Goal: Task Accomplishment & Management: Use online tool/utility

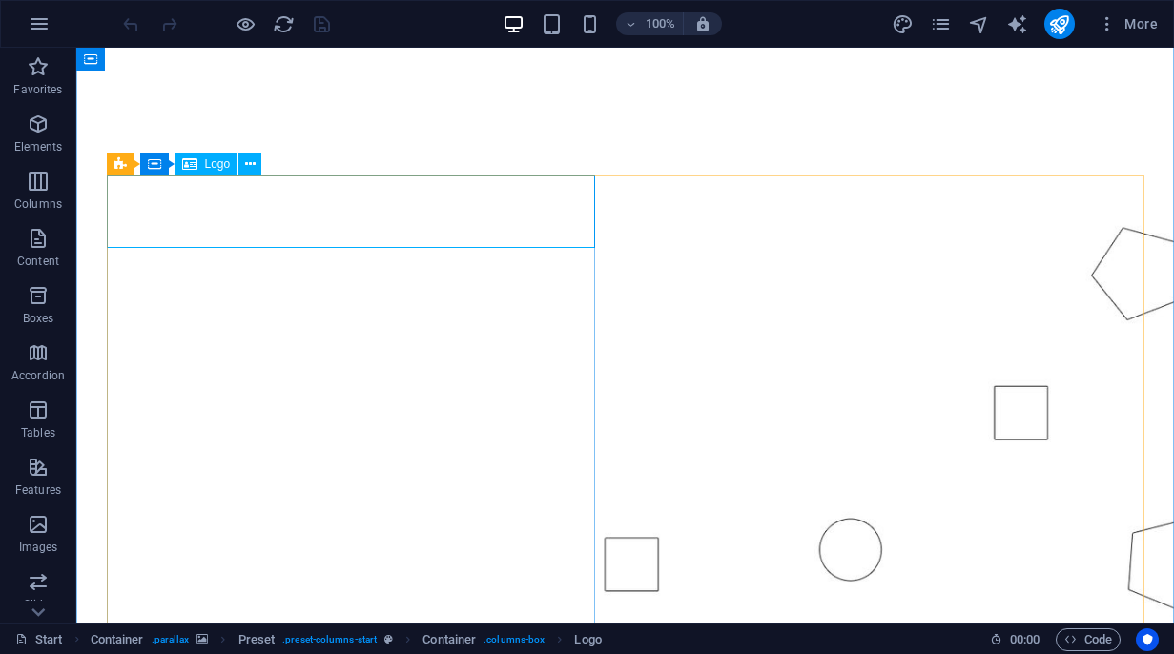
click at [213, 168] on span "Logo" at bounding box center [218, 163] width 26 height 11
click at [212, 163] on span "Logo" at bounding box center [218, 163] width 26 height 11
select select "px"
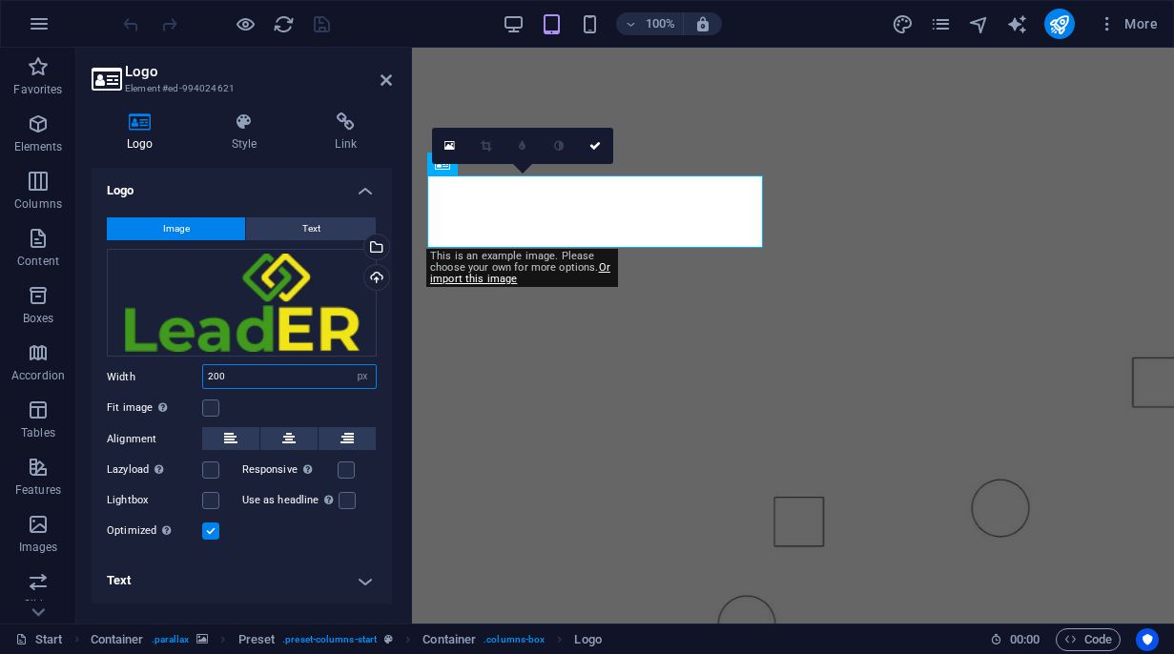
click at [247, 376] on input "200" at bounding box center [289, 376] width 173 height 23
drag, startPoint x: 247, startPoint y: 376, endPoint x: 194, endPoint y: 377, distance: 53.4
click at [194, 377] on div "Width 200 Default auto px rem % em vh vw" at bounding box center [242, 376] width 270 height 25
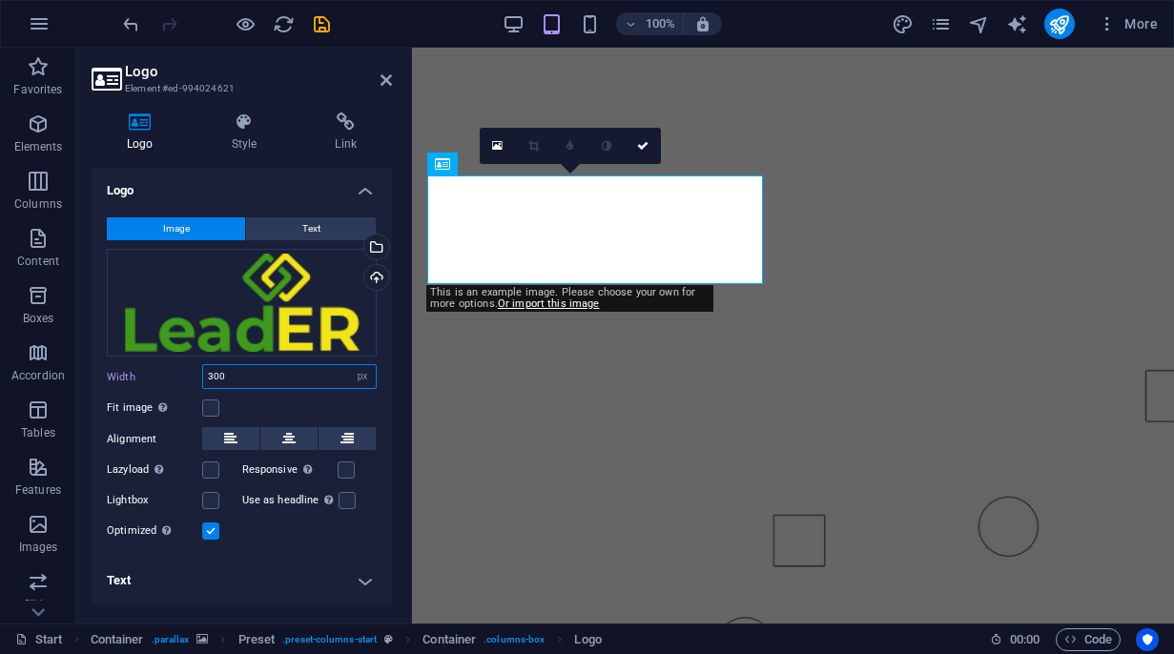
drag, startPoint x: 235, startPoint y: 374, endPoint x: 204, endPoint y: 374, distance: 30.5
click at [203, 374] on input "300" at bounding box center [289, 376] width 173 height 23
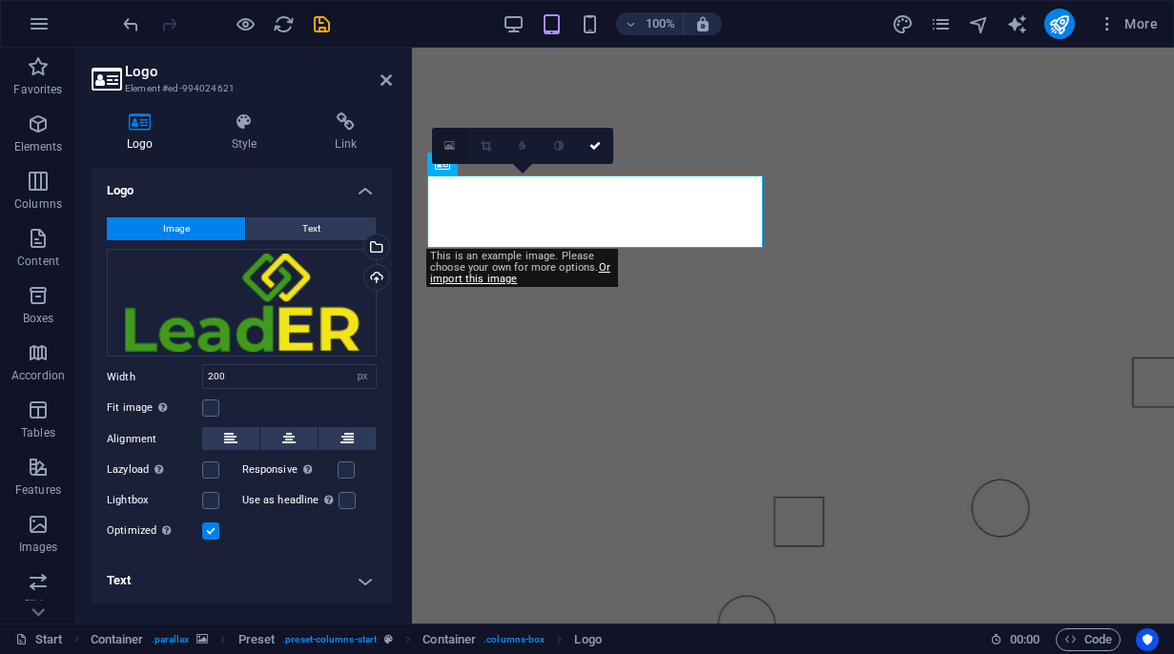
click at [453, 147] on icon at bounding box center [449, 145] width 10 height 13
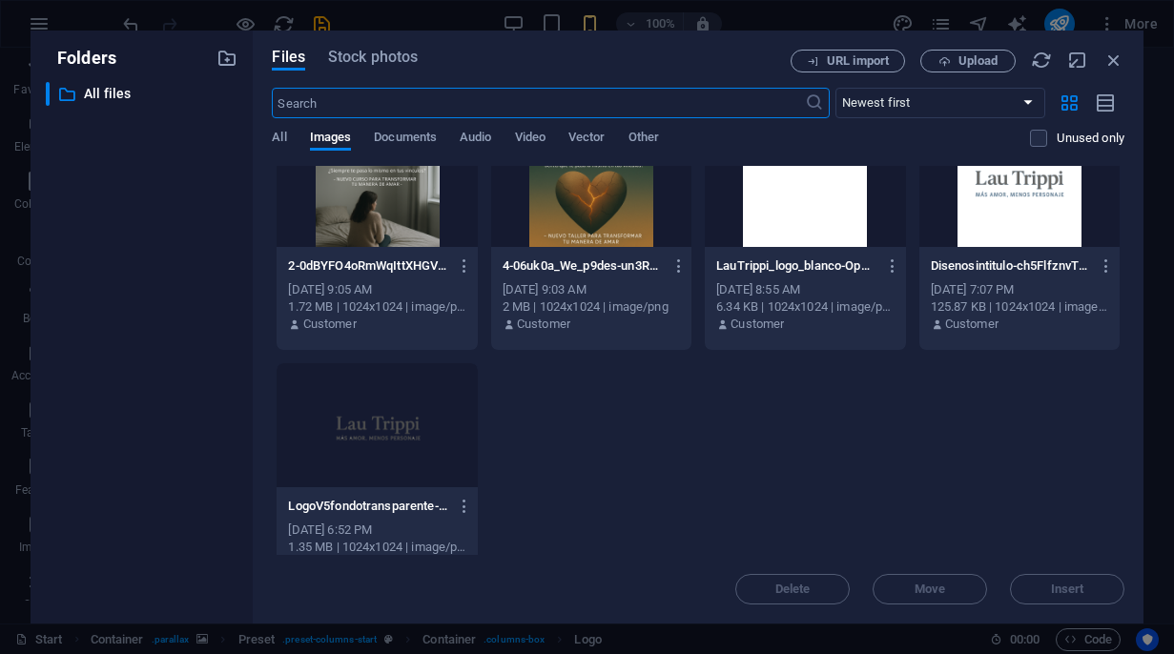
scroll to position [255, 0]
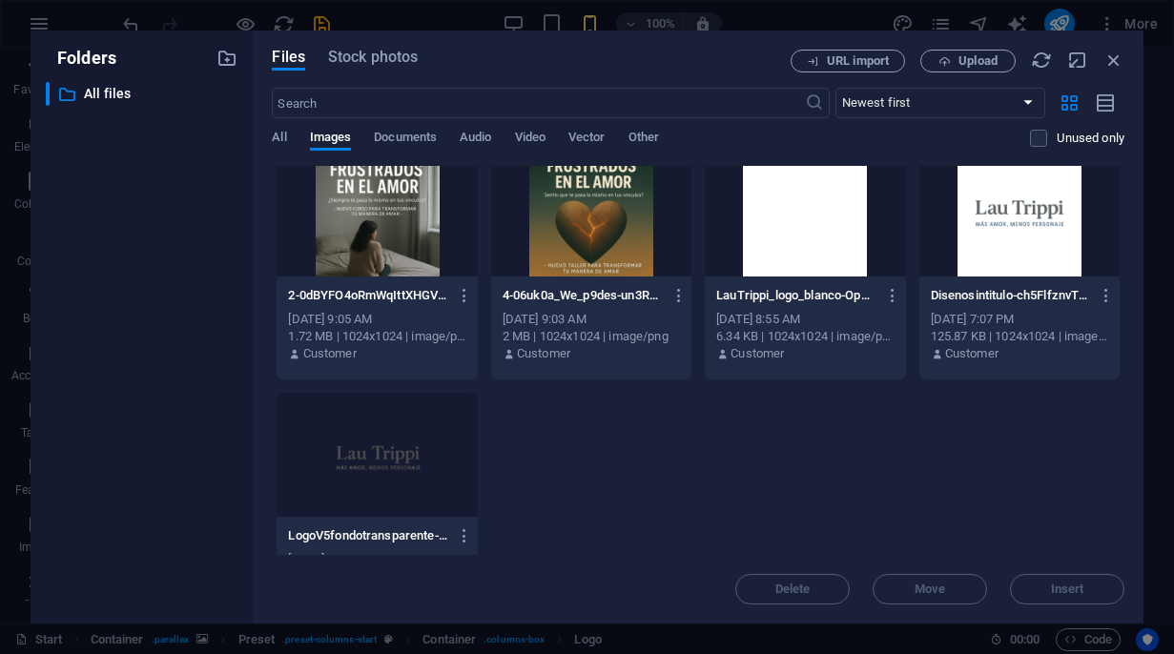
click at [419, 463] on div at bounding box center [377, 455] width 200 height 124
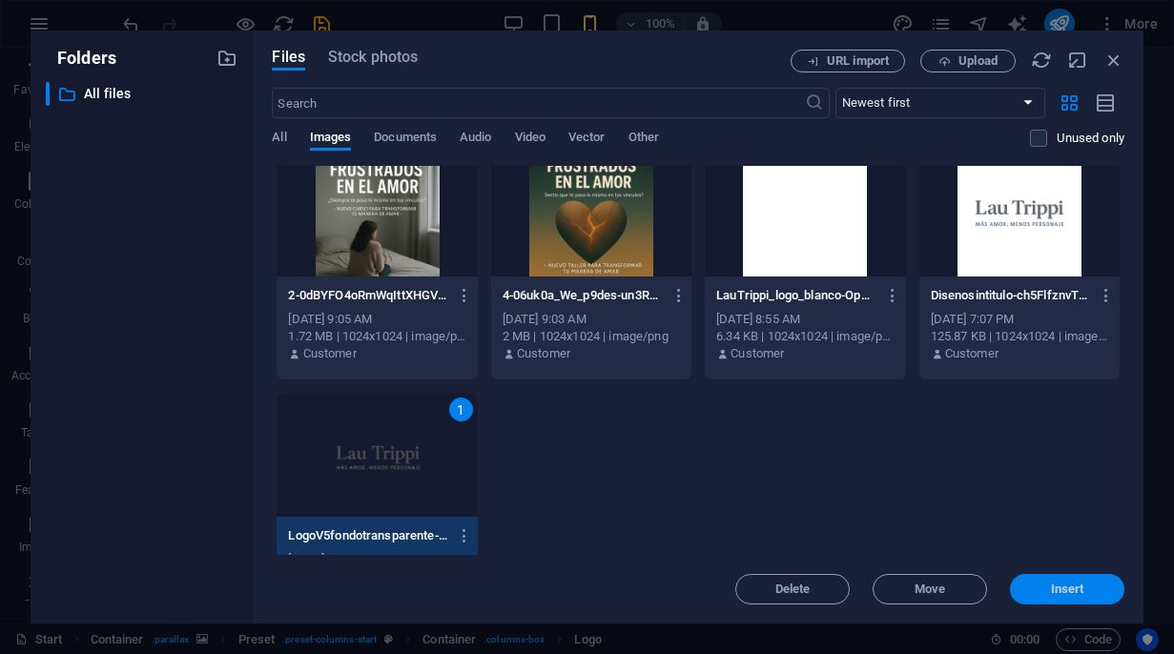
click at [1070, 592] on span "Insert" at bounding box center [1067, 589] width 33 height 11
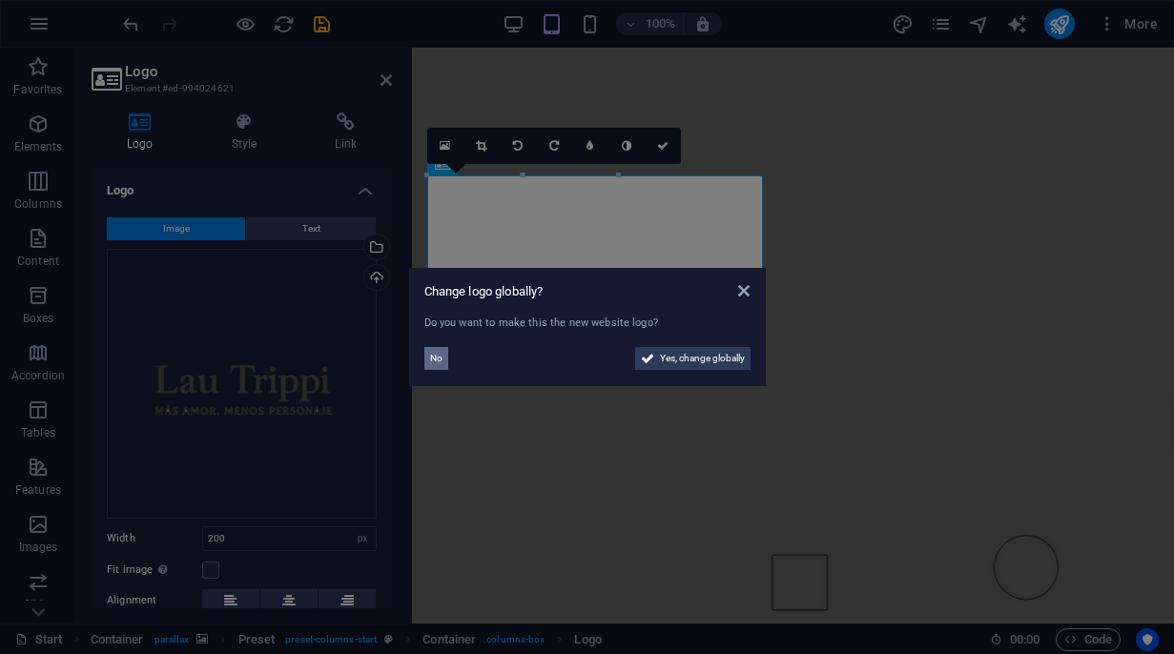
click at [435, 360] on span "No" at bounding box center [436, 358] width 12 height 23
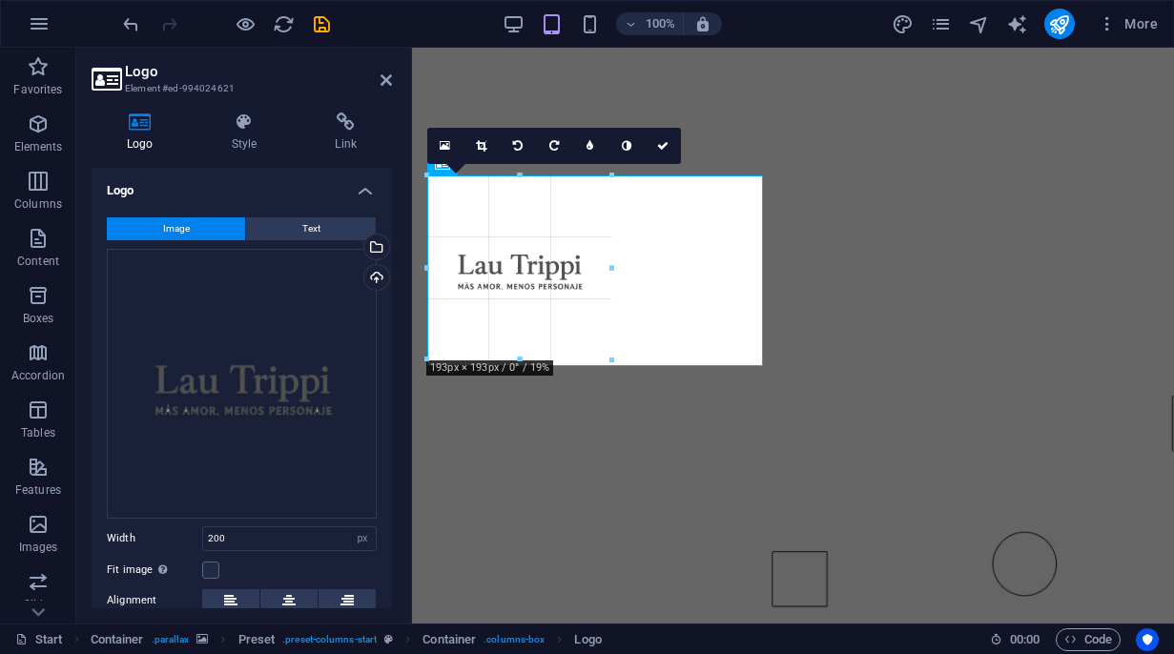
drag, startPoint x: 616, startPoint y: 364, endPoint x: 607, endPoint y: 305, distance: 59.7
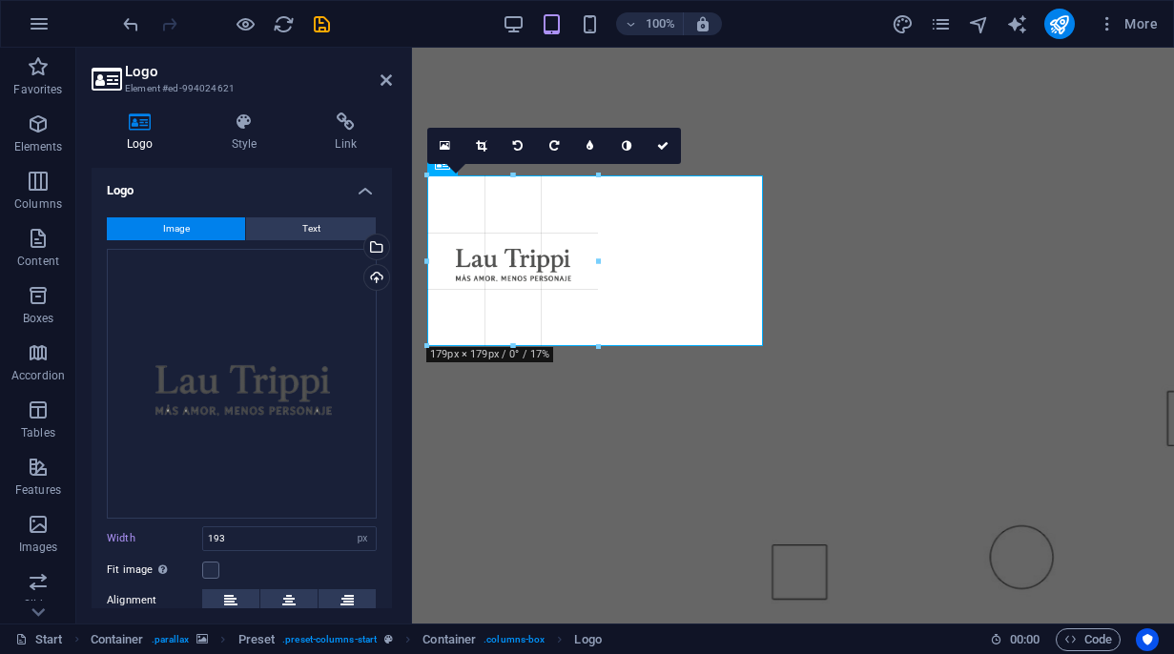
drag, startPoint x: 608, startPoint y: 358, endPoint x: 599, endPoint y: 310, distance: 48.6
type input "179"
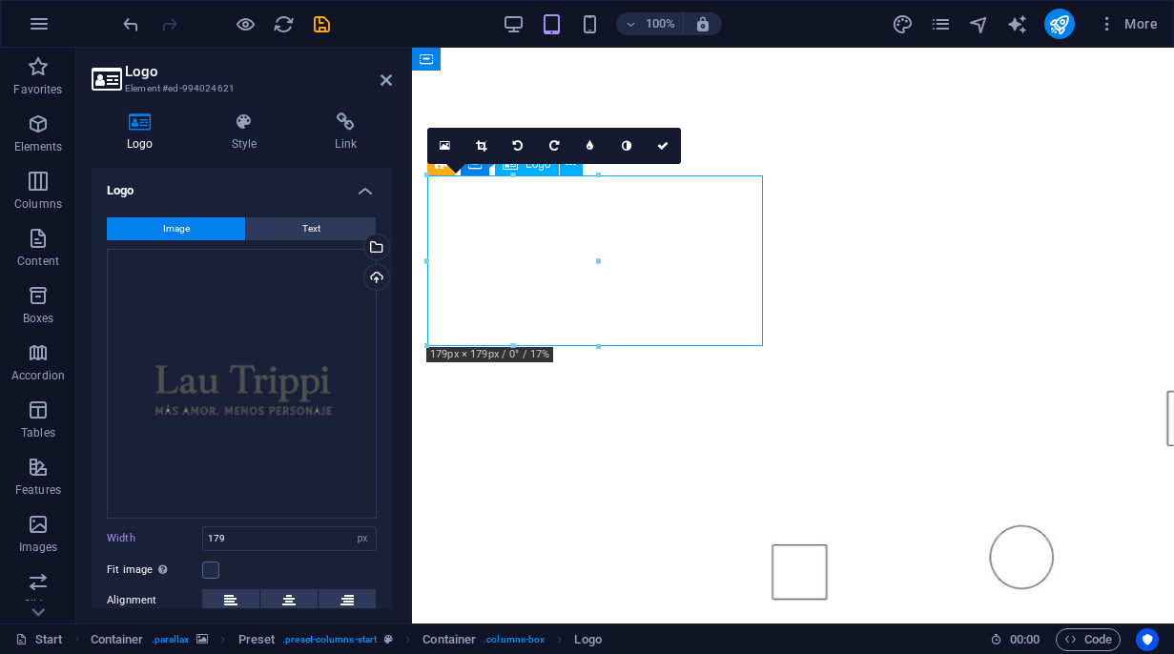
drag, startPoint x: 760, startPoint y: 255, endPoint x: 668, endPoint y: 255, distance: 92.5
click at [900, 124] on figure at bounding box center [793, 400] width 762 height 739
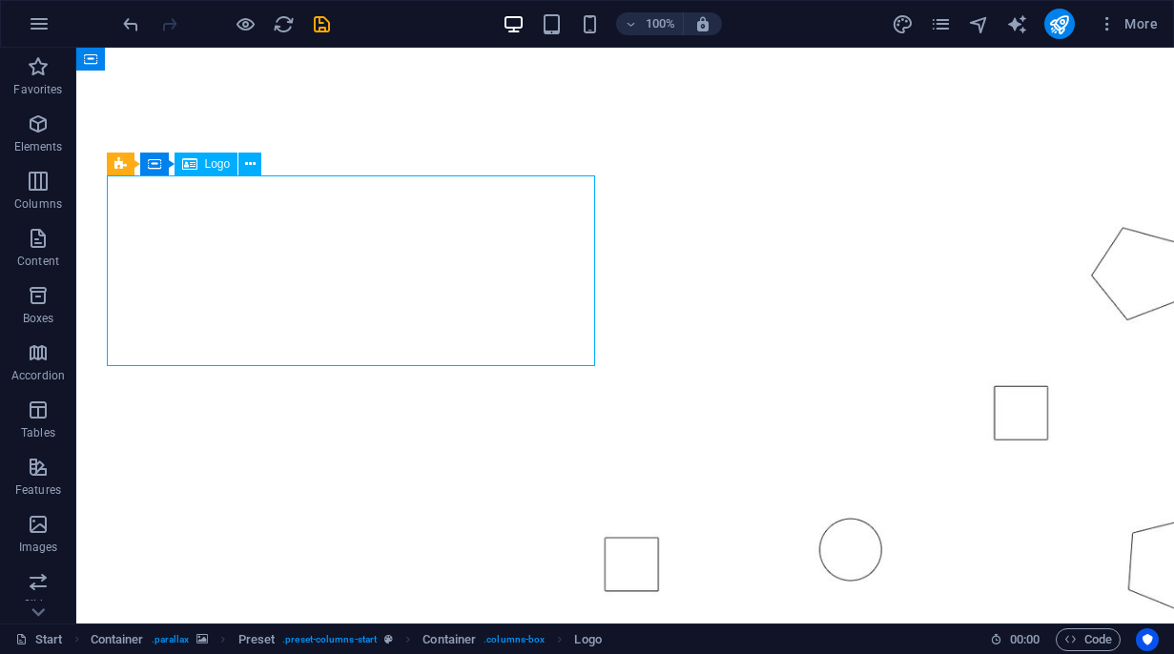
select select "px"
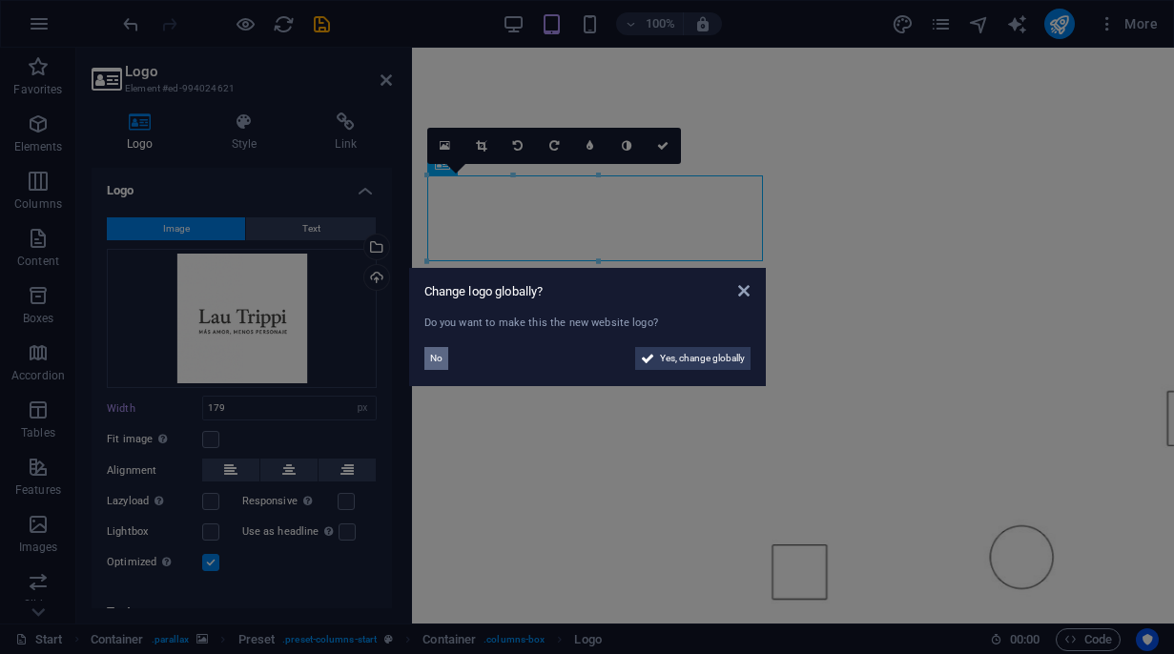
click at [436, 362] on span "No" at bounding box center [436, 358] width 12 height 23
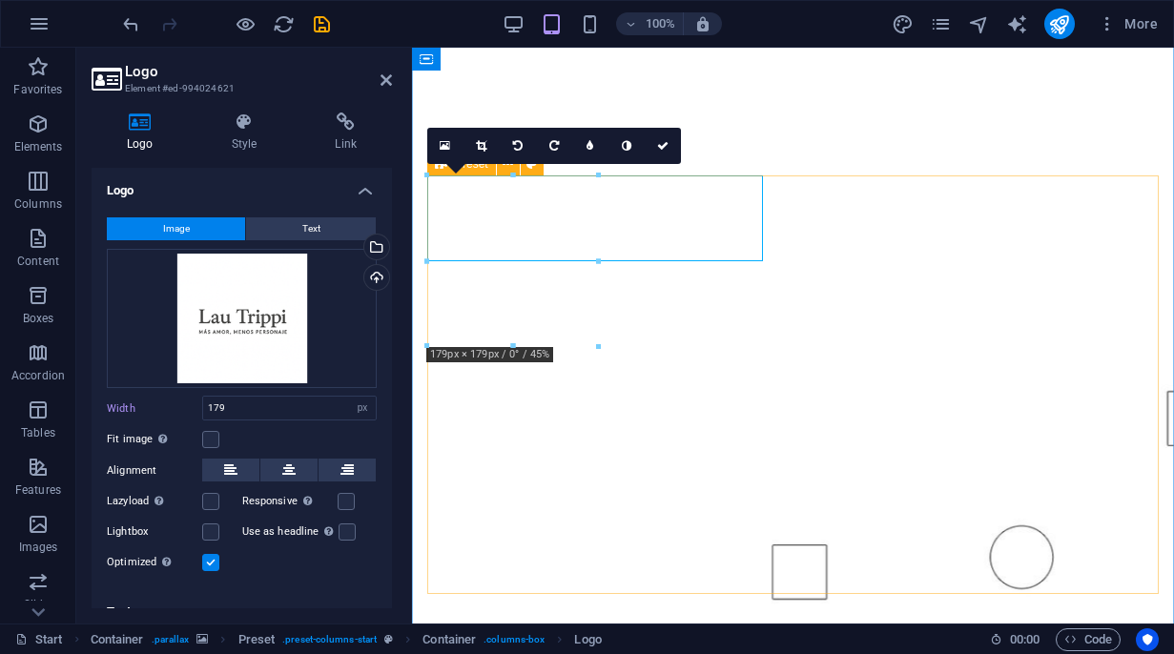
click at [823, 174] on figure at bounding box center [793, 400] width 762 height 739
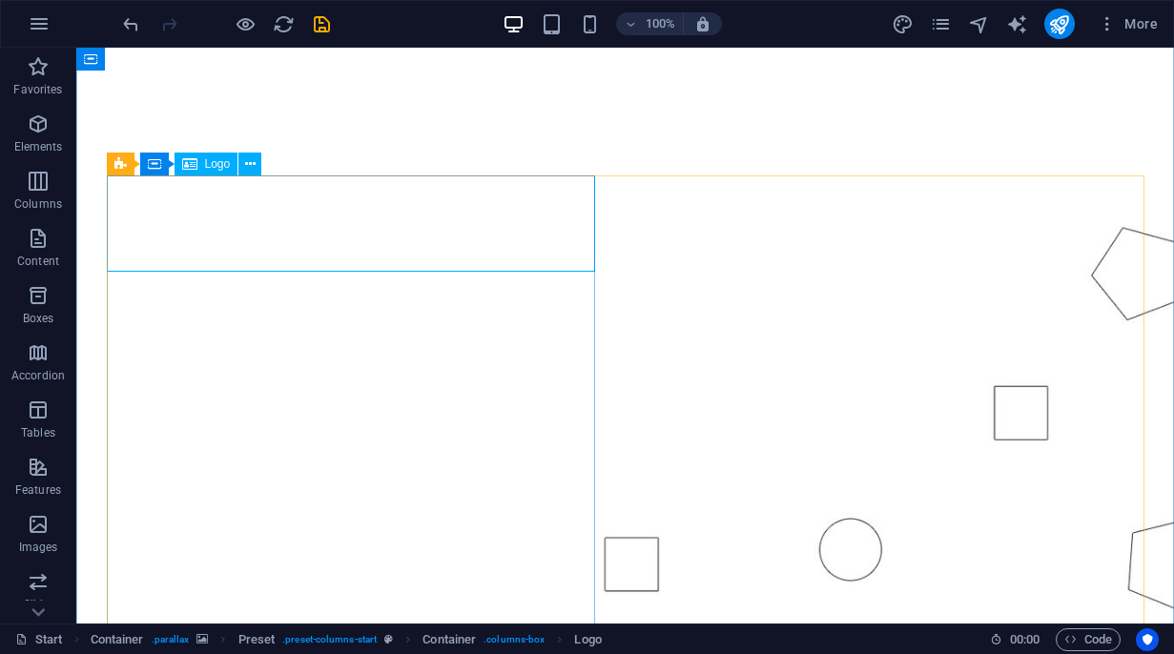
click at [207, 167] on span "Logo" at bounding box center [218, 163] width 26 height 11
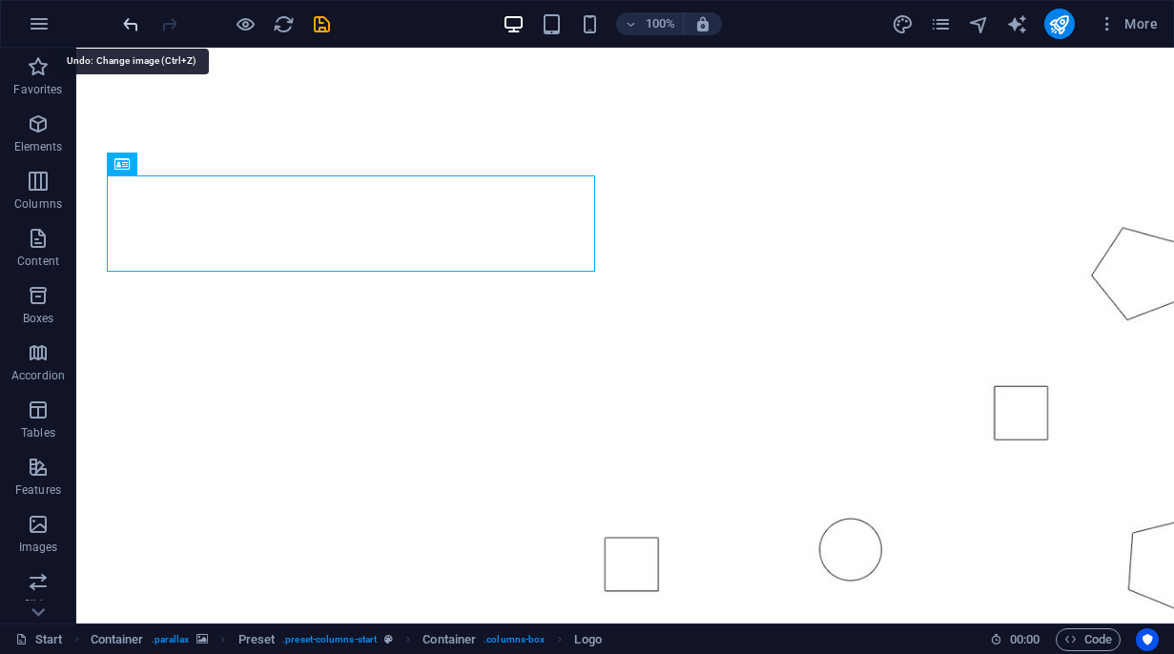
click at [133, 26] on icon "undo" at bounding box center [131, 24] width 22 height 22
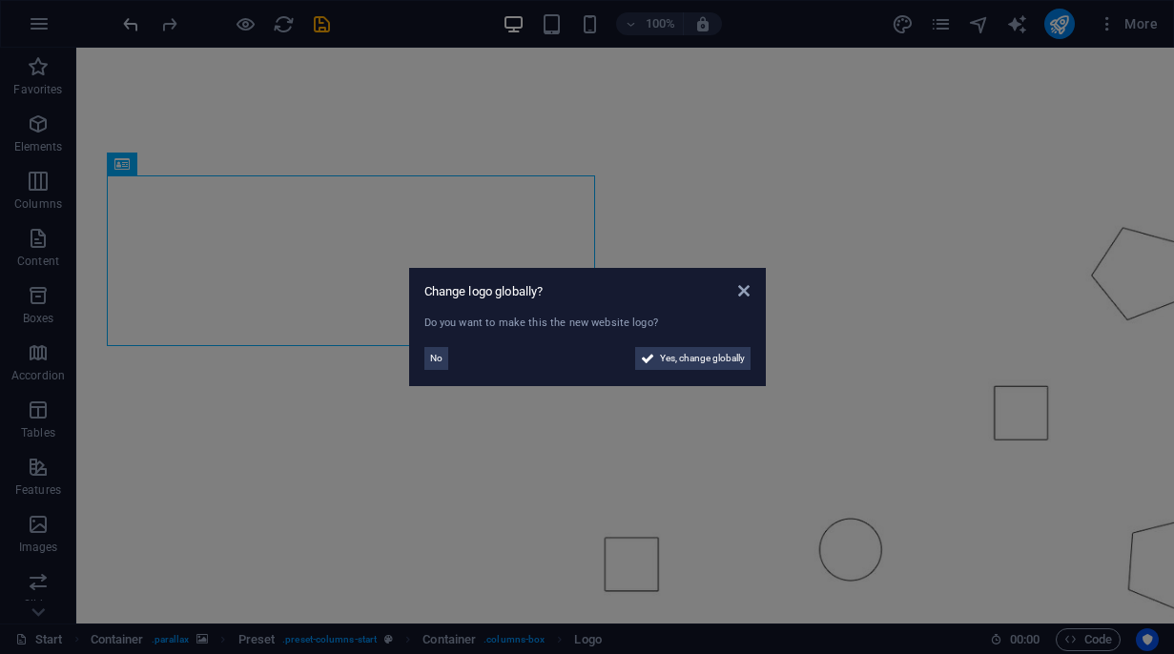
click at [133, 26] on aside "Change logo globally? Do you want to make this the new website logo? No Yes, ch…" at bounding box center [587, 327] width 1174 height 654
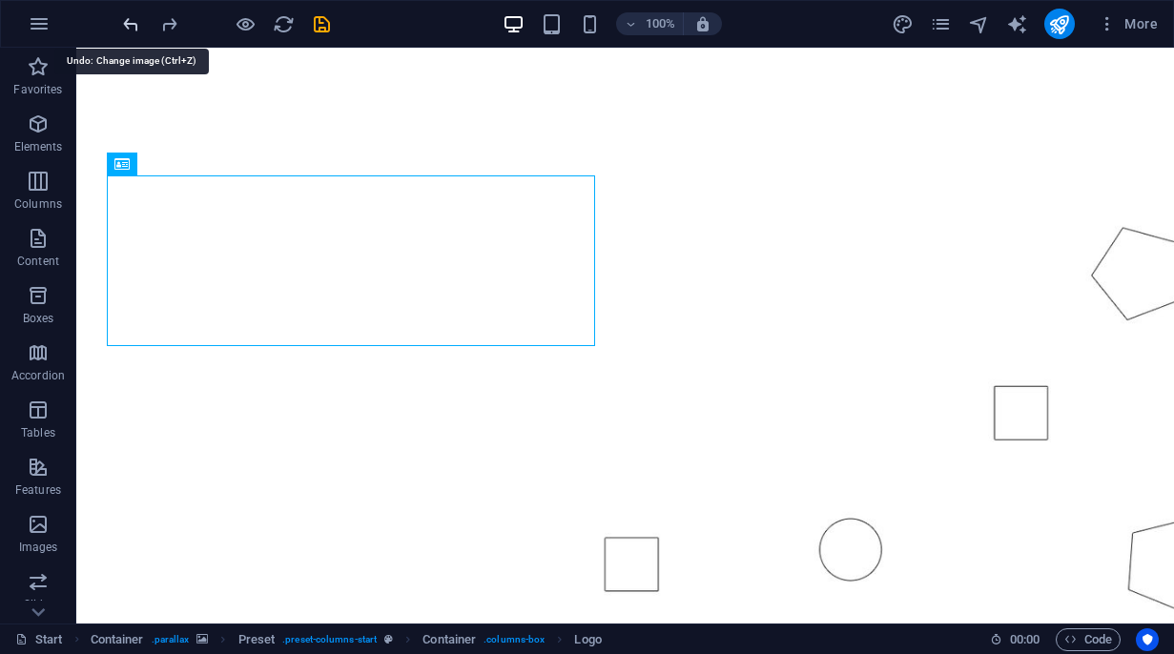
click at [133, 26] on icon "undo" at bounding box center [131, 24] width 22 height 22
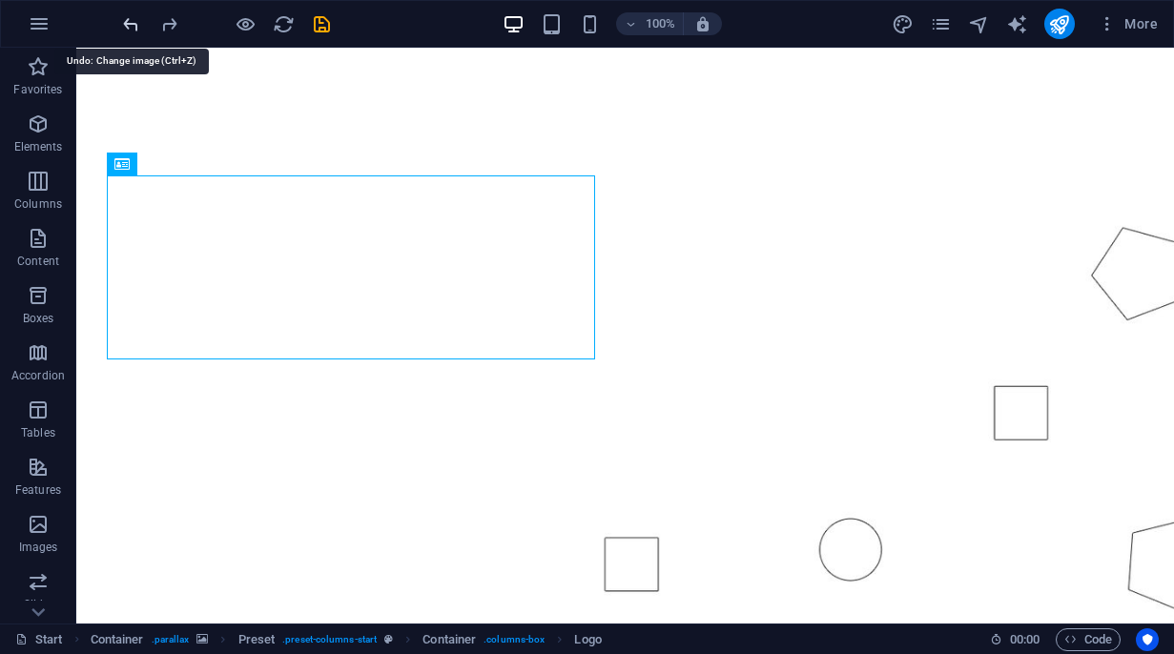
click at [133, 26] on icon "undo" at bounding box center [131, 24] width 22 height 22
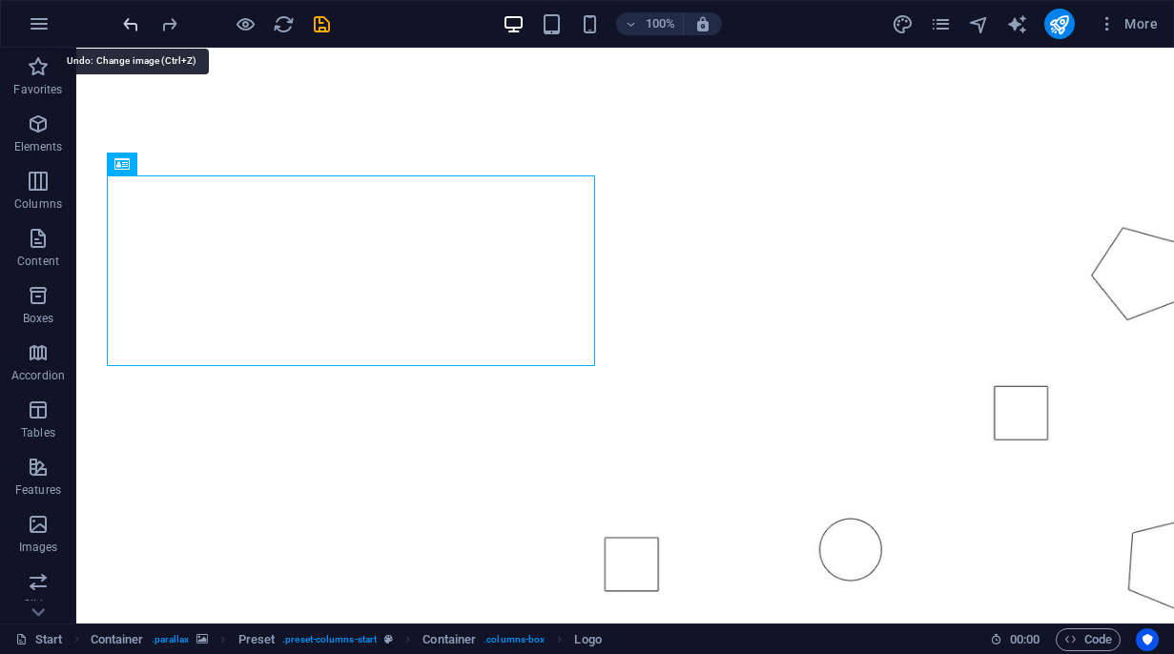
click at [133, 26] on icon "undo" at bounding box center [131, 24] width 22 height 22
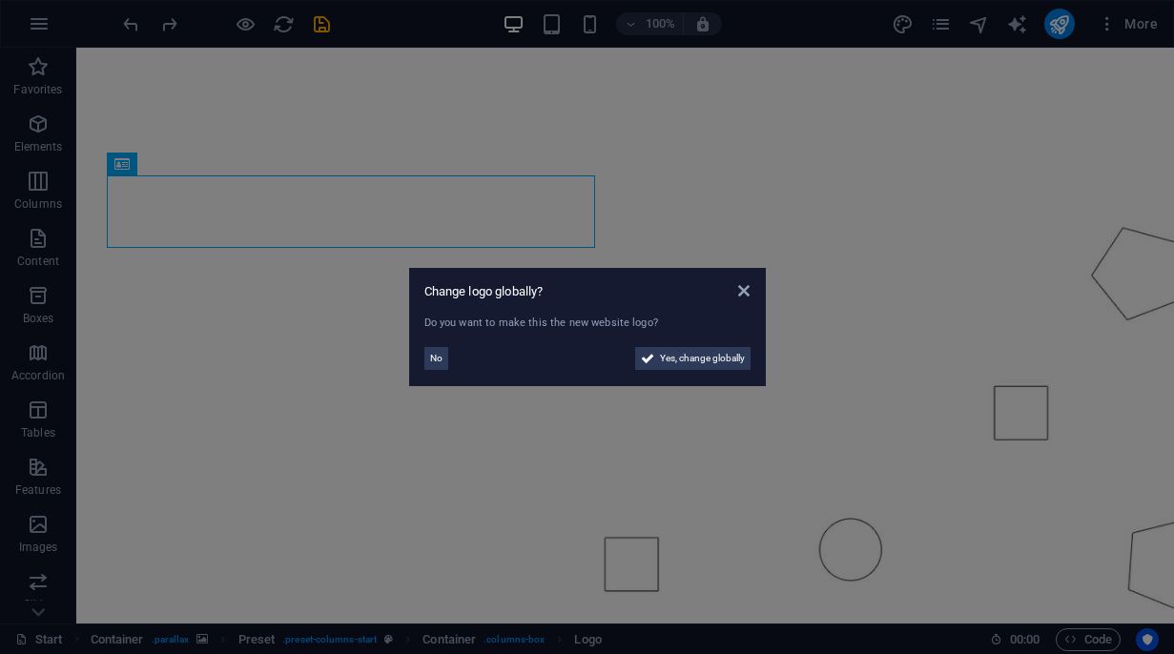
click at [647, 204] on aside "Change logo globally? Do you want to make this the new website logo? No Yes, ch…" at bounding box center [587, 327] width 1174 height 654
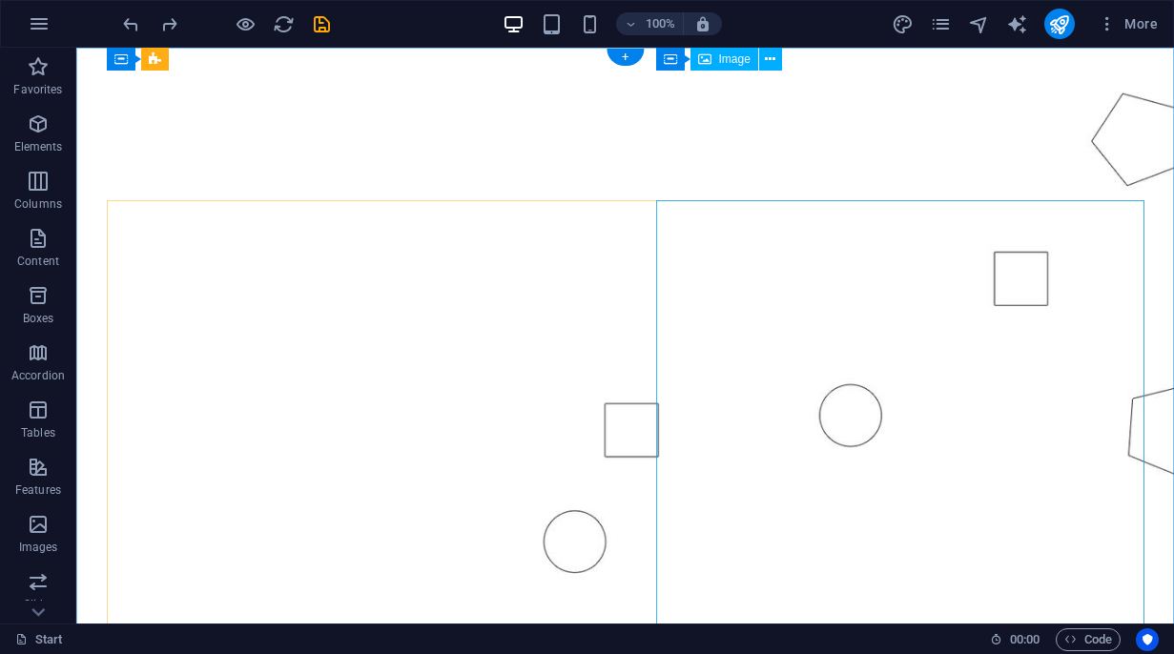
scroll to position [0, 0]
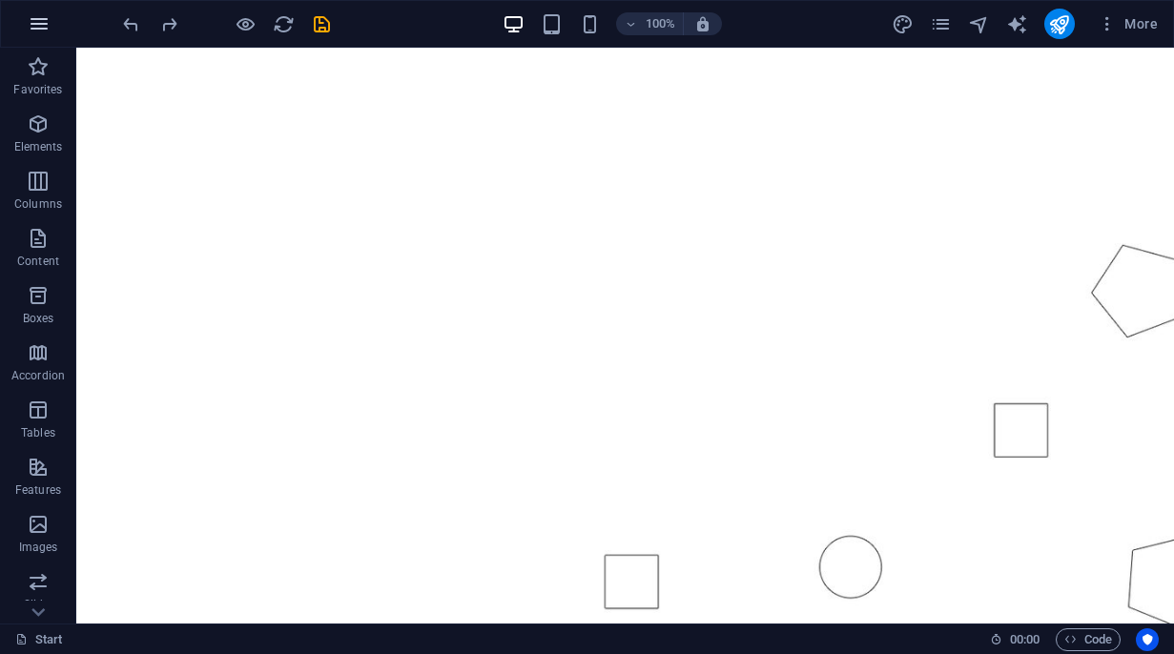
click at [44, 20] on icon "button" at bounding box center [39, 23] width 23 height 23
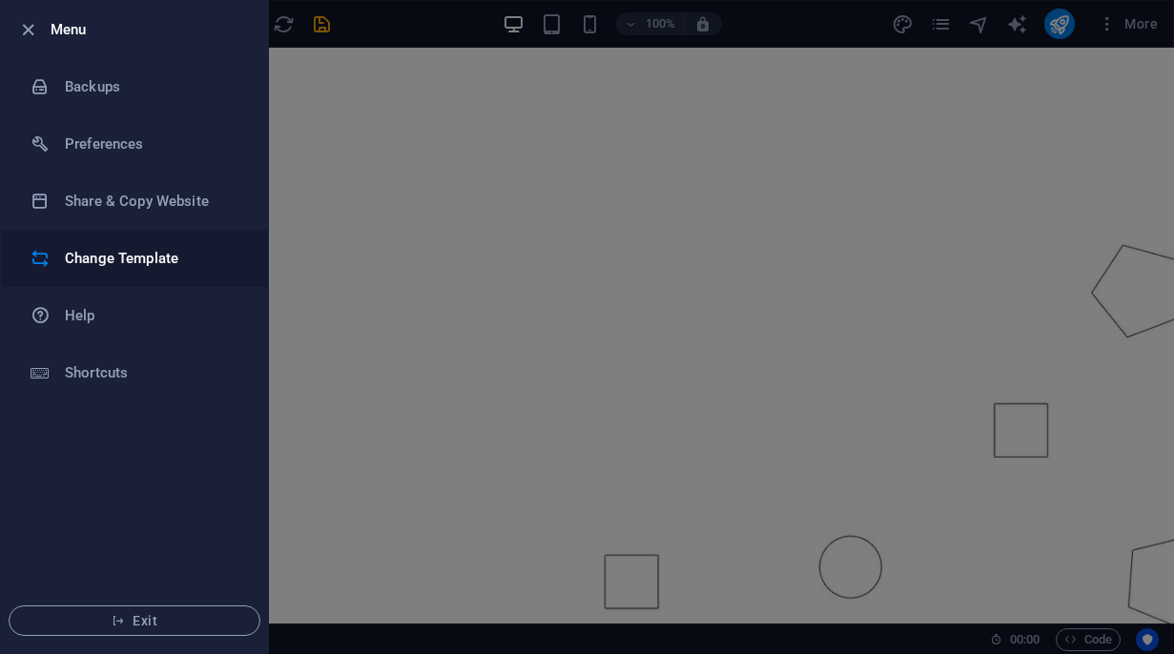
click at [137, 263] on h6 "Change Template" at bounding box center [153, 258] width 176 height 23
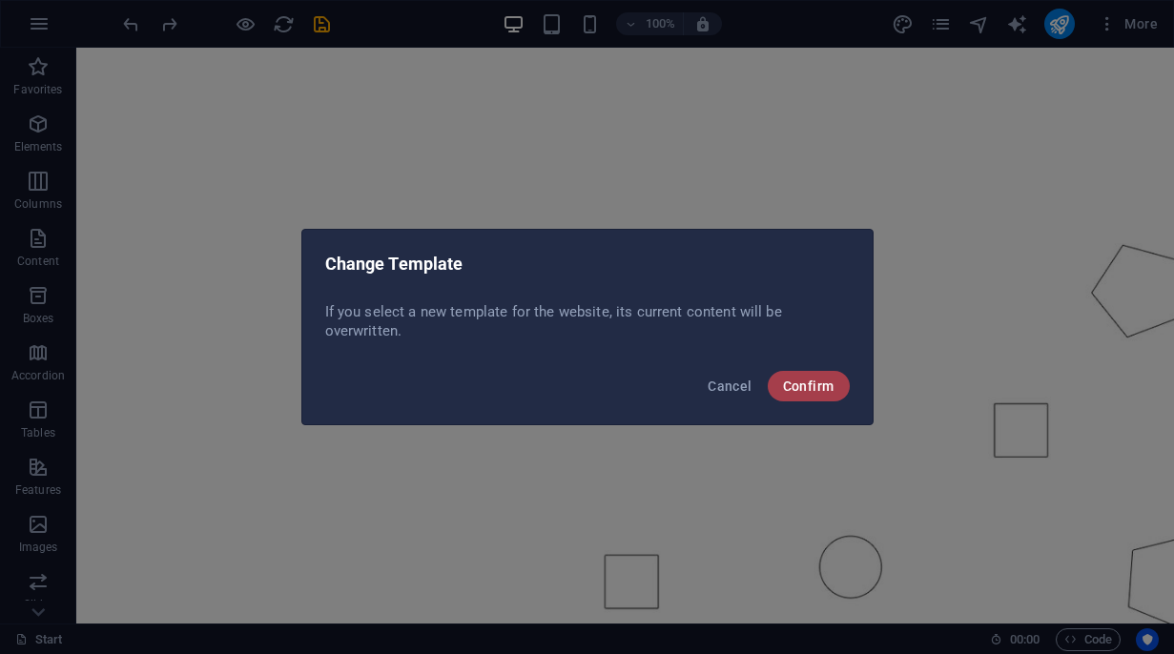
click at [805, 386] on span "Confirm" at bounding box center [808, 386] width 51 height 15
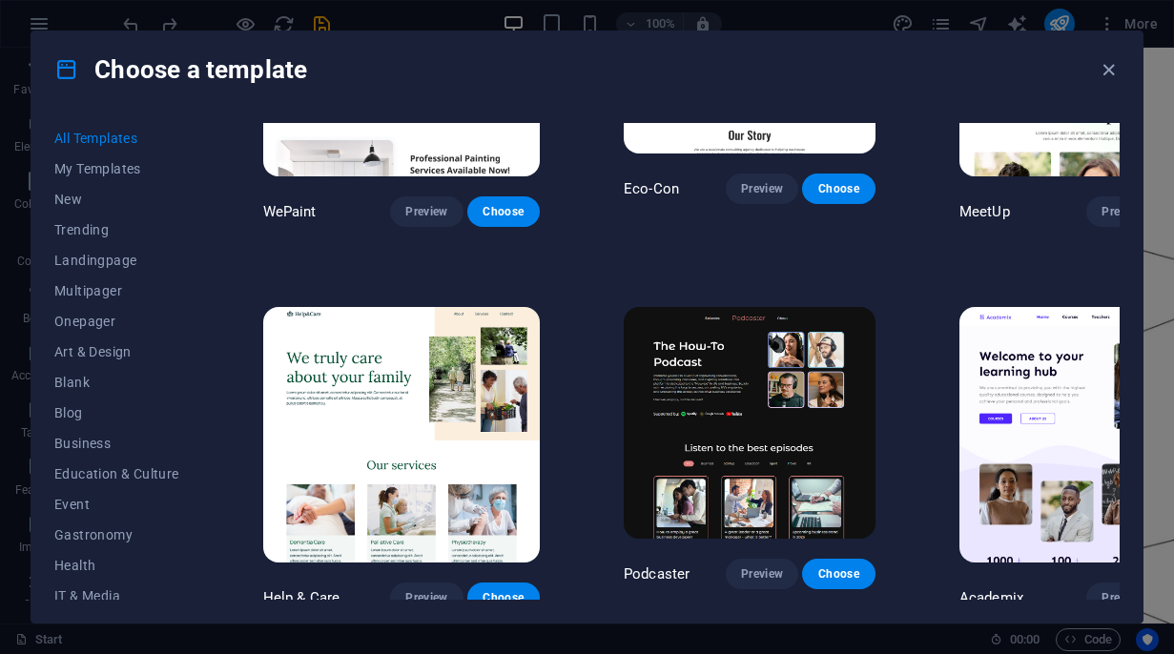
scroll to position [1364, 0]
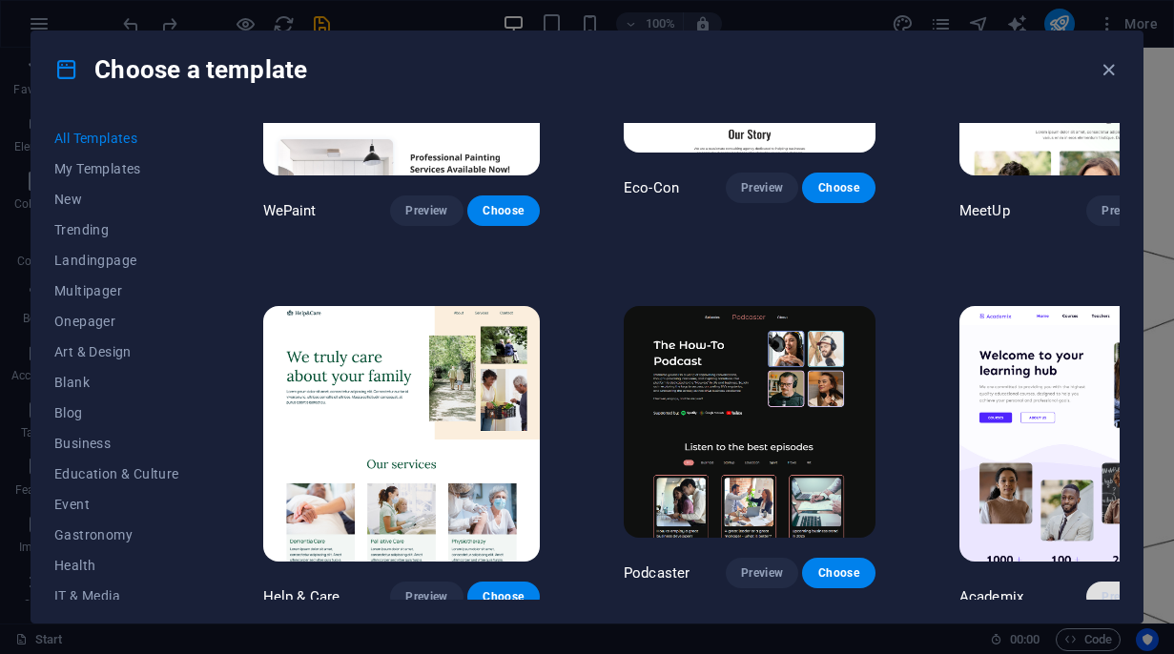
click at [1101, 589] on span "Preview" at bounding box center [1122, 596] width 42 height 15
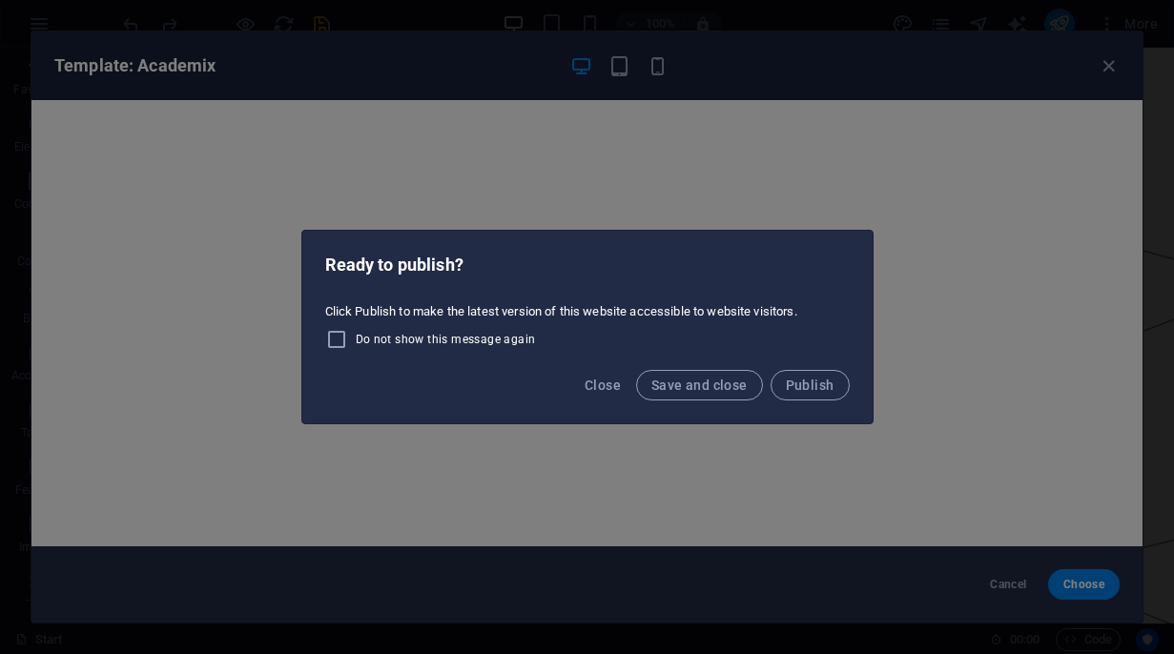
click at [1115, 66] on div "Ready to publish? Click Publish to make the latest version of this website acce…" at bounding box center [587, 327] width 1174 height 654
click at [1099, 68] on div "Ready to publish? Click Publish to make the latest version of this website acce…" at bounding box center [587, 327] width 1174 height 654
click at [593, 386] on span "Close" at bounding box center [603, 385] width 36 height 15
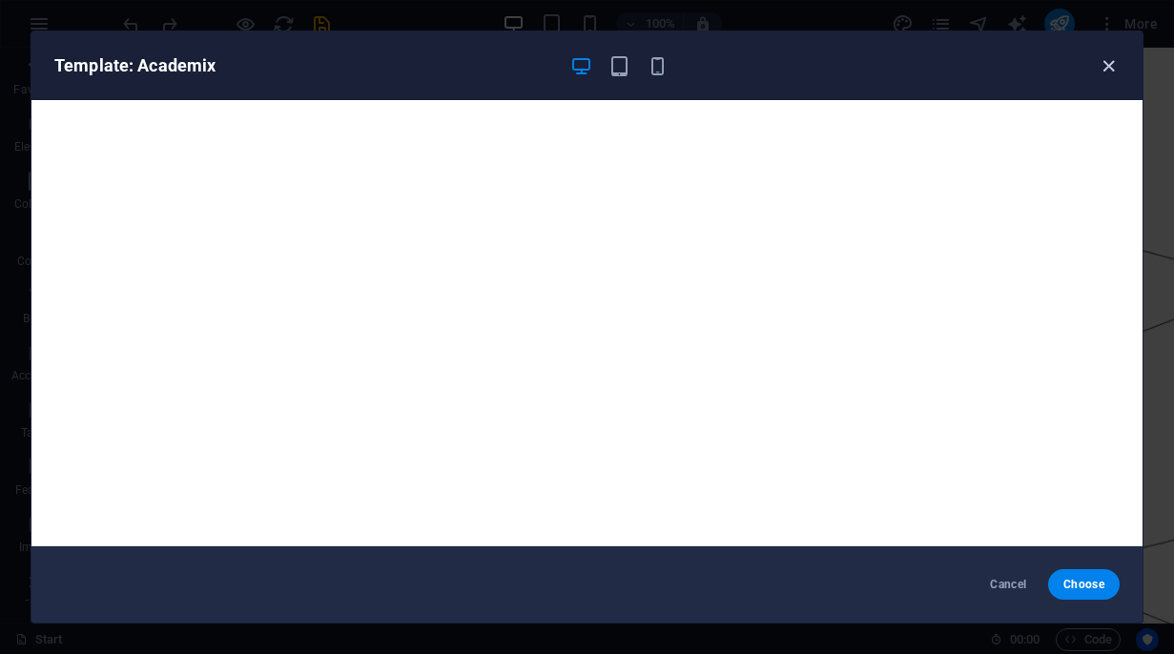
click at [1104, 66] on icon "button" at bounding box center [1109, 66] width 22 height 22
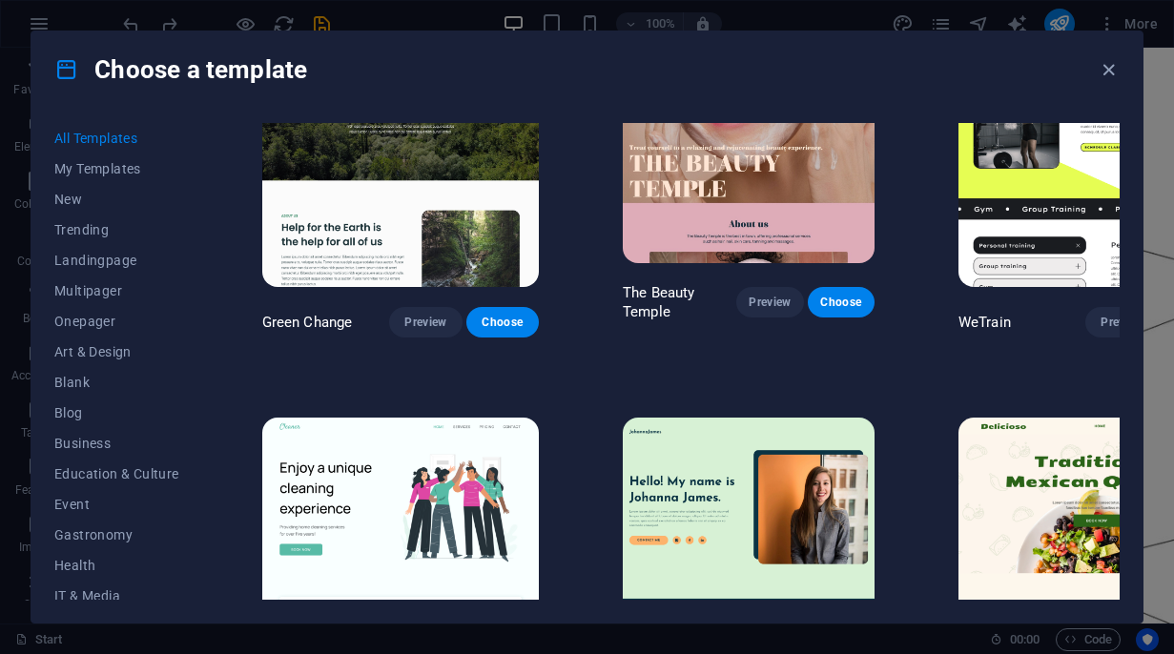
scroll to position [2420, 1]
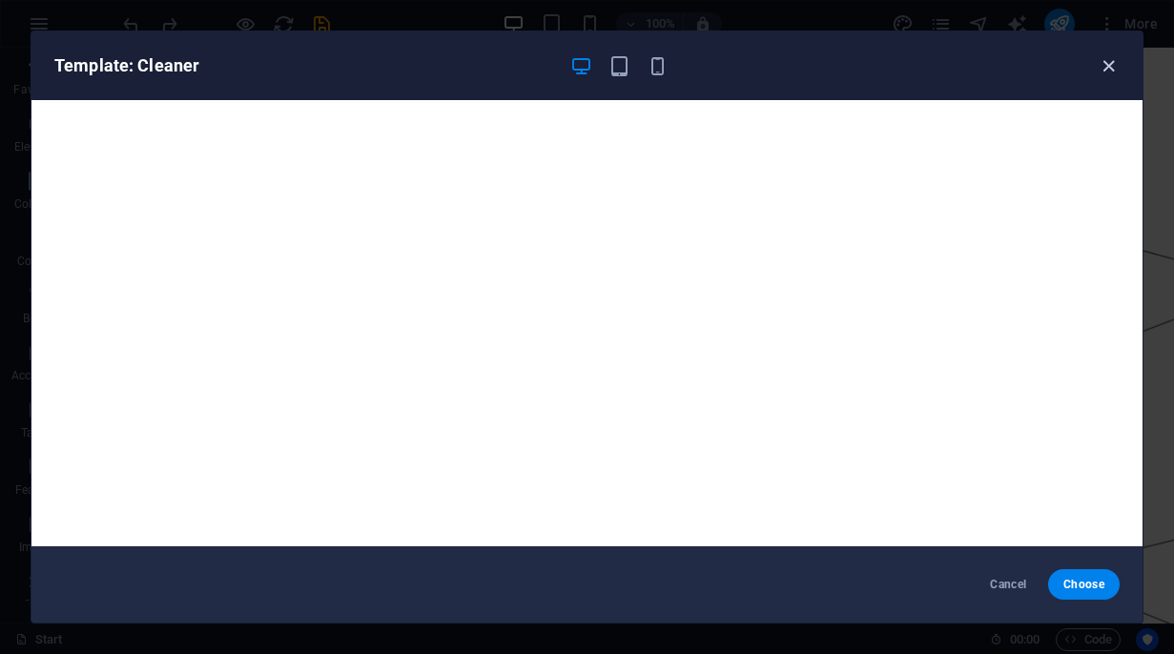
click at [1102, 66] on icon "button" at bounding box center [1109, 66] width 22 height 22
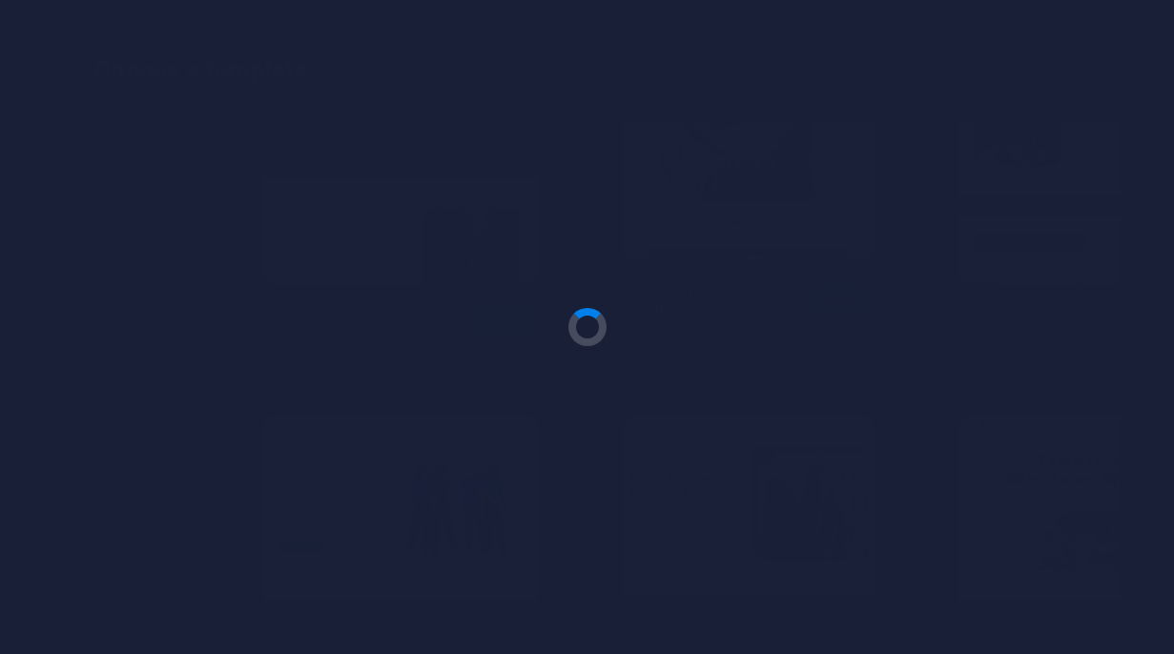
checkbox input "false"
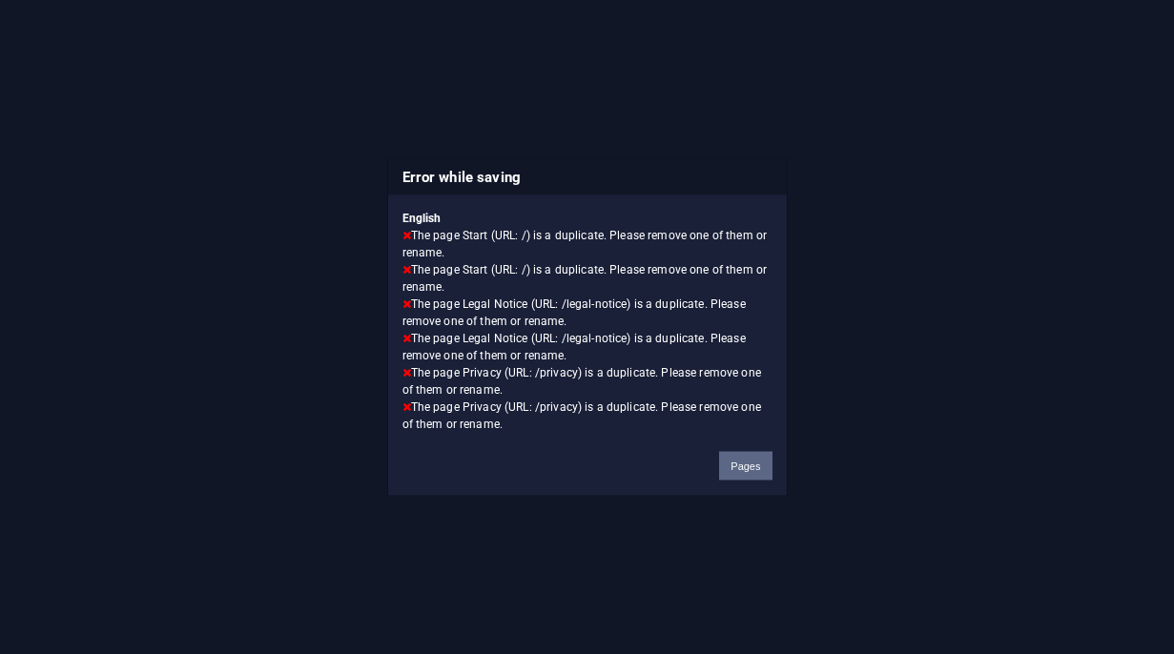
click at [742, 464] on button "Pages" at bounding box center [745, 466] width 52 height 29
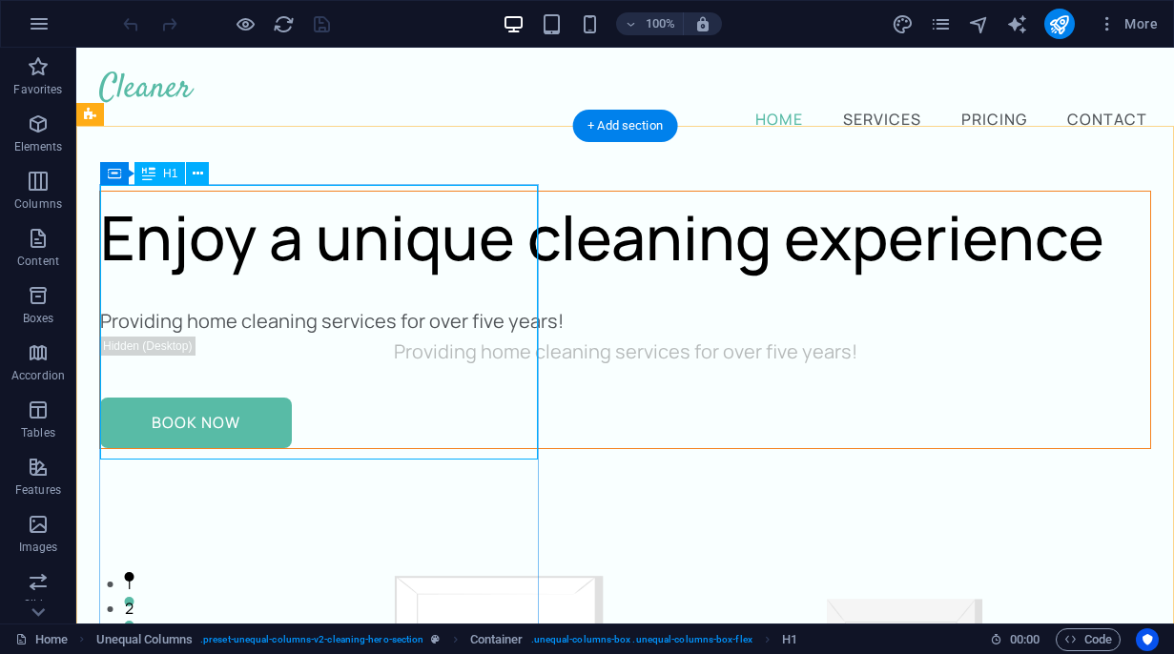
click at [301, 236] on div "Enjoy a unique cleaning experience" at bounding box center [625, 238] width 1050 height 92
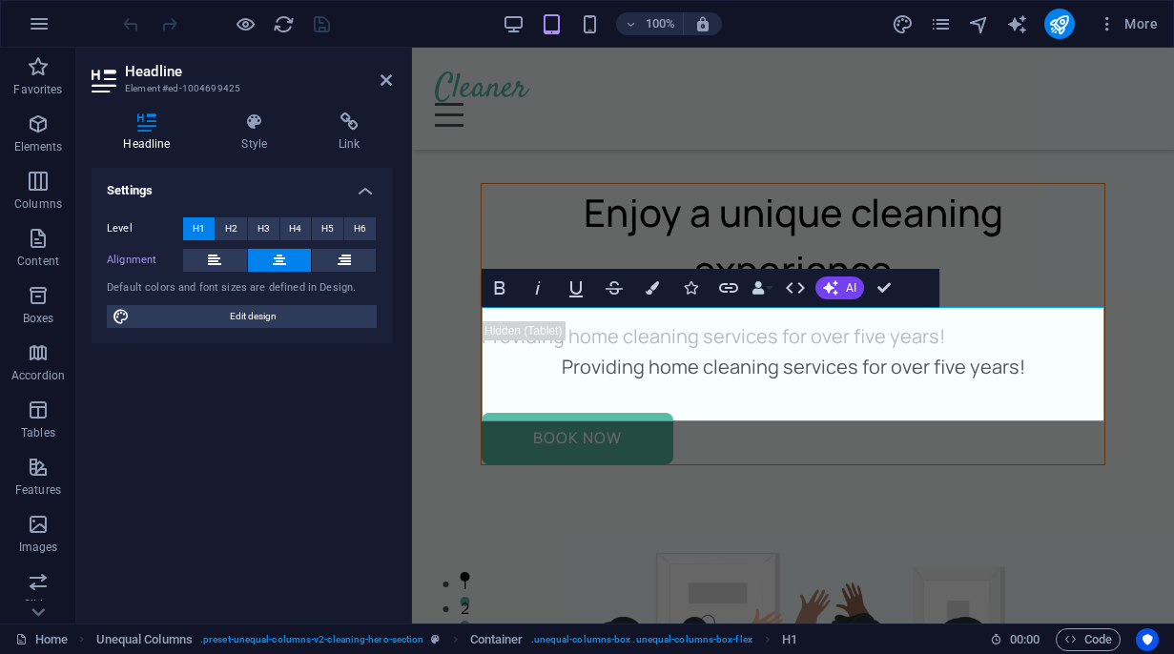
scroll to position [563, 0]
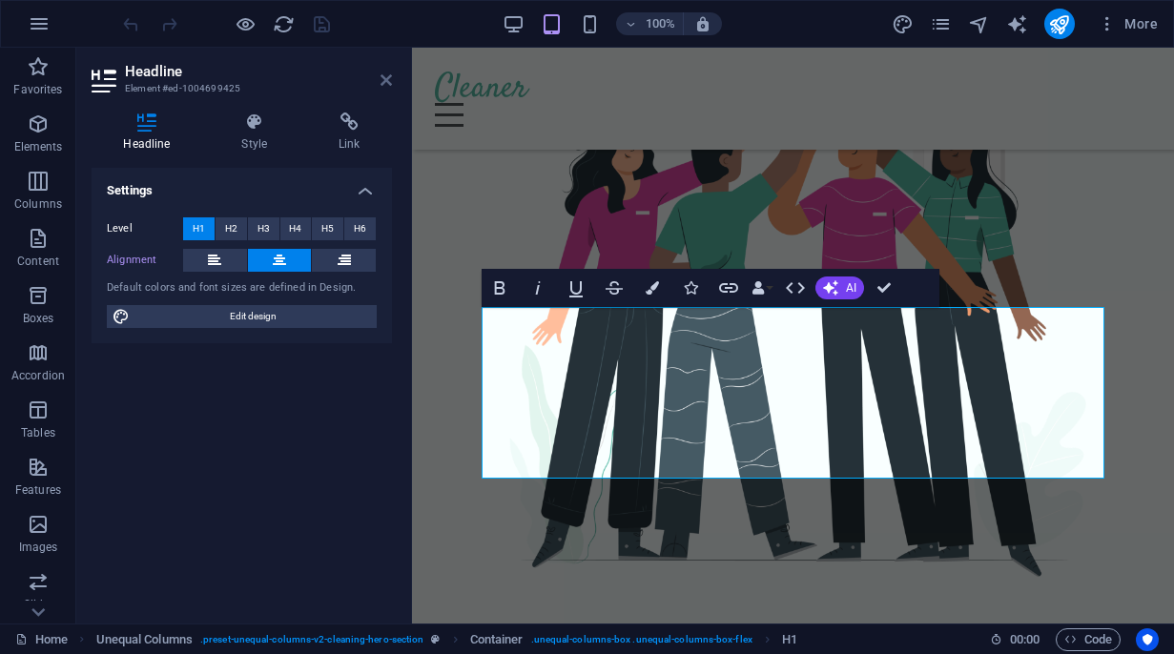
click at [383, 81] on icon at bounding box center [385, 79] width 11 height 15
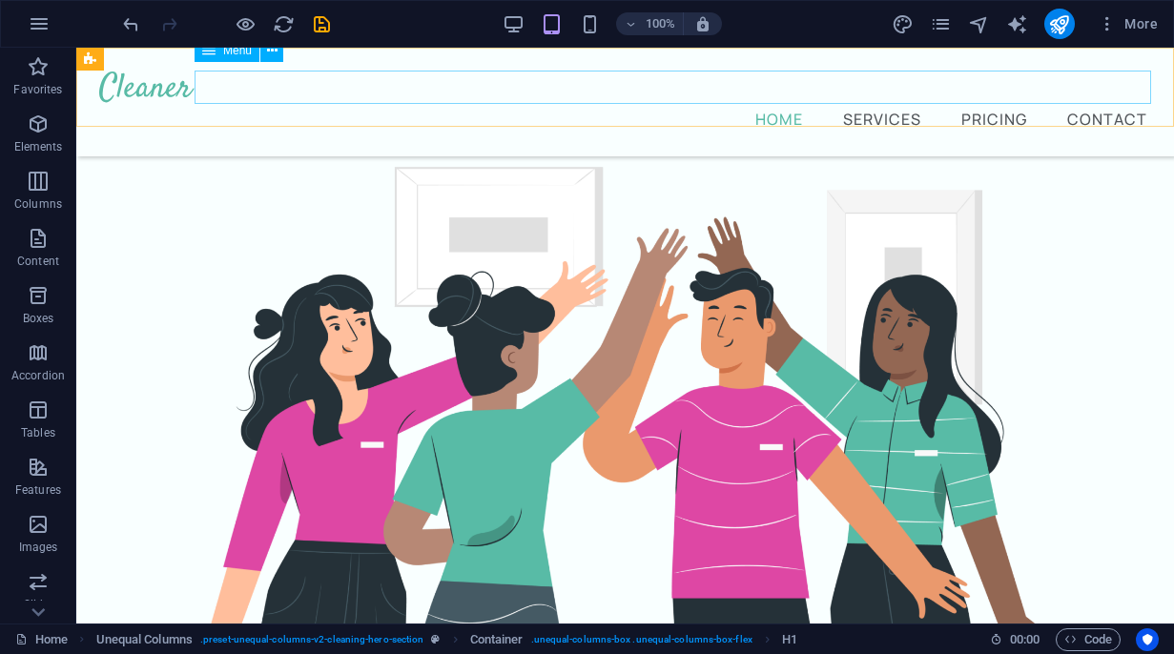
scroll to position [9, 0]
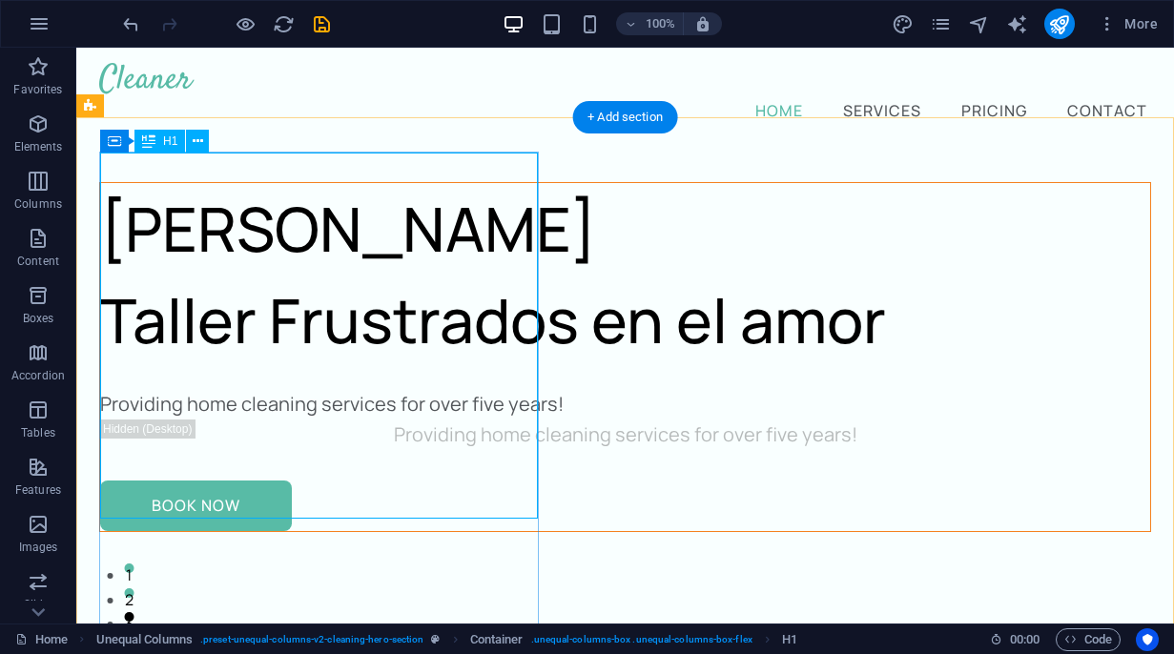
click at [394, 314] on div "[PERSON_NAME] Taller Frustrados en el amor" at bounding box center [625, 274] width 1050 height 183
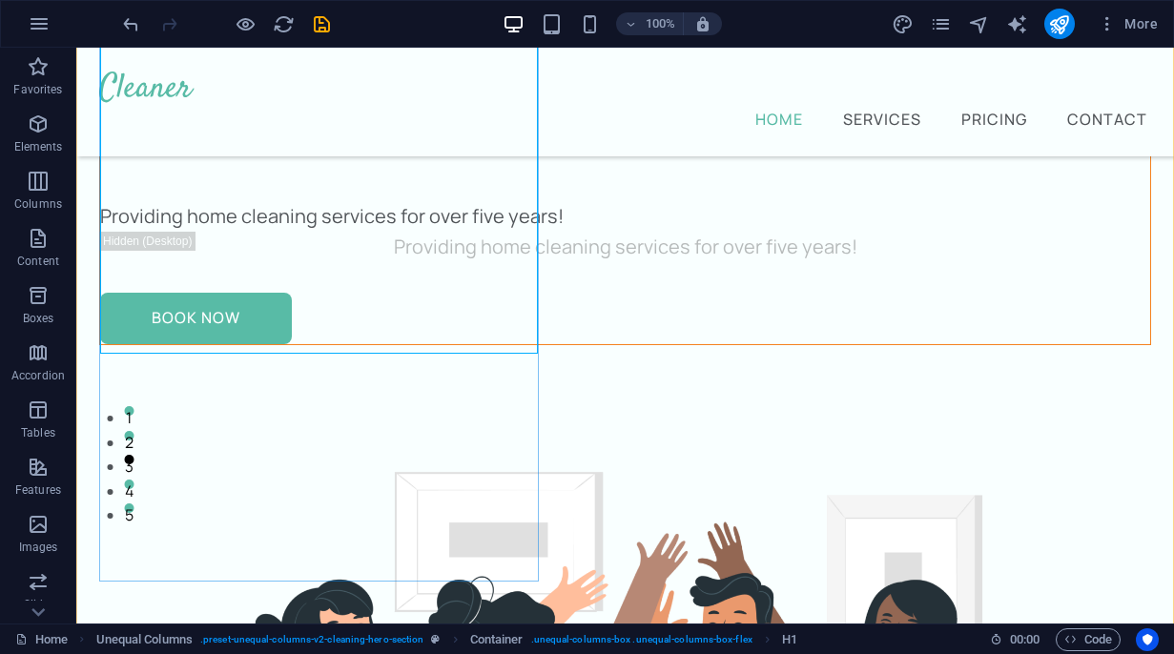
scroll to position [188, 0]
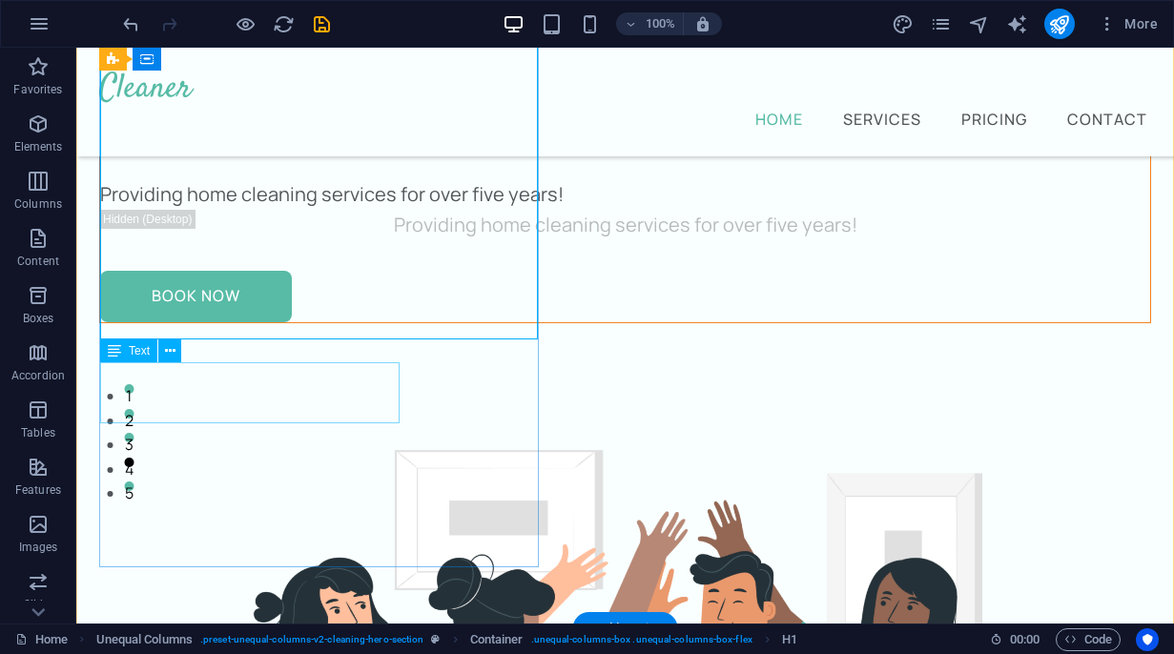
click at [236, 210] on div "Providing home cleaning services for over five years!" at bounding box center [625, 194] width 1050 height 31
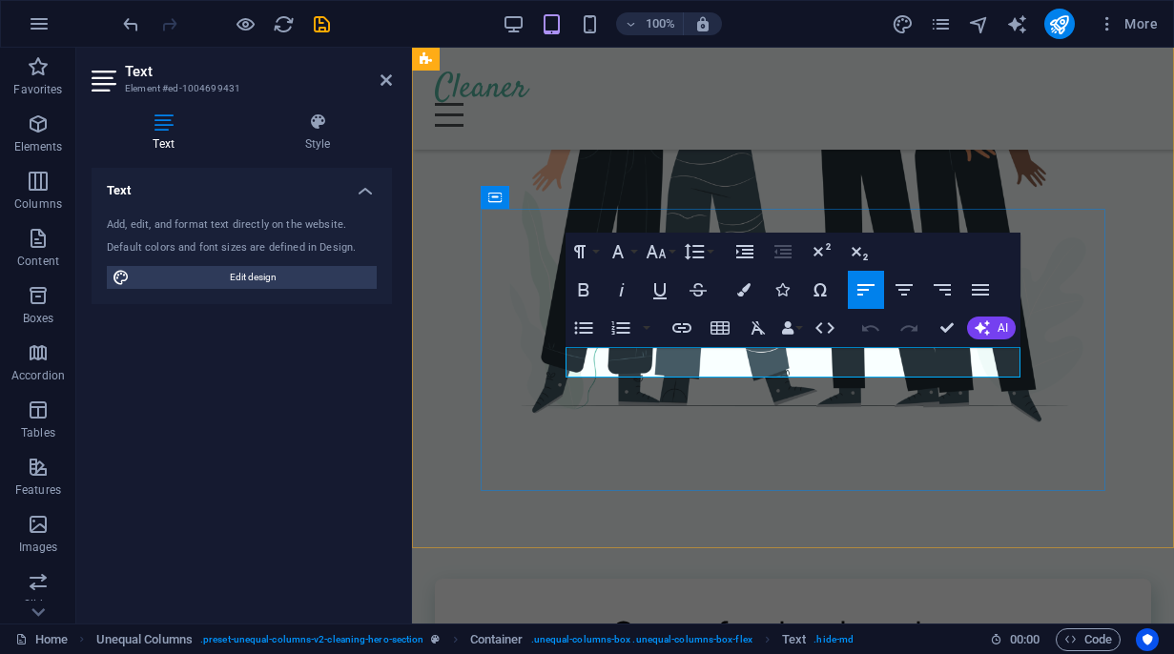
drag, startPoint x: 1017, startPoint y: 359, endPoint x: 557, endPoint y: 364, distance: 459.7
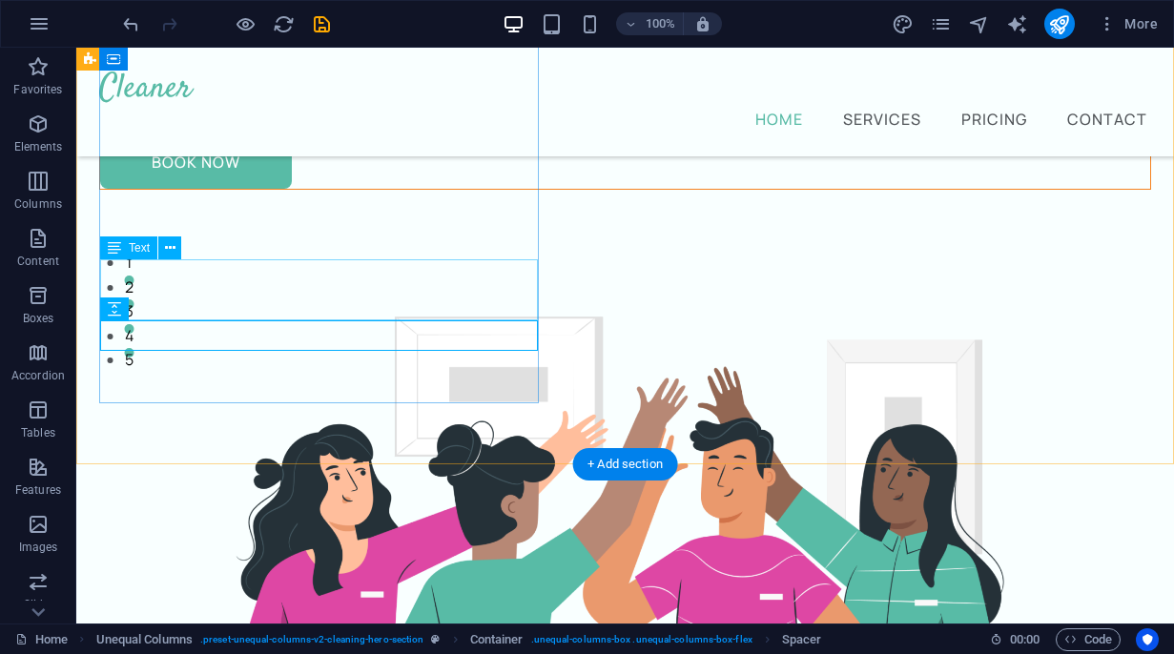
click at [339, 107] on div "Providing home cleaning services for over five years!" at bounding box center [625, 91] width 1050 height 31
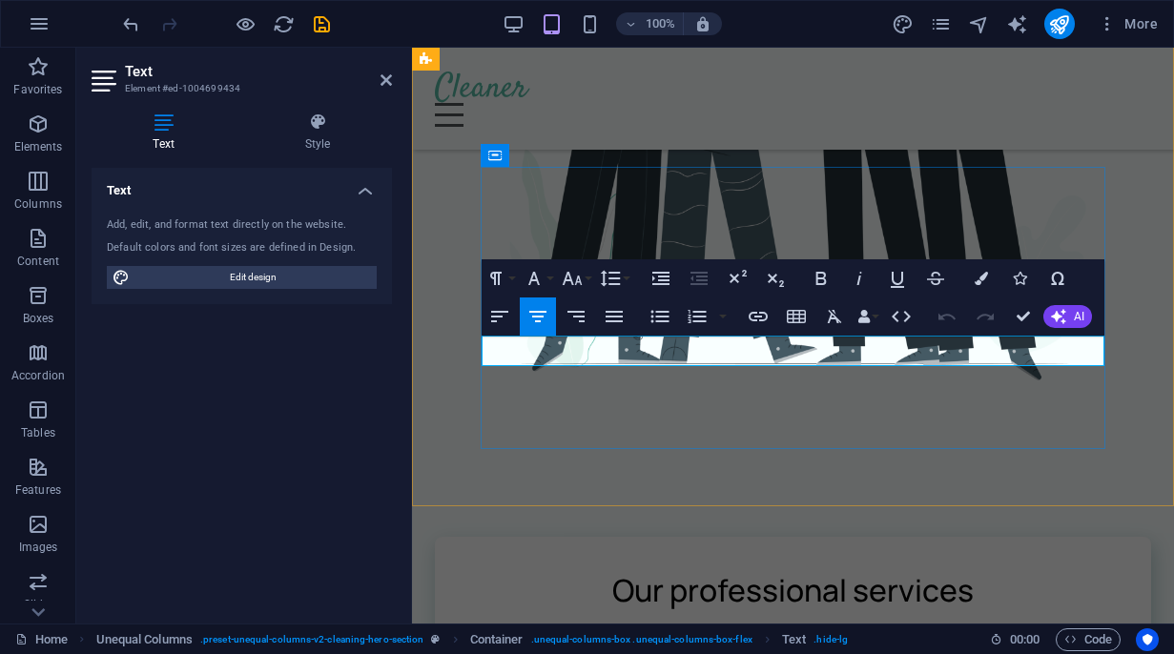
drag, startPoint x: 1033, startPoint y: 356, endPoint x: 559, endPoint y: 355, distance: 473.9
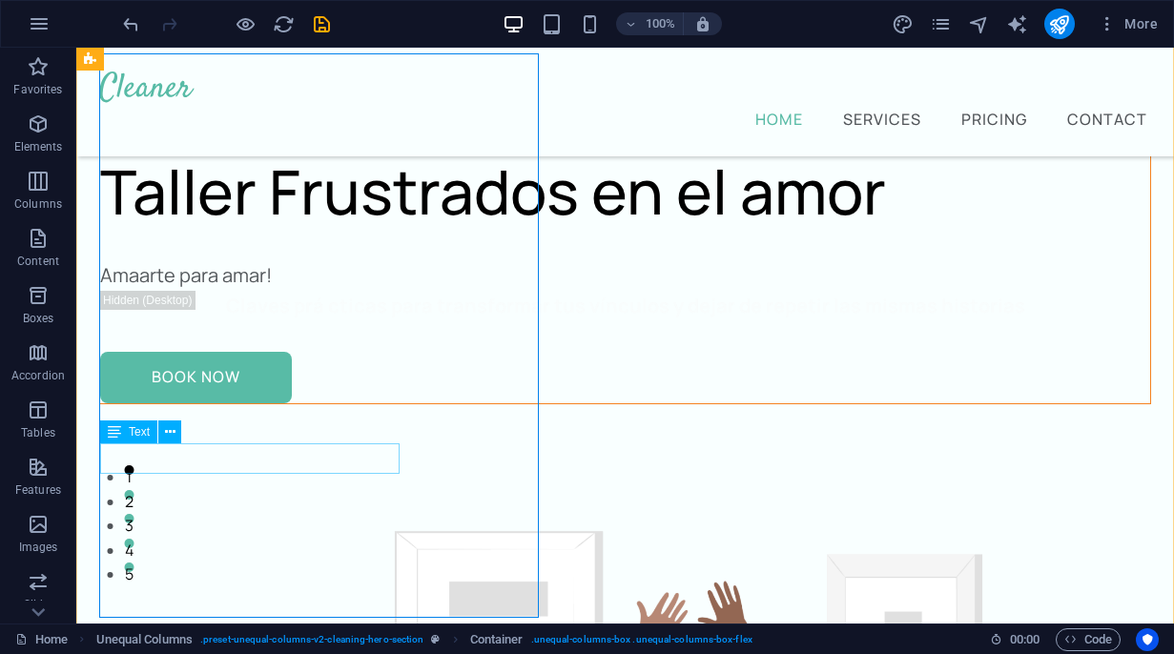
click at [288, 291] on div "Amaarte para amar!" at bounding box center [625, 275] width 1050 height 31
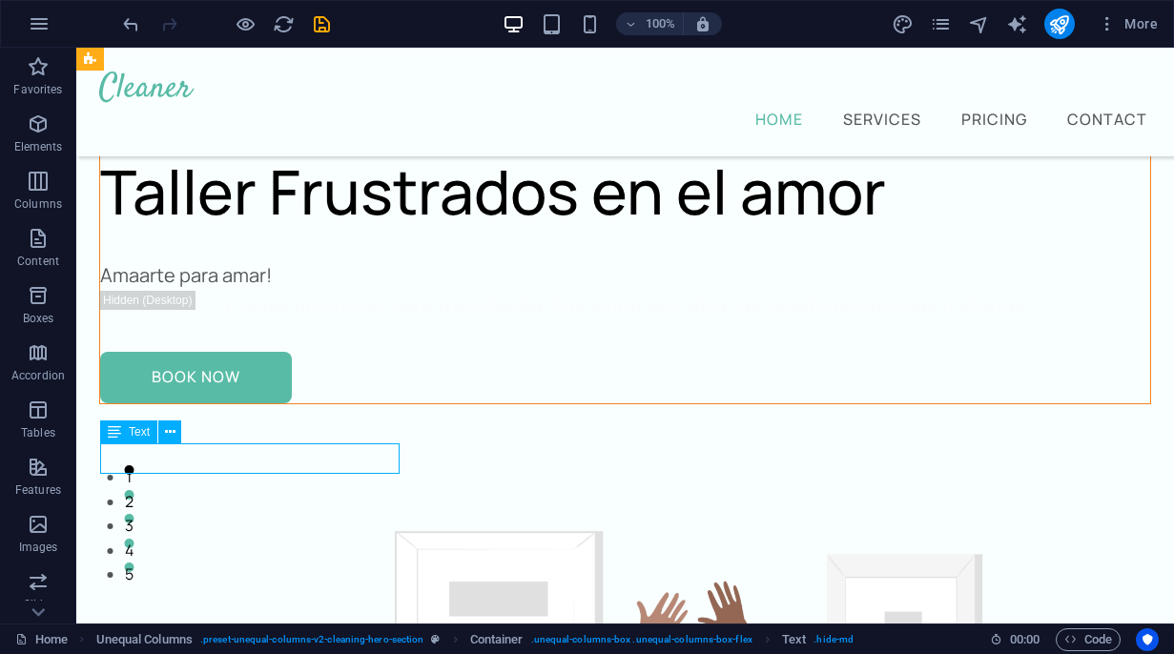
click at [179, 291] on div "Amaarte para amar!" at bounding box center [625, 275] width 1050 height 31
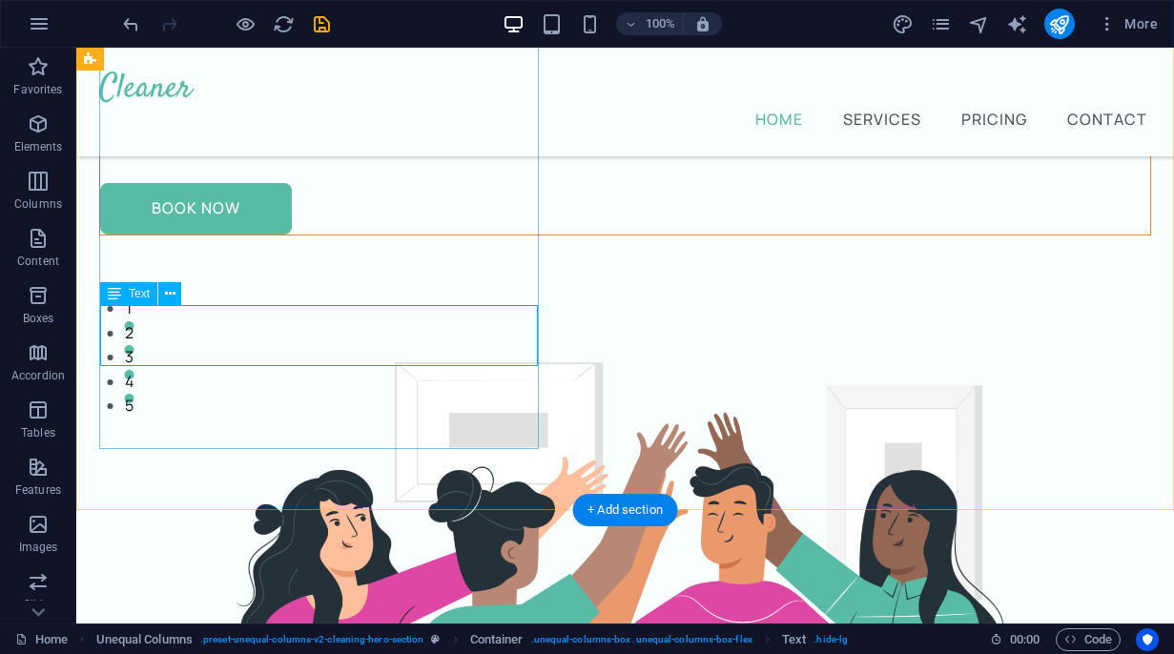
click at [368, 153] on div "Claves prá cticas para transformar tus vínculos y dejar de repetir las mismas h…" at bounding box center [625, 137] width 1050 height 31
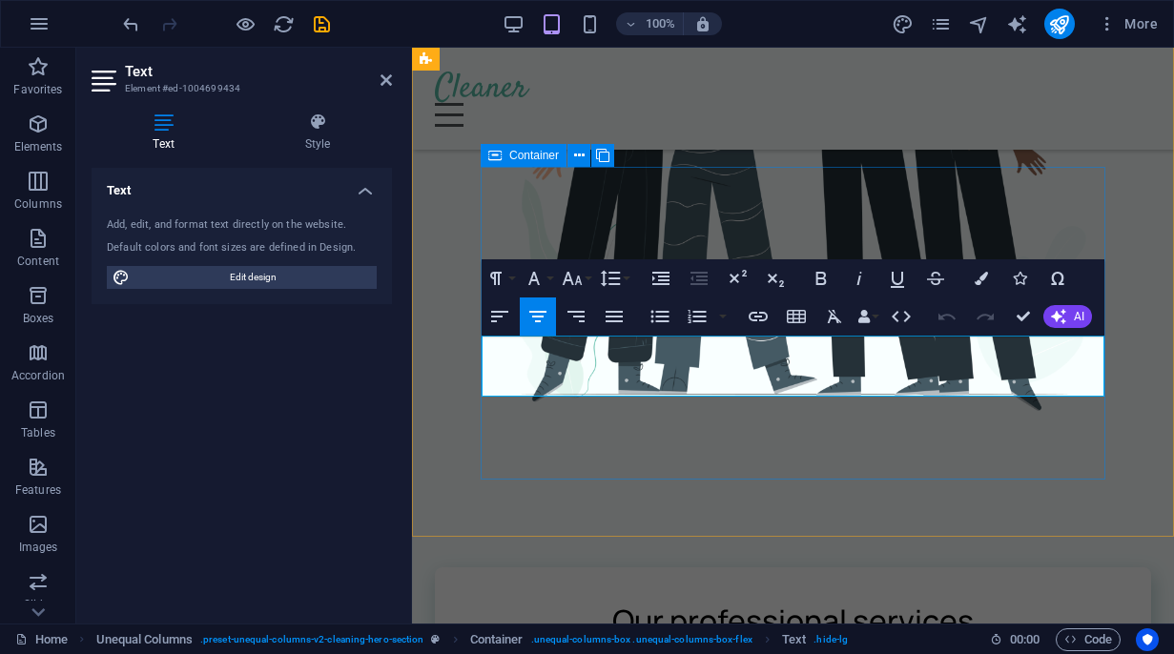
drag, startPoint x: 1024, startPoint y: 388, endPoint x: 481, endPoint y: 345, distance: 545.2
drag, startPoint x: 1019, startPoint y: 376, endPoint x: 811, endPoint y: 354, distance: 210.0
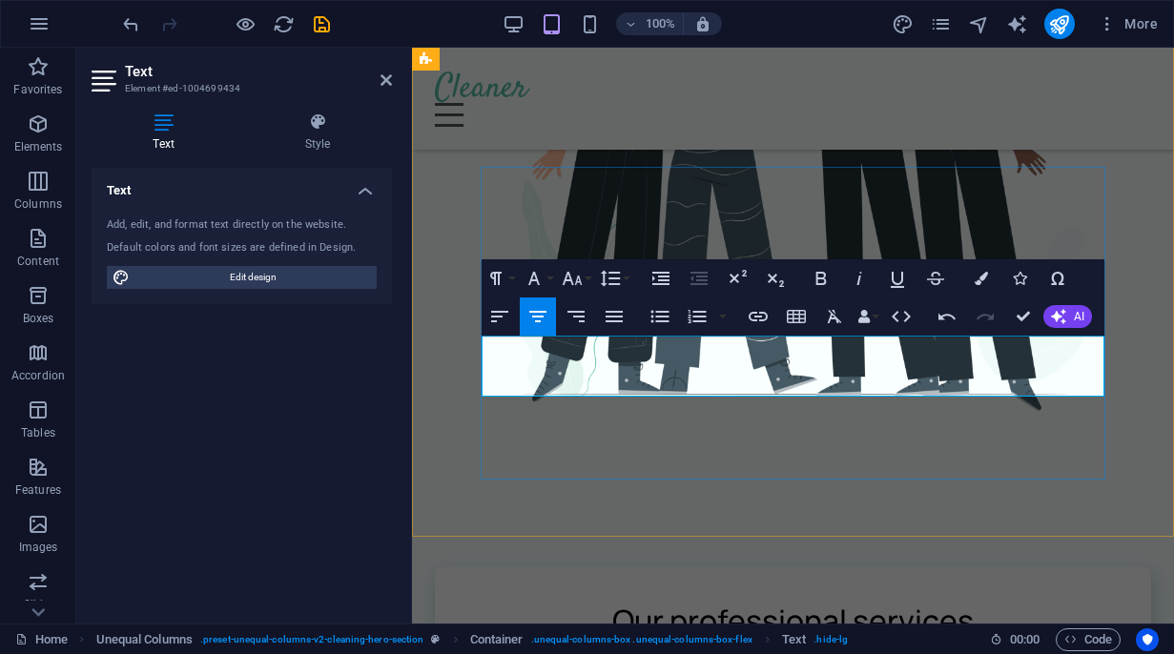
drag, startPoint x: 1045, startPoint y: 379, endPoint x: 472, endPoint y: 342, distance: 574.2
click at [317, 135] on h4 "Style" at bounding box center [317, 133] width 149 height 40
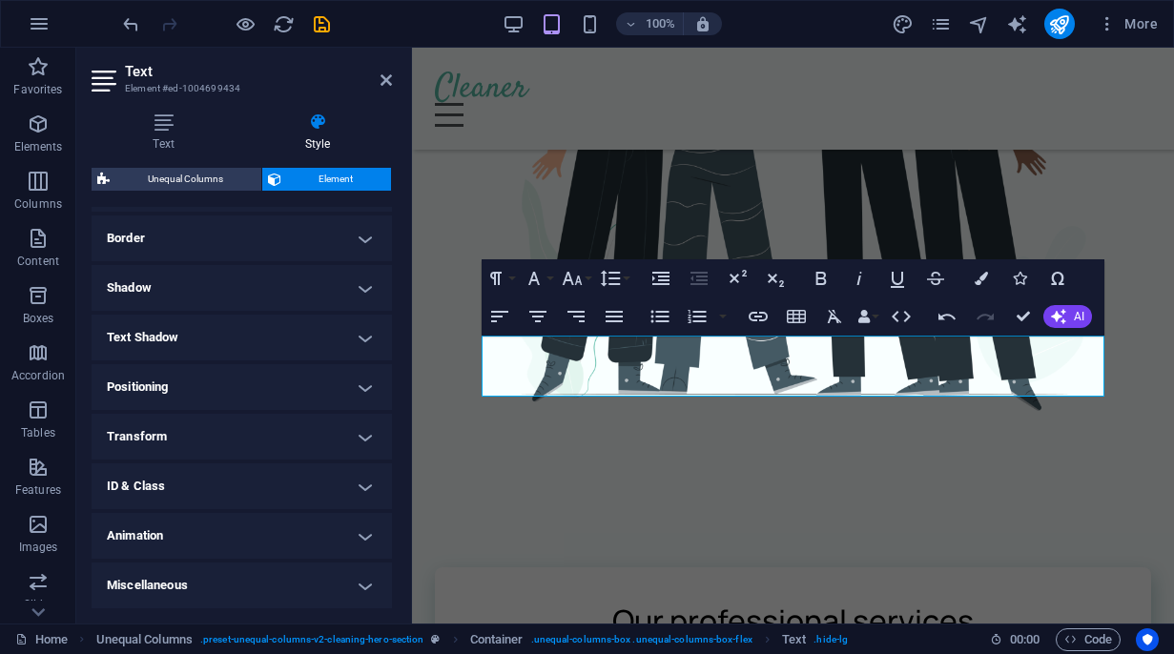
scroll to position [0, 0]
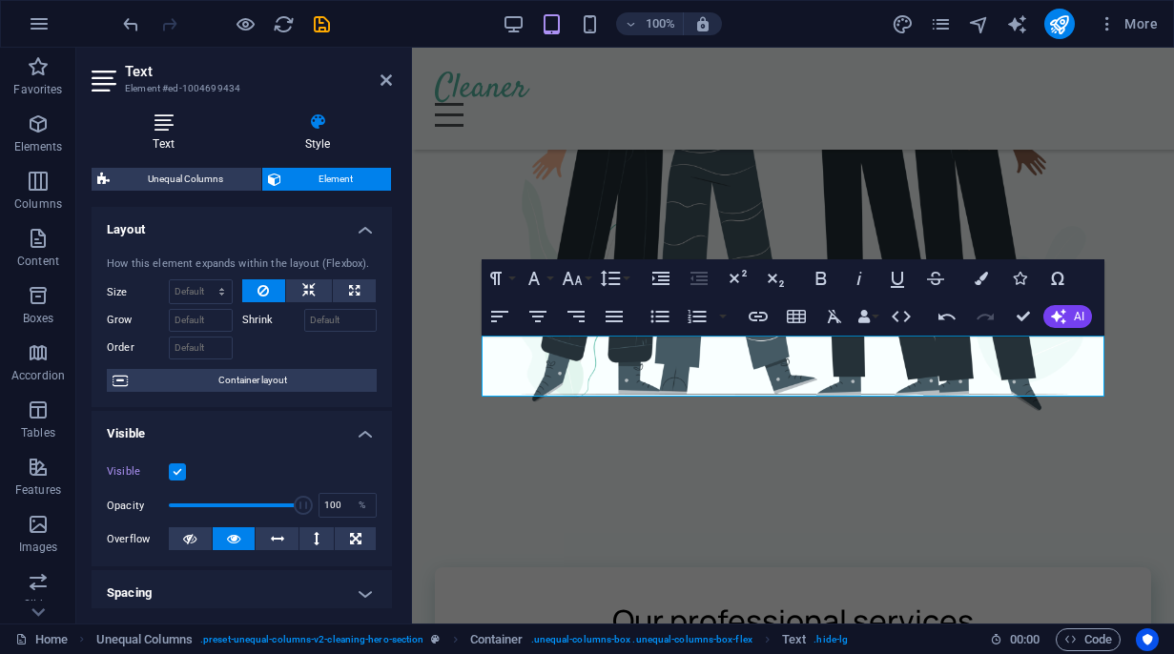
click at [168, 130] on icon at bounding box center [164, 122] width 144 height 19
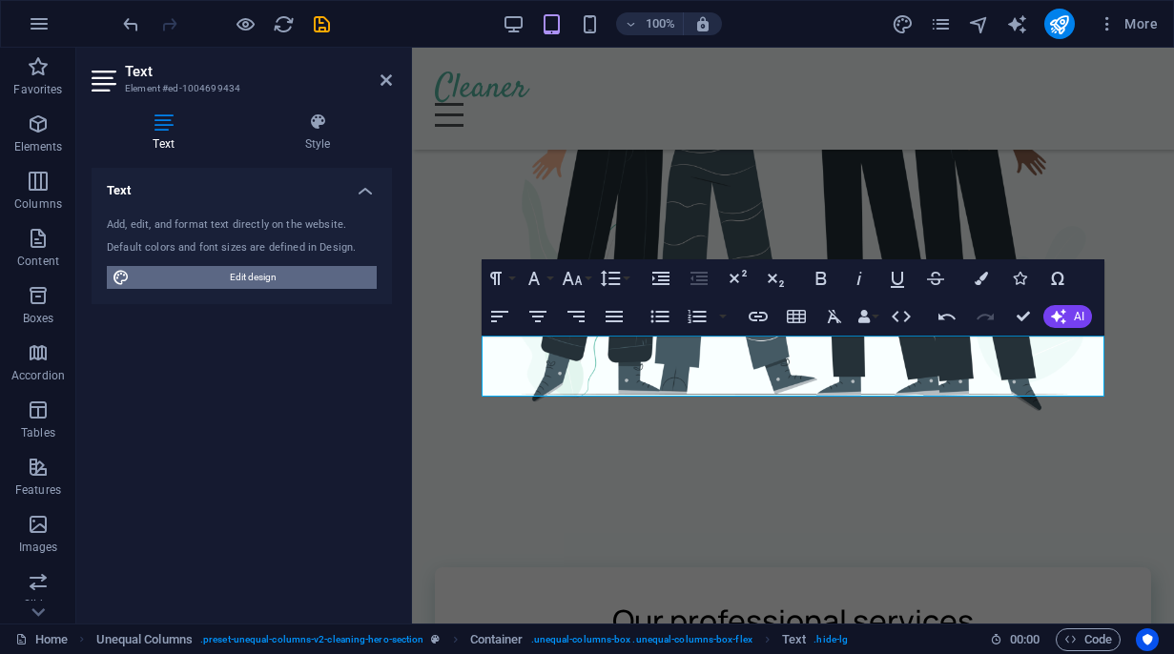
click at [273, 273] on span "Edit design" at bounding box center [253, 277] width 236 height 23
select select "px"
select select "400"
select select "px"
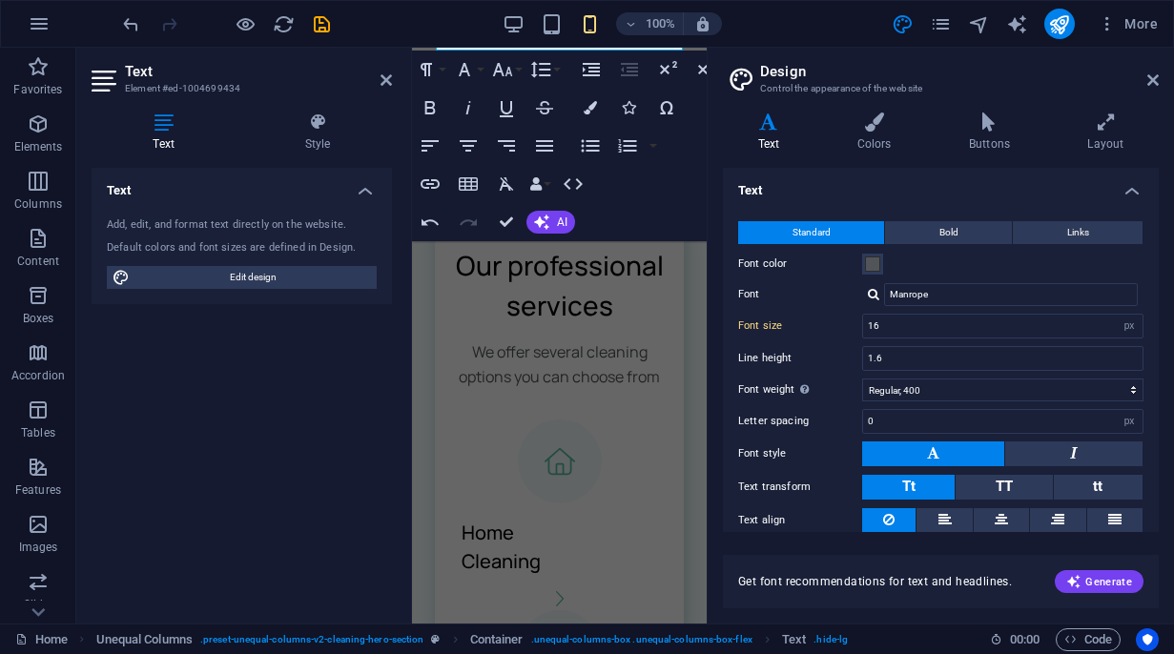
scroll to position [700, 0]
click at [1151, 81] on icon at bounding box center [1152, 79] width 11 height 15
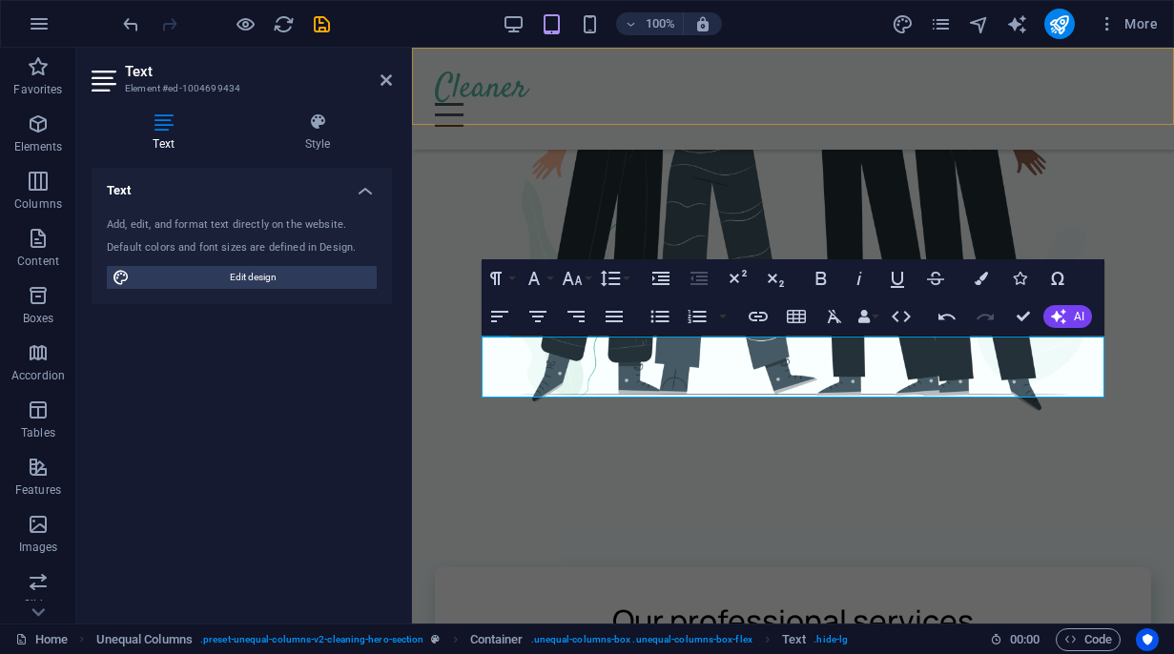
scroll to position [701, 0]
click at [818, 278] on icon "button" at bounding box center [821, 279] width 10 height 13
click at [585, 281] on button "Font Size" at bounding box center [576, 279] width 36 height 38
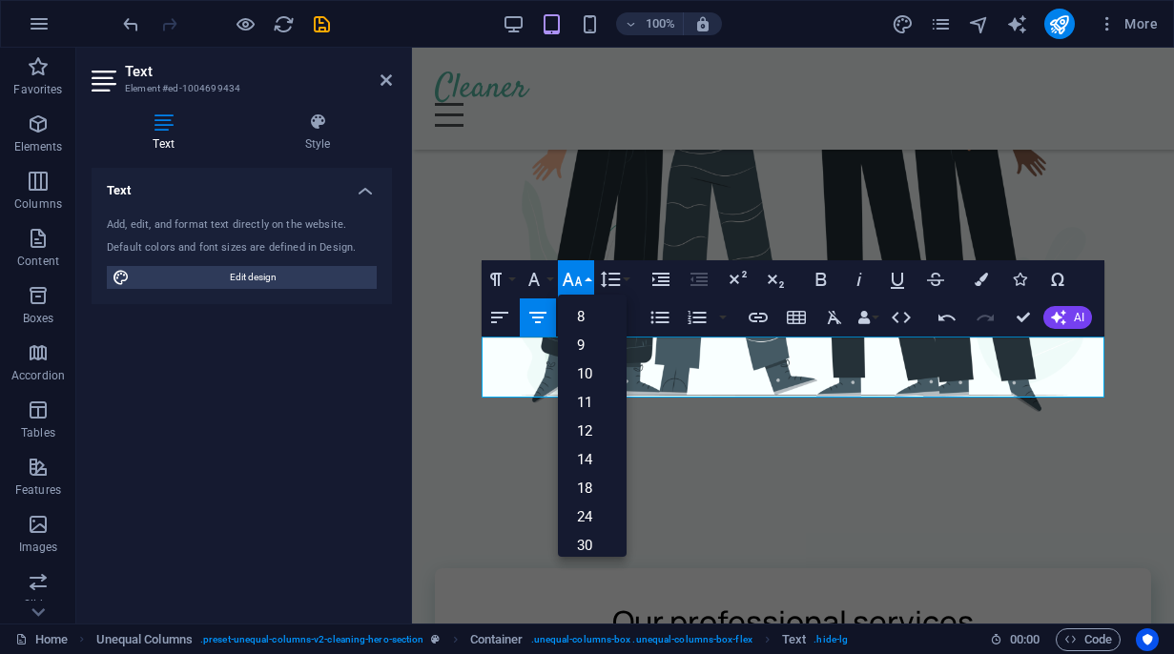
click at [585, 281] on button "Font Size" at bounding box center [576, 279] width 36 height 38
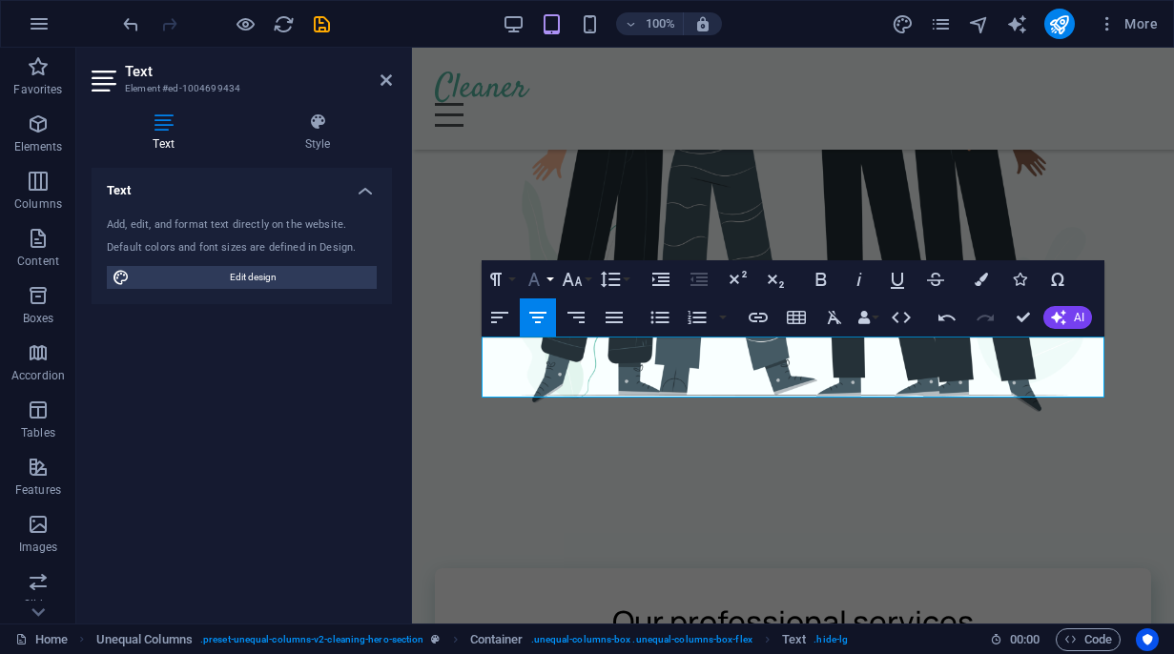
click at [550, 277] on button "Font Family" at bounding box center [538, 279] width 36 height 38
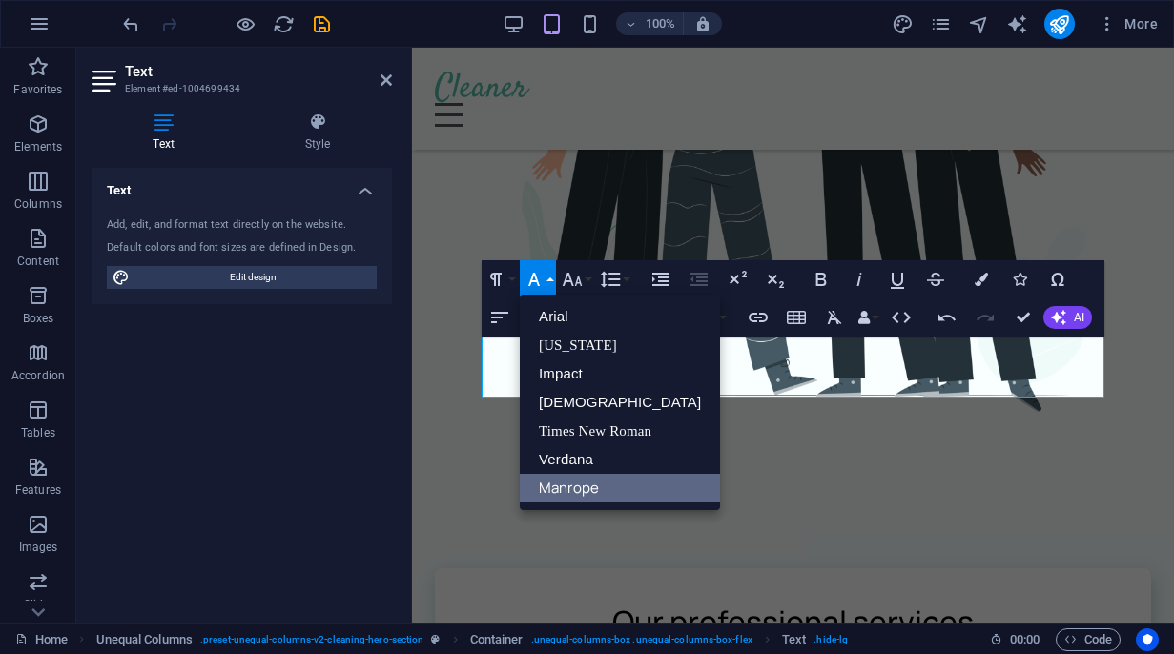
scroll to position [0, 0]
click at [550, 277] on button "Font Family" at bounding box center [538, 279] width 36 height 38
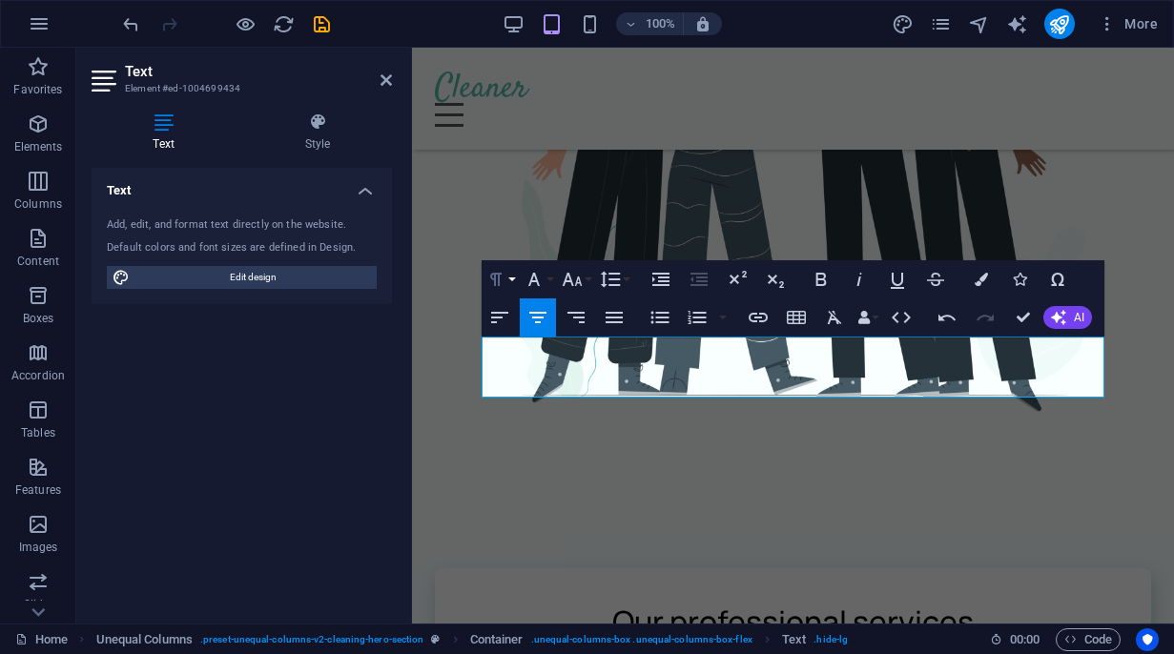
click at [507, 277] on button "Paragraph Format" at bounding box center [500, 279] width 36 height 38
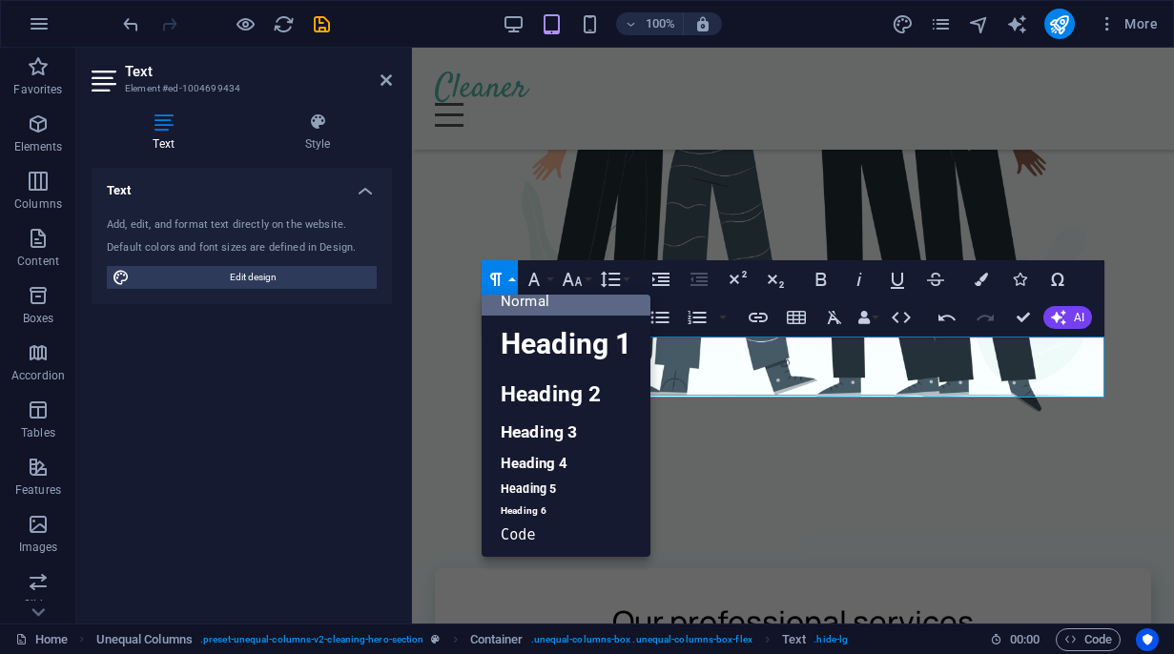
scroll to position [15, 0]
click at [507, 277] on button "Paragraph Format" at bounding box center [500, 279] width 36 height 38
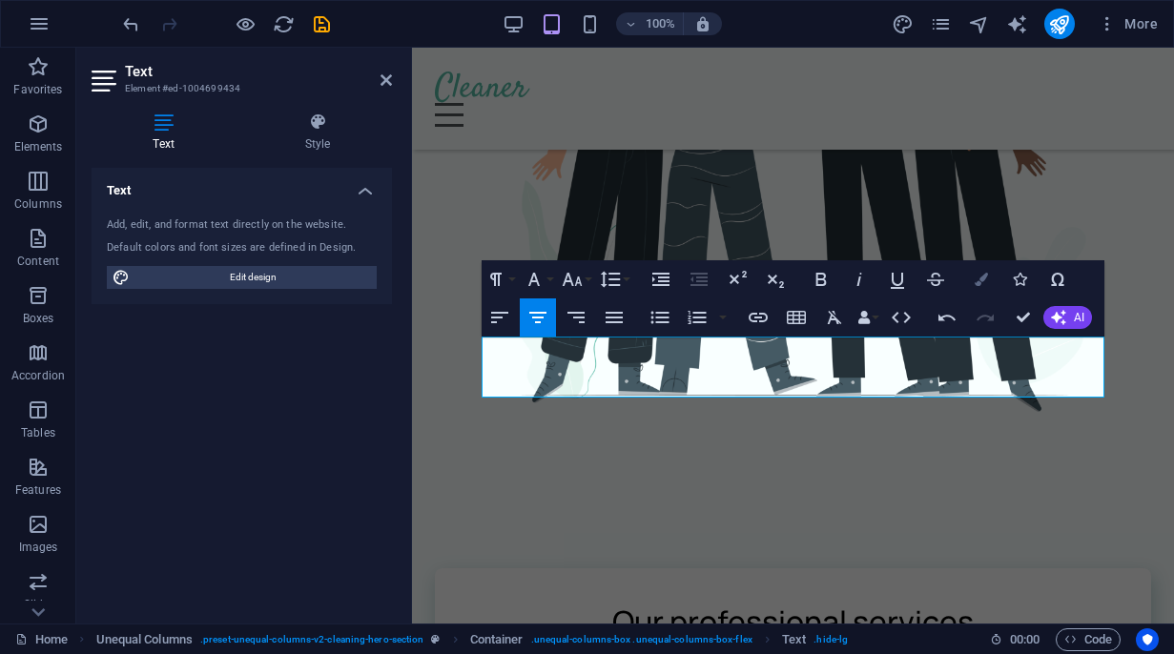
click at [983, 283] on icon "button" at bounding box center [981, 279] width 13 height 13
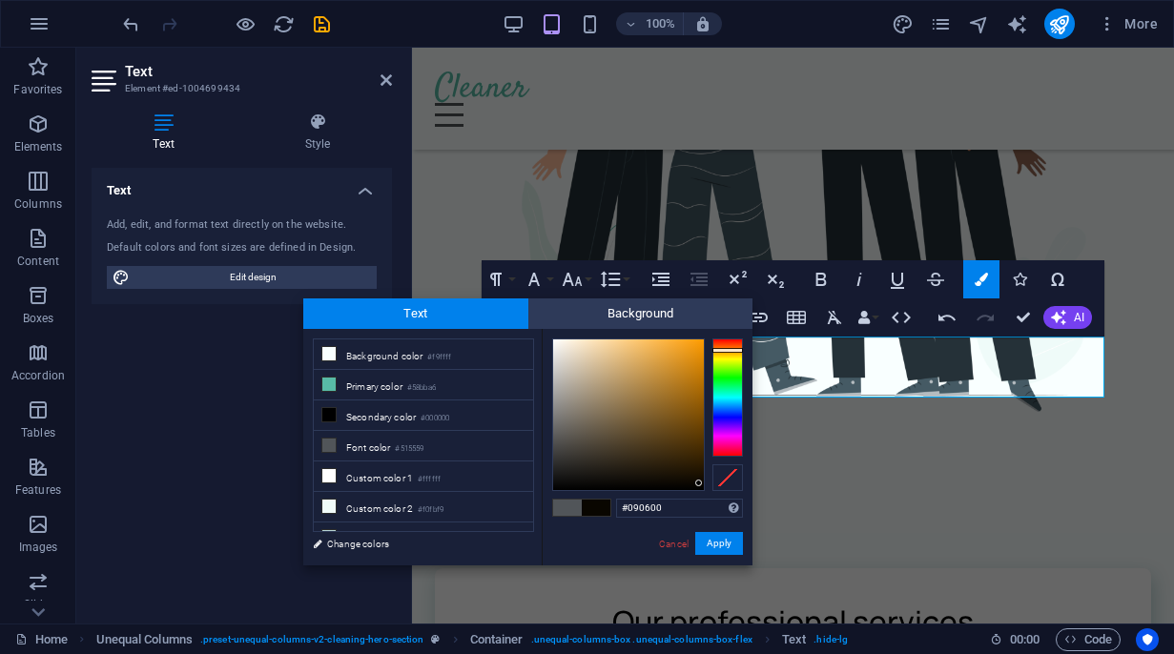
click at [699, 483] on div at bounding box center [628, 414] width 151 height 151
click at [700, 476] on div at bounding box center [699, 475] width 7 height 7
click at [599, 516] on div at bounding box center [581, 508] width 59 height 18
click at [599, 510] on span at bounding box center [596, 508] width 29 height 16
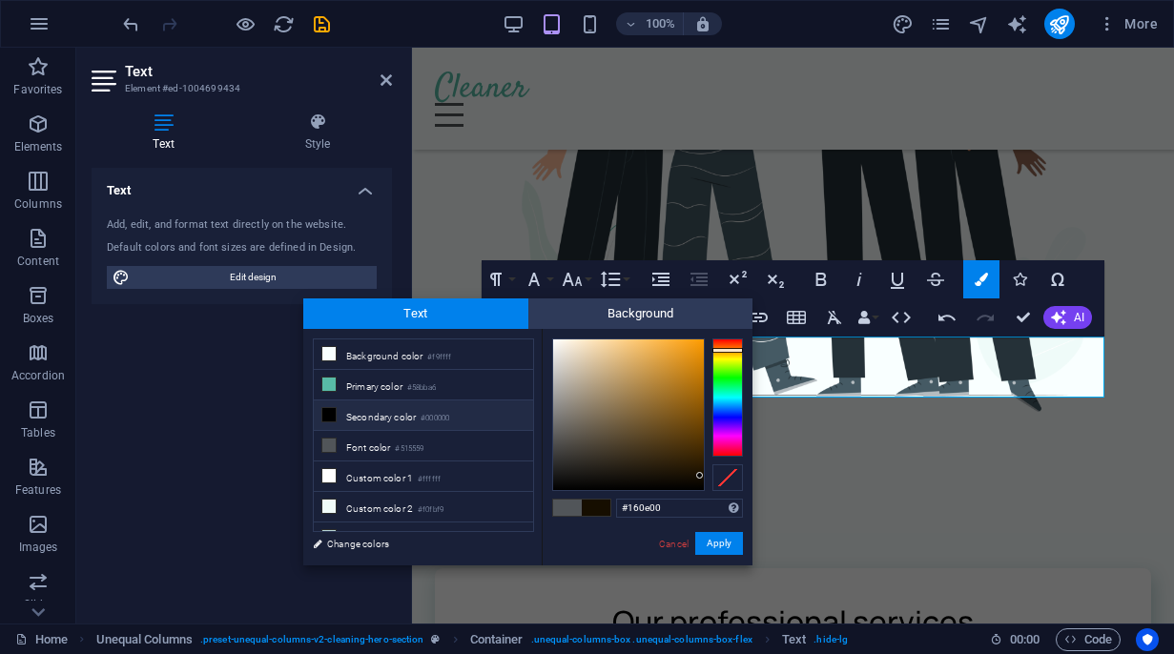
click at [355, 415] on li "Secondary color #000000" at bounding box center [423, 416] width 219 height 31
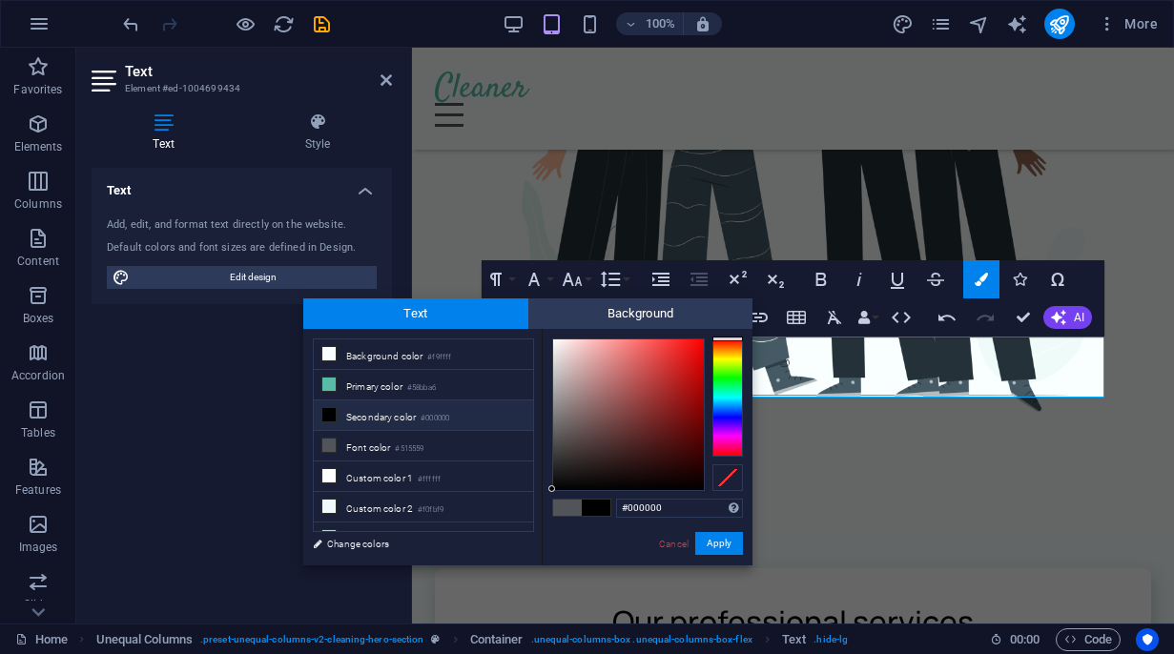
click at [565, 505] on span at bounding box center [567, 508] width 29 height 16
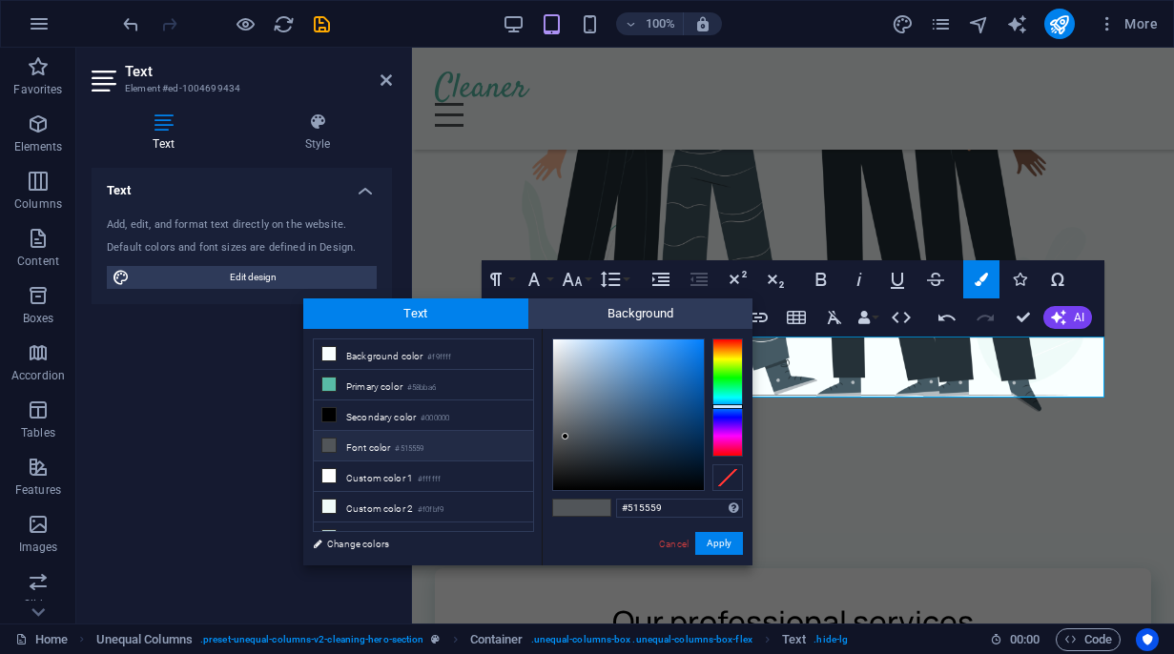
click at [573, 503] on span at bounding box center [567, 508] width 29 height 16
click at [596, 510] on span at bounding box center [596, 508] width 29 height 16
click at [384, 424] on li "Secondary color #000000" at bounding box center [423, 416] width 219 height 31
type input "#000000"
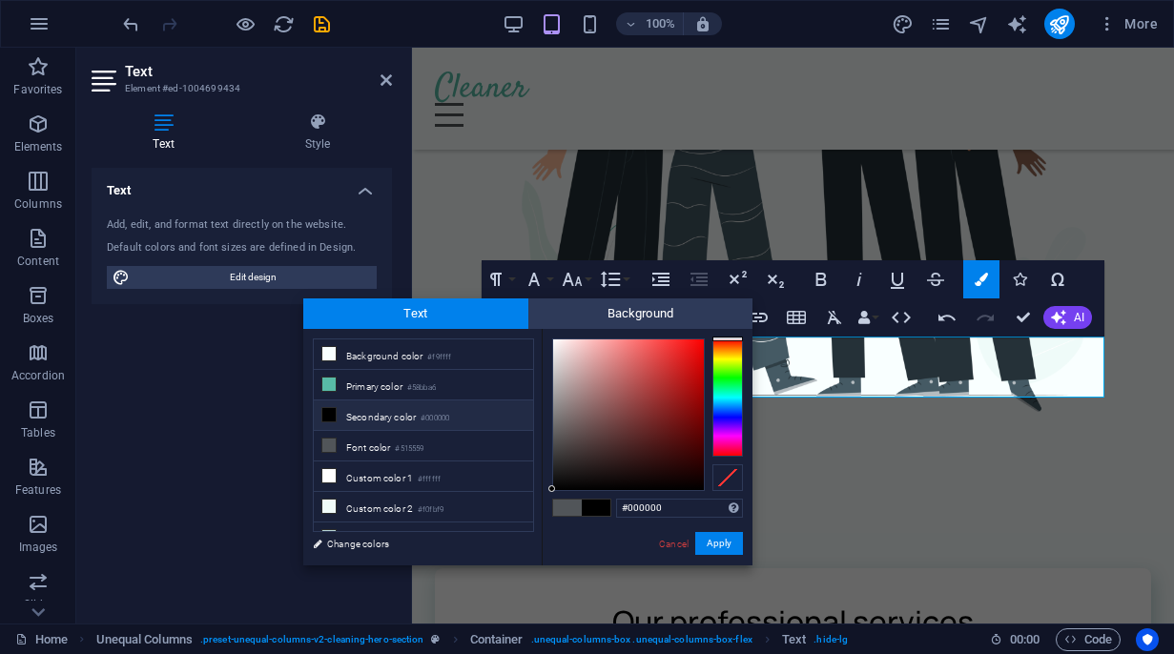
click at [603, 511] on span at bounding box center [596, 508] width 29 height 16
click at [728, 549] on button "Apply" at bounding box center [719, 543] width 48 height 23
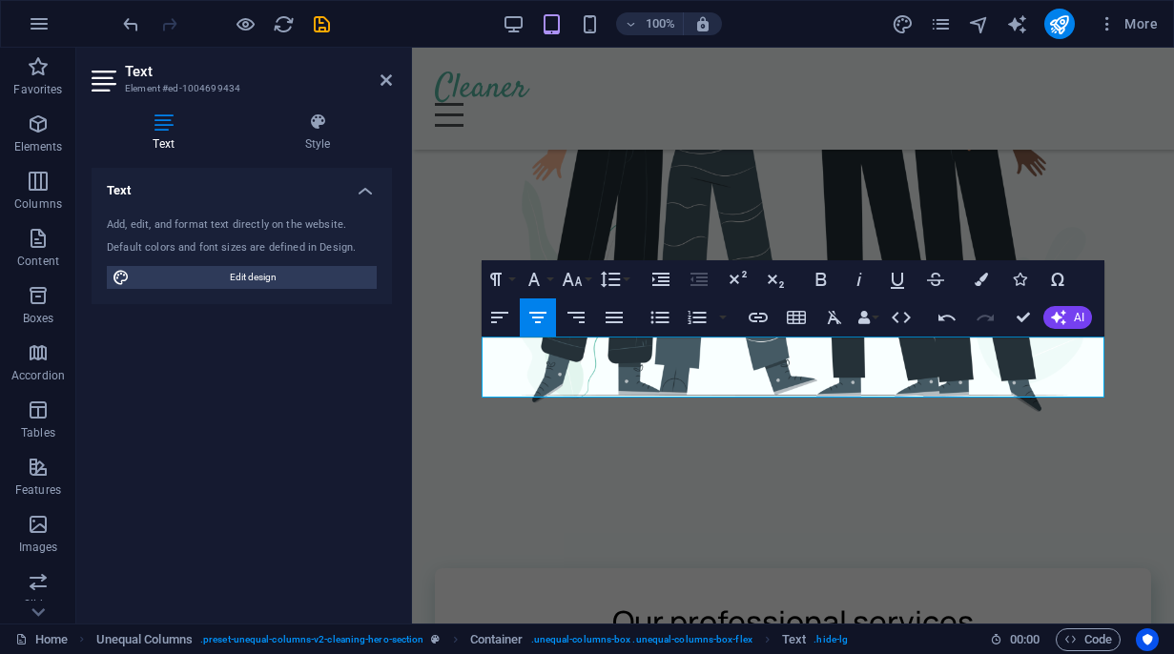
click at [392, 82] on aside "Text Element #ed-1004699434 Text Style Text Add, edit, and format text directly…" at bounding box center [244, 336] width 336 height 576
click at [392, 81] on aside "Text Element #ed-1004699434 Text Style Text Add, edit, and format text directly…" at bounding box center [244, 336] width 336 height 576
click at [383, 80] on icon at bounding box center [385, 79] width 11 height 15
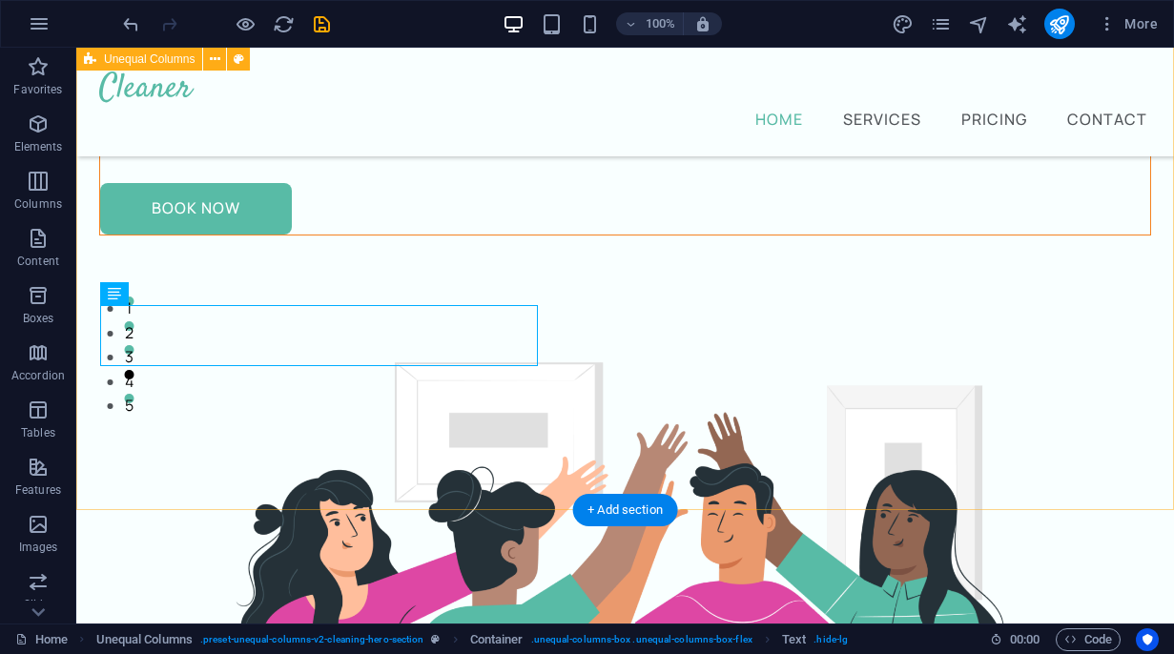
click at [559, 407] on div "Lau Tripp Taller Frustrados en el amor Amarte para amar! Claves prácticas para …" at bounding box center [625, 575] width 1098 height 1607
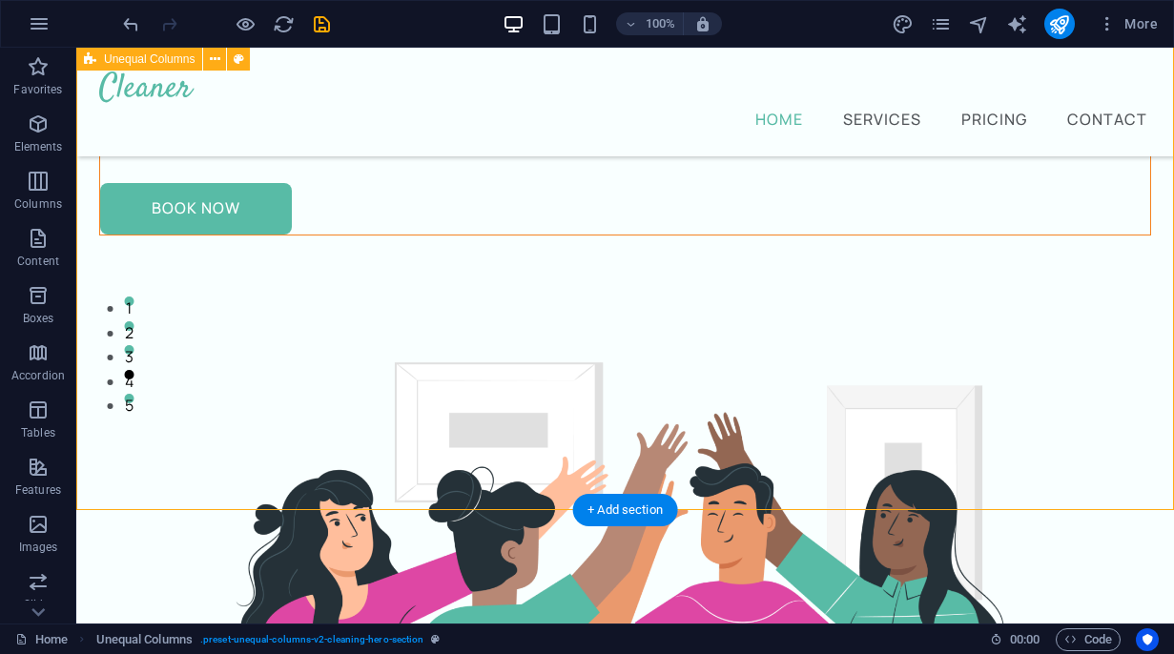
click at [546, 298] on div "Lau Tripp Taller Frustrados en el amor Amarte para amar! Claves prácticas para …" at bounding box center [625, 575] width 1098 height 1607
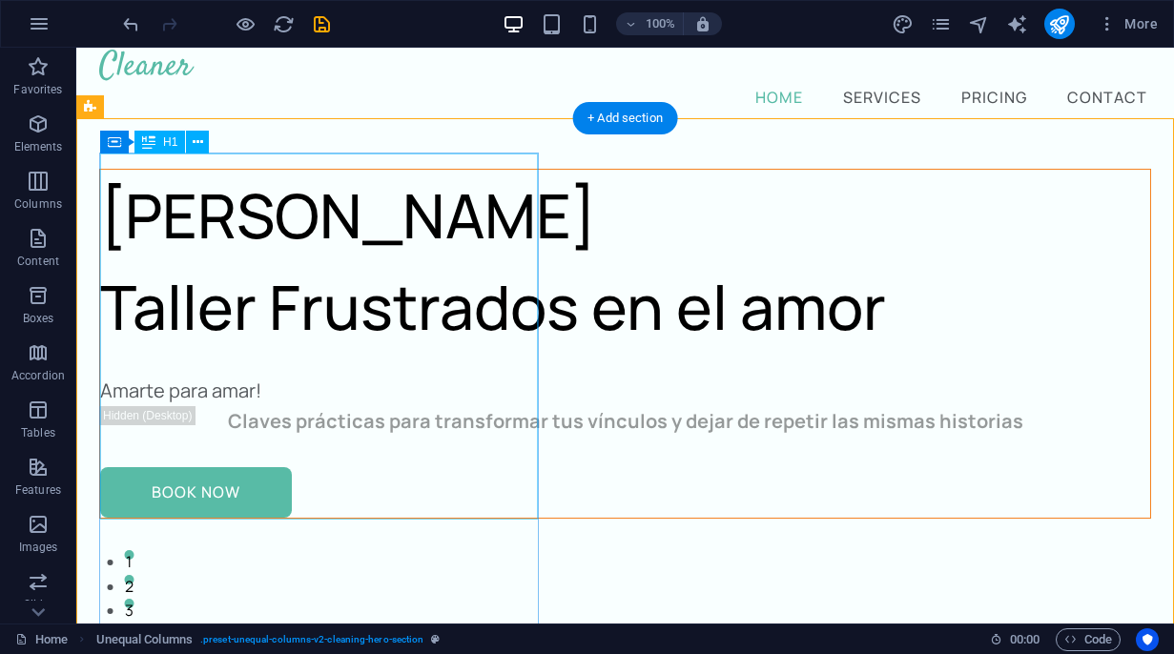
scroll to position [25, 0]
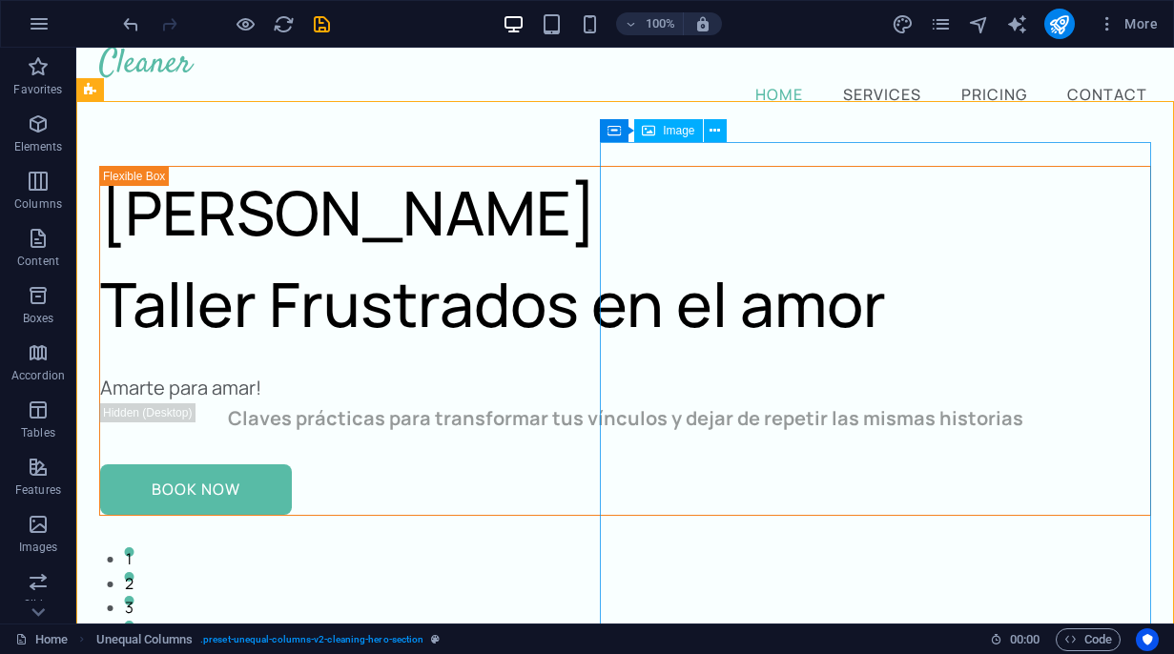
click at [679, 133] on span "Image" at bounding box center [678, 130] width 31 height 11
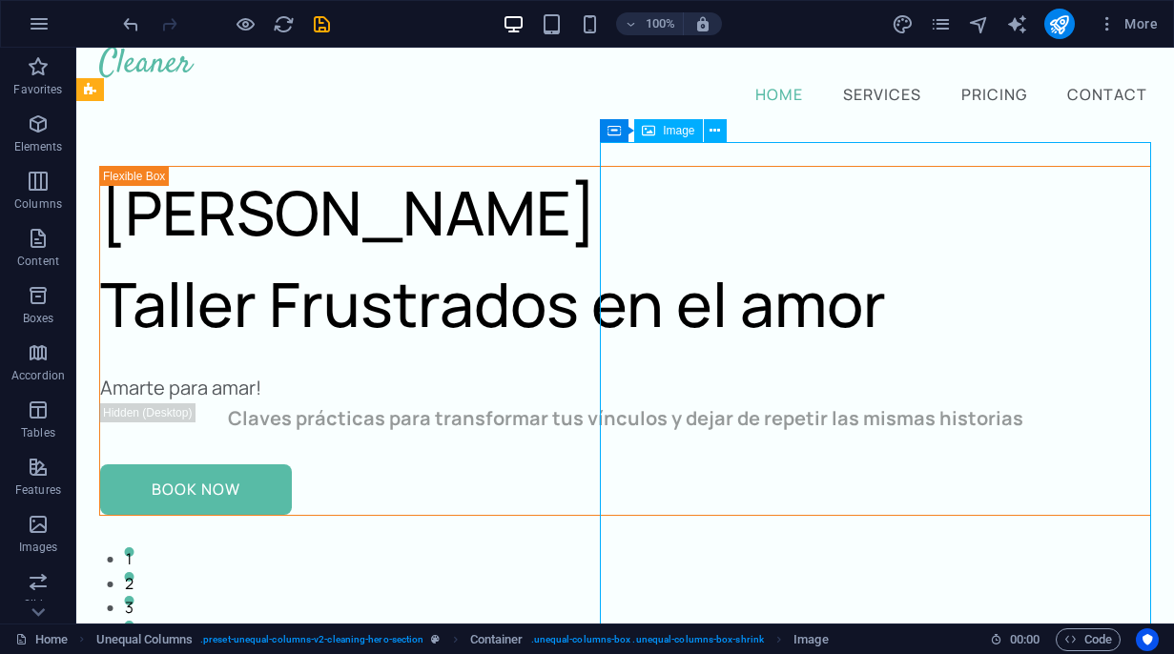
click at [674, 136] on div "Image" at bounding box center [668, 130] width 68 height 23
select select "%"
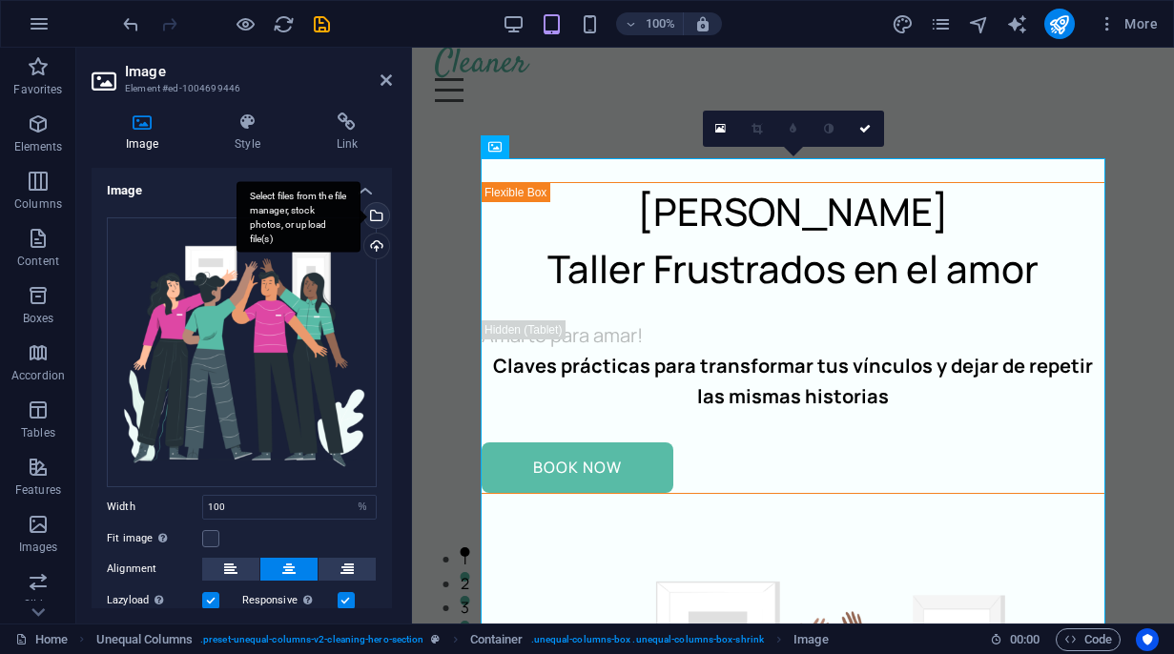
click at [360, 215] on div "Select files from the file manager, stock photos, or upload file(s)" at bounding box center [298, 217] width 124 height 72
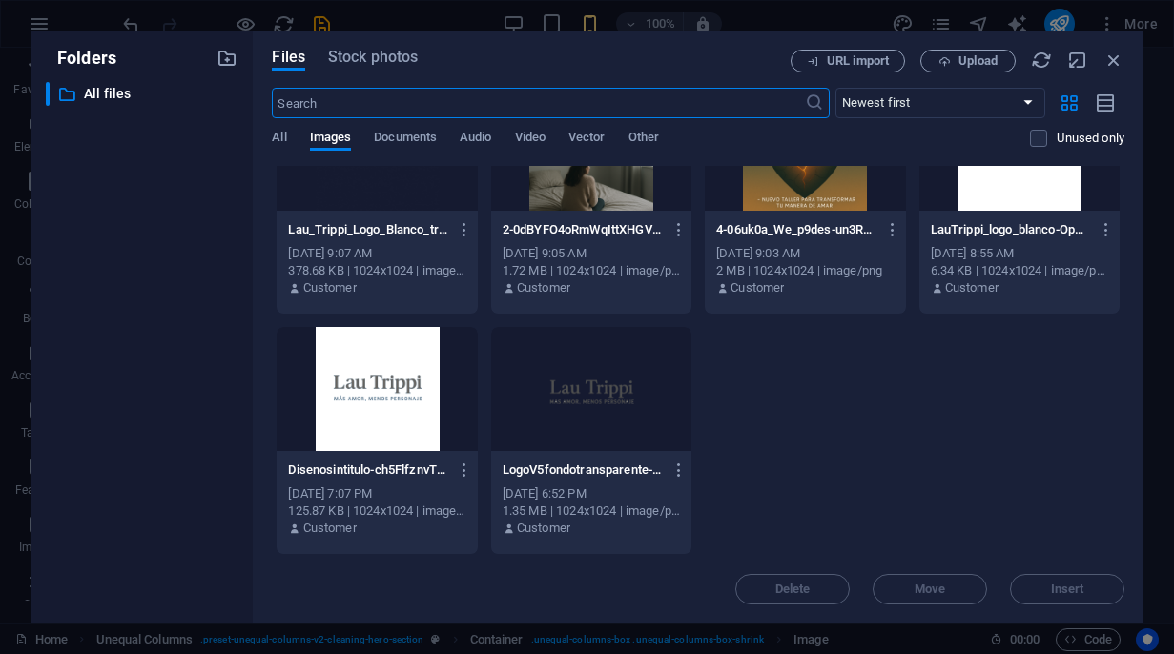
scroll to position [0, 0]
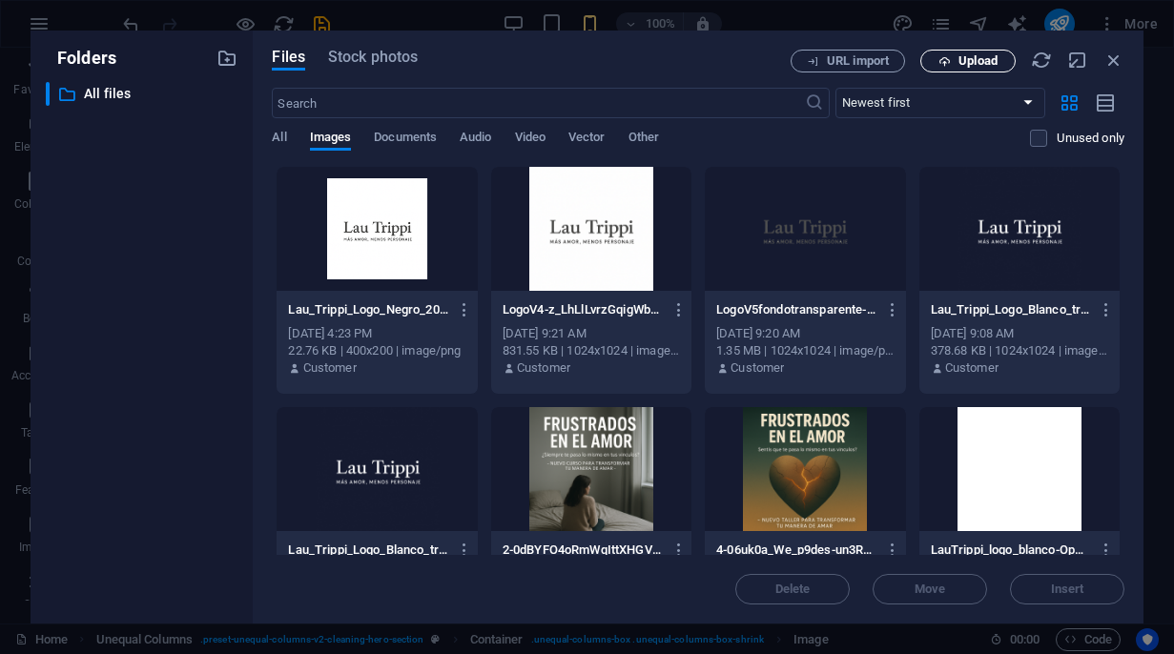
click at [953, 62] on span "Upload" at bounding box center [968, 61] width 78 height 12
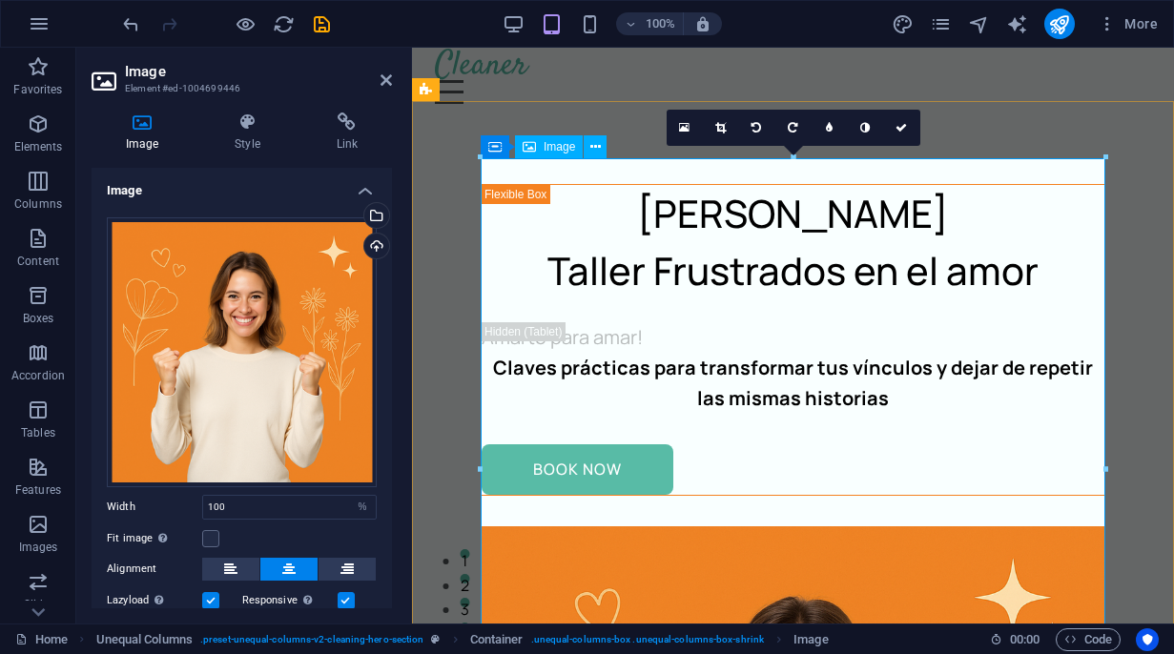
scroll to position [25, 0]
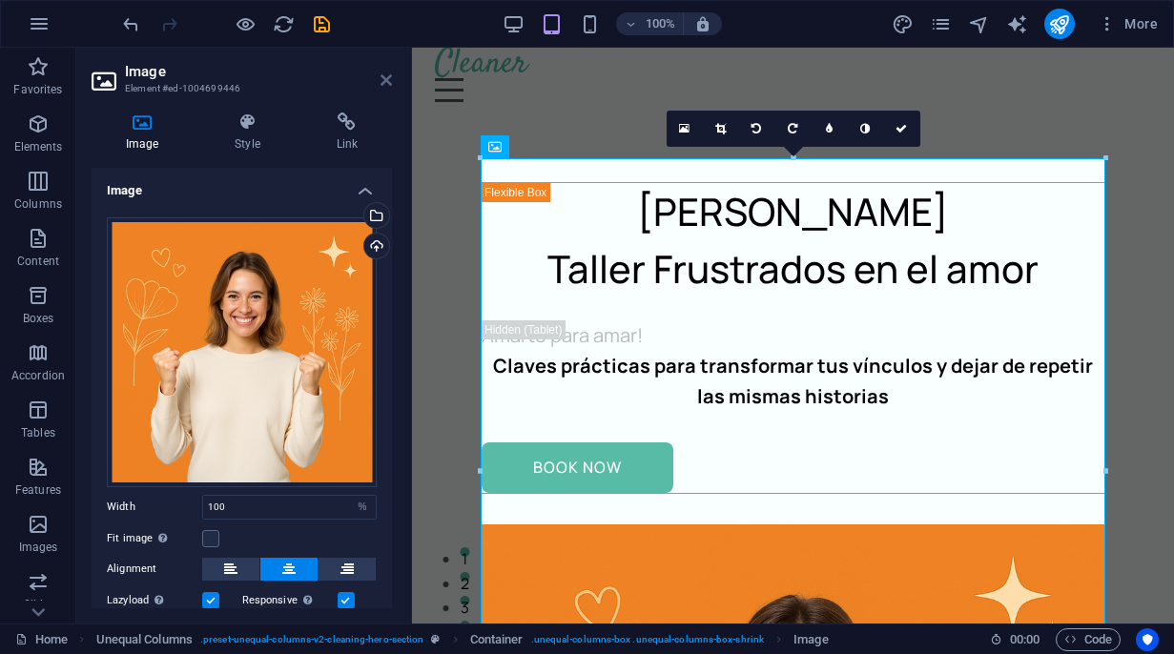
click at [389, 80] on icon at bounding box center [385, 79] width 11 height 15
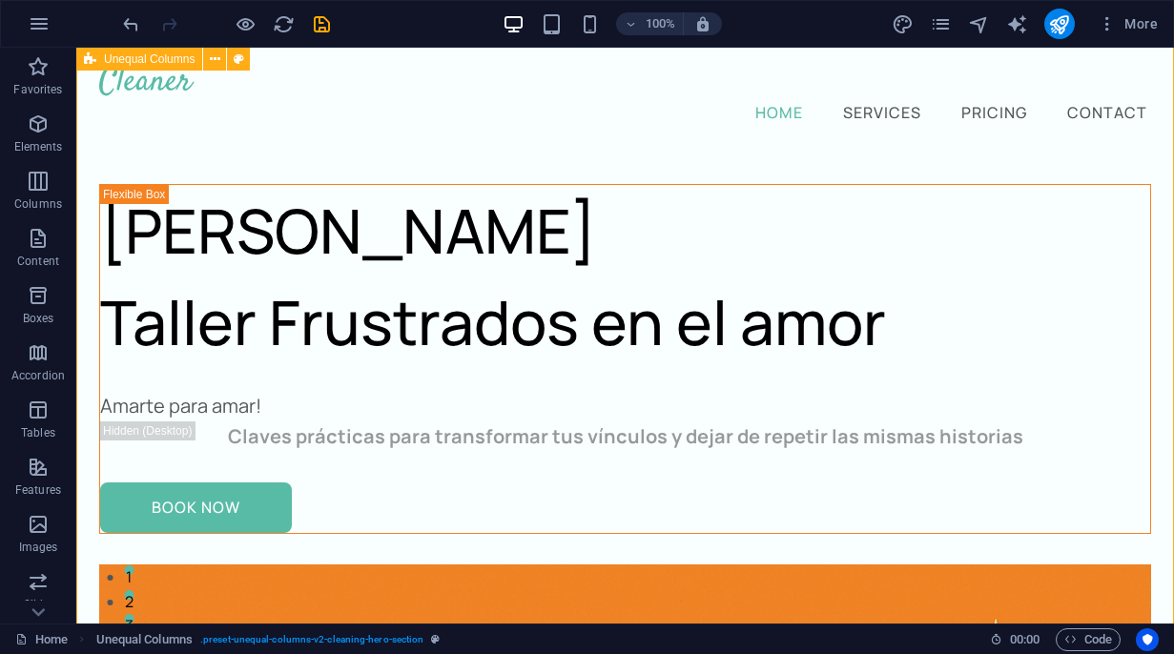
scroll to position [0, 0]
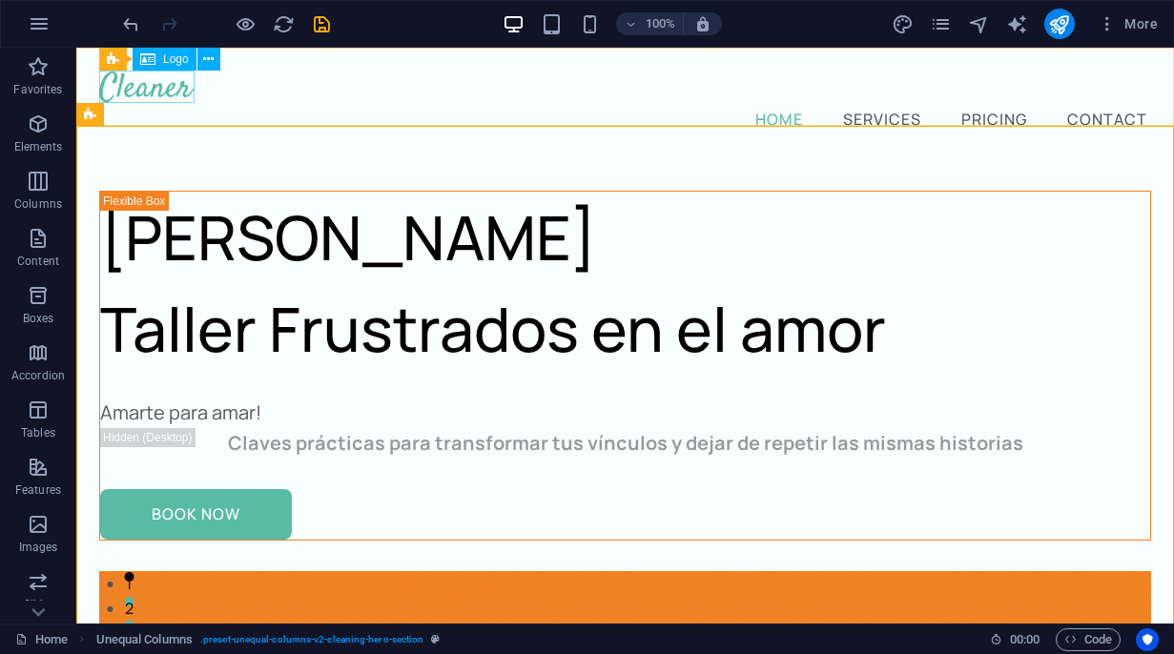
click at [171, 59] on span "Logo" at bounding box center [176, 58] width 26 height 11
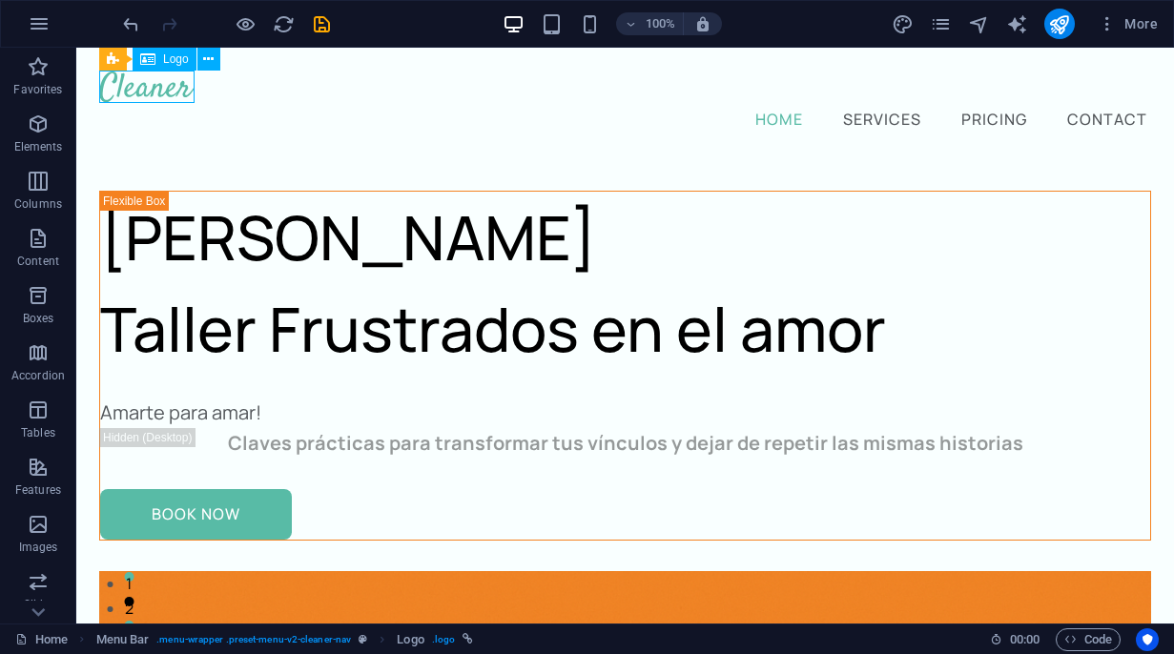
click at [171, 60] on span "Logo" at bounding box center [176, 58] width 26 height 11
select select "px"
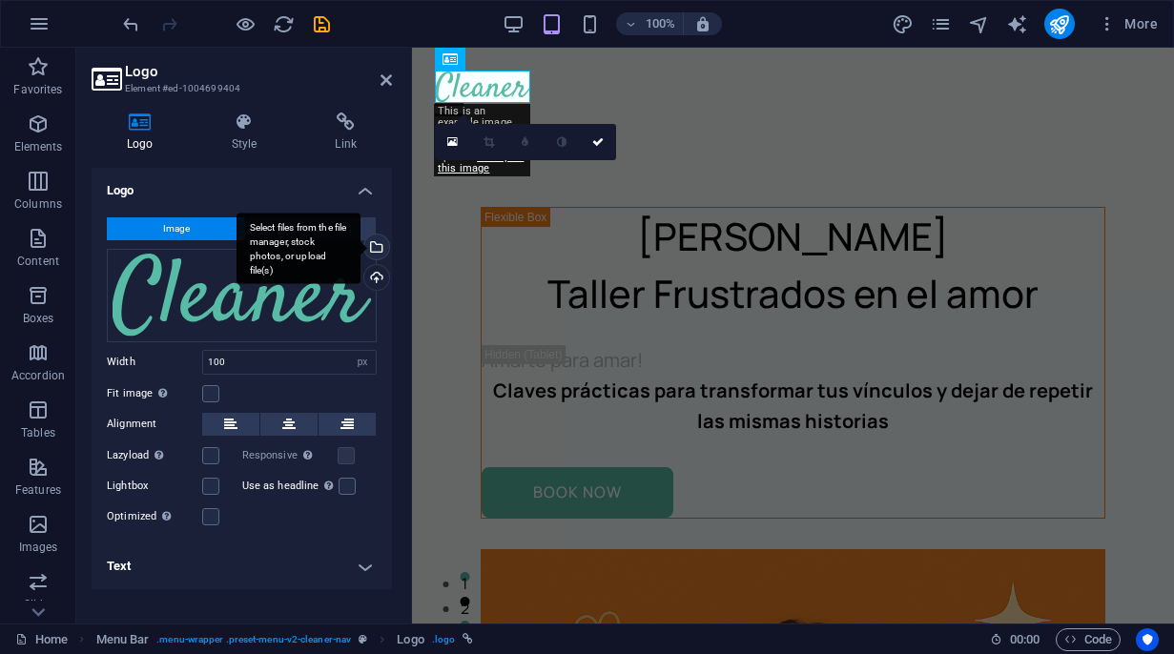
click at [360, 250] on div "Select files from the file manager, stock photos, or upload file(s)" at bounding box center [298, 249] width 124 height 72
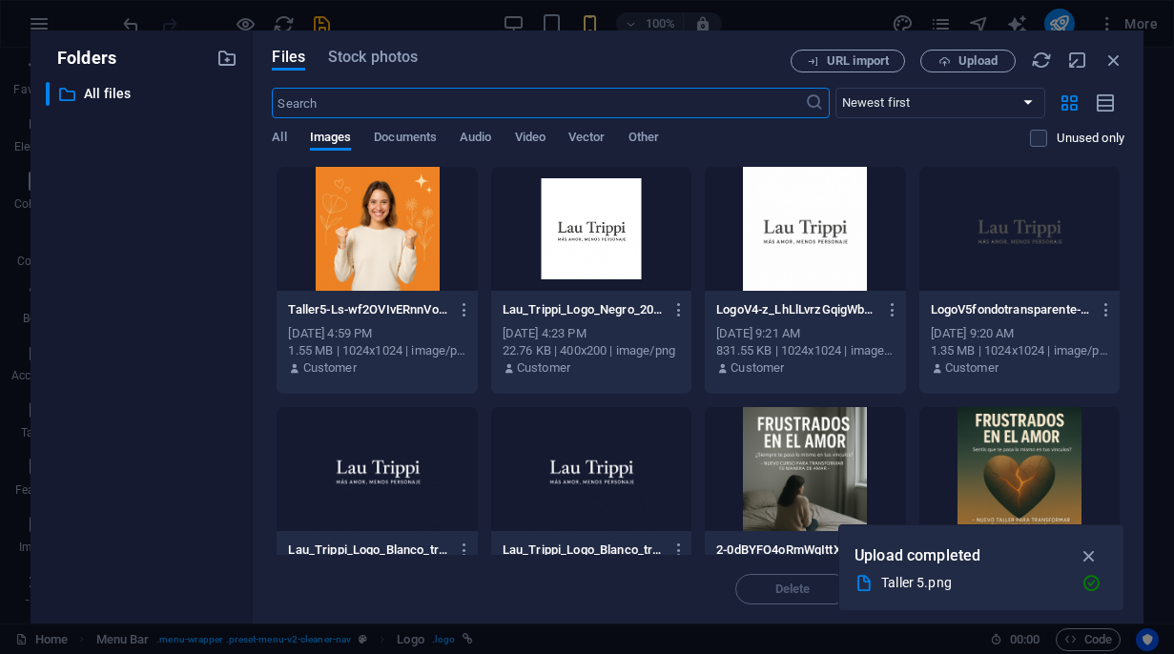
click at [578, 473] on div at bounding box center [591, 469] width 200 height 124
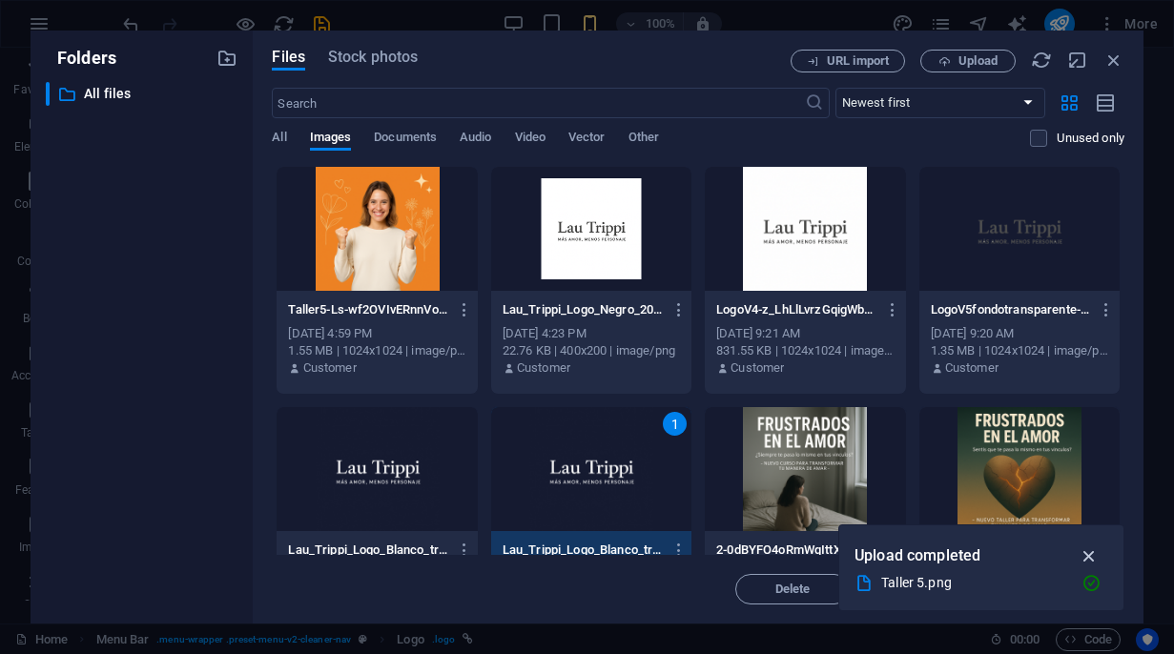
click at [1085, 553] on icon "button" at bounding box center [1089, 555] width 22 height 21
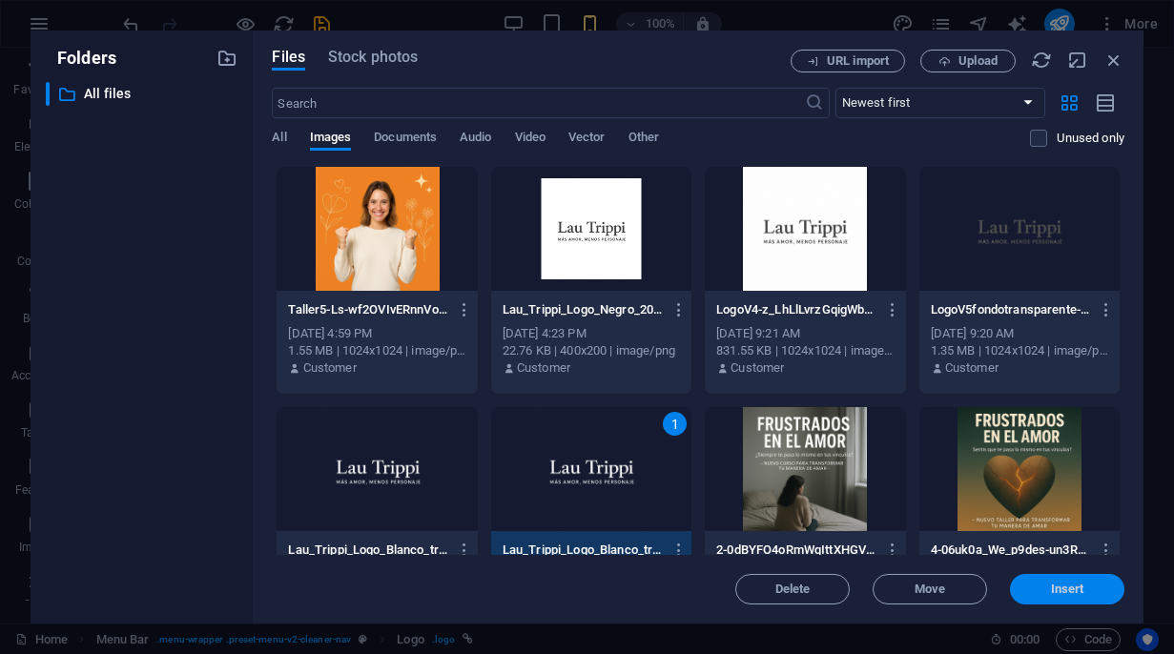
click at [1069, 589] on span "Insert" at bounding box center [1067, 589] width 33 height 11
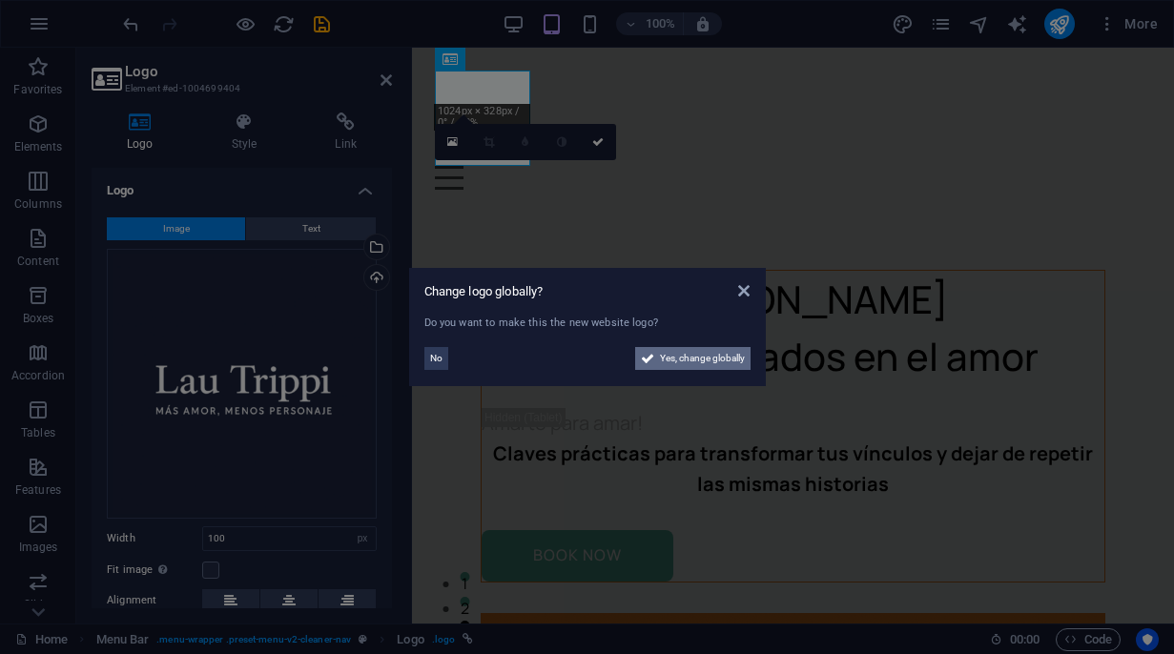
click at [682, 359] on span "Yes, change globally" at bounding box center [702, 358] width 85 height 23
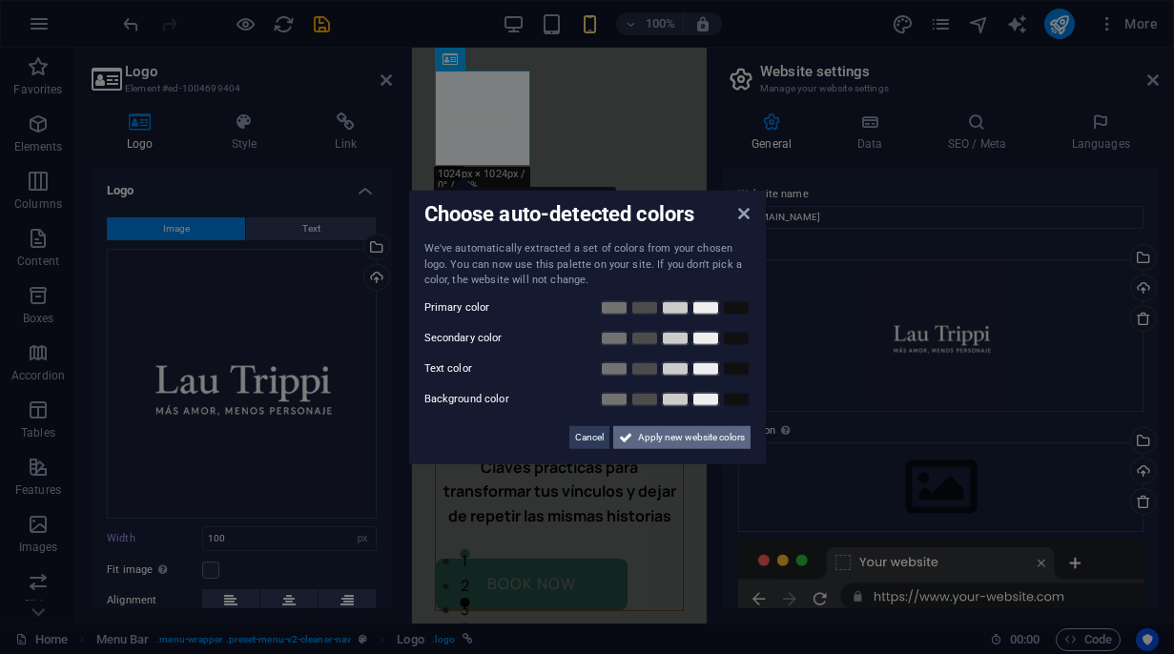
click at [658, 436] on span "Apply new website colors" at bounding box center [691, 436] width 107 height 23
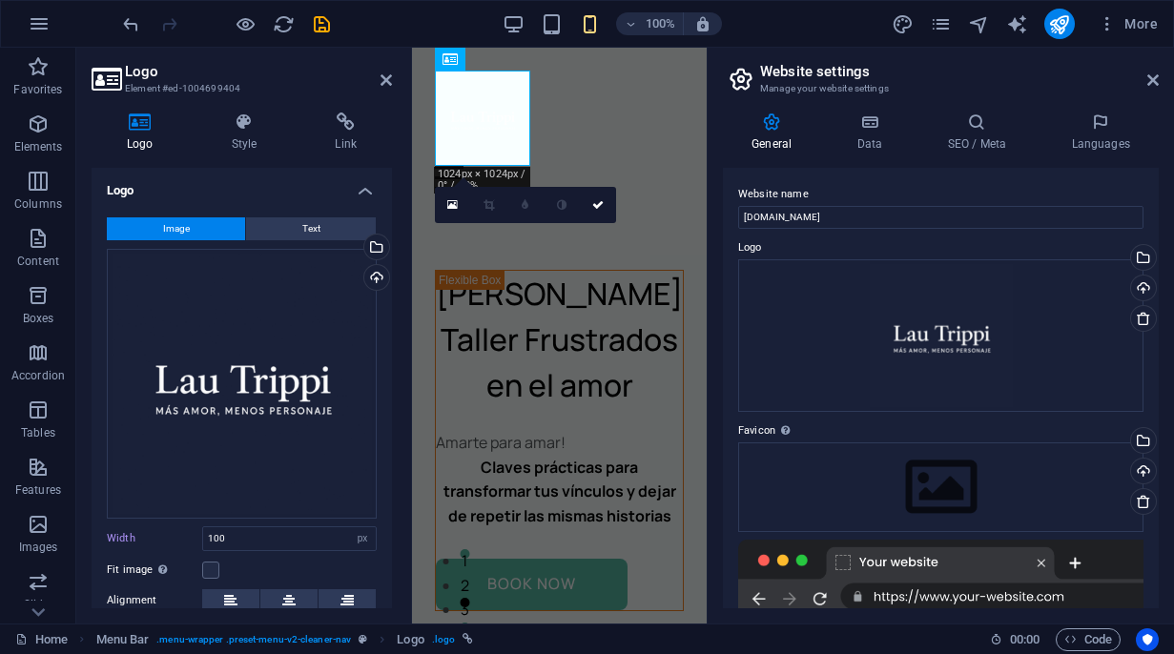
click at [393, 80] on aside "Logo Element #ed-1004699404 Logo Style Link Logo Image Text Drag files here, cl…" at bounding box center [244, 336] width 336 height 576
click at [393, 88] on aside "Logo Element #ed-1004699404 Logo Style Link Logo Image Text Drag files here, cl…" at bounding box center [244, 336] width 336 height 576
click at [385, 84] on icon at bounding box center [385, 79] width 11 height 15
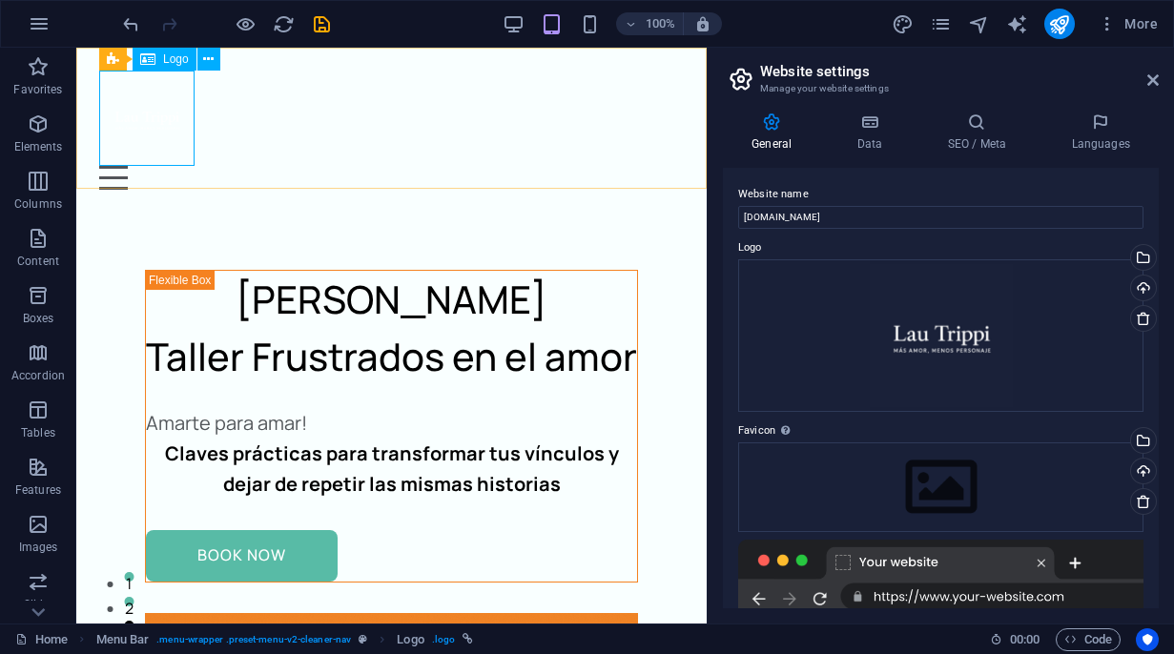
click at [163, 62] on span "Logo" at bounding box center [176, 58] width 26 height 11
click at [166, 64] on span "Logo" at bounding box center [176, 58] width 26 height 11
select select "px"
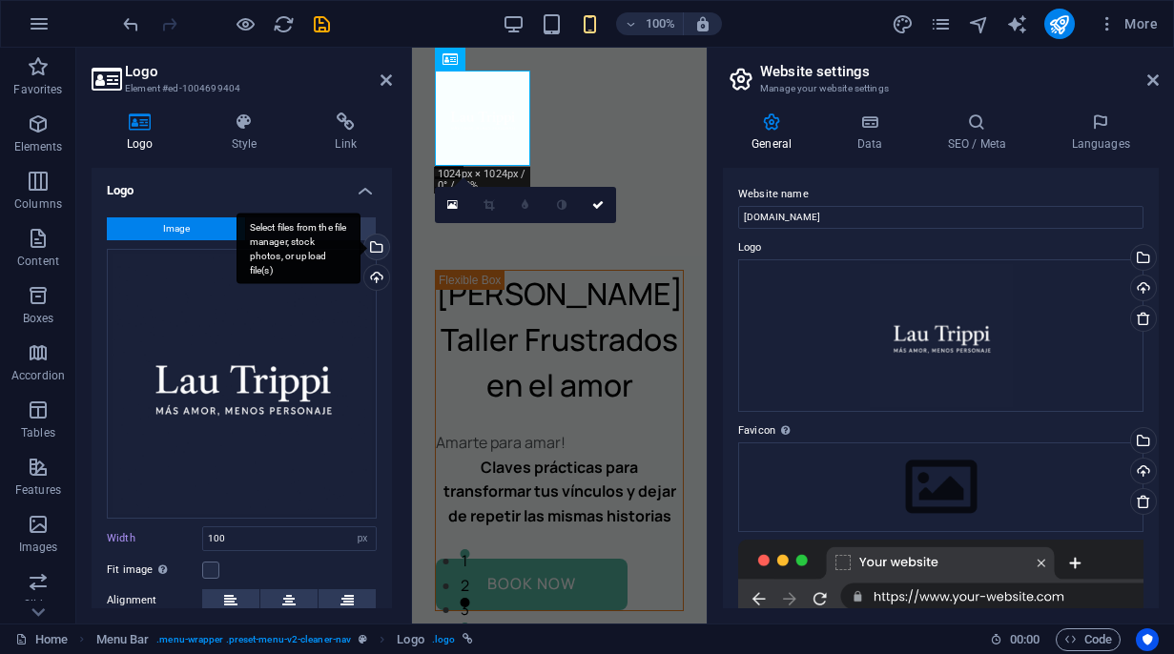
click at [374, 244] on div "Select files from the file manager, stock photos, or upload file(s)" at bounding box center [374, 249] width 29 height 29
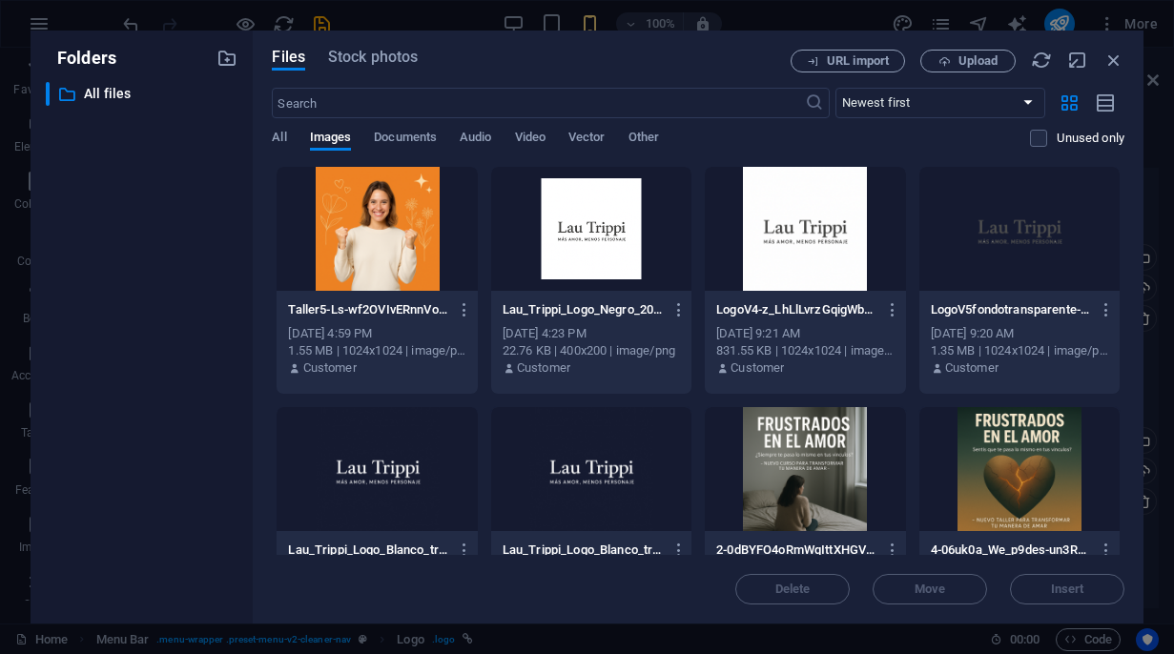
click at [777, 216] on div at bounding box center [805, 229] width 200 height 124
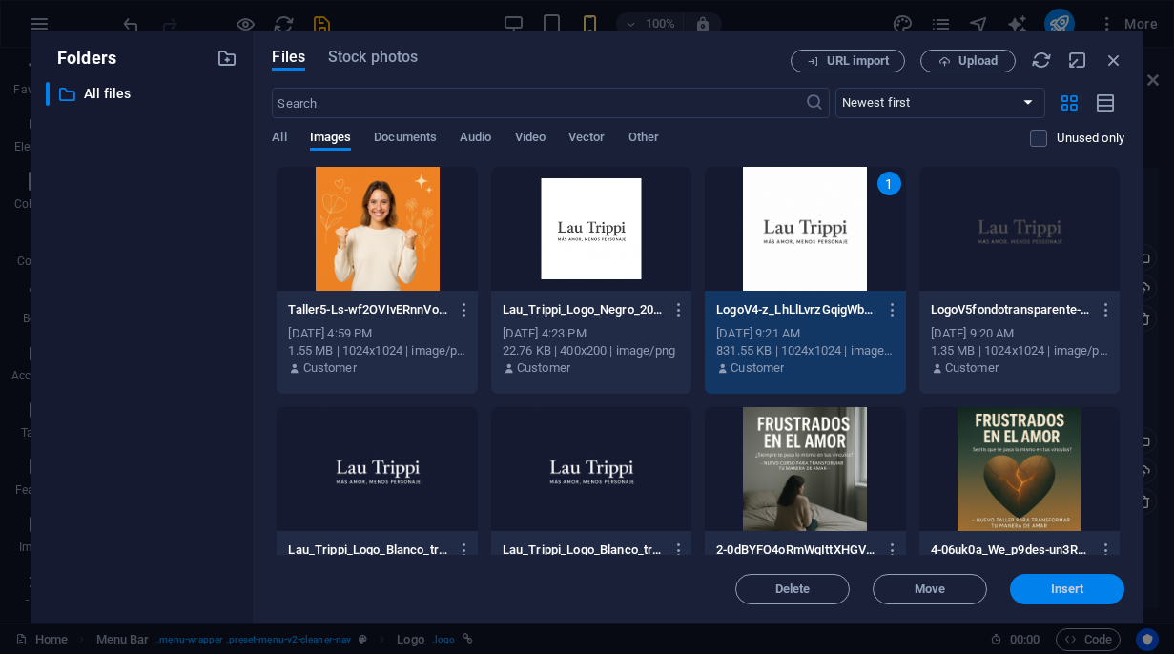
click at [1067, 585] on span "Insert" at bounding box center [1067, 589] width 33 height 11
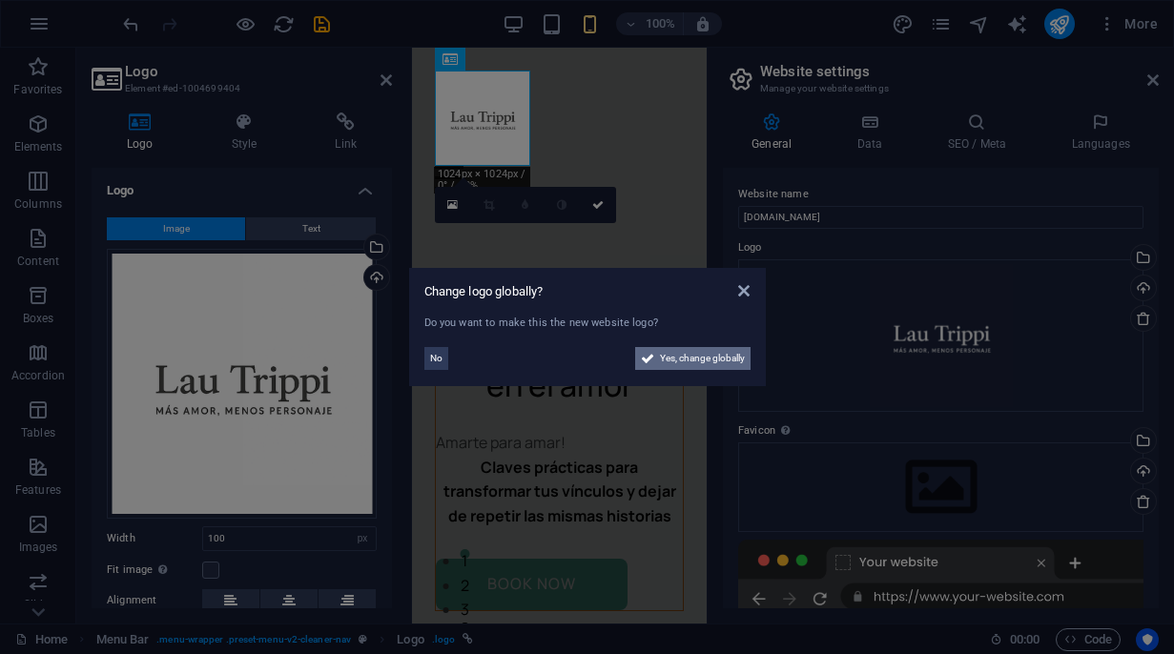
click at [662, 359] on span "Yes, change globally" at bounding box center [702, 358] width 85 height 23
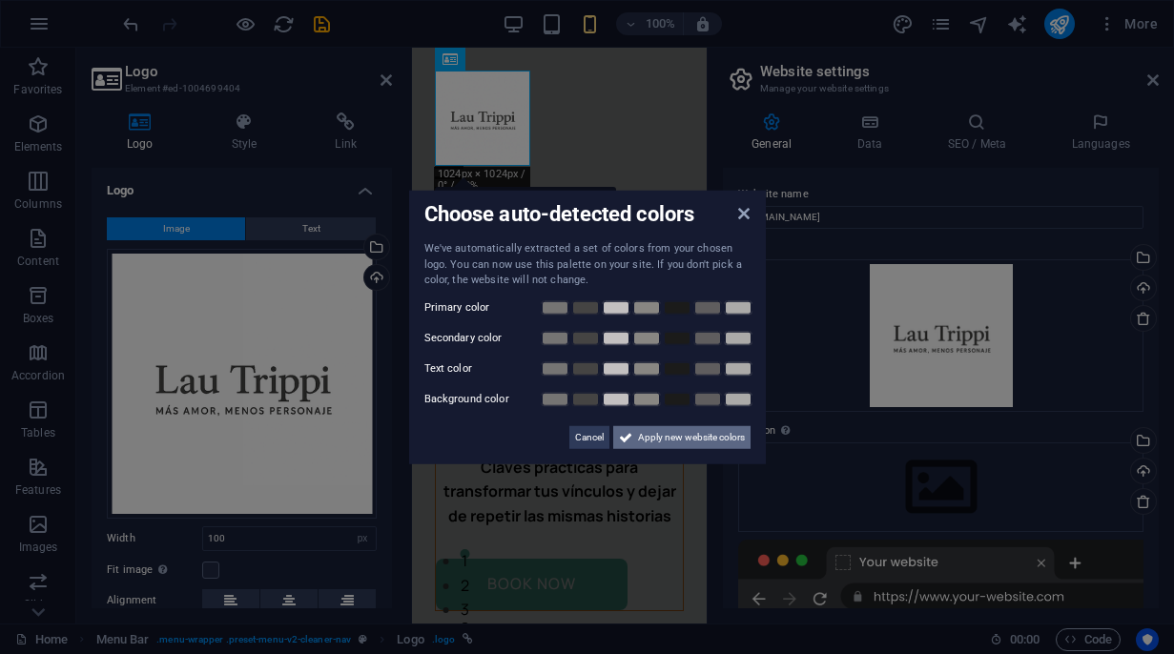
click at [710, 435] on span "Apply new website colors" at bounding box center [691, 436] width 107 height 23
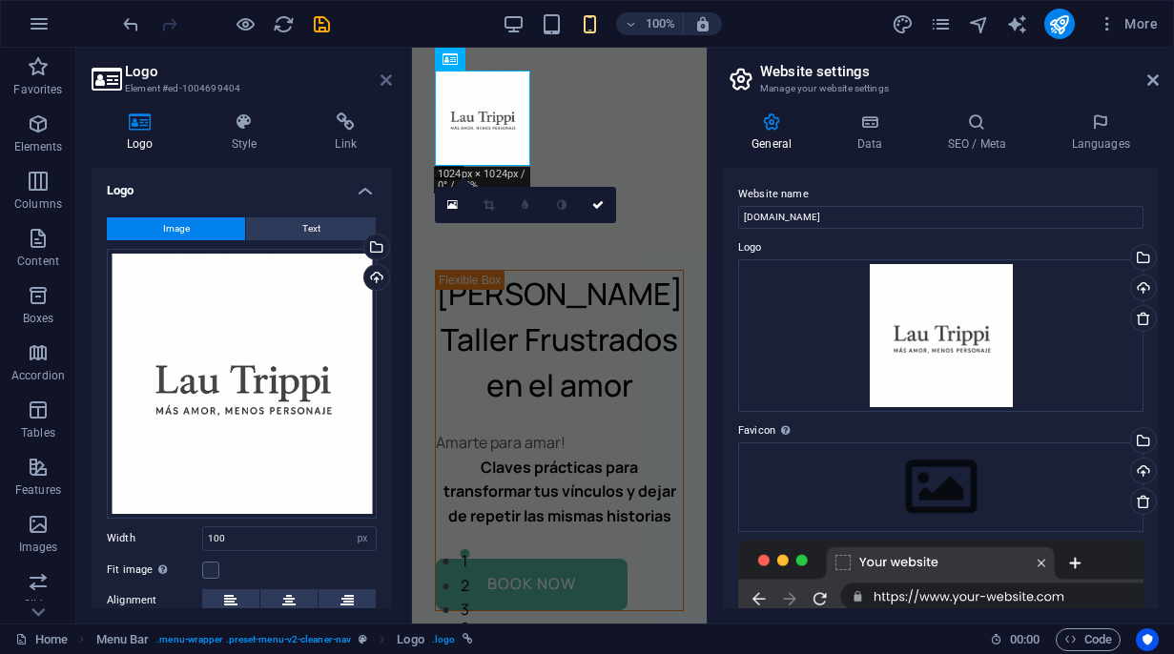
click at [388, 78] on icon at bounding box center [385, 79] width 11 height 15
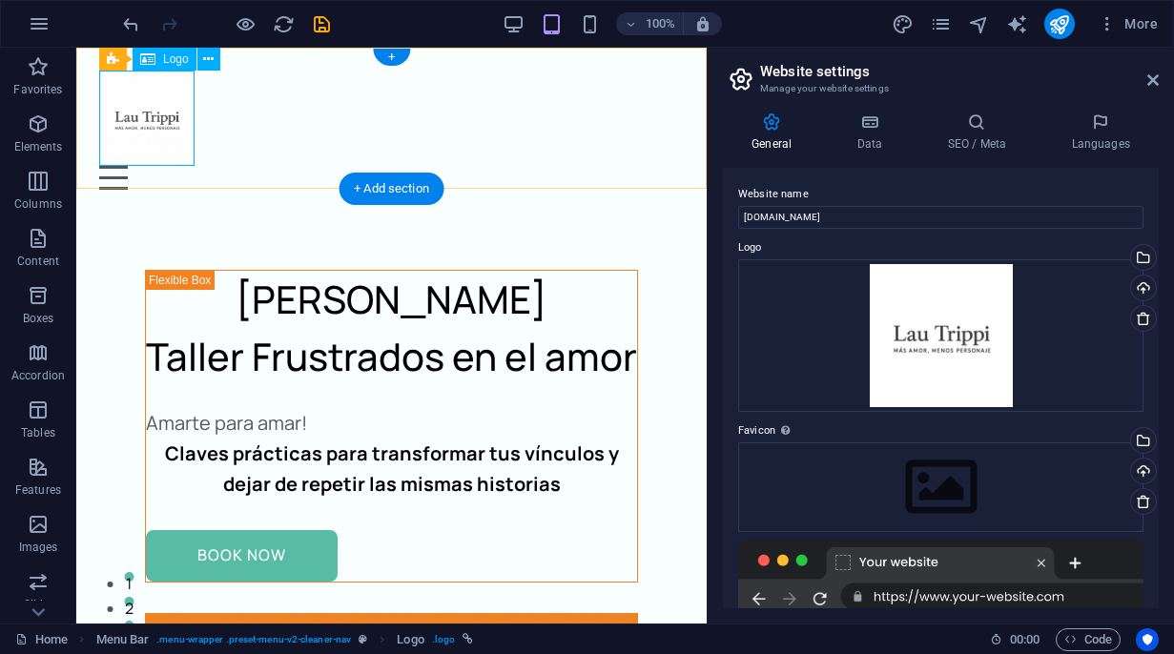
click at [153, 128] on div at bounding box center [391, 118] width 585 height 95
select select "px"
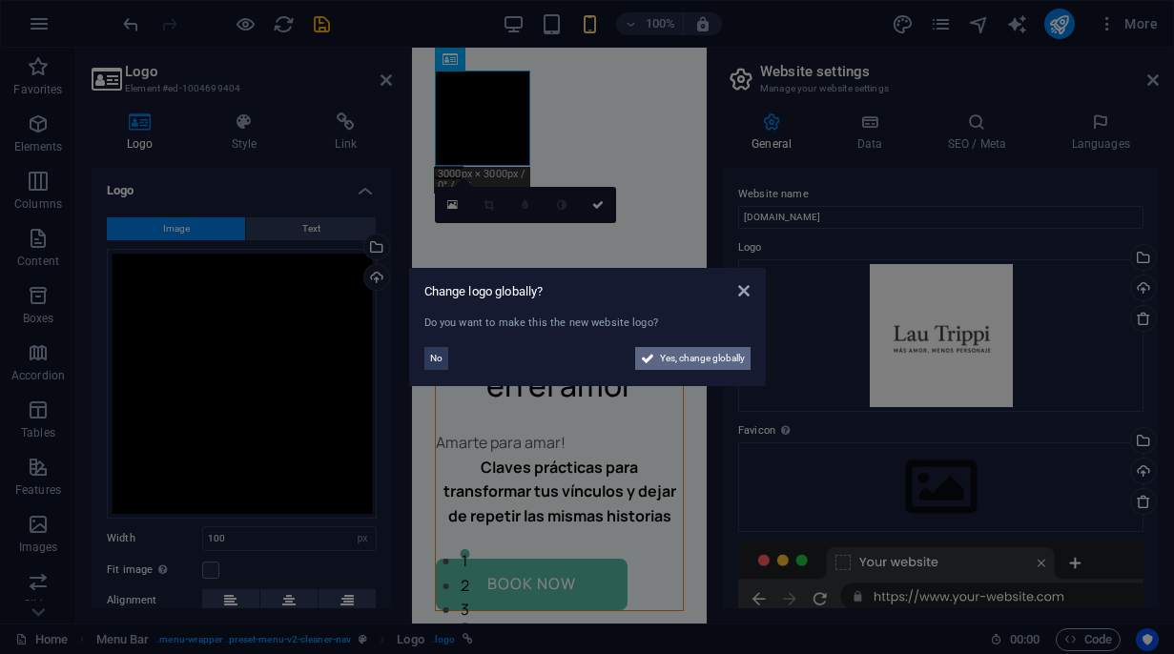
click at [683, 359] on span "Yes, change globally" at bounding box center [702, 358] width 85 height 23
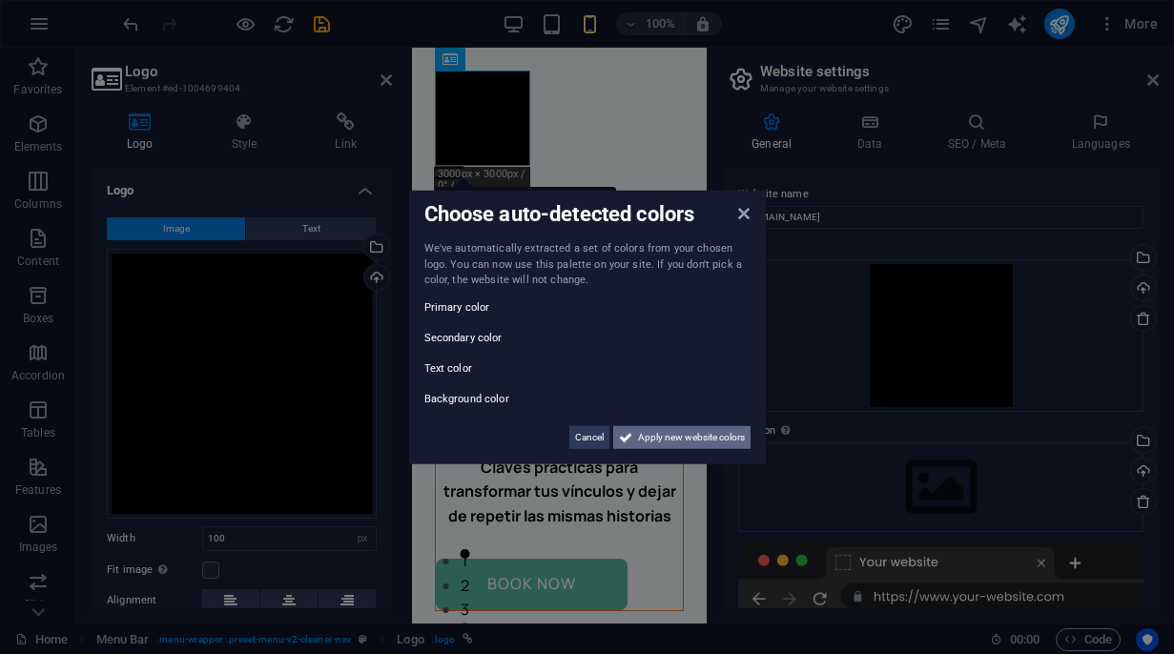
click at [647, 442] on span "Apply new website colors" at bounding box center [691, 436] width 107 height 23
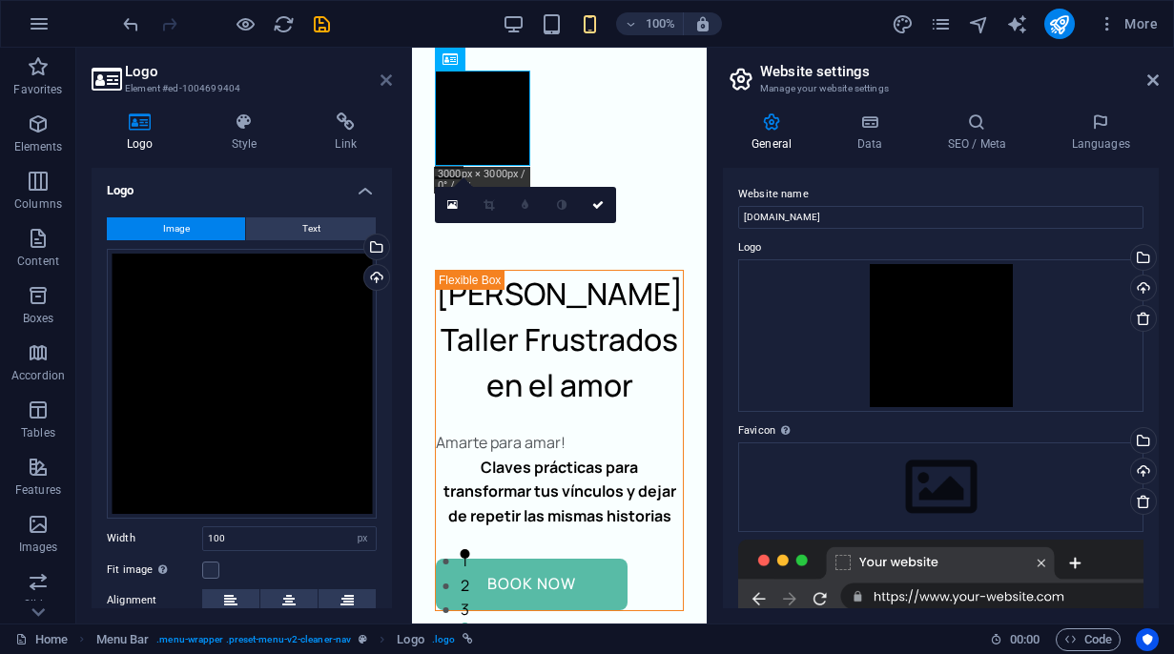
click at [386, 78] on icon at bounding box center [385, 79] width 11 height 15
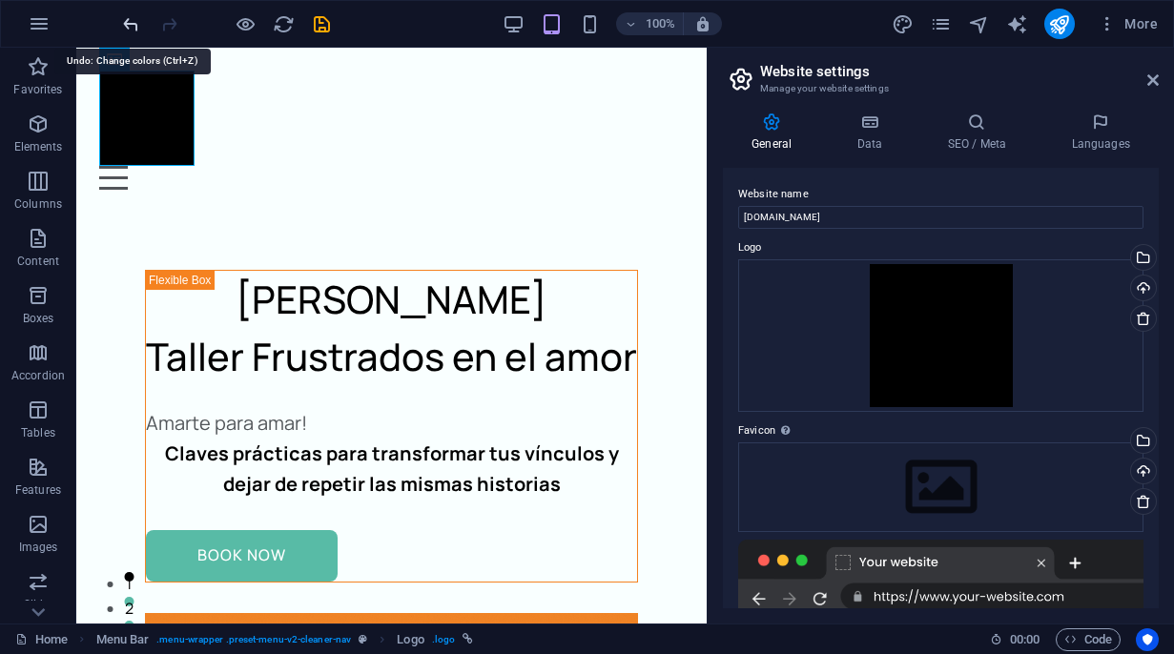
click at [137, 29] on icon "undo" at bounding box center [131, 24] width 22 height 22
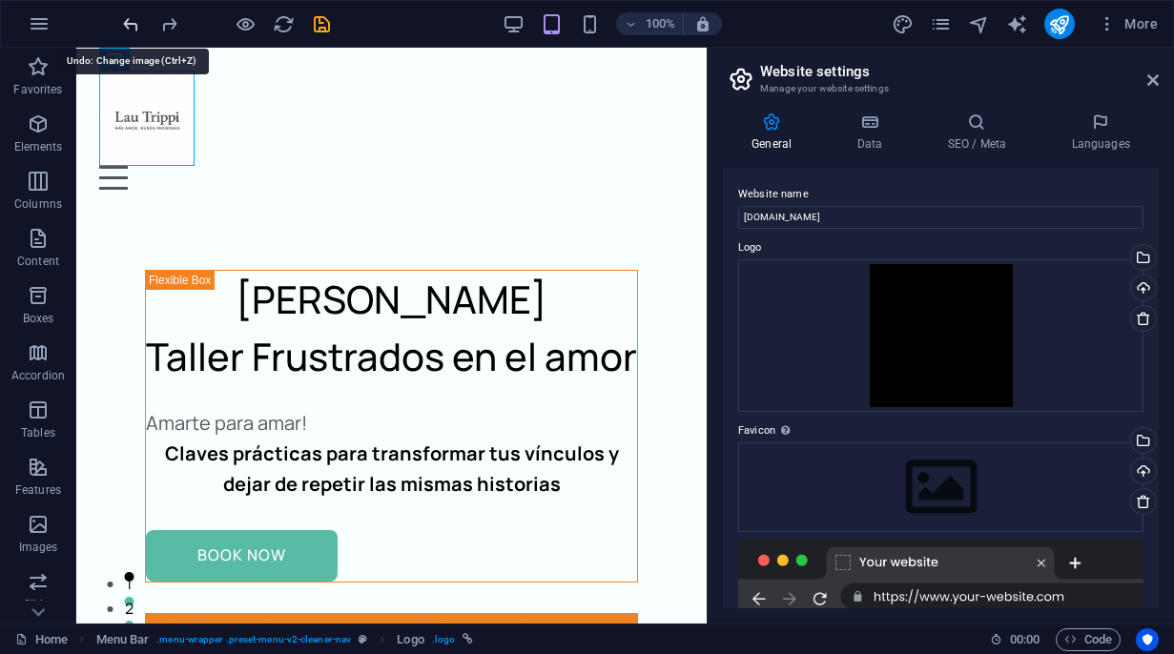
click at [137, 29] on icon "undo" at bounding box center [131, 24] width 22 height 22
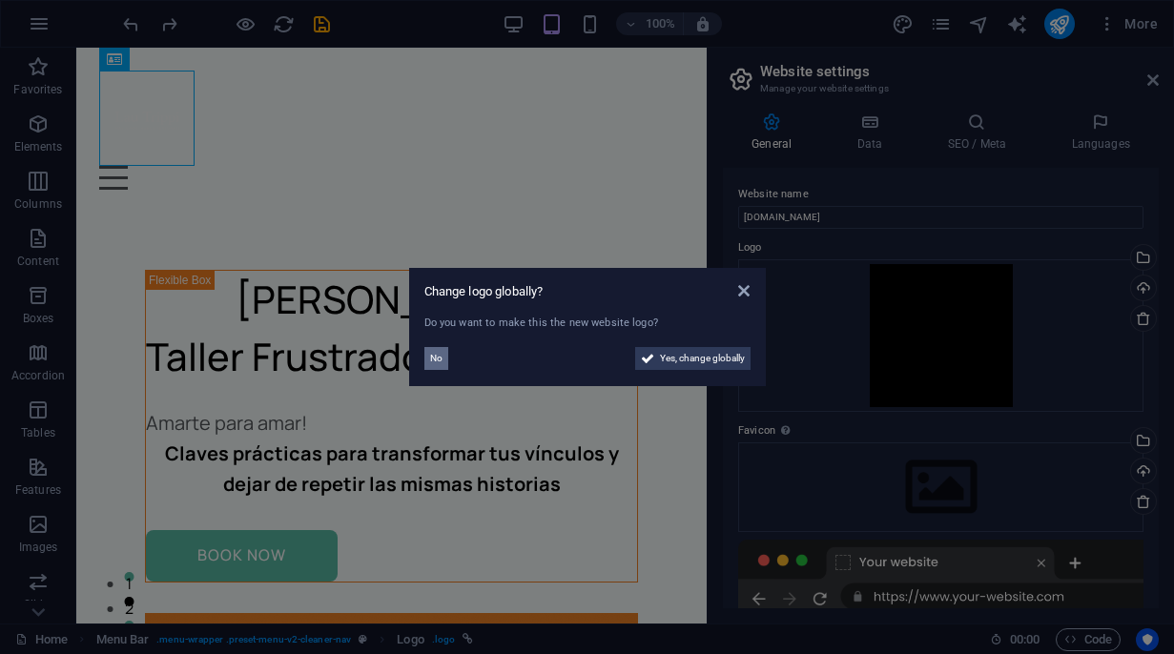
click at [428, 359] on button "No" at bounding box center [436, 358] width 24 height 23
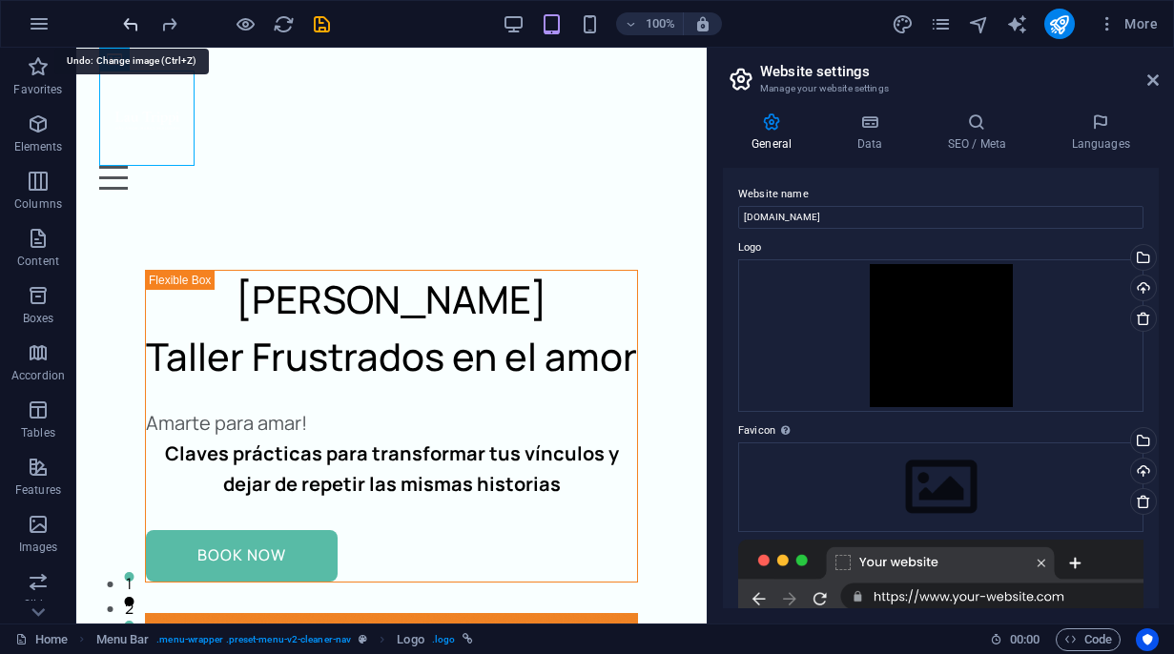
click at [126, 24] on icon "undo" at bounding box center [131, 24] width 22 height 22
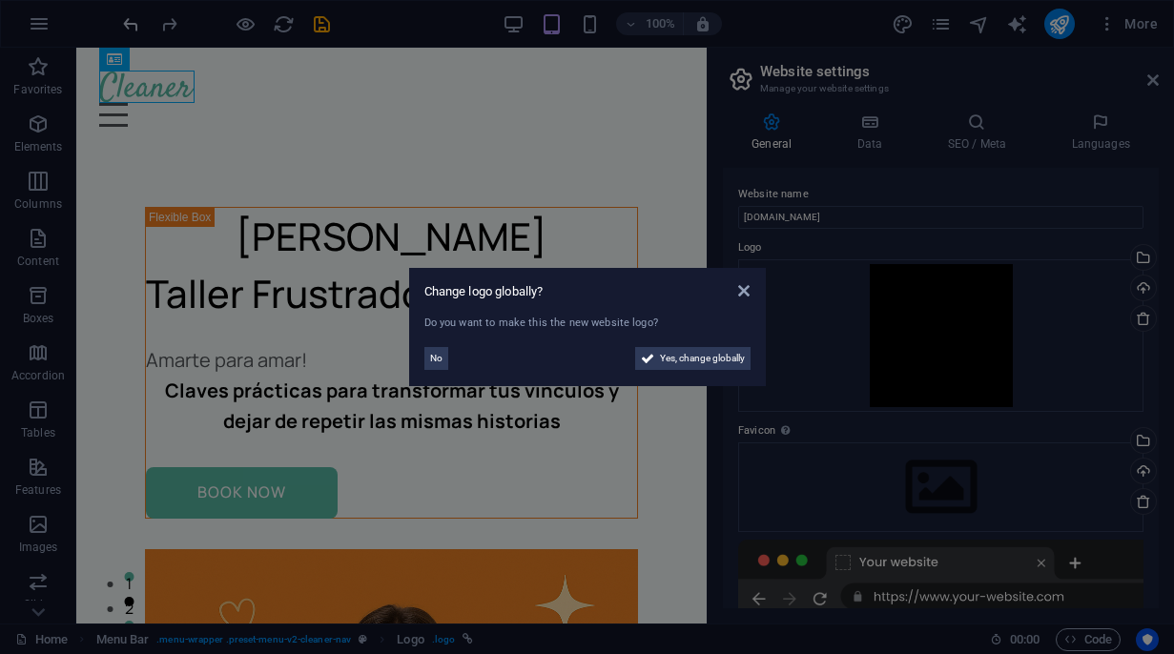
click at [126, 24] on aside "Change logo globally? Do you want to make this the new website logo? No Yes, ch…" at bounding box center [587, 327] width 1174 height 654
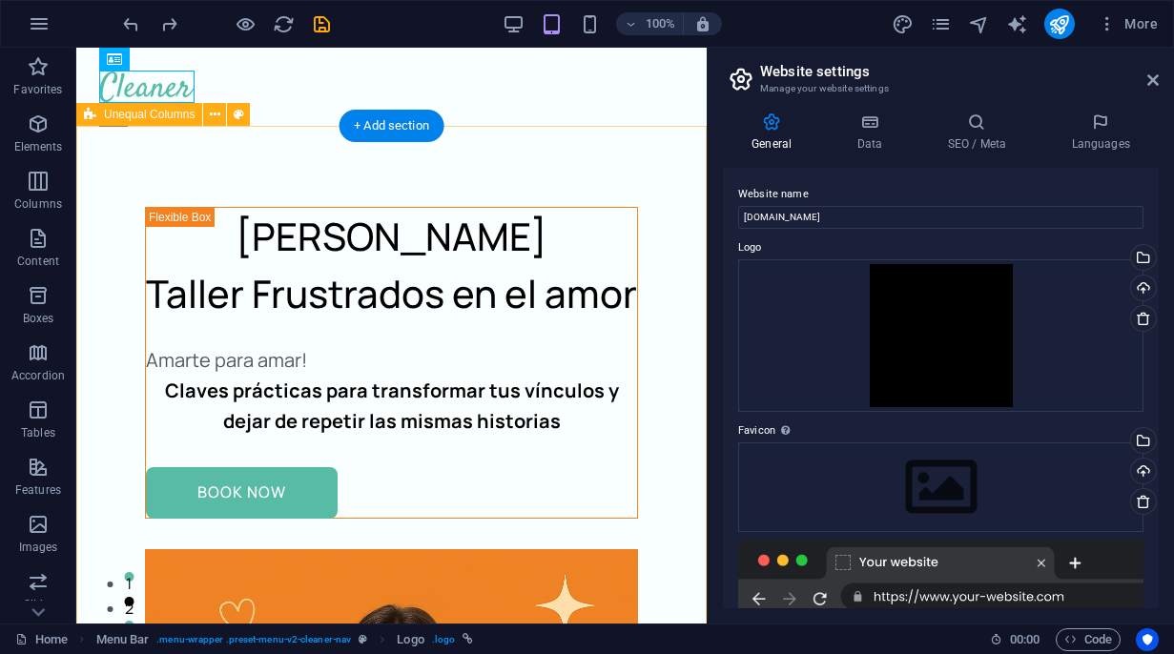
click at [457, 150] on div "Lau Tripp Taller Frustrados en el amor Amarte para amar! Claves prácticas para …" at bounding box center [391, 625] width 630 height 951
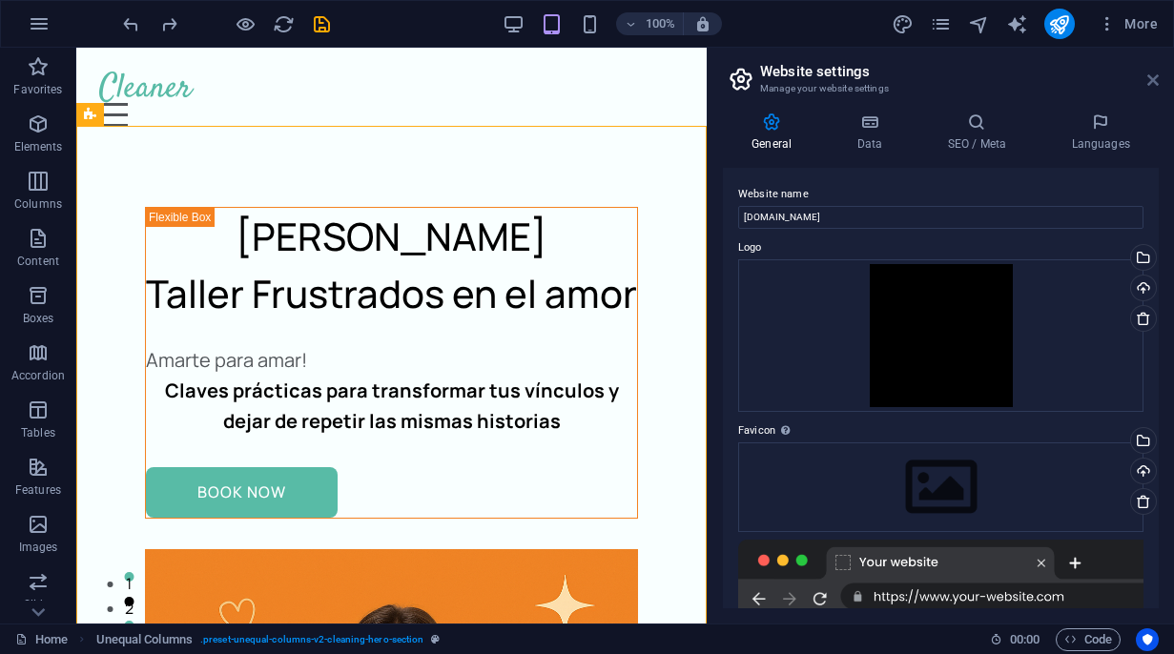
click at [1151, 80] on icon at bounding box center [1152, 79] width 11 height 15
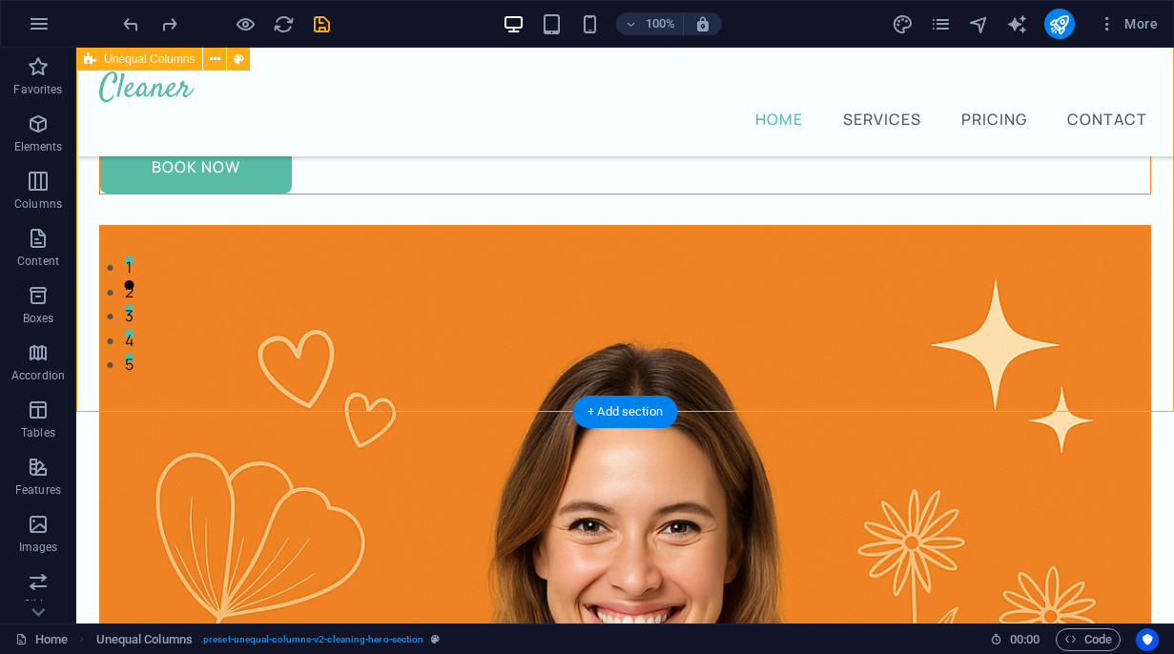
scroll to position [249, 0]
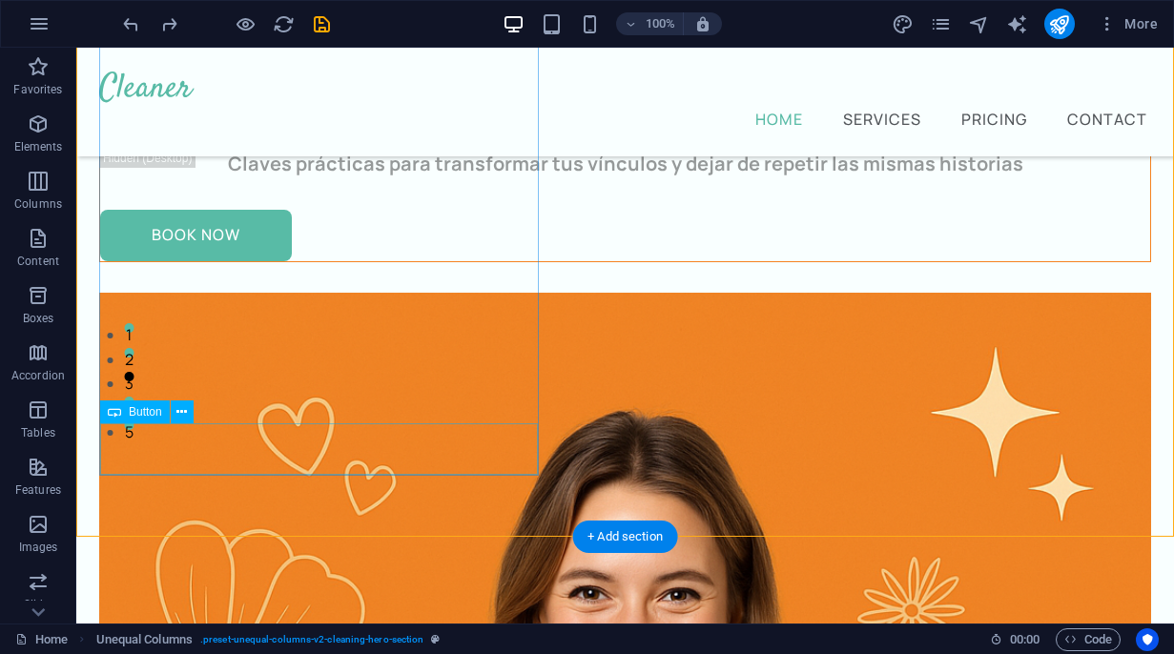
click at [216, 261] on div "Book Now" at bounding box center [625, 235] width 1050 height 51
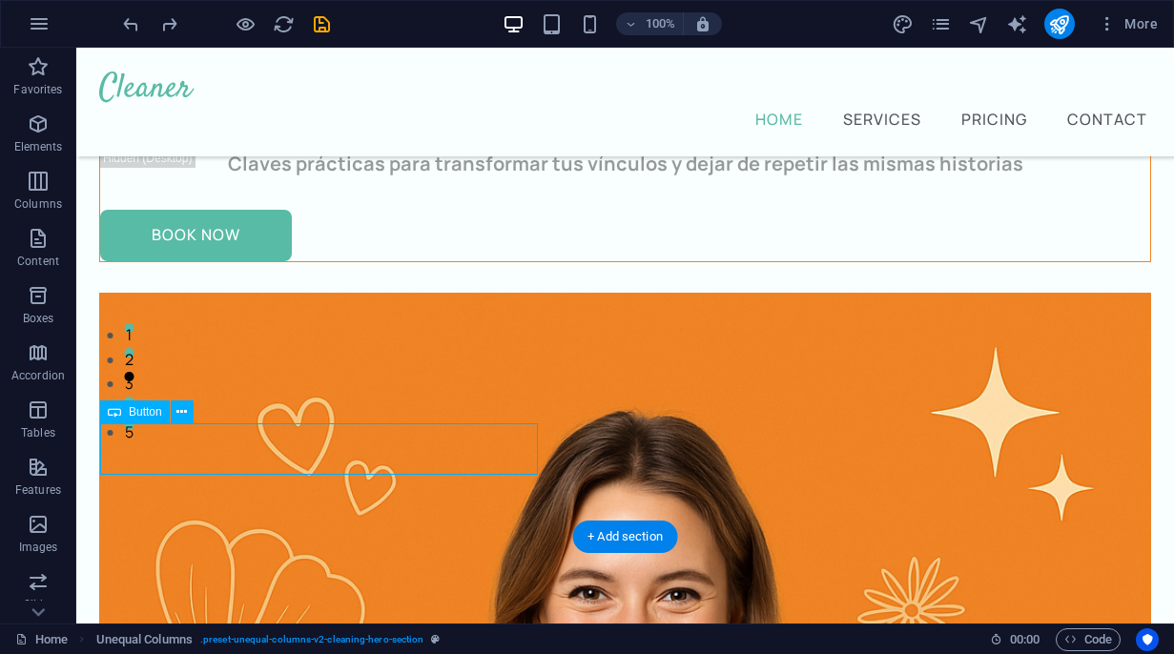
click at [216, 261] on div "Book Now" at bounding box center [625, 235] width 1050 height 51
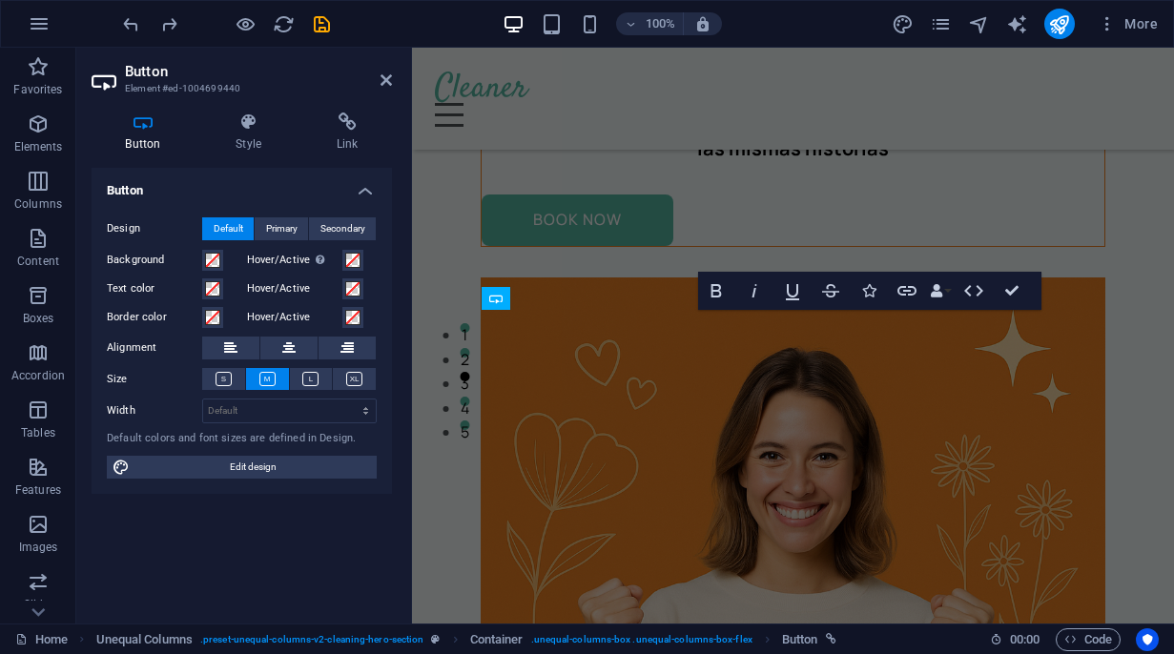
scroll to position [819, 0]
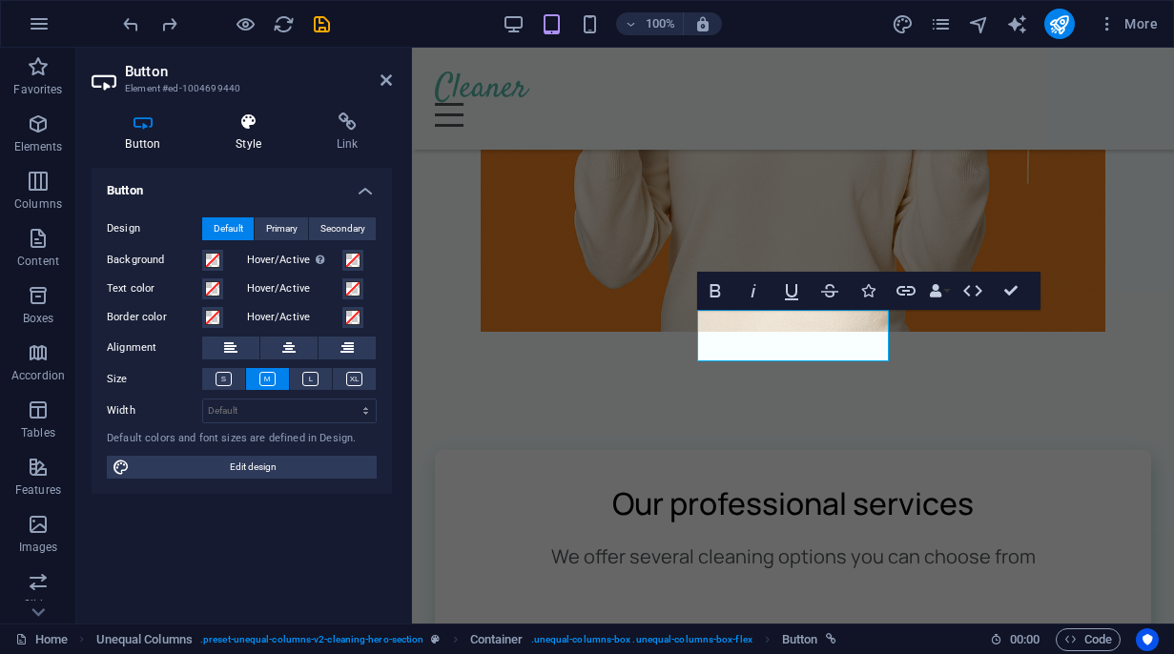
click at [251, 131] on icon at bounding box center [248, 122] width 93 height 19
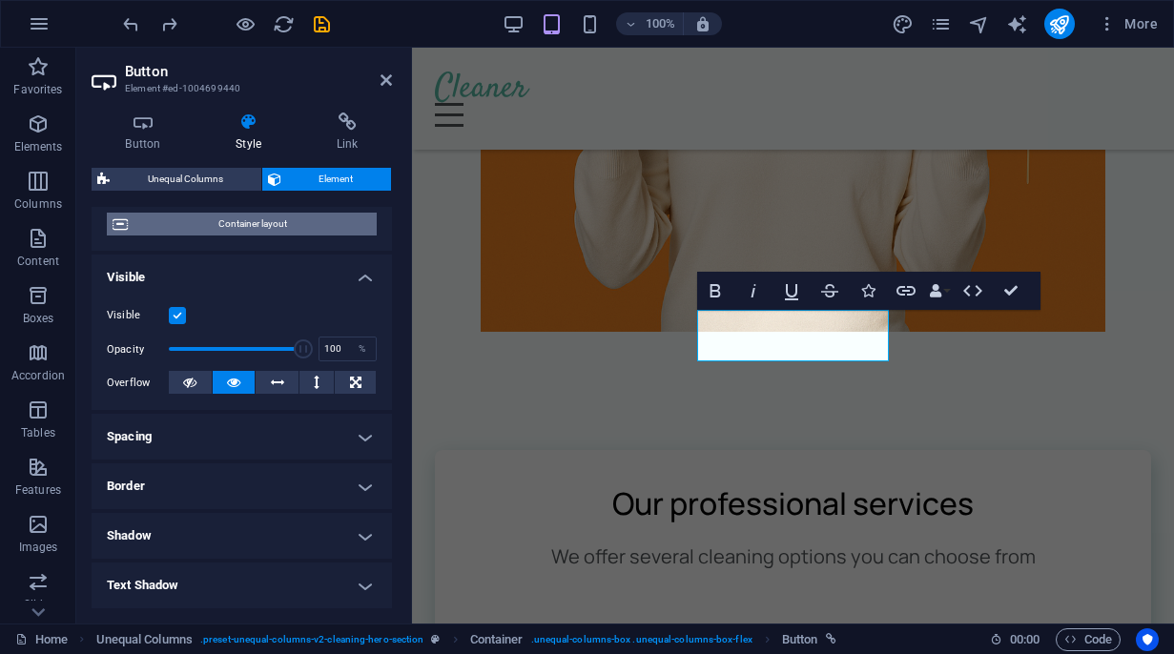
scroll to position [0, 0]
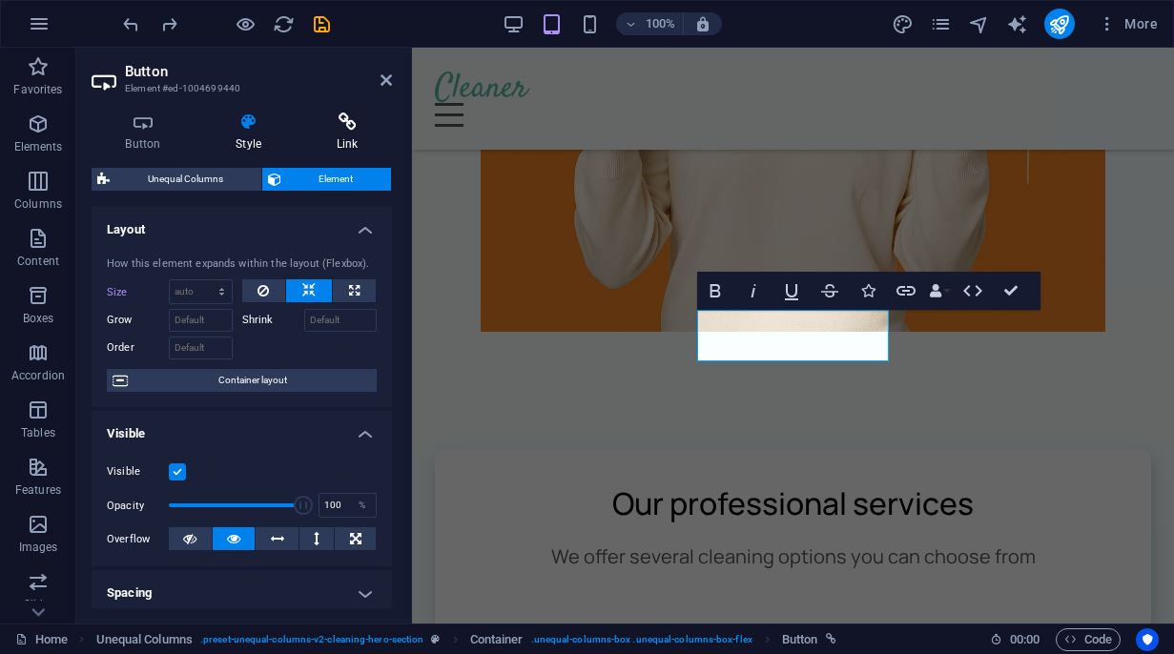
click at [340, 138] on h4 "Link" at bounding box center [347, 133] width 90 height 40
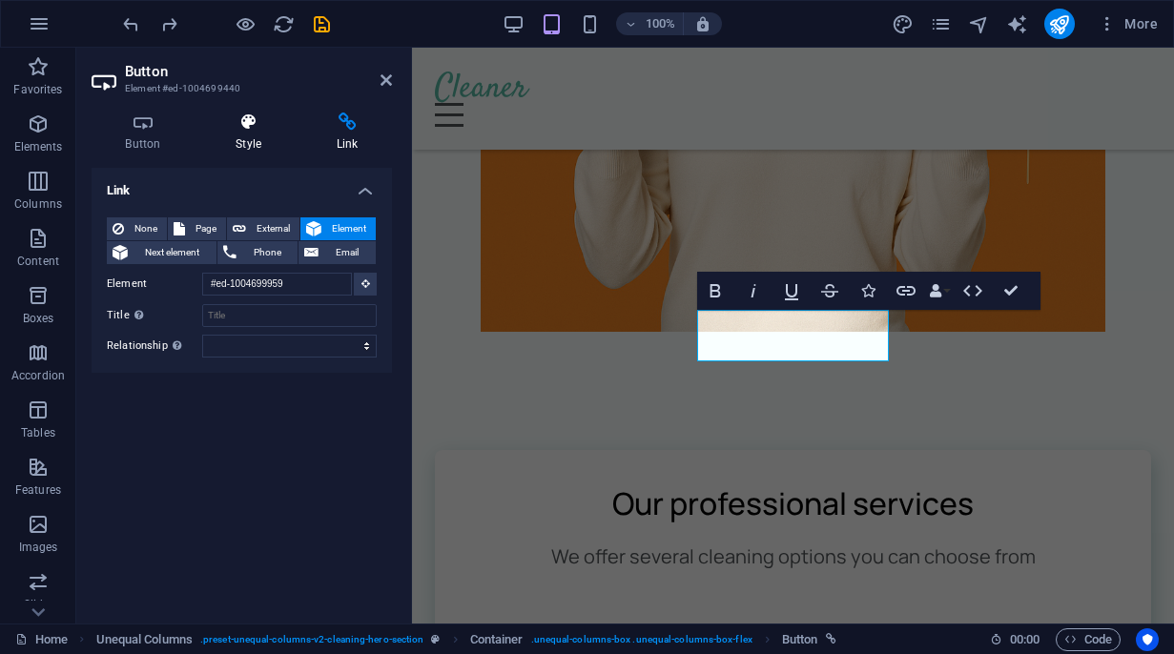
click at [251, 126] on icon at bounding box center [248, 122] width 93 height 19
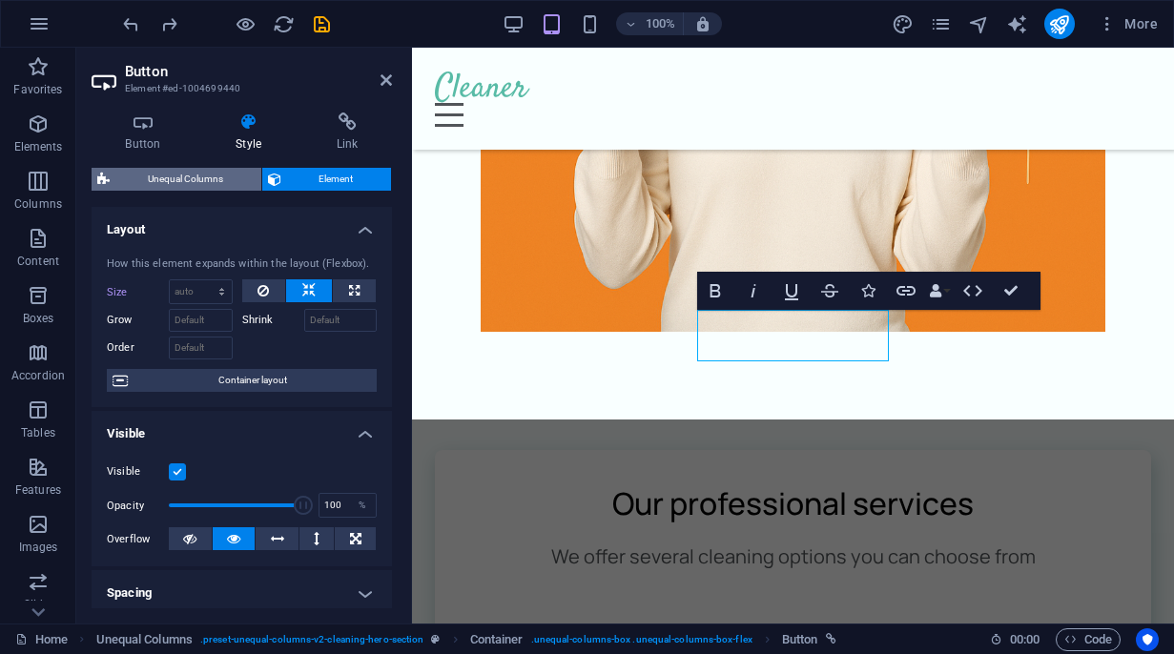
click at [195, 176] on span "Unequal Columns" at bounding box center [185, 179] width 140 height 23
select select "%"
select select "px"
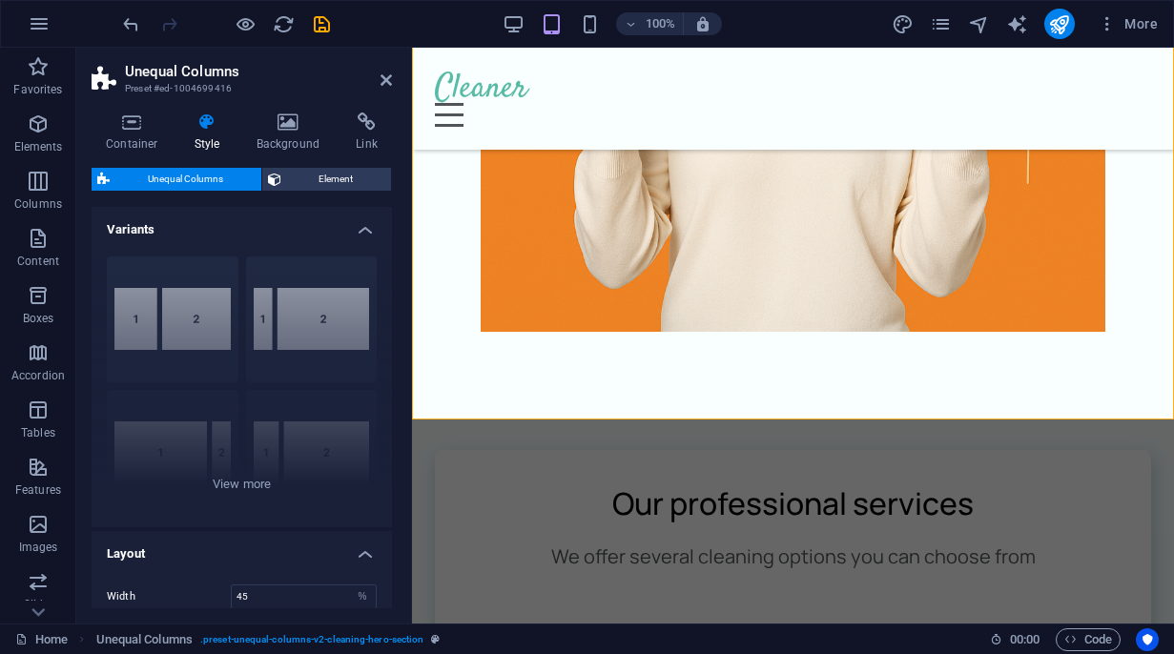
click at [376, 80] on header "Unequal Columns Preset #ed-1004699416" at bounding box center [242, 73] width 300 height 50
click at [392, 76] on aside "Unequal Columns Preset #ed-1004699416 Container Style Background Link Size Heig…" at bounding box center [244, 336] width 336 height 576
click at [385, 79] on icon at bounding box center [385, 79] width 11 height 15
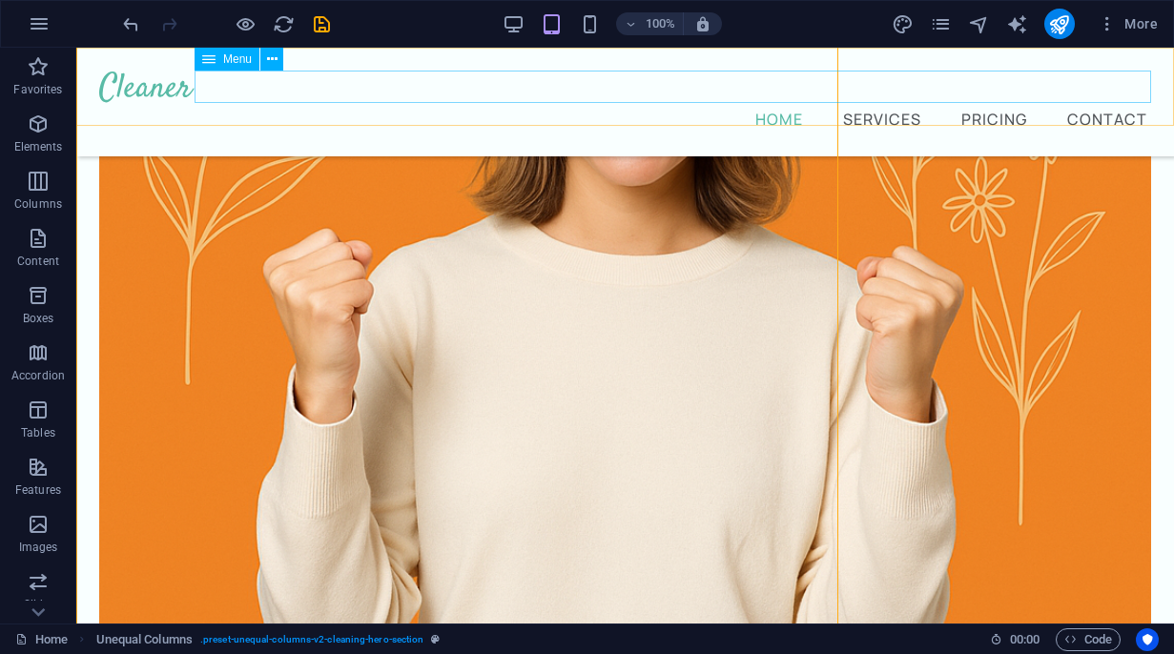
scroll to position [120, 0]
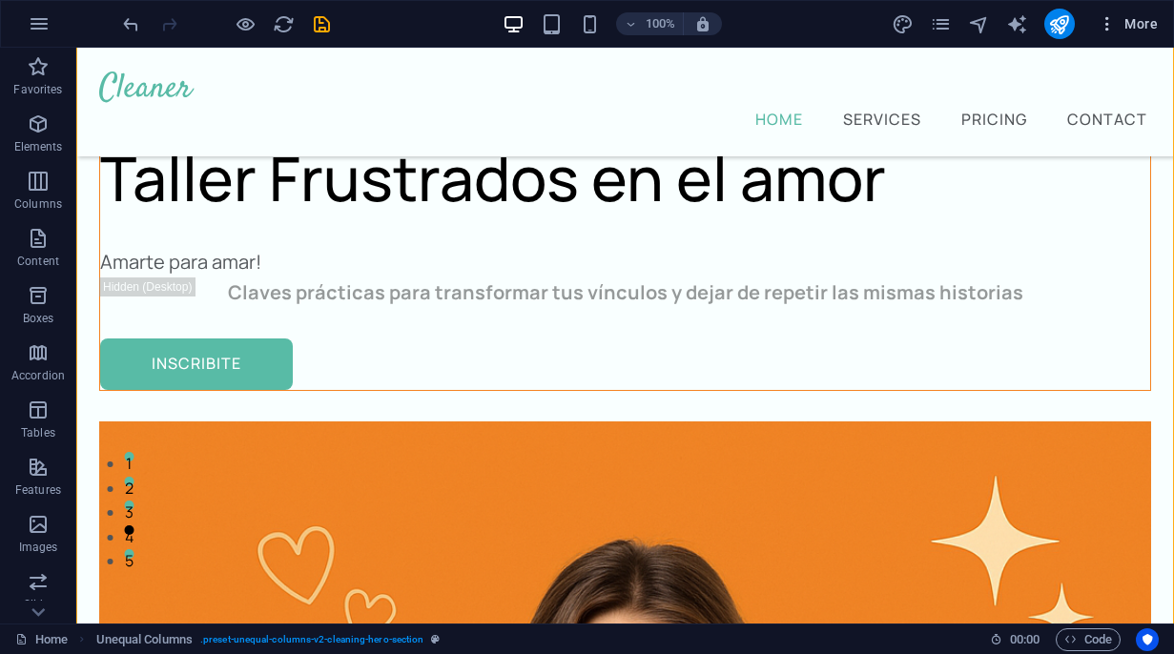
click at [1106, 27] on icon "button" at bounding box center [1107, 23] width 19 height 19
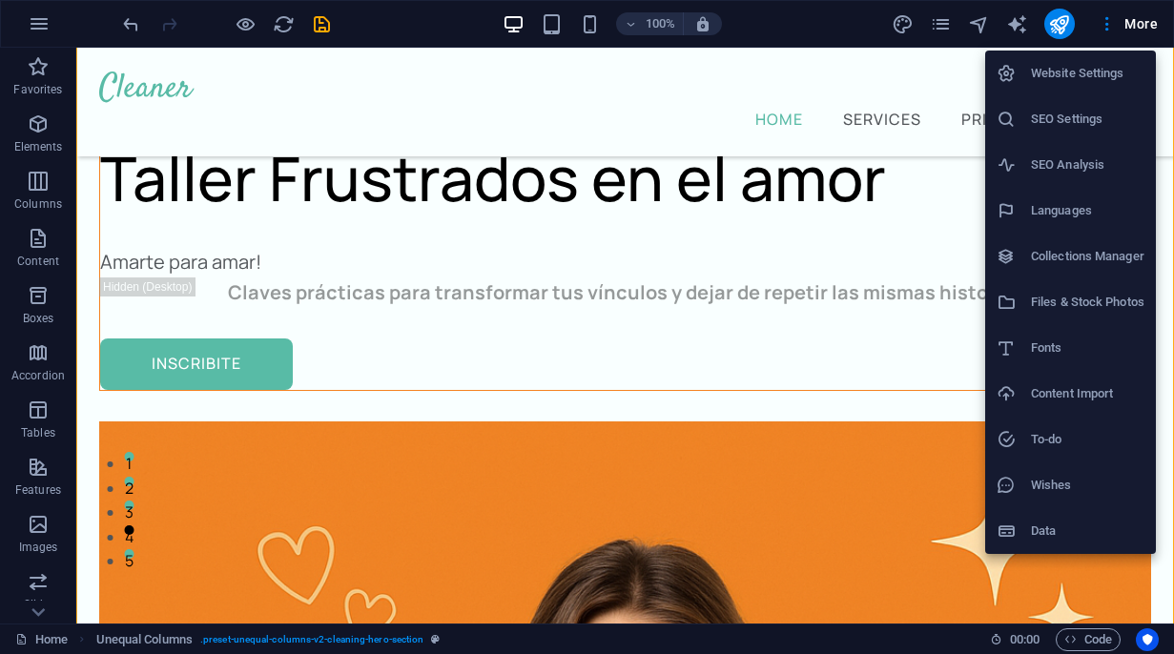
click at [1090, 76] on h6 "Website Settings" at bounding box center [1087, 73] width 113 height 23
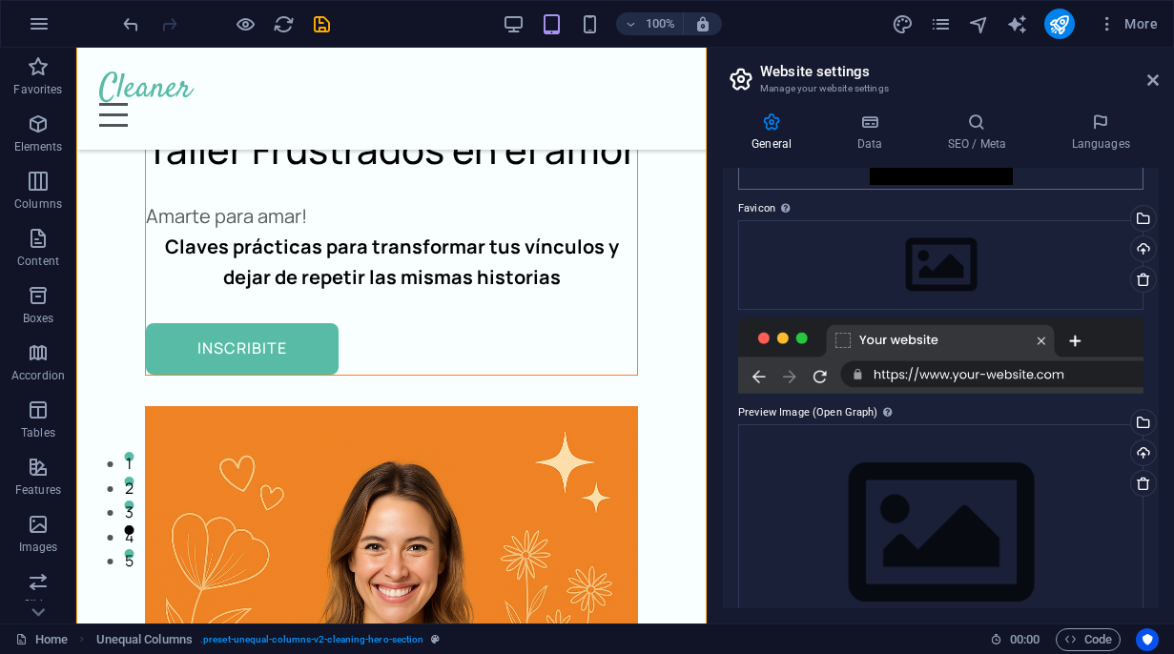
scroll to position [224, 0]
click at [1108, 129] on icon at bounding box center [1100, 122] width 116 height 19
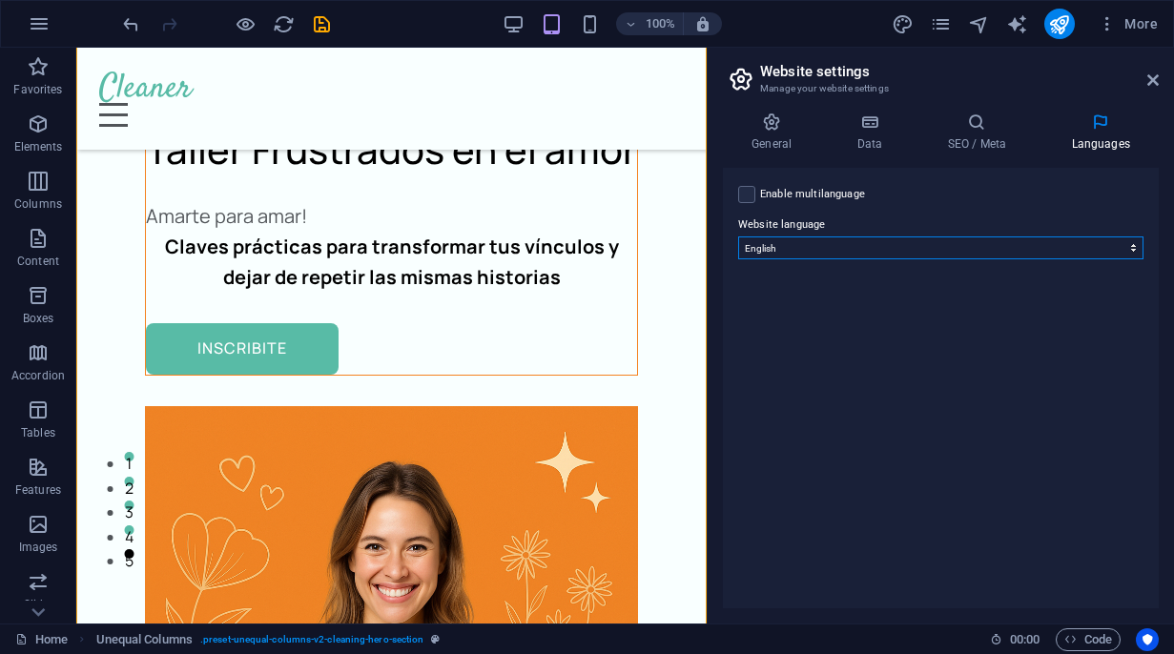
click at [1017, 245] on select "Abkhazian Afar Afrikaans Akan Albanian Amharic Arabic Aragonese Armenian Assame…" at bounding box center [940, 247] width 405 height 23
select select "148"
click at [738, 236] on select "Abkhazian Afar Afrikaans Akan Albanian Amharic Arabic Aragonese Armenian Assame…" at bounding box center [940, 247] width 405 height 23
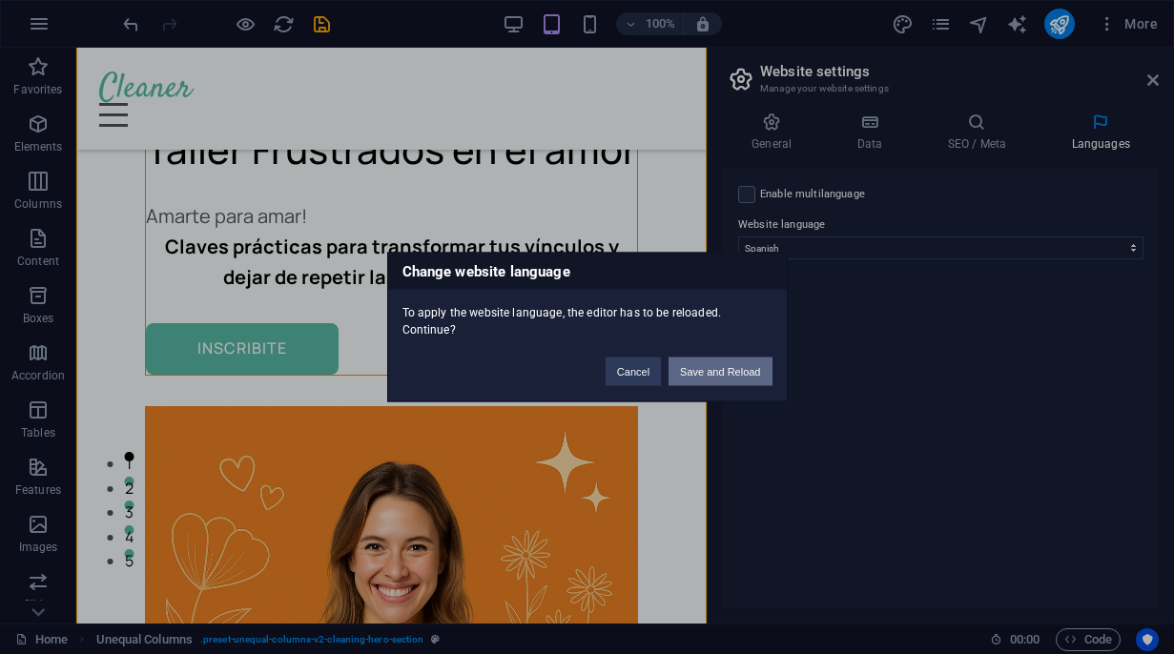
click at [729, 372] on button "Save and Reload" at bounding box center [719, 372] width 103 height 29
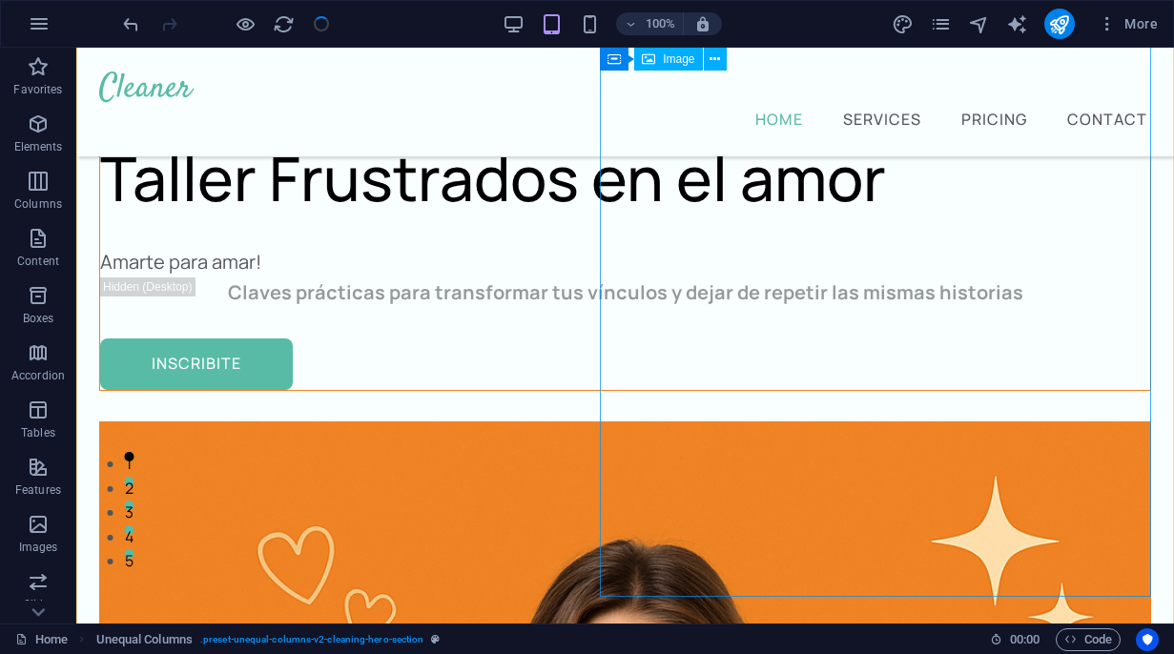
checkbox input "false"
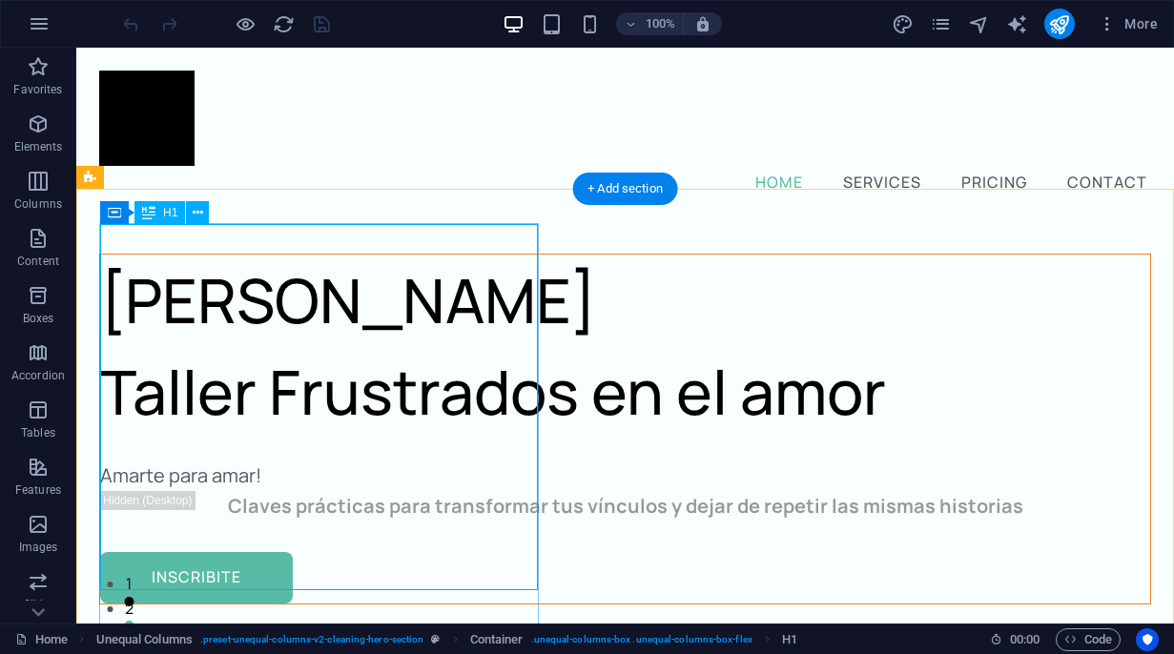
click at [242, 377] on div "[PERSON_NAME] Taller Frustrados en el amor" at bounding box center [625, 346] width 1050 height 183
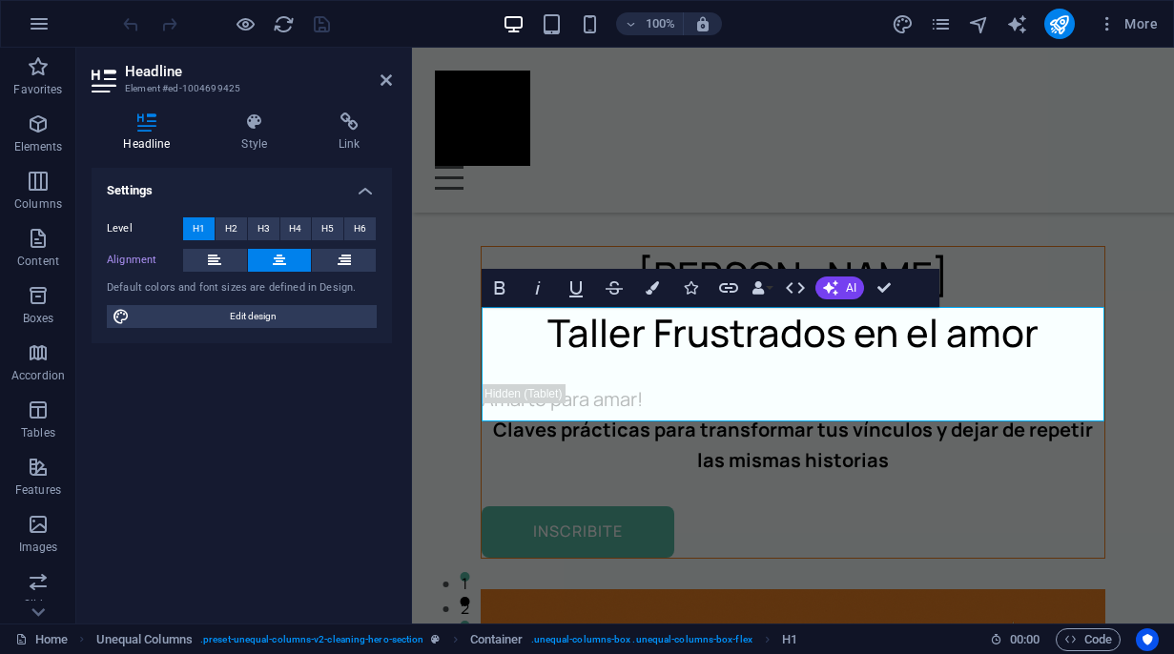
scroll to position [626, 0]
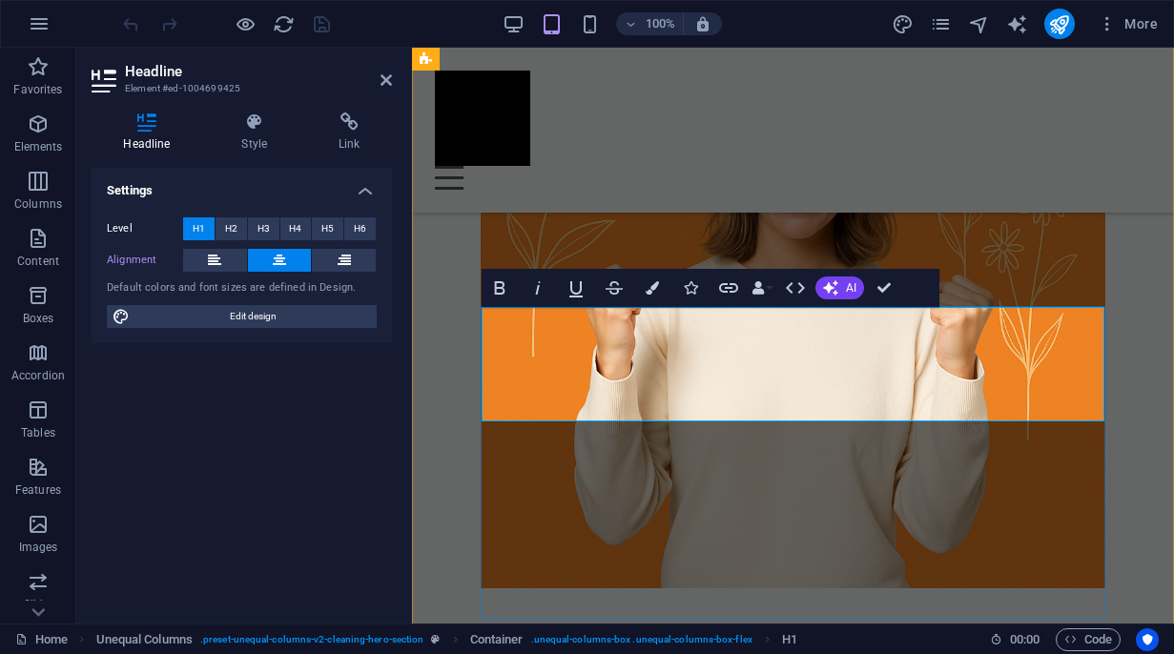
drag, startPoint x: 1041, startPoint y: 393, endPoint x: 555, endPoint y: 398, distance: 486.3
click at [235, 233] on span "H2" at bounding box center [231, 228] width 12 height 23
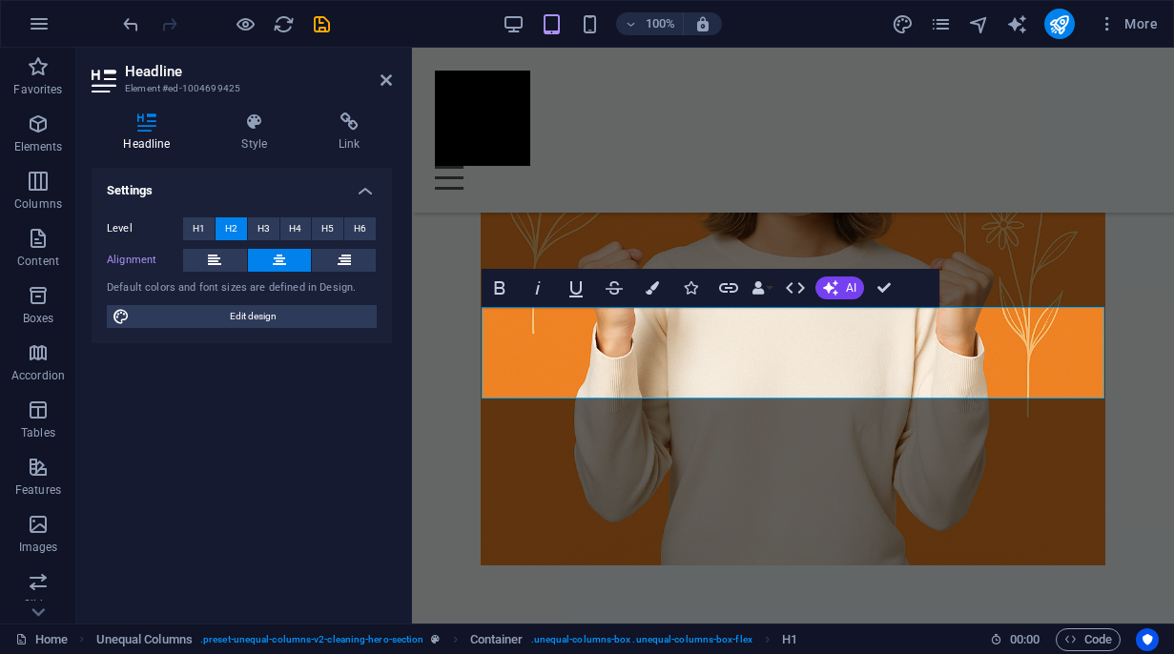
click at [373, 81] on header "Headline Element #ed-1004699425" at bounding box center [242, 73] width 300 height 50
click at [380, 80] on header "Headline Element #ed-1004699425" at bounding box center [242, 73] width 300 height 50
click at [385, 82] on icon at bounding box center [385, 79] width 11 height 15
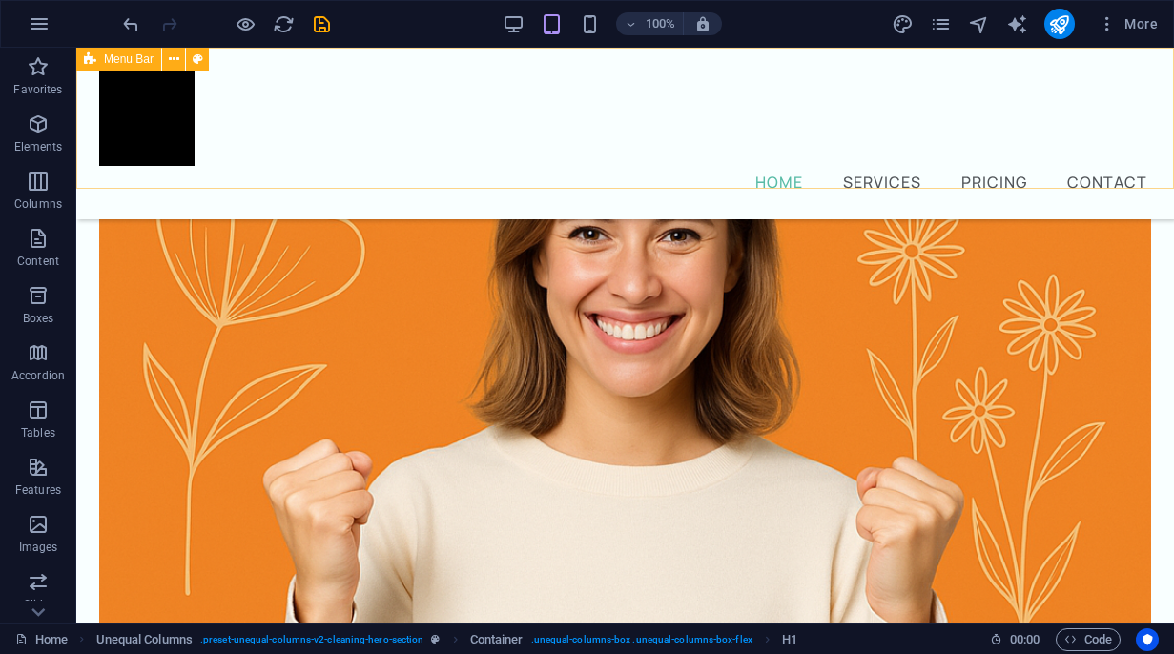
scroll to position [65, 0]
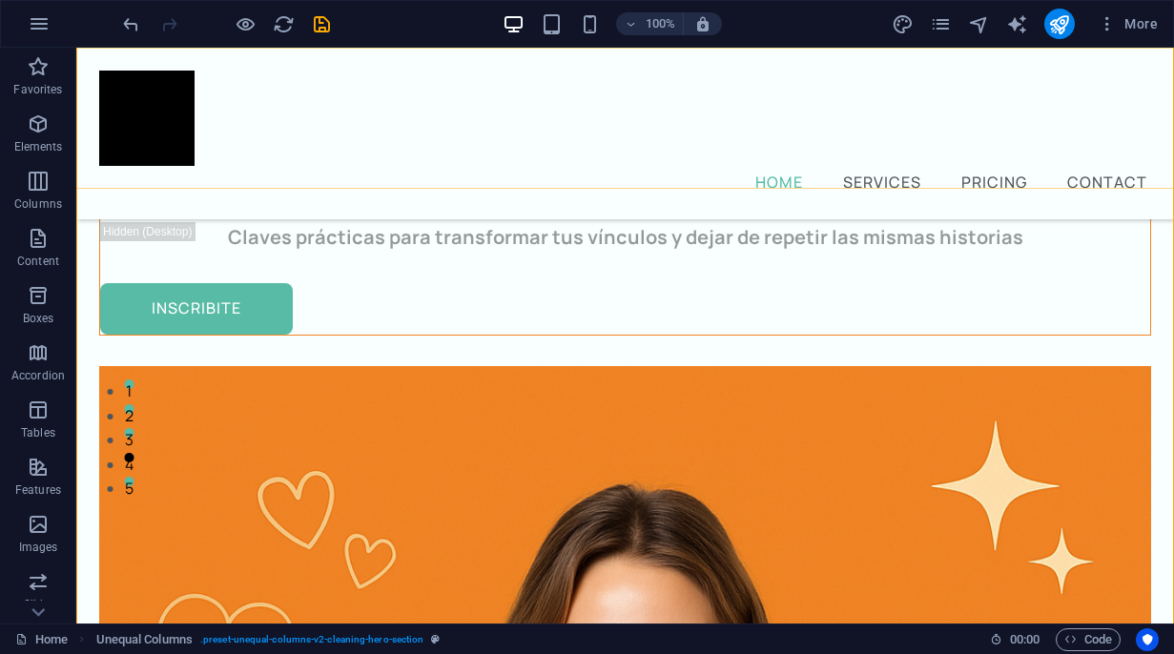
scroll to position [255, 0]
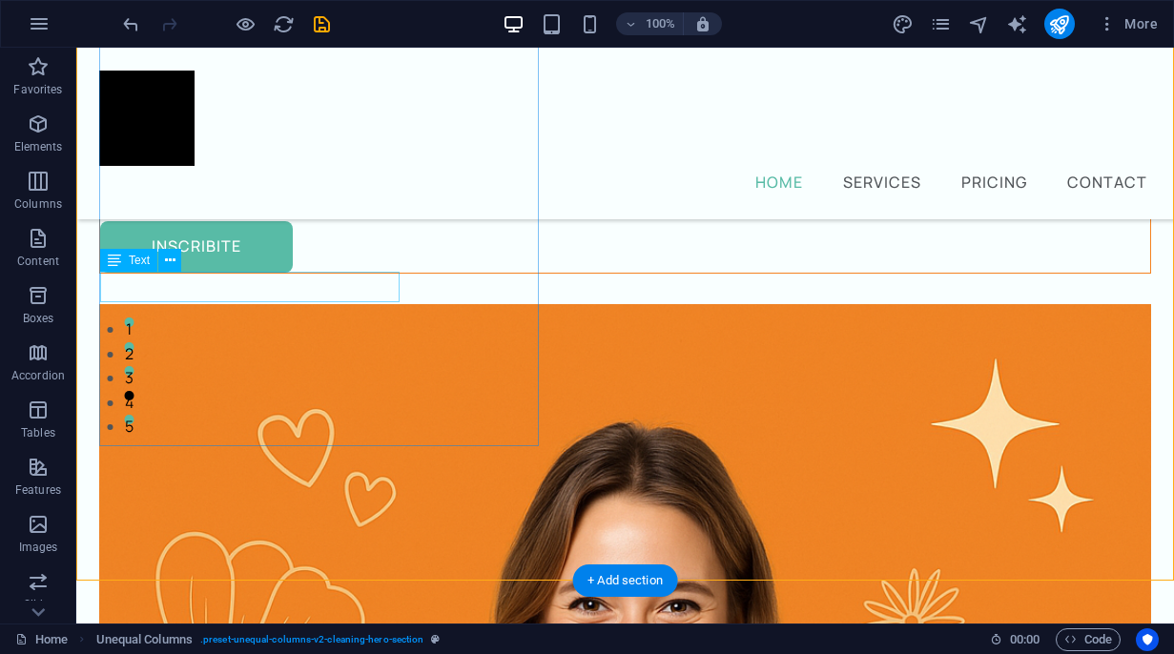
click at [286, 160] on div "Amarte para amar!" at bounding box center [625, 145] width 1050 height 31
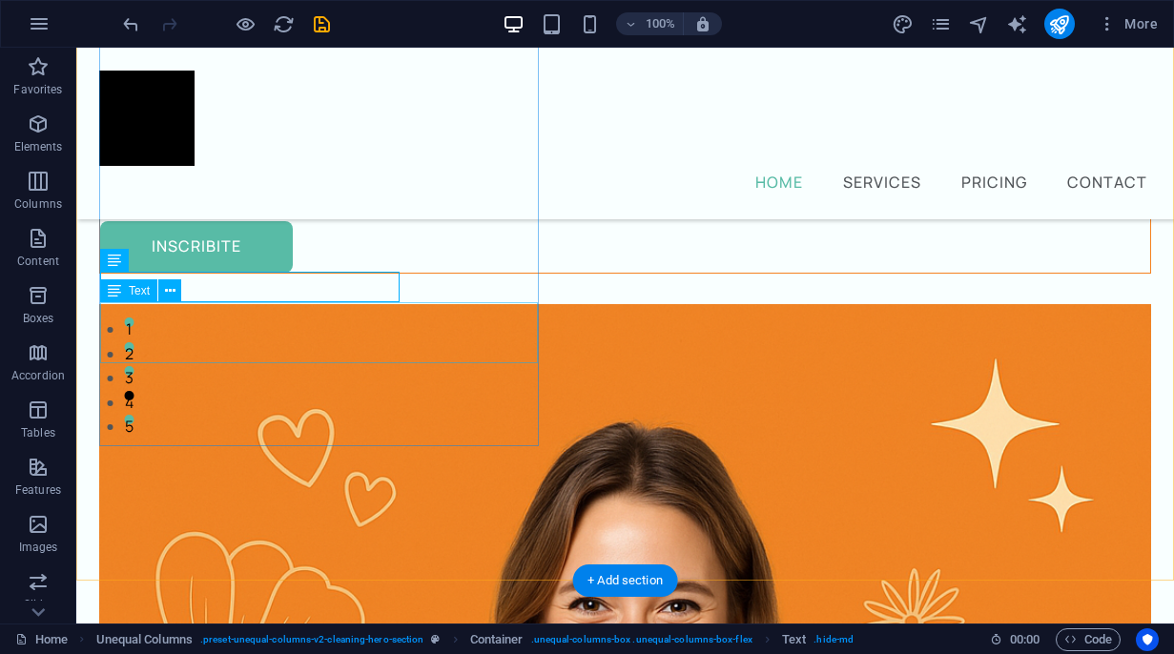
click at [400, 191] on div "Claves prácticas para transformar tus vínculos y dejar de repetir las mismas hi…" at bounding box center [625, 175] width 1050 height 31
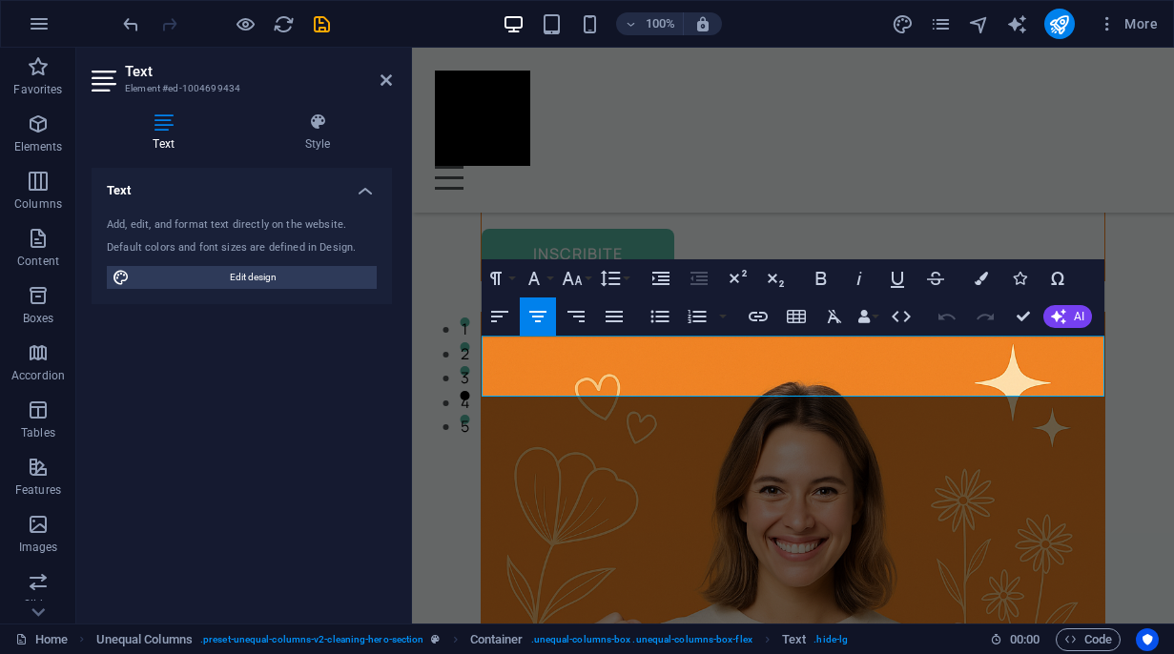
scroll to position [742, 0]
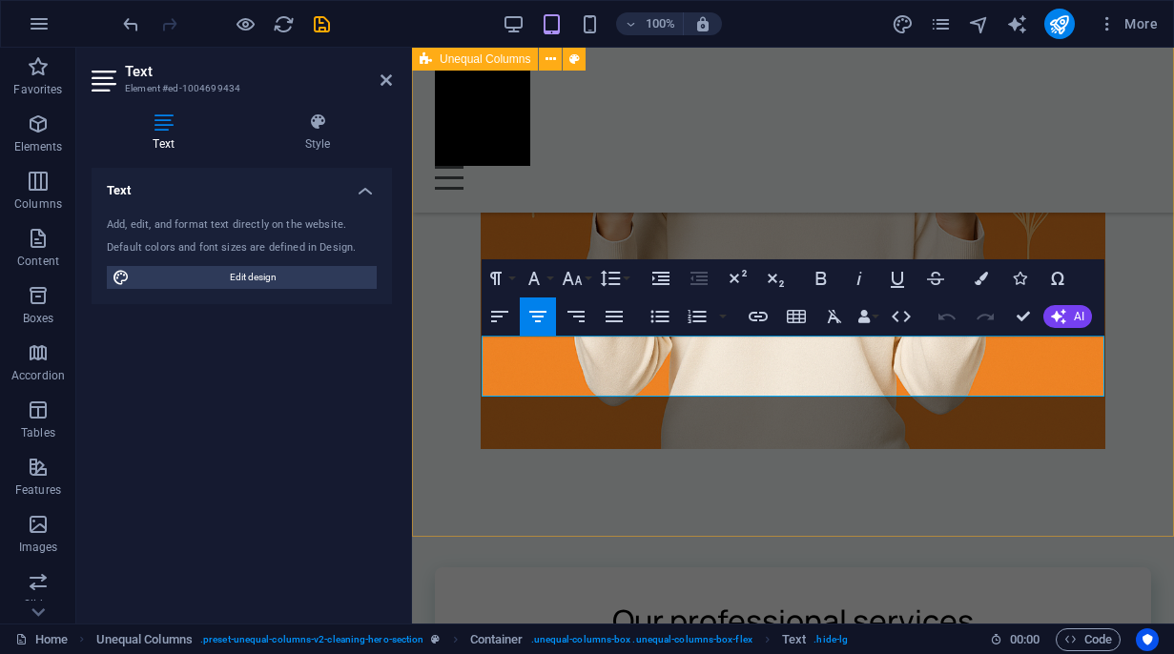
drag, startPoint x: 879, startPoint y: 385, endPoint x: 480, endPoint y: 358, distance: 400.5
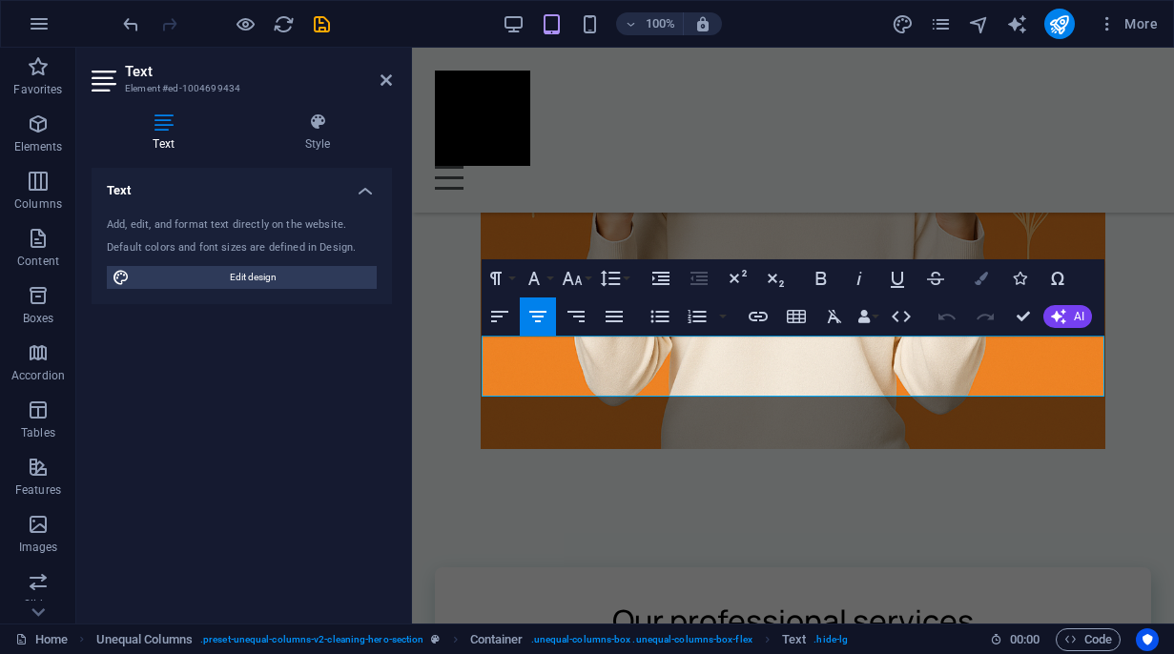
click at [982, 285] on button "Colors" at bounding box center [981, 278] width 36 height 38
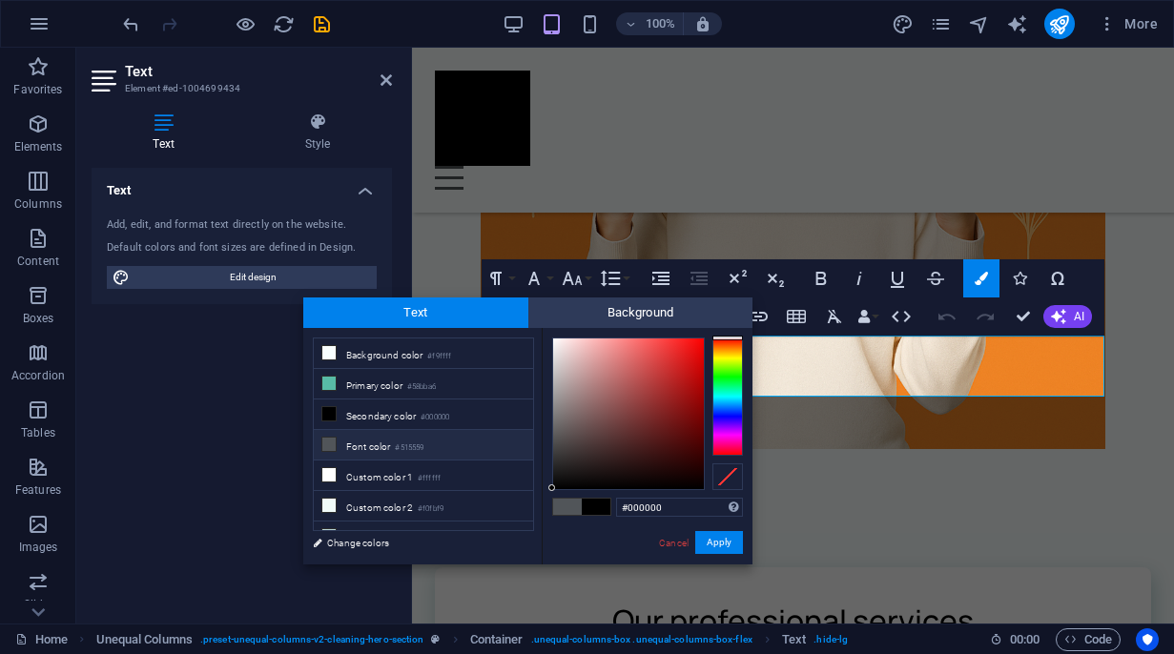
click at [563, 511] on span at bounding box center [567, 507] width 29 height 16
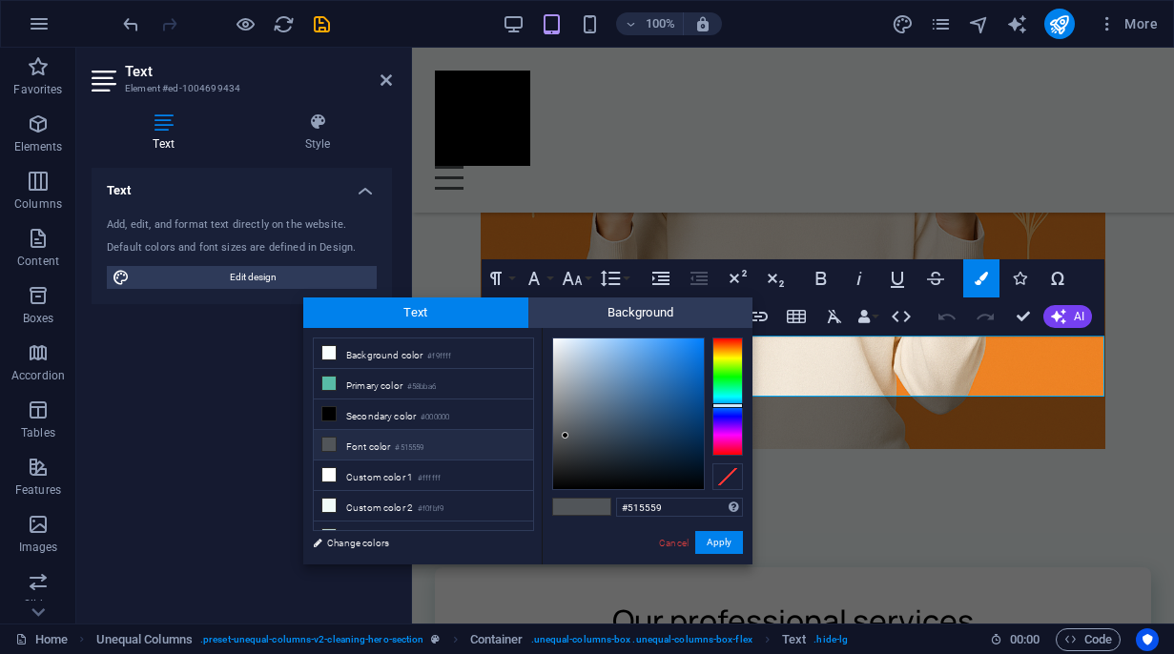
click at [563, 511] on span at bounding box center [567, 507] width 29 height 16
click at [602, 509] on span at bounding box center [596, 507] width 29 height 16
click at [370, 384] on li "Primary color #58bba6" at bounding box center [423, 384] width 219 height 31
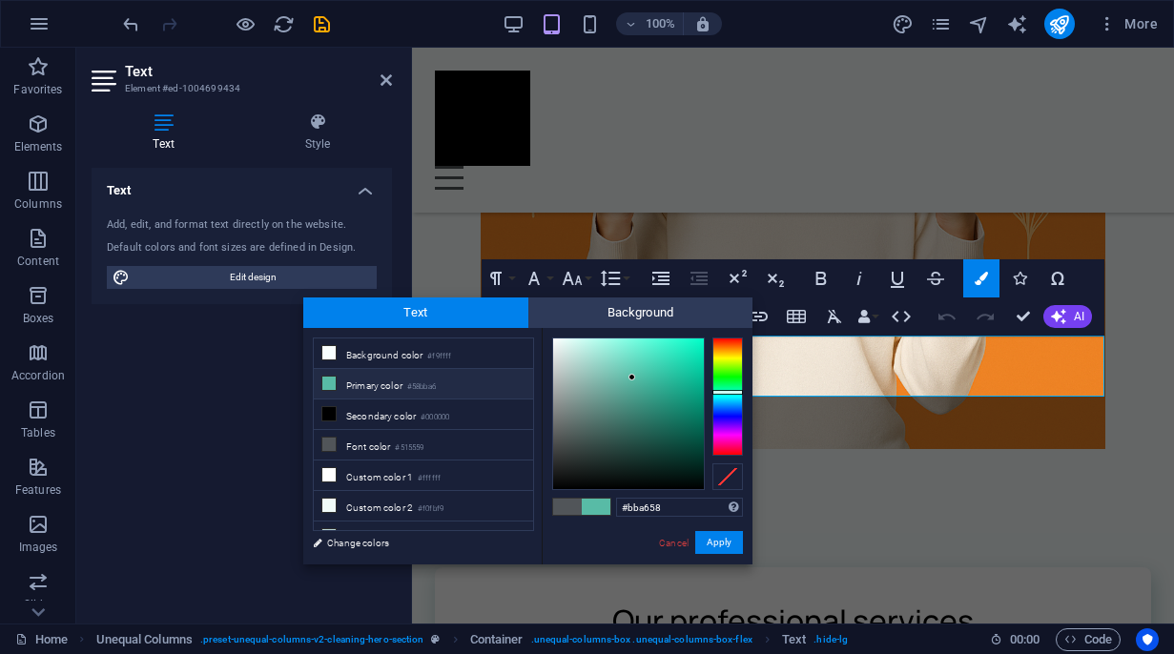
click at [731, 353] on div at bounding box center [727, 397] width 31 height 118
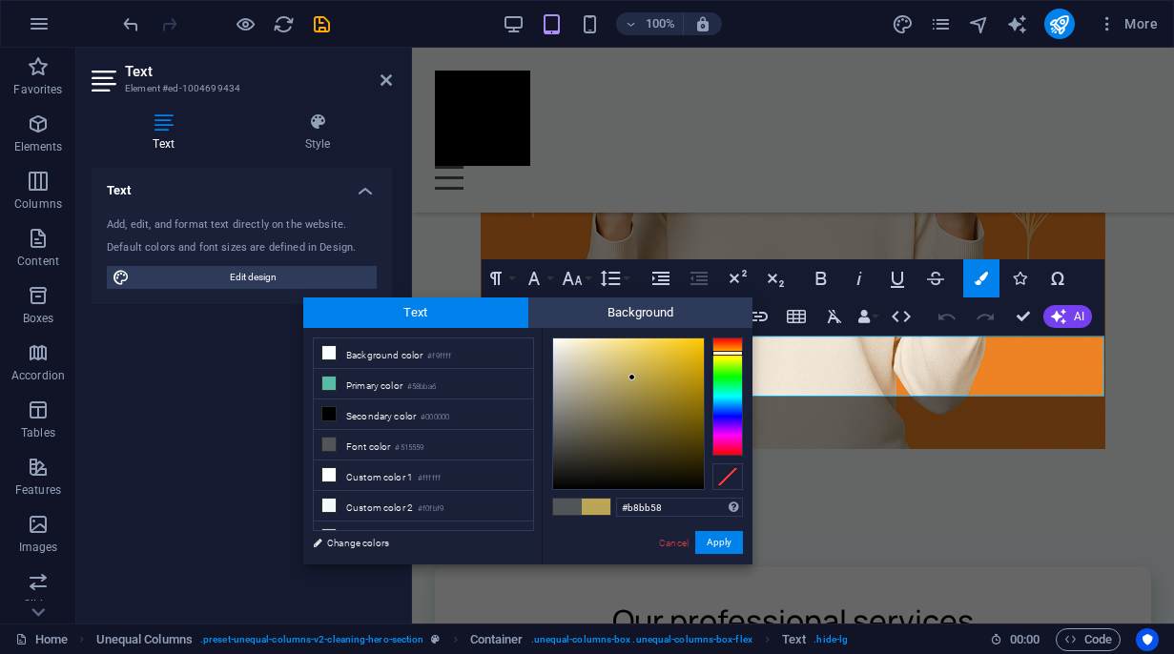
click at [733, 358] on div at bounding box center [727, 397] width 31 height 118
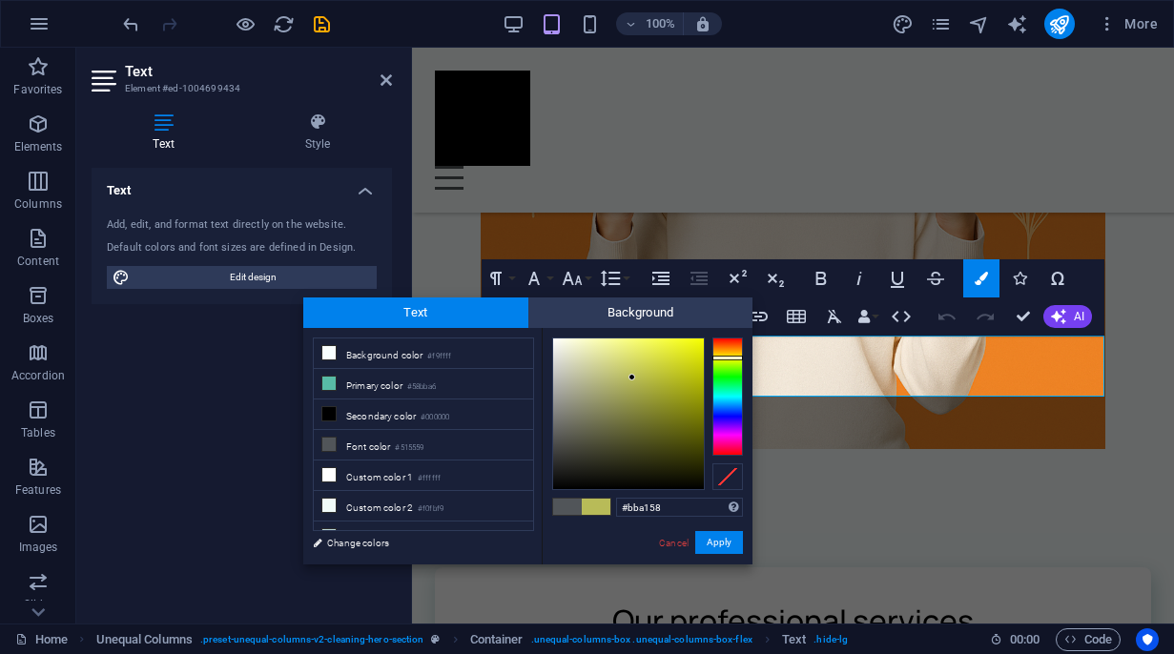
click at [732, 352] on div at bounding box center [727, 397] width 31 height 118
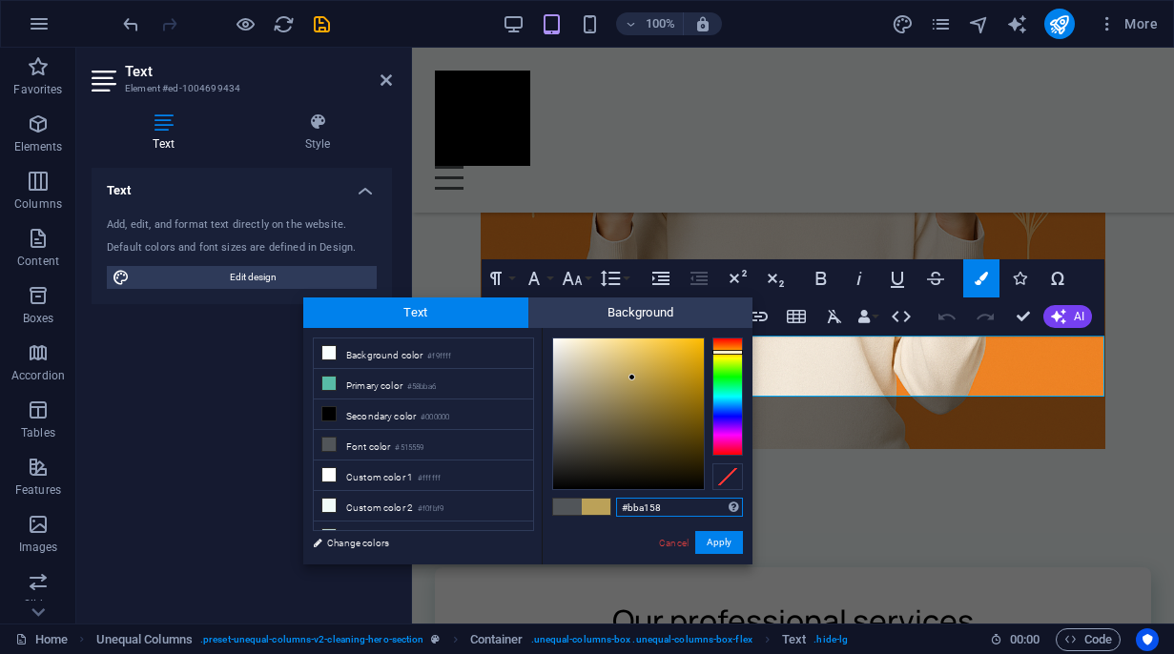
drag, startPoint x: 670, startPoint y: 505, endPoint x: 615, endPoint y: 505, distance: 55.3
click at [616, 505] on input "#bba158" at bounding box center [679, 507] width 127 height 19
paste input "e16544"
type input "#e16544"
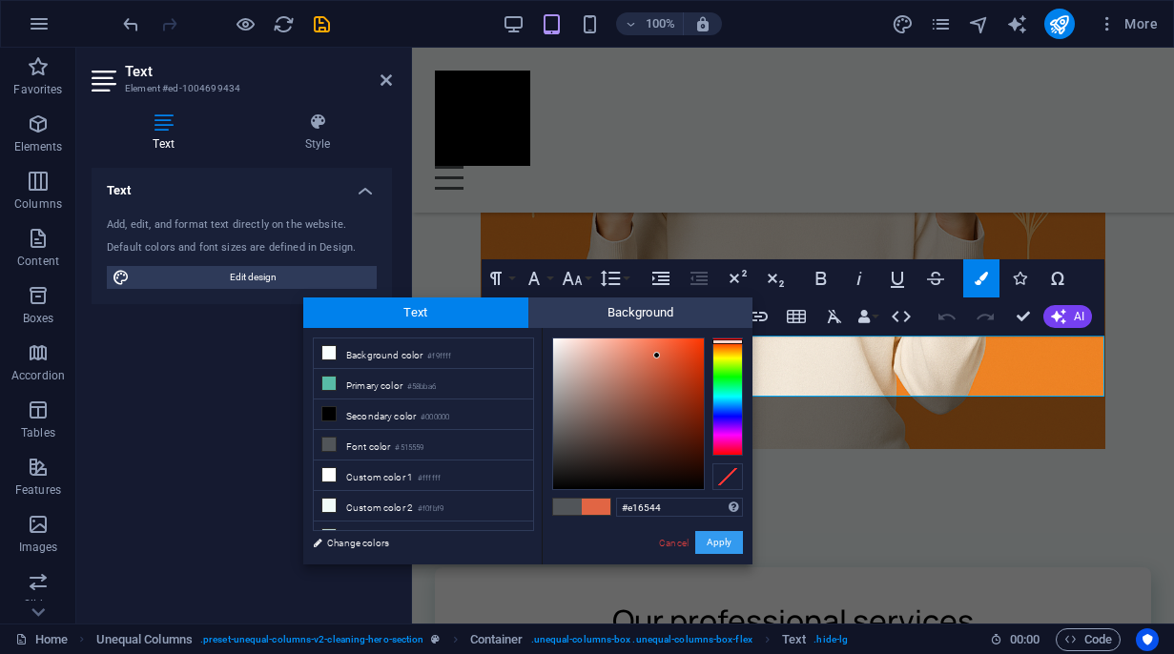
click at [727, 544] on button "Apply" at bounding box center [719, 542] width 48 height 23
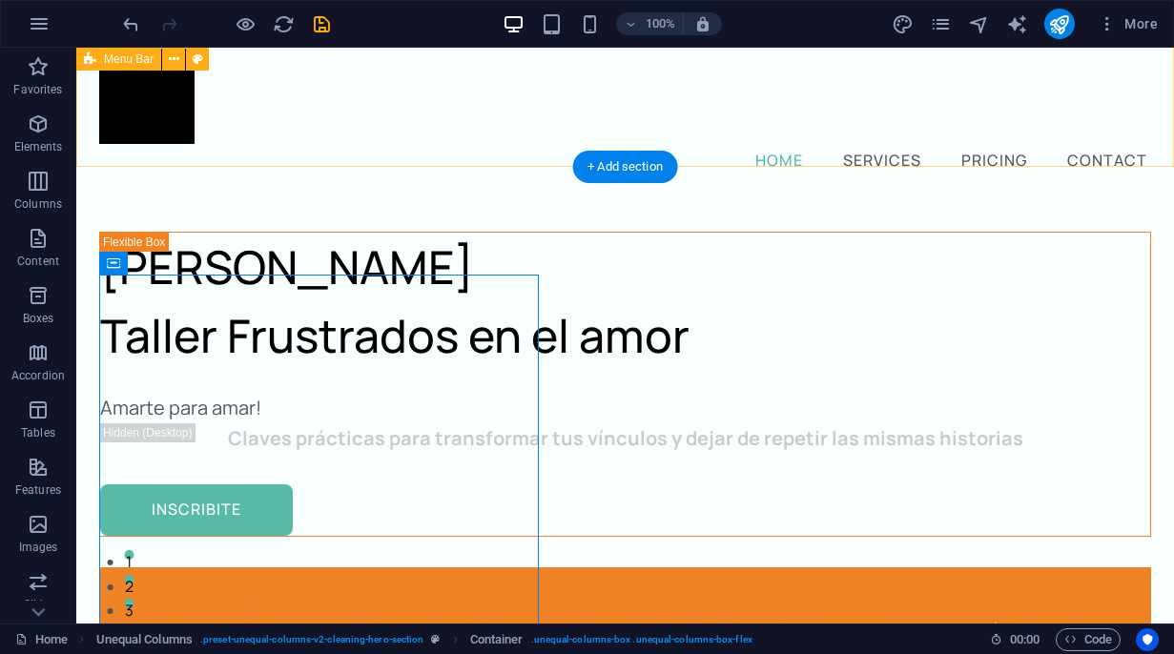
scroll to position [0, 0]
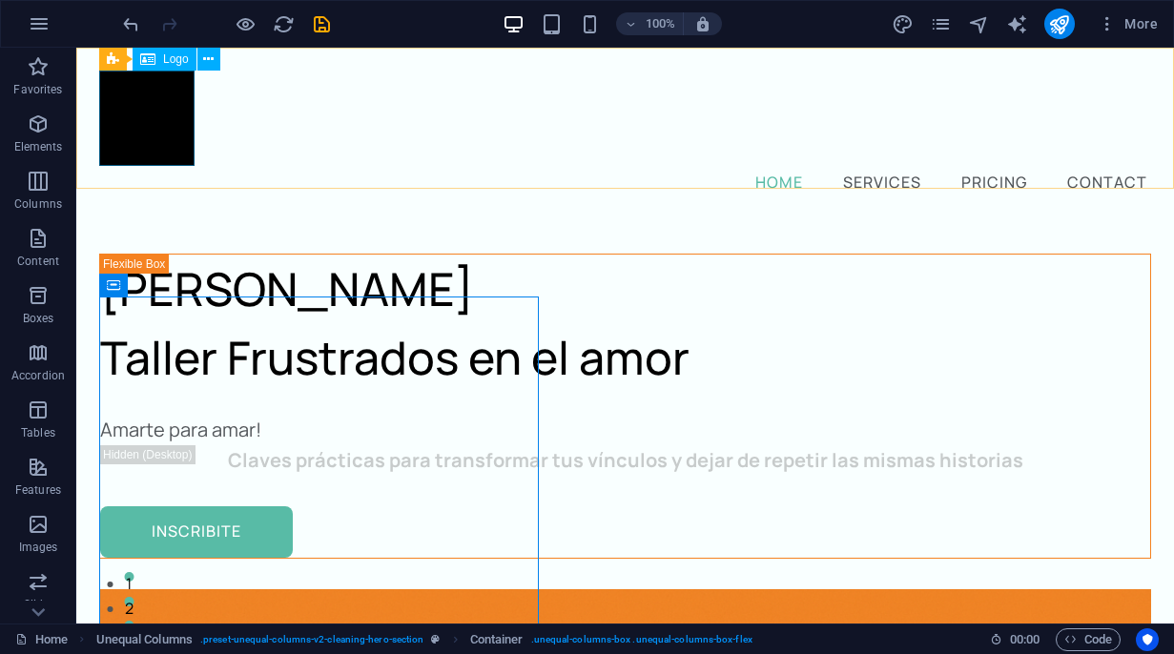
click at [160, 60] on div "Logo" at bounding box center [165, 59] width 64 height 23
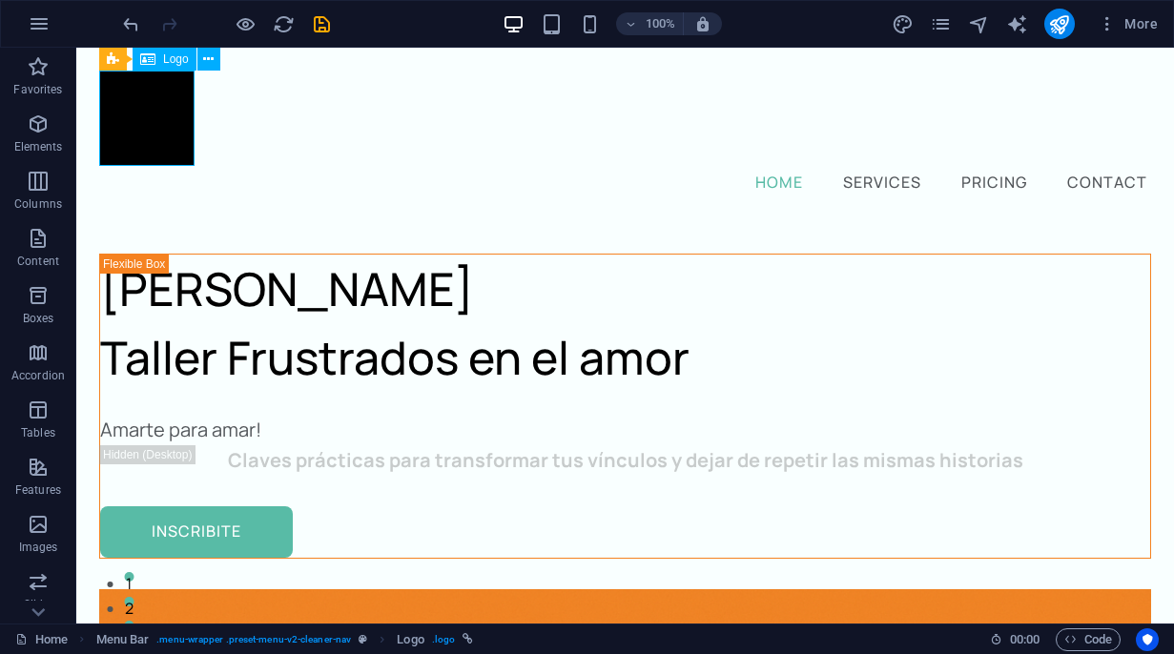
click at [175, 61] on span "Logo" at bounding box center [176, 58] width 26 height 11
select select "px"
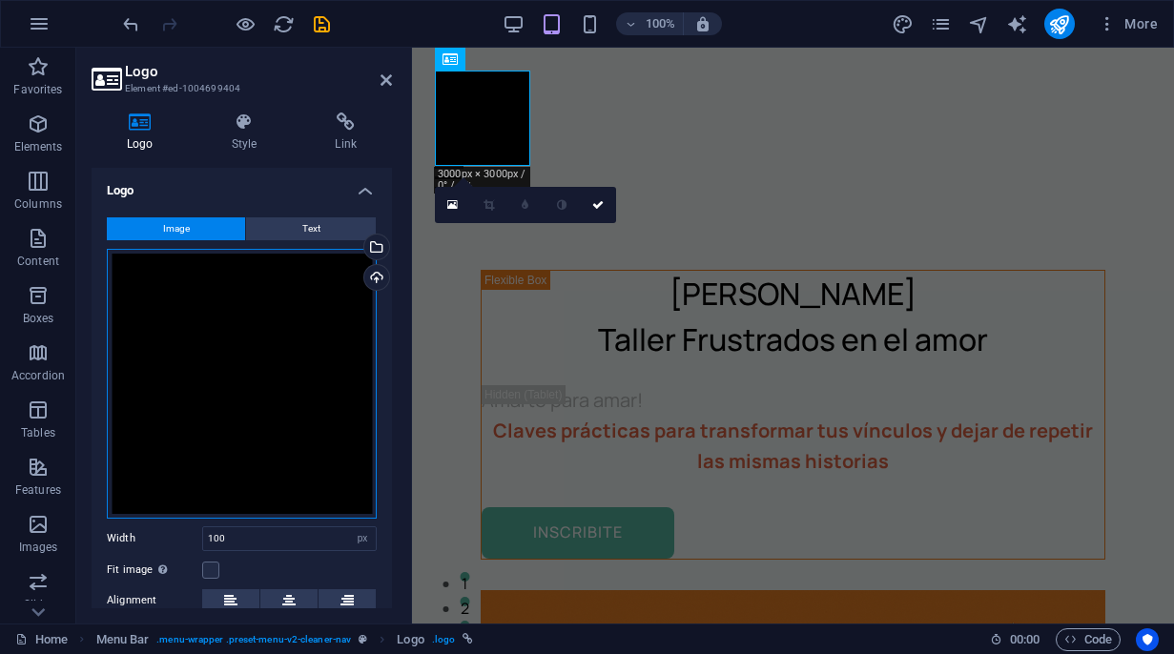
click at [322, 289] on div "Drag files here, click to choose files or select files from Files or our free s…" at bounding box center [242, 384] width 270 height 270
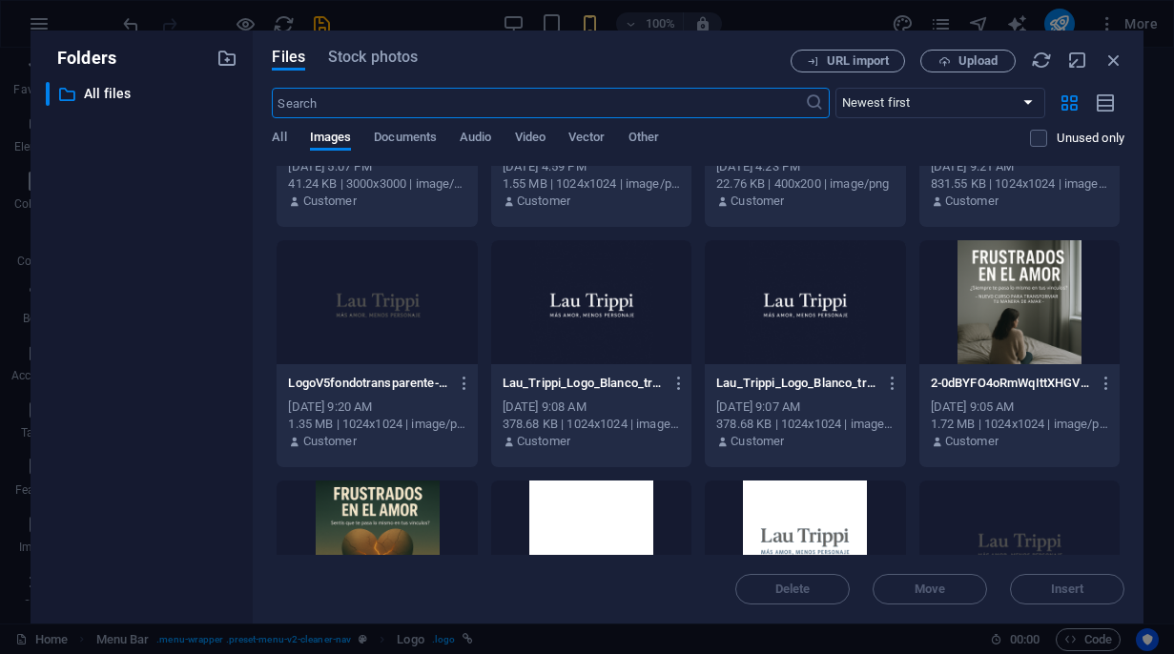
scroll to position [231, 0]
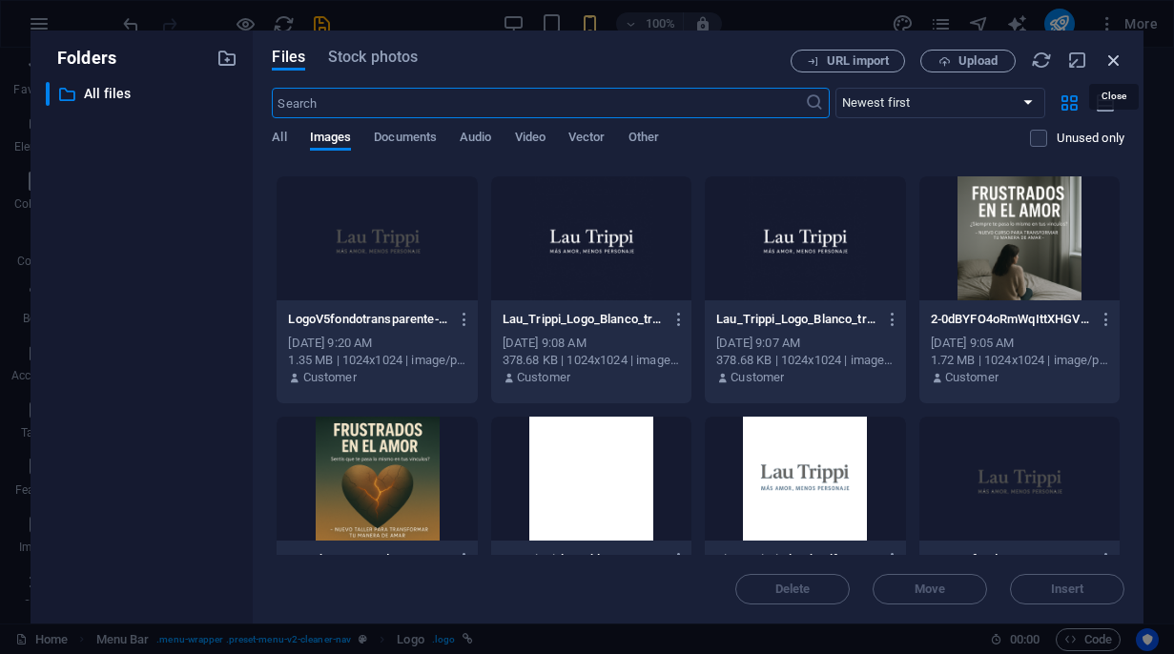
click at [1114, 60] on icon "button" at bounding box center [1113, 60] width 21 height 21
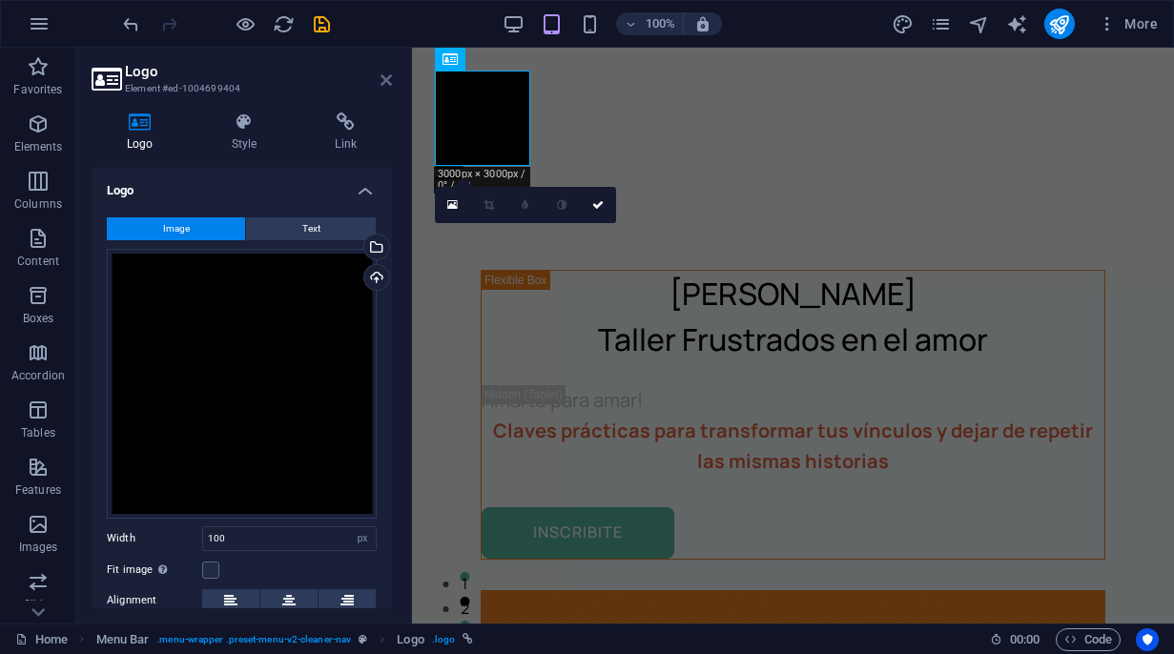
click at [382, 78] on icon at bounding box center [385, 79] width 11 height 15
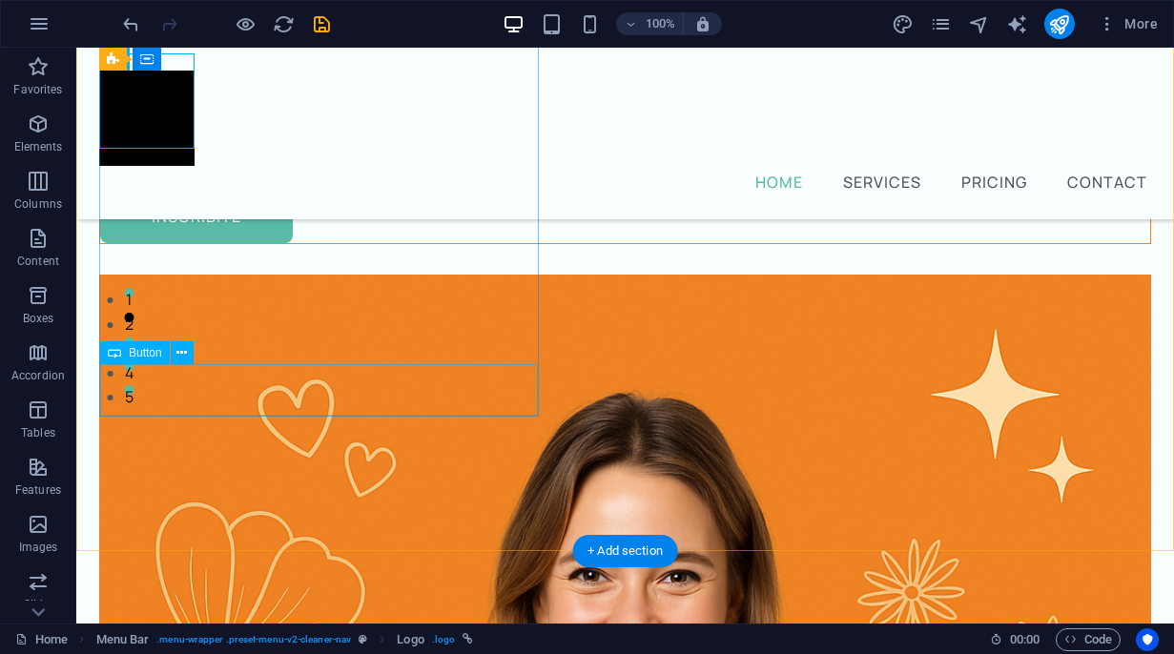
scroll to position [0, 0]
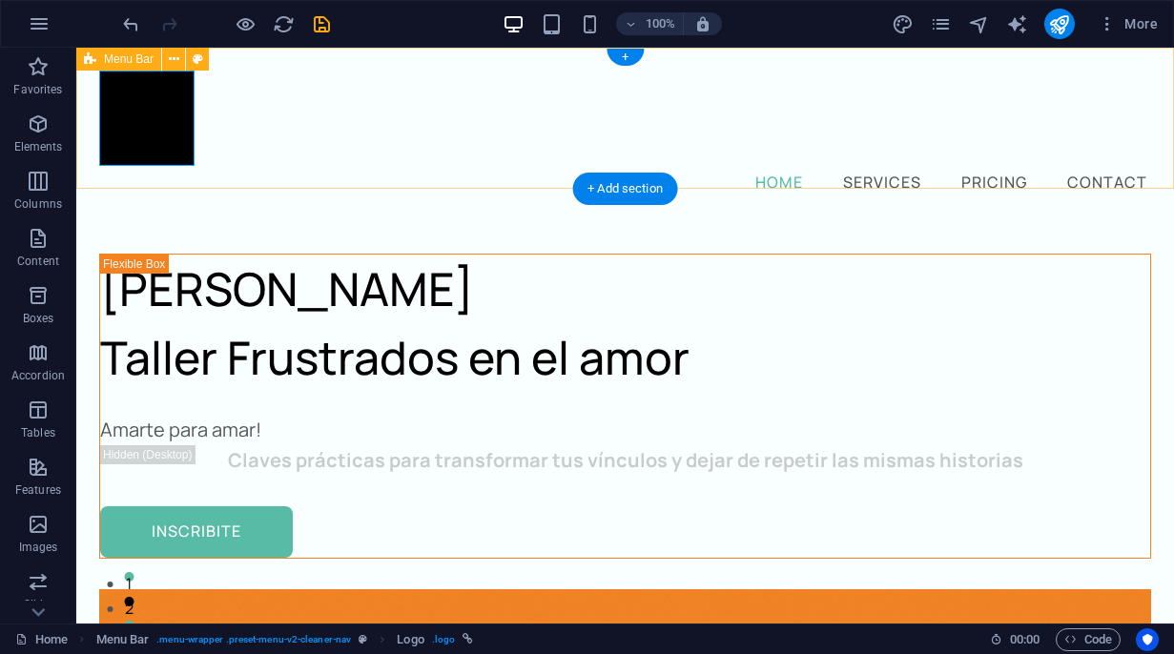
click at [175, 134] on div at bounding box center [625, 118] width 1052 height 95
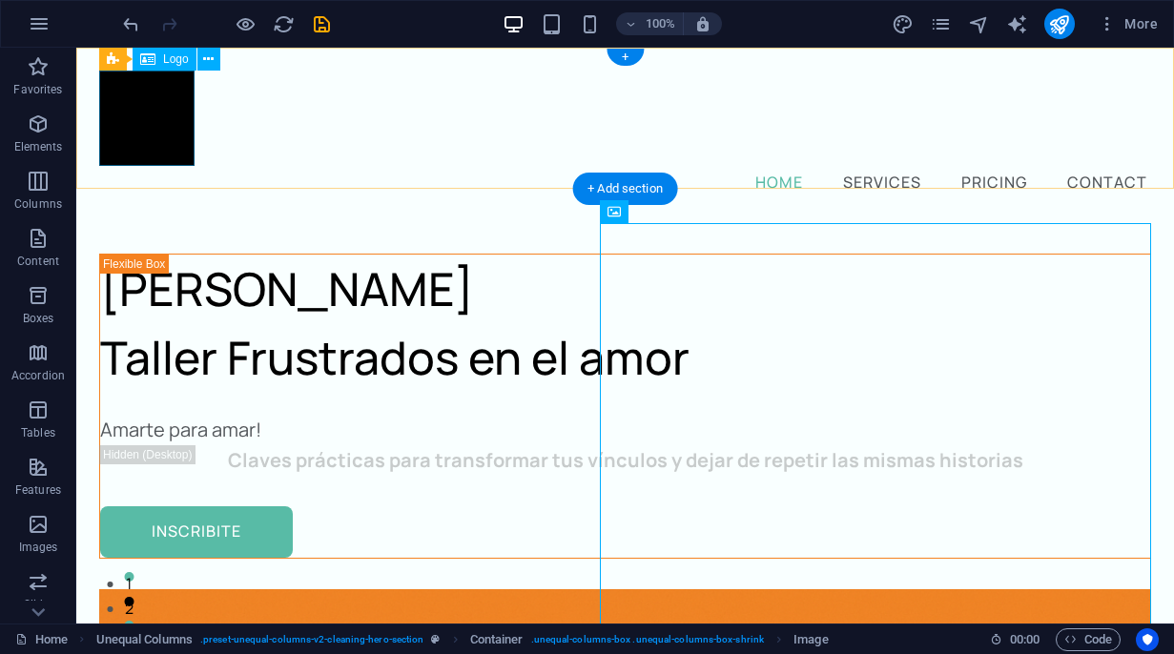
click at [158, 118] on div at bounding box center [625, 118] width 1052 height 95
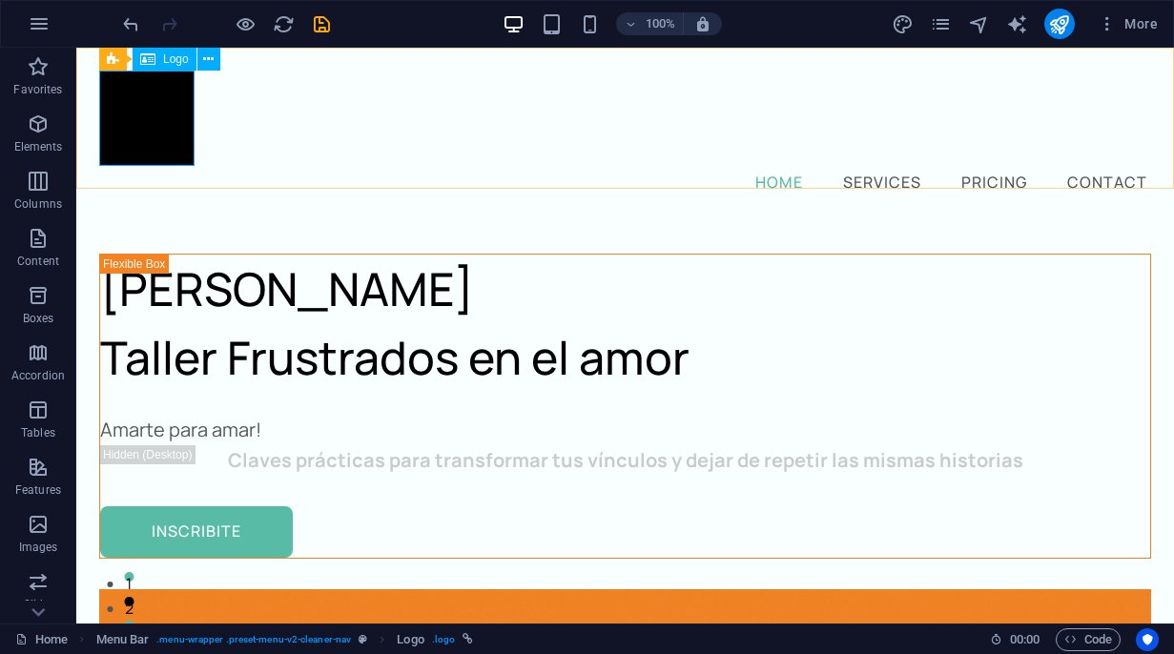
click at [175, 58] on span "Logo" at bounding box center [176, 58] width 26 height 11
select select "px"
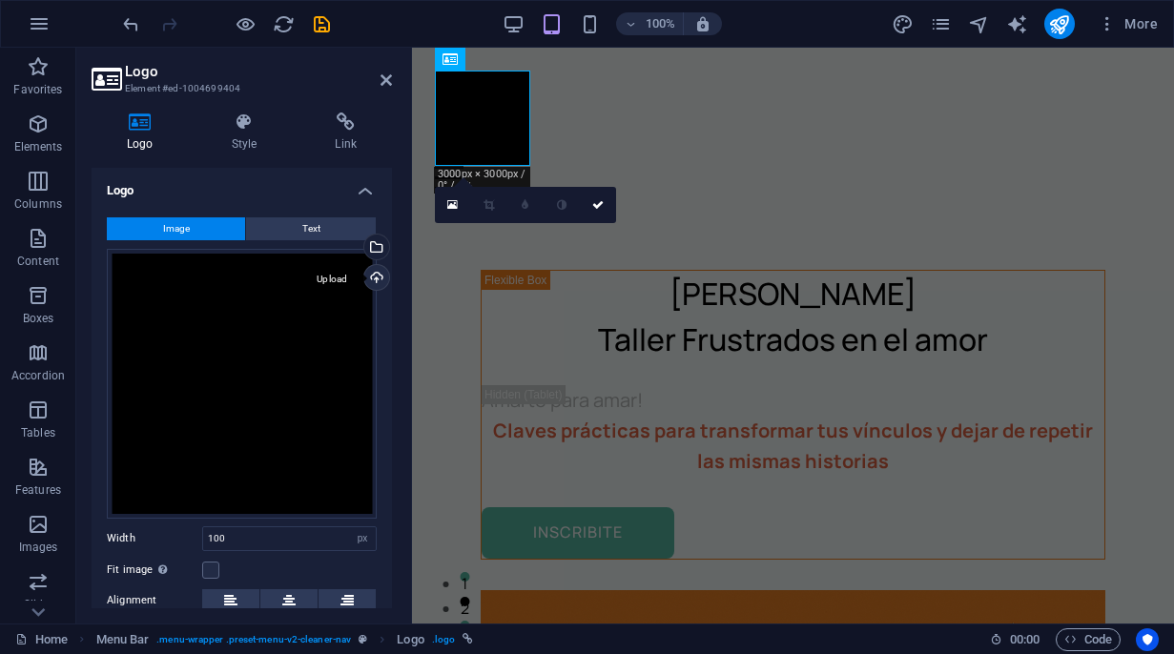
click at [369, 276] on div "Upload" at bounding box center [374, 279] width 29 height 29
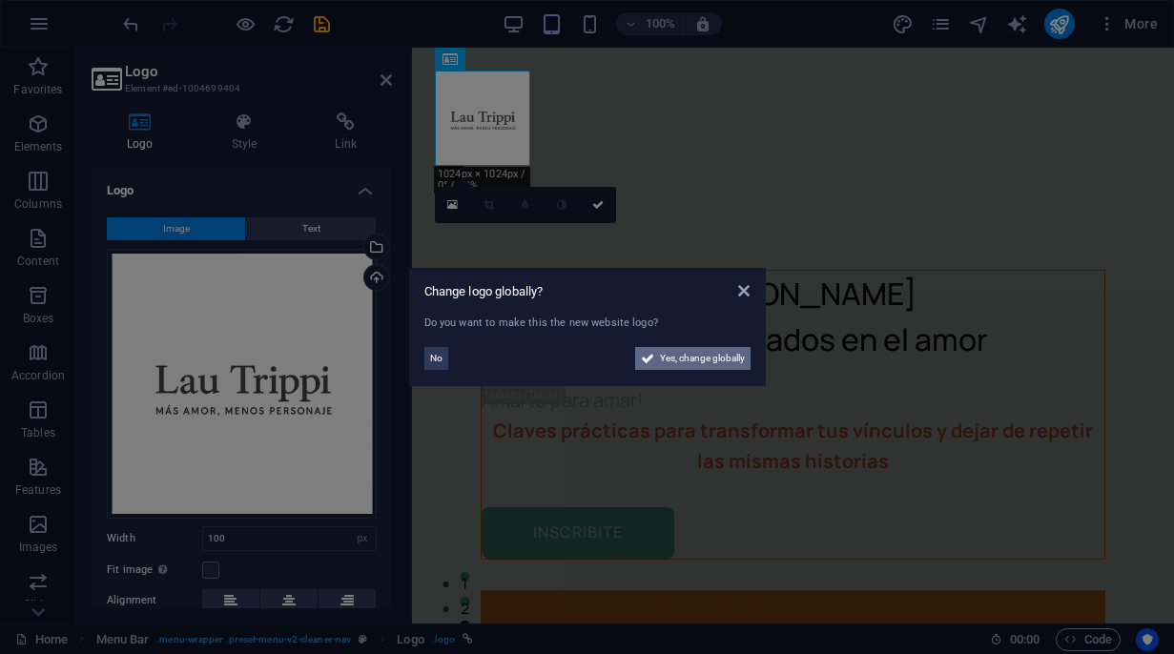
click at [672, 357] on span "Yes, change globally" at bounding box center [702, 358] width 85 height 23
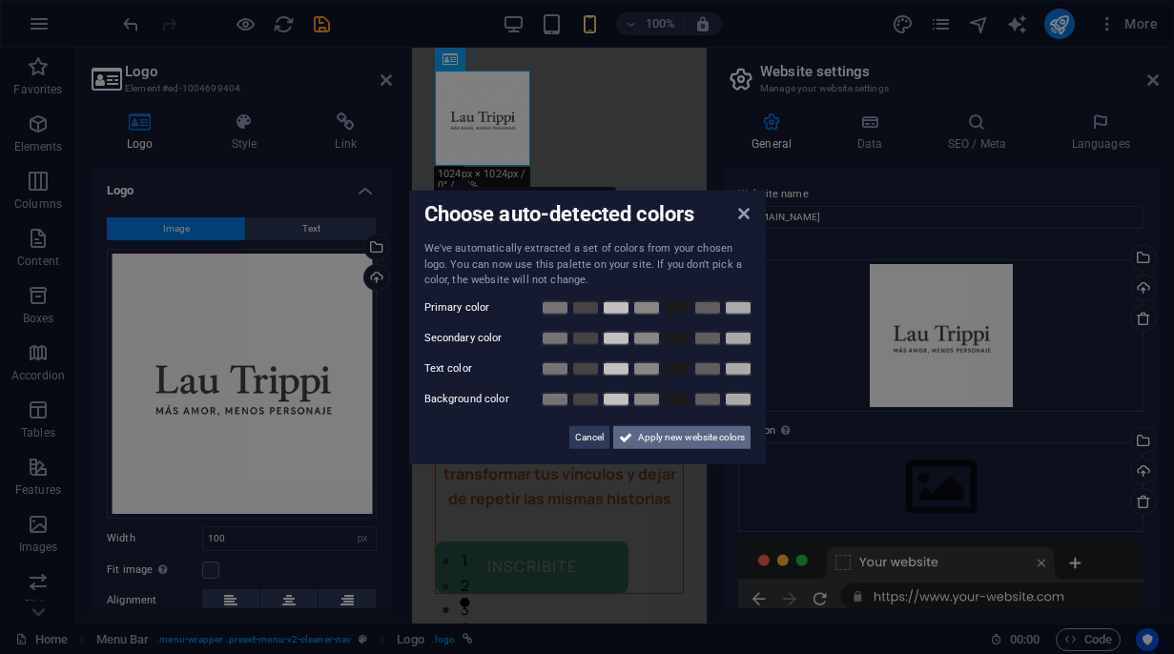
click at [653, 439] on span "Apply new website colors" at bounding box center [691, 436] width 107 height 23
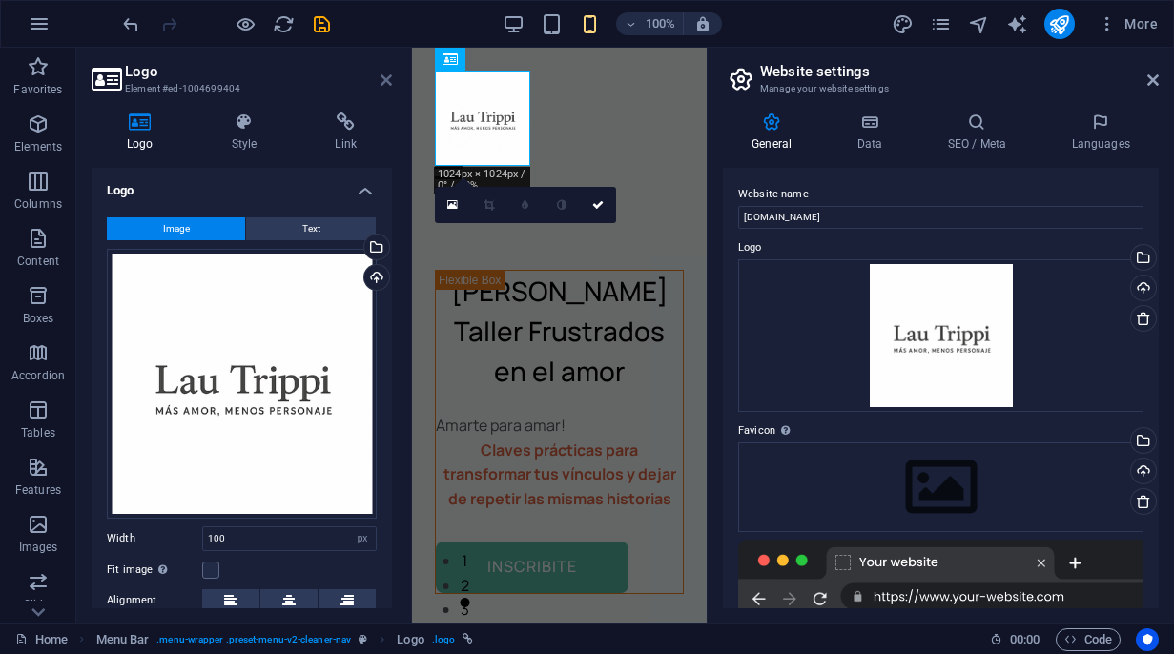
click at [385, 82] on icon at bounding box center [385, 79] width 11 height 15
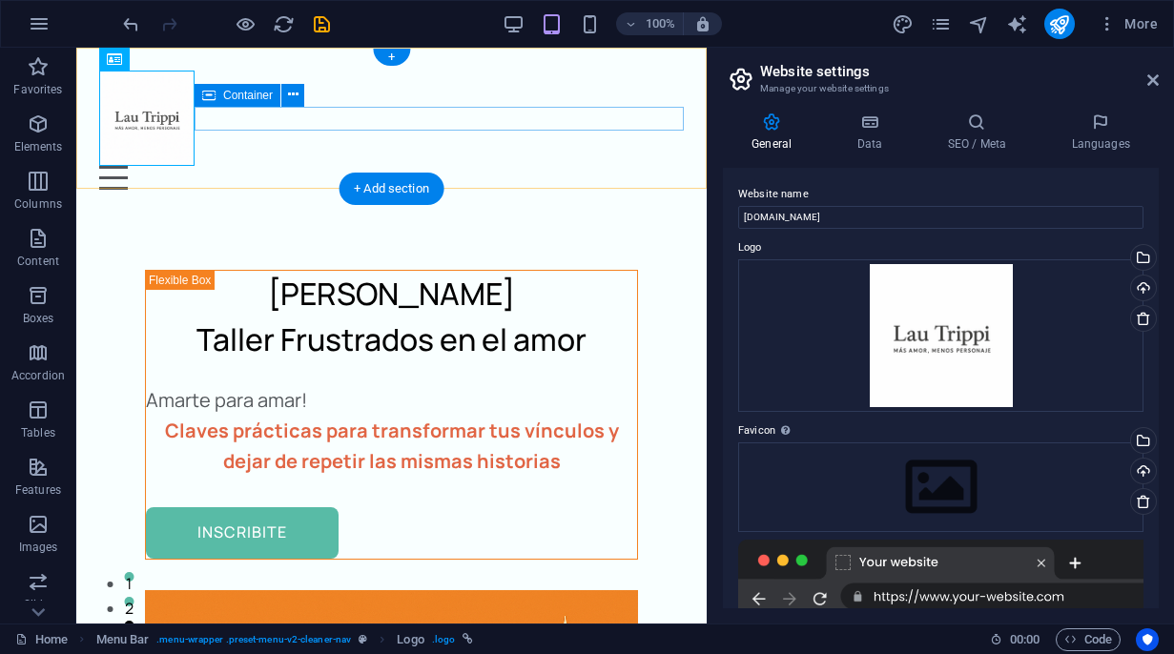
click at [375, 166] on div "Menu" at bounding box center [391, 178] width 585 height 24
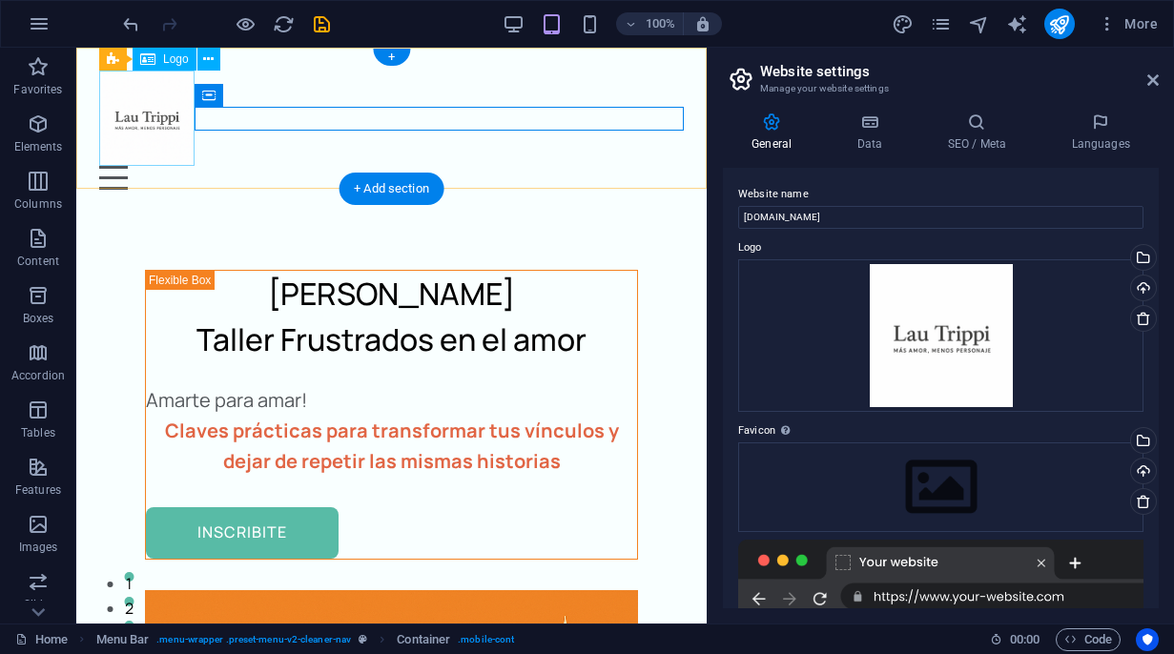
click at [141, 128] on div at bounding box center [391, 118] width 585 height 95
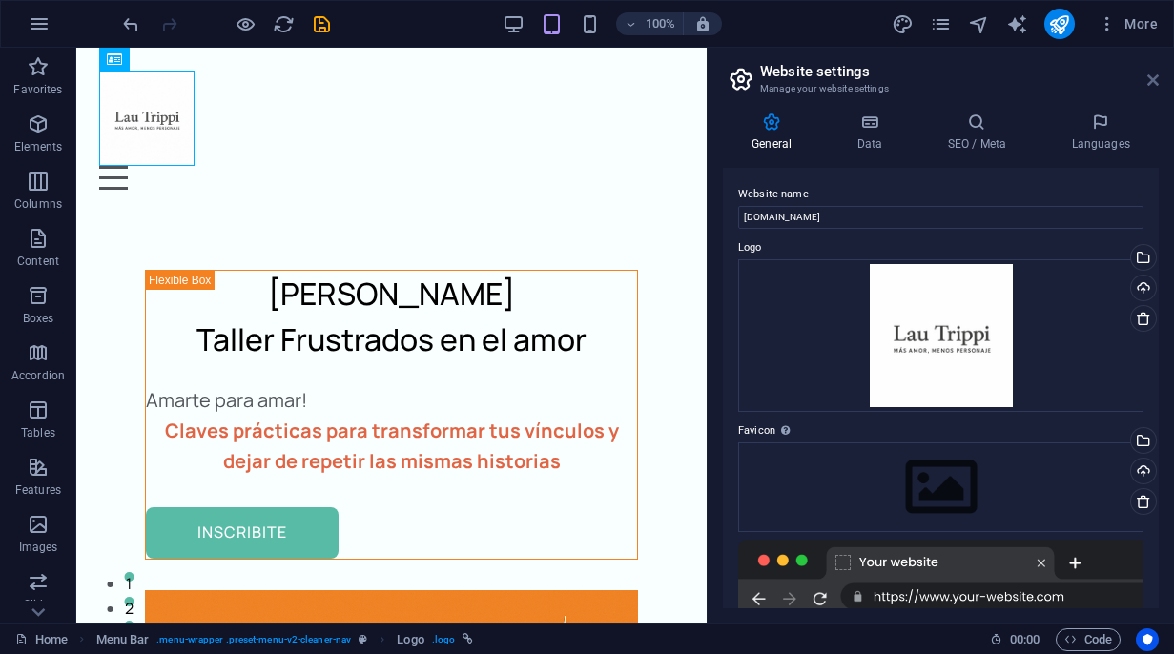
click at [1156, 81] on icon at bounding box center [1152, 79] width 11 height 15
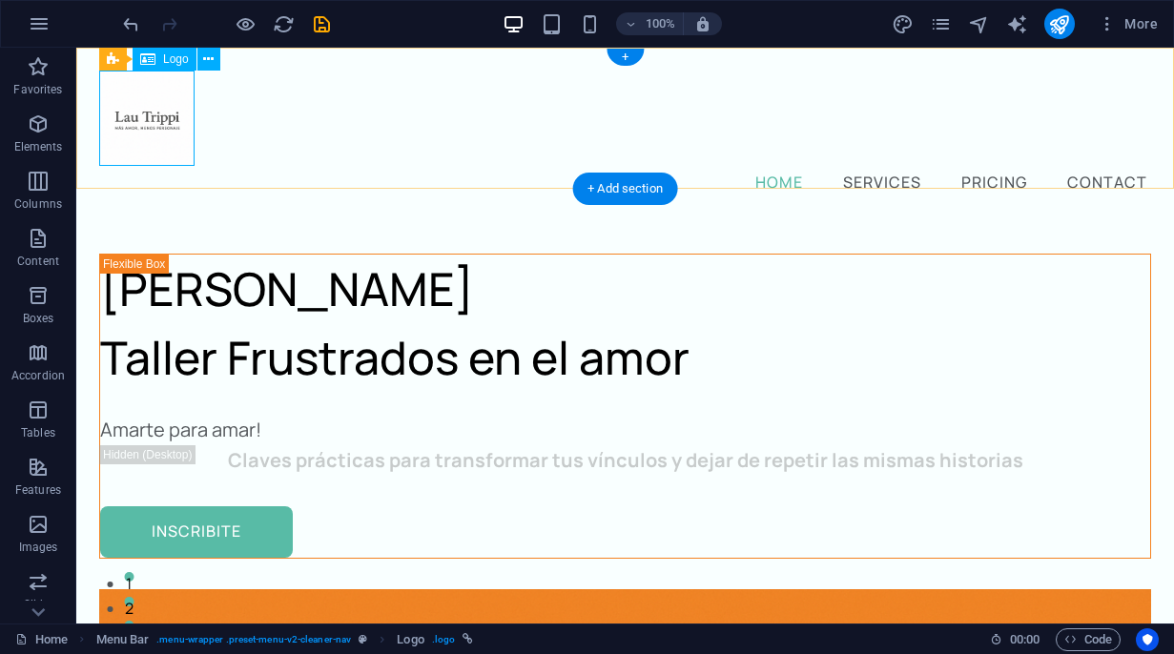
click at [170, 119] on div at bounding box center [625, 118] width 1052 height 95
select select "px"
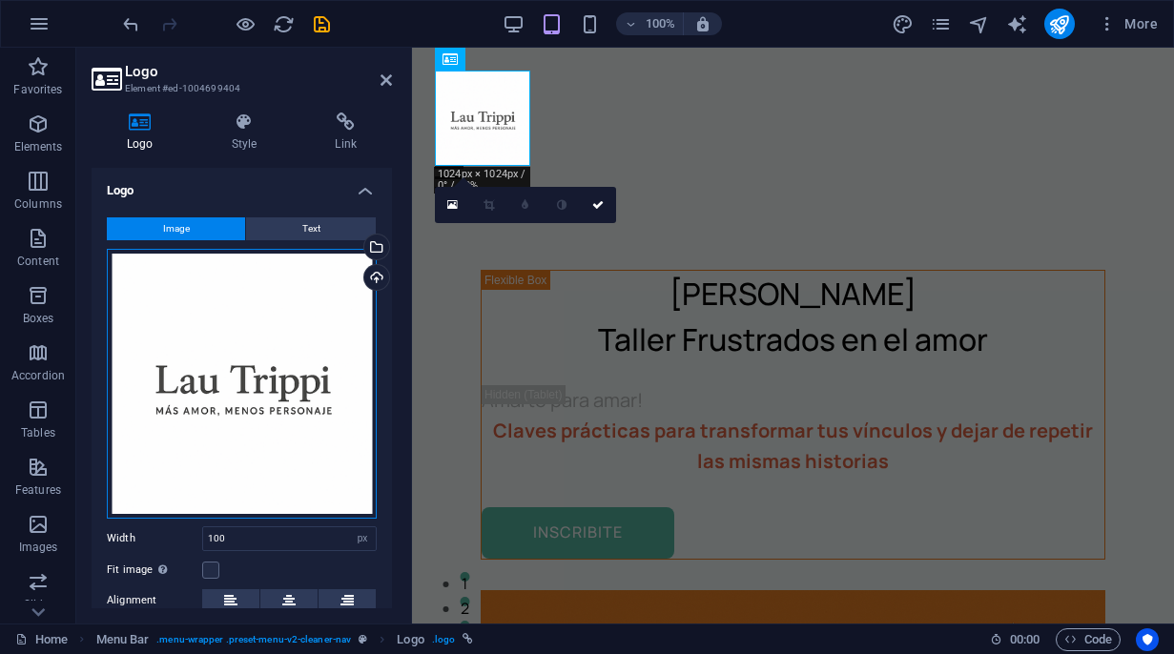
click at [305, 403] on div "Drag files here, click to choose files or select files from Files or our free s…" at bounding box center [242, 384] width 270 height 270
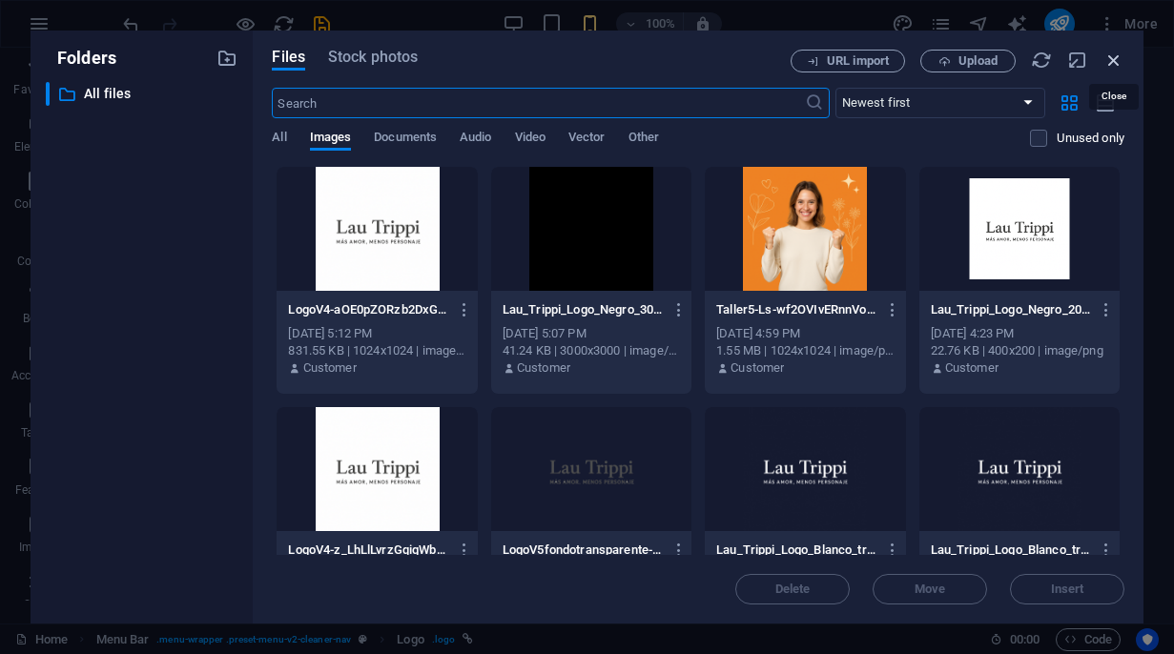
click at [1113, 62] on icon "button" at bounding box center [1113, 60] width 21 height 21
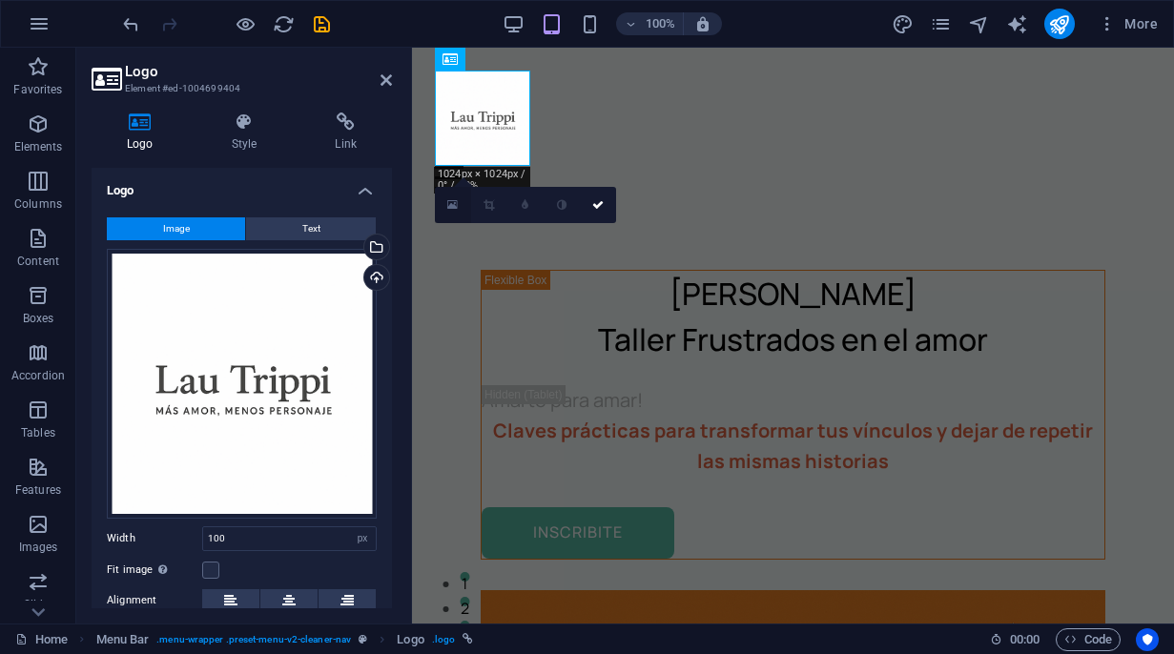
click at [459, 207] on link at bounding box center [453, 205] width 36 height 36
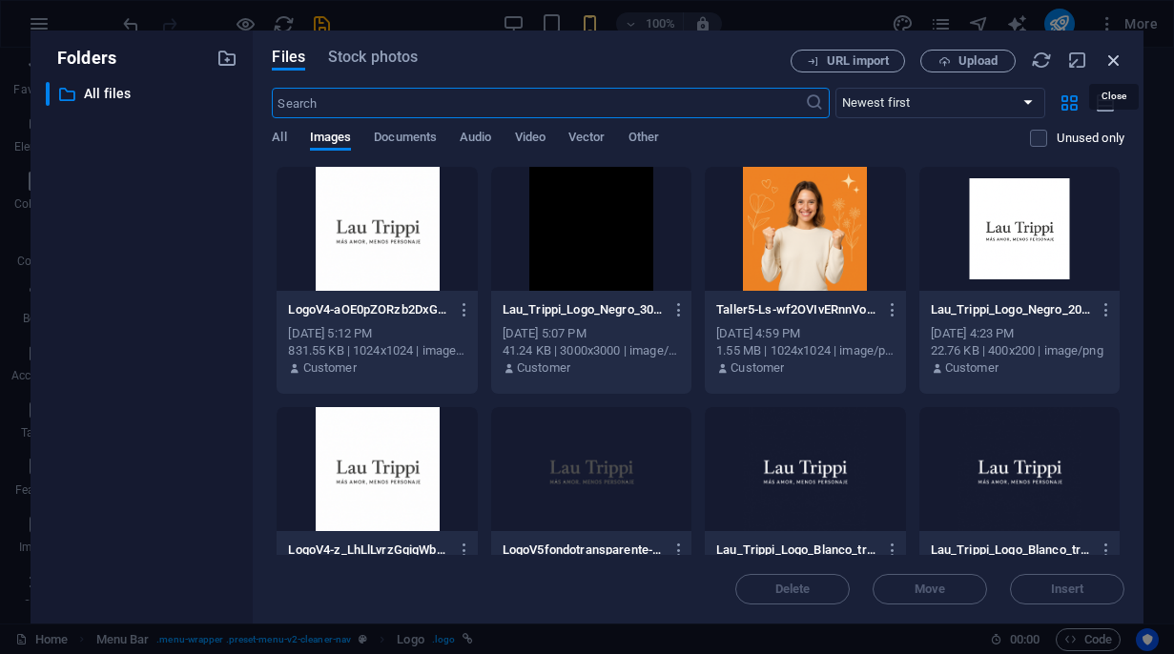
click at [1114, 54] on icon "button" at bounding box center [1113, 60] width 21 height 21
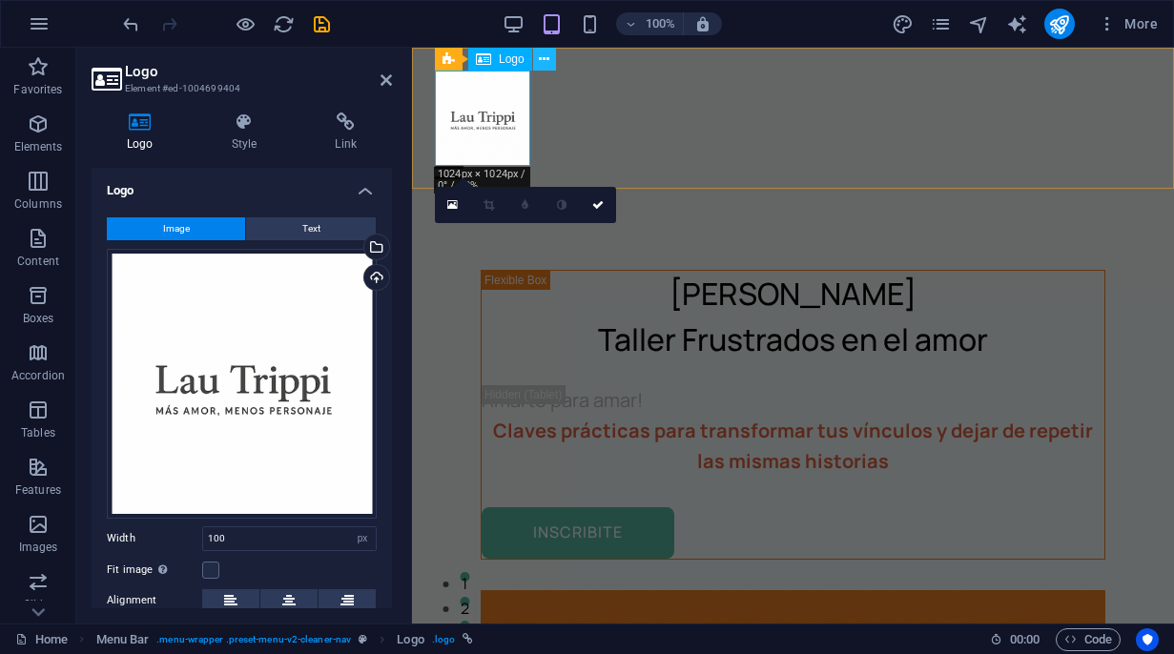
click at [544, 63] on icon at bounding box center [544, 60] width 10 height 20
click at [544, 60] on icon at bounding box center [544, 60] width 10 height 20
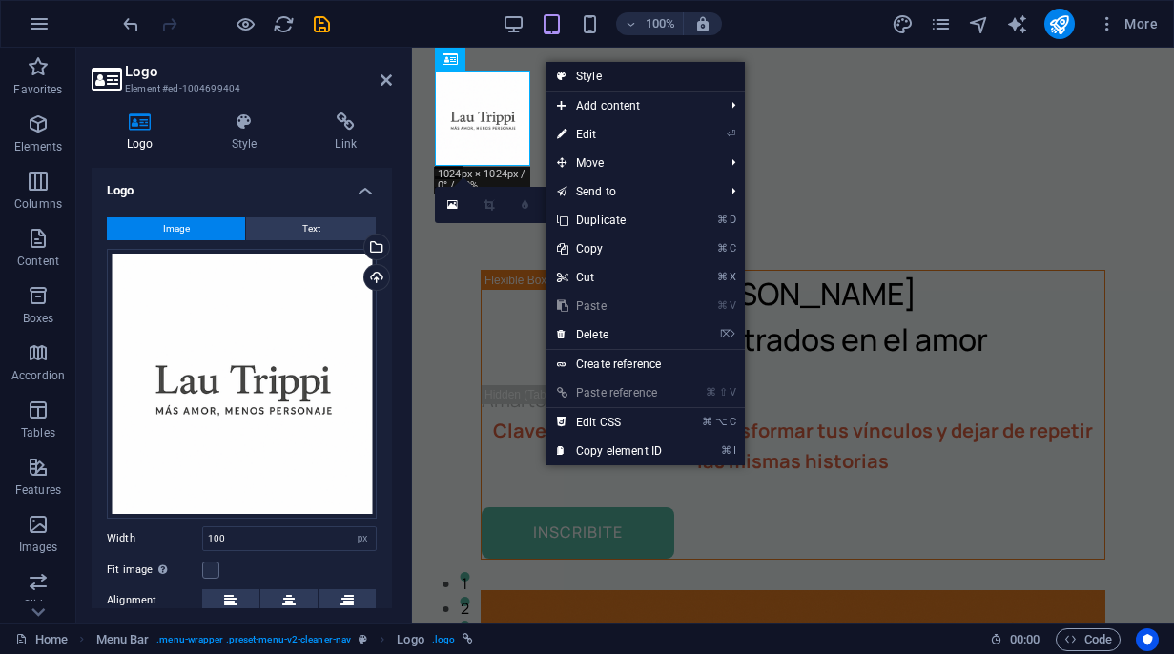
click at [565, 76] on icon at bounding box center [562, 76] width 10 height 29
select select "px"
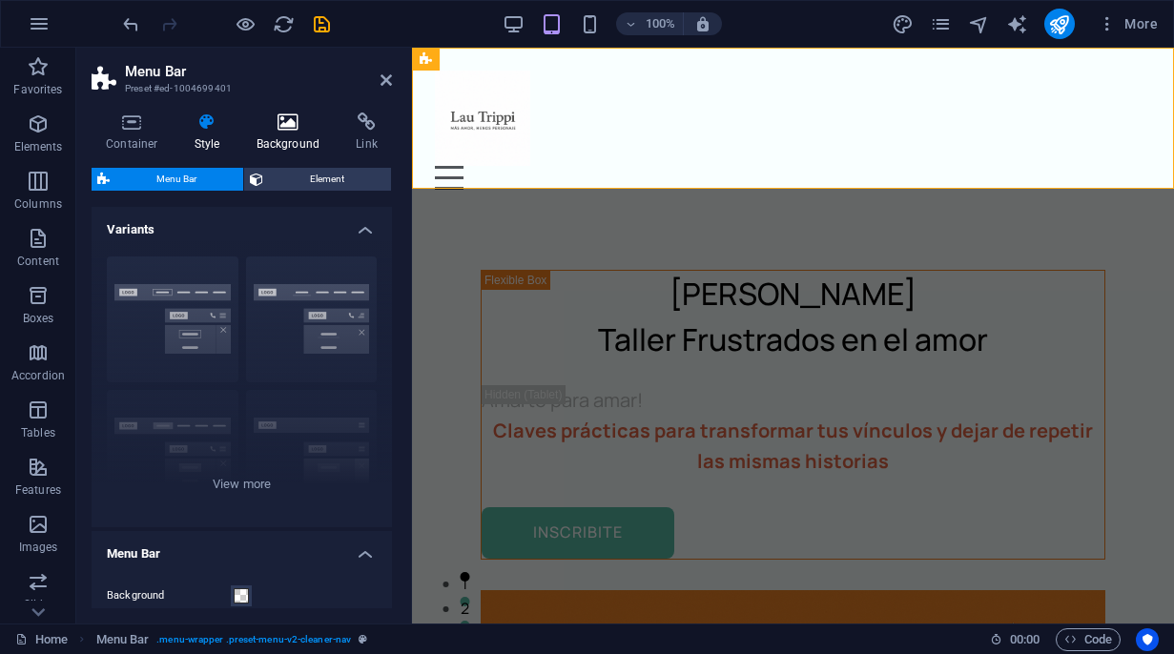
click at [288, 126] on icon at bounding box center [288, 122] width 92 height 19
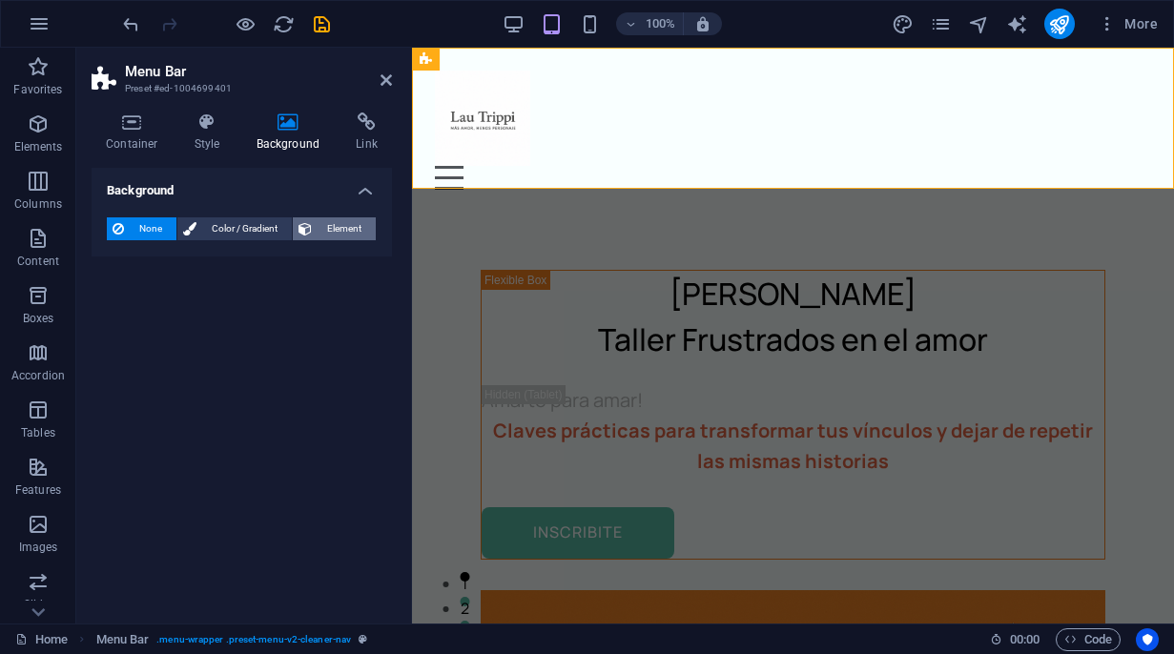
click at [324, 233] on span "Element" at bounding box center [344, 228] width 52 height 23
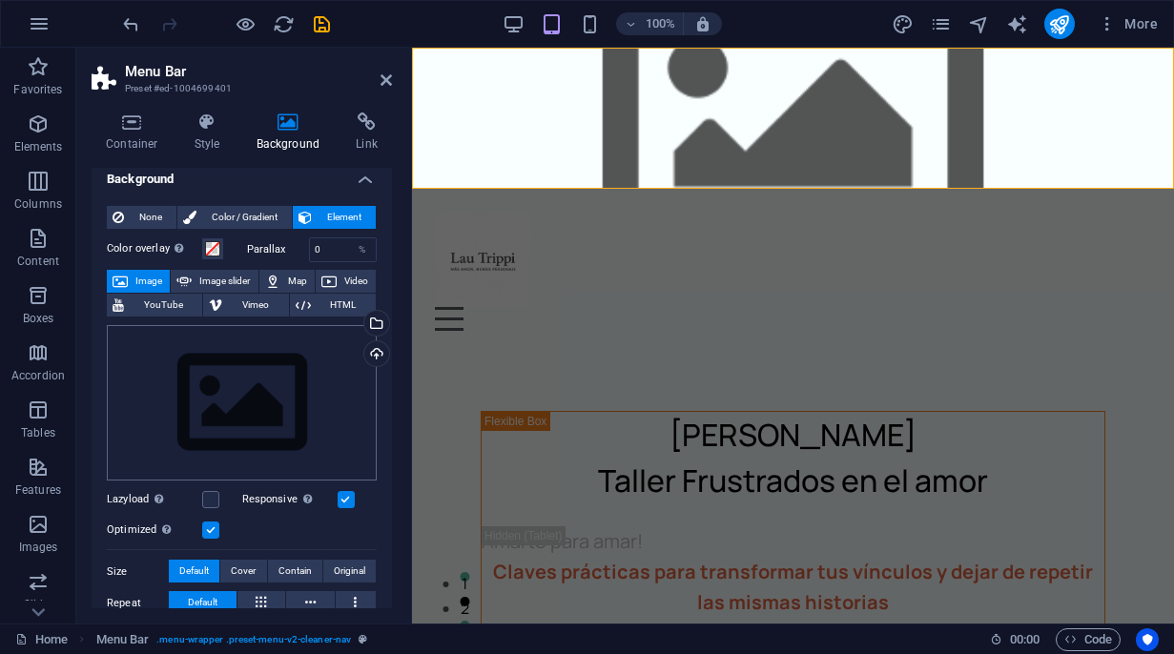
scroll to position [9, 0]
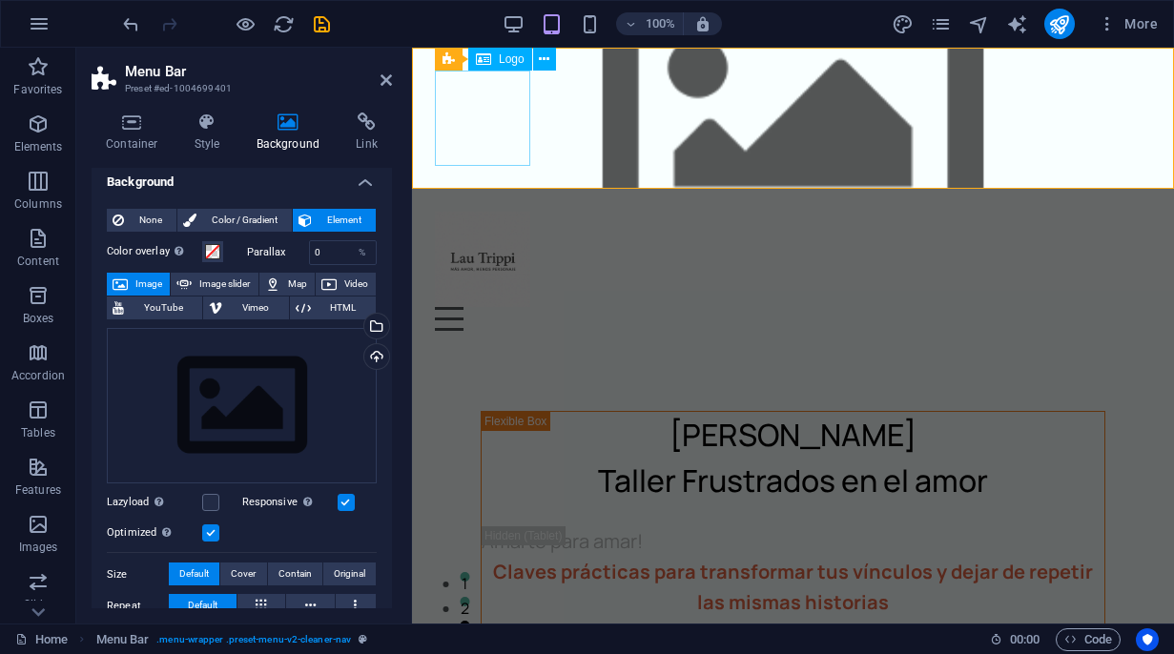
click at [474, 212] on div at bounding box center [793, 259] width 716 height 95
click at [493, 212] on div at bounding box center [793, 259] width 716 height 95
select select "px"
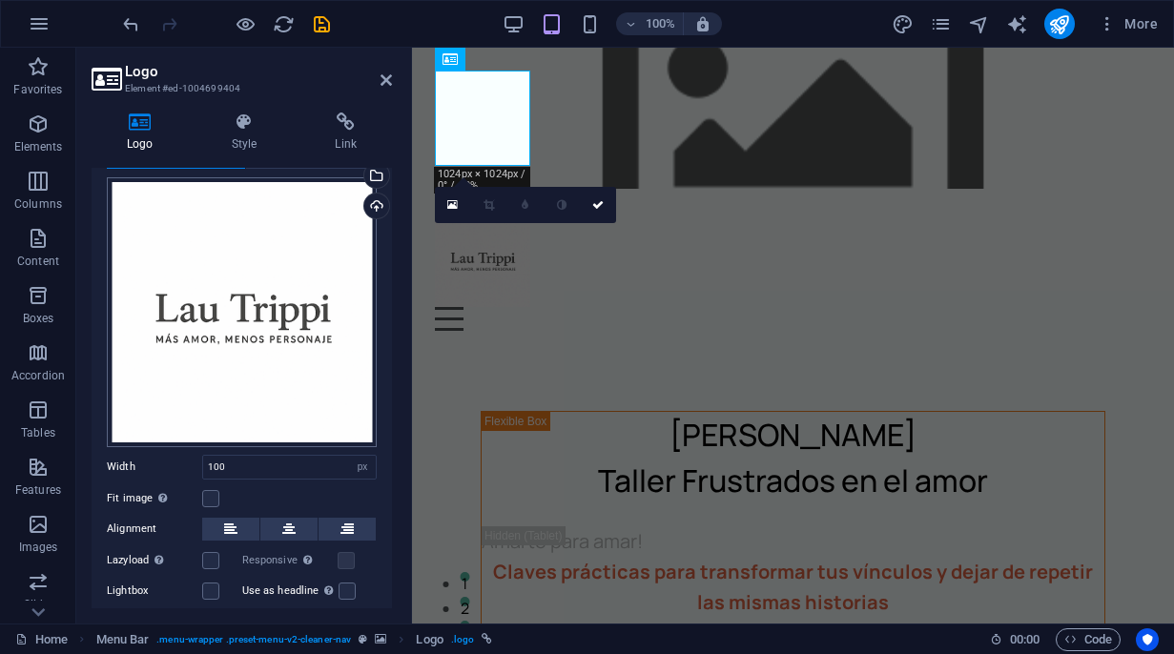
scroll to position [106, 0]
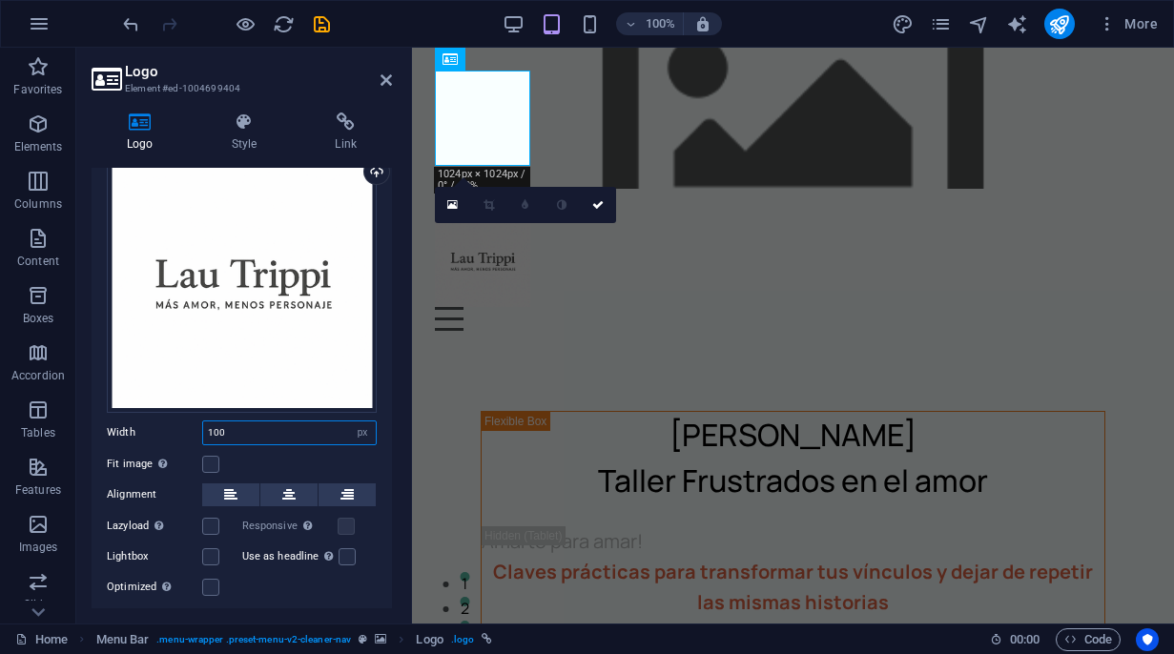
drag, startPoint x: 253, startPoint y: 424, endPoint x: 200, endPoint y: 428, distance: 52.6
click at [199, 426] on div "Width 100 Default auto px rem % em vh vw" at bounding box center [242, 433] width 270 height 25
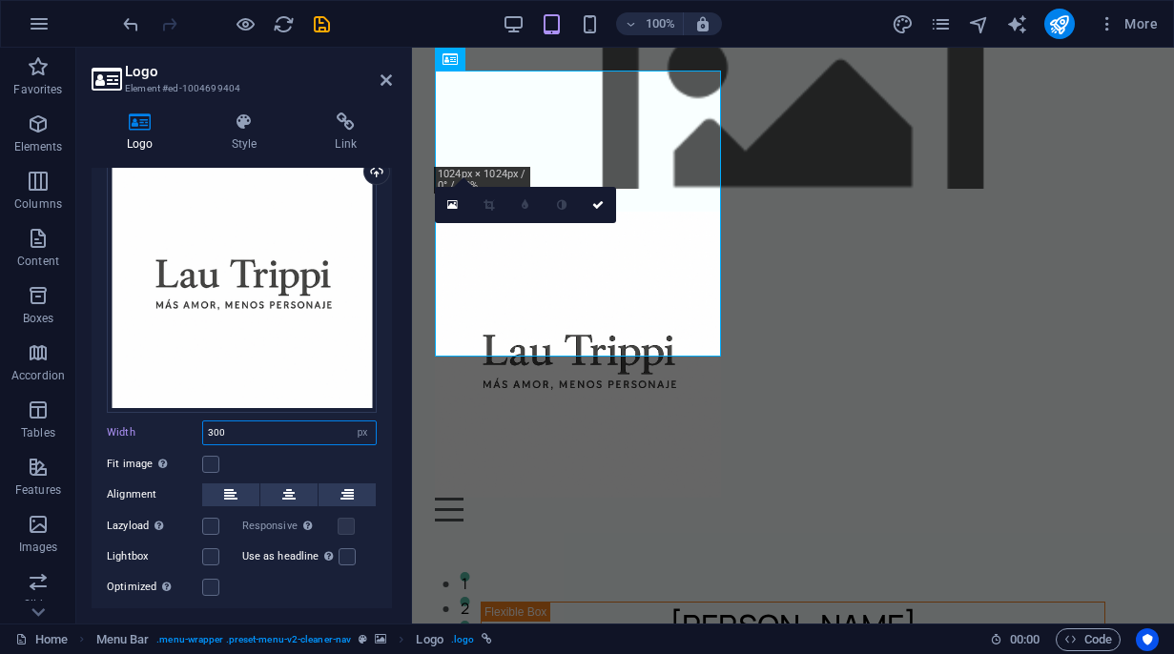
drag, startPoint x: 242, startPoint y: 432, endPoint x: 203, endPoint y: 435, distance: 39.2
click at [203, 435] on input "300" at bounding box center [289, 432] width 173 height 23
type input "500"
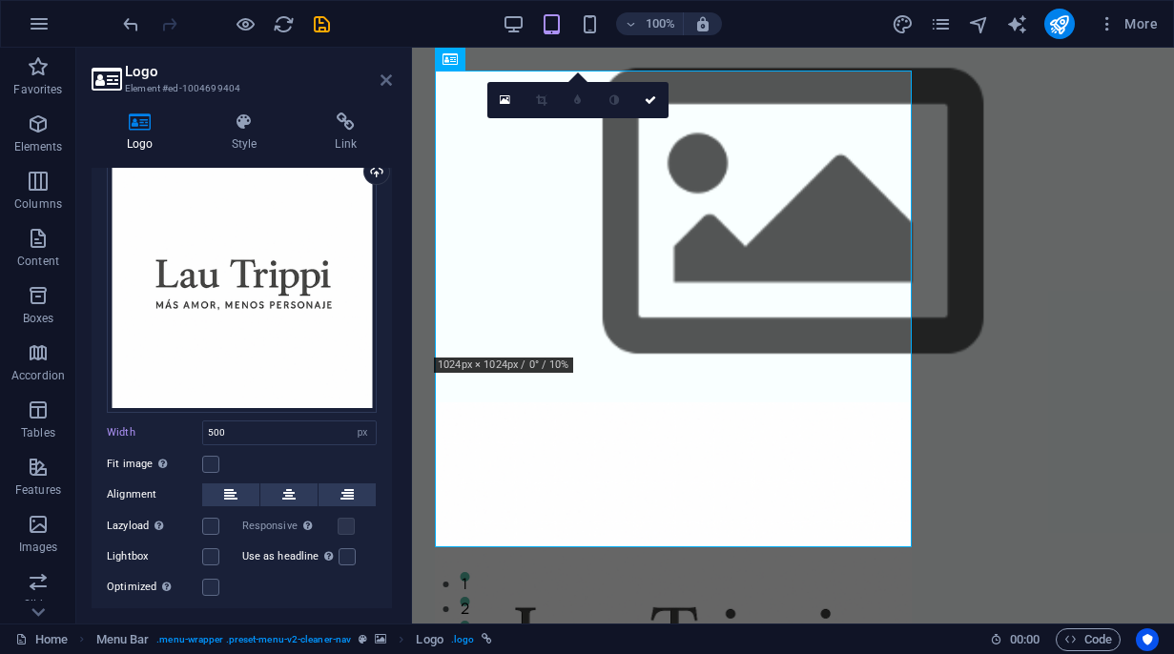
click at [383, 75] on icon at bounding box center [385, 79] width 11 height 15
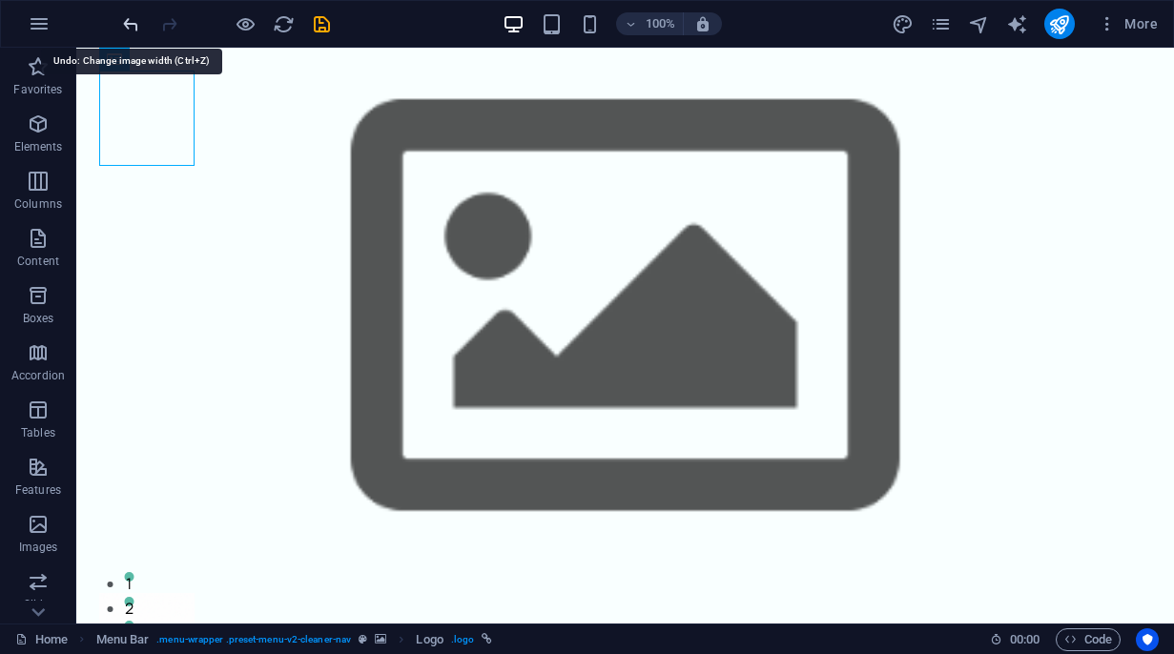
click at [130, 26] on icon "undo" at bounding box center [131, 24] width 22 height 22
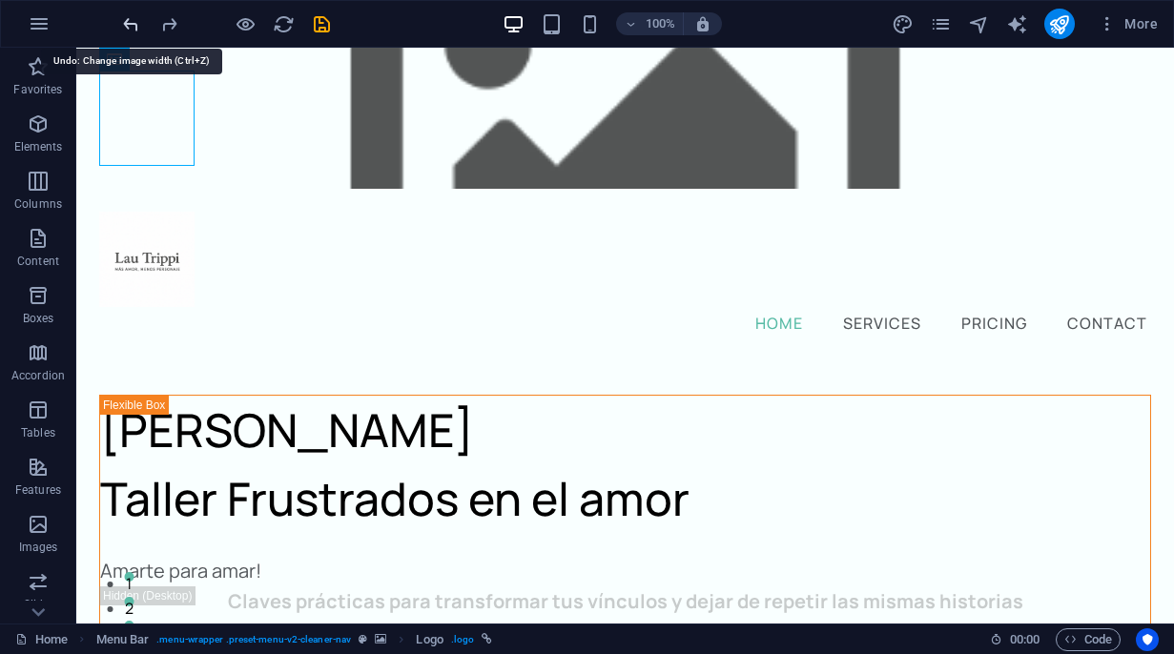
click at [130, 26] on icon "undo" at bounding box center [131, 24] width 22 height 22
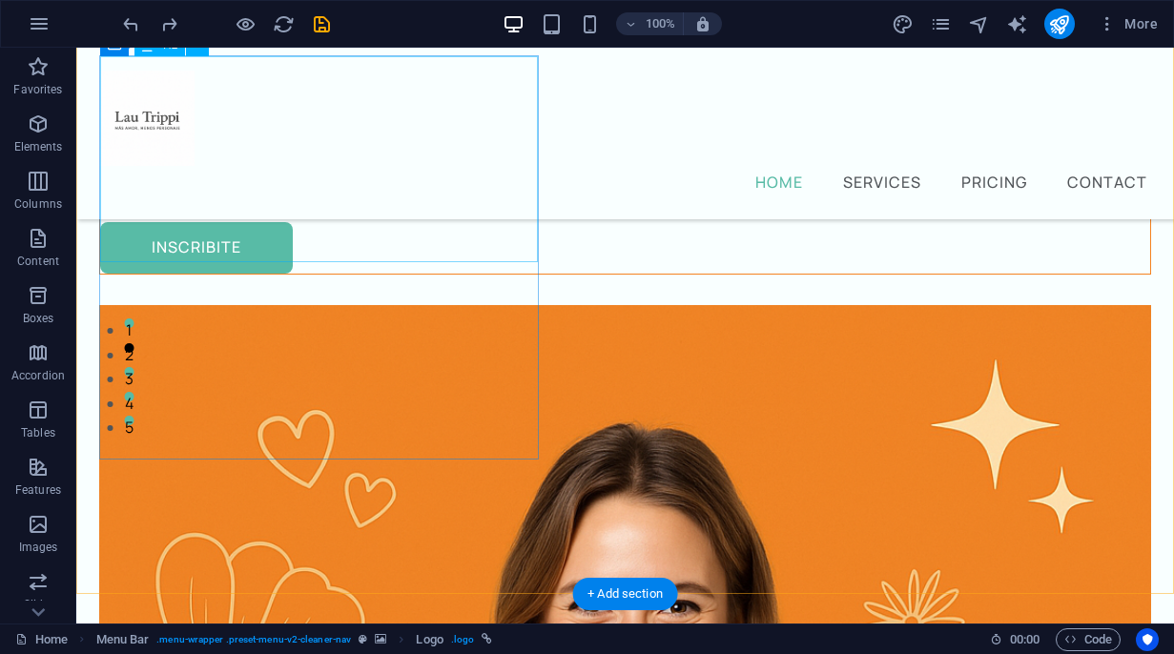
scroll to position [262, 0]
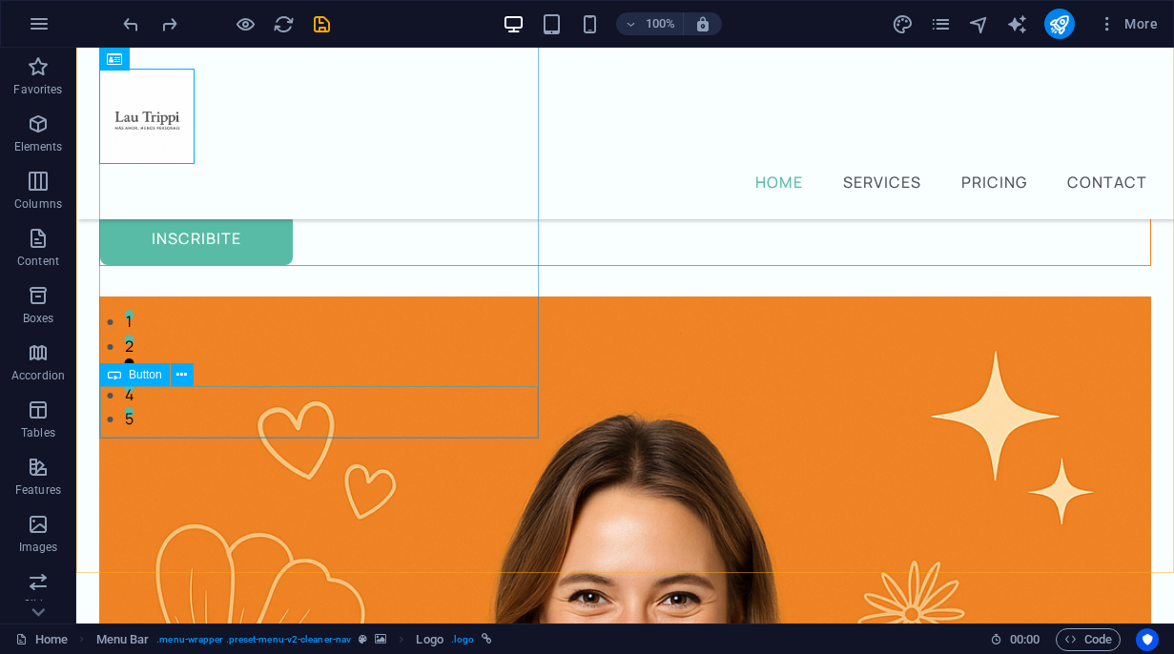
click at [146, 377] on span "Button" at bounding box center [145, 374] width 33 height 11
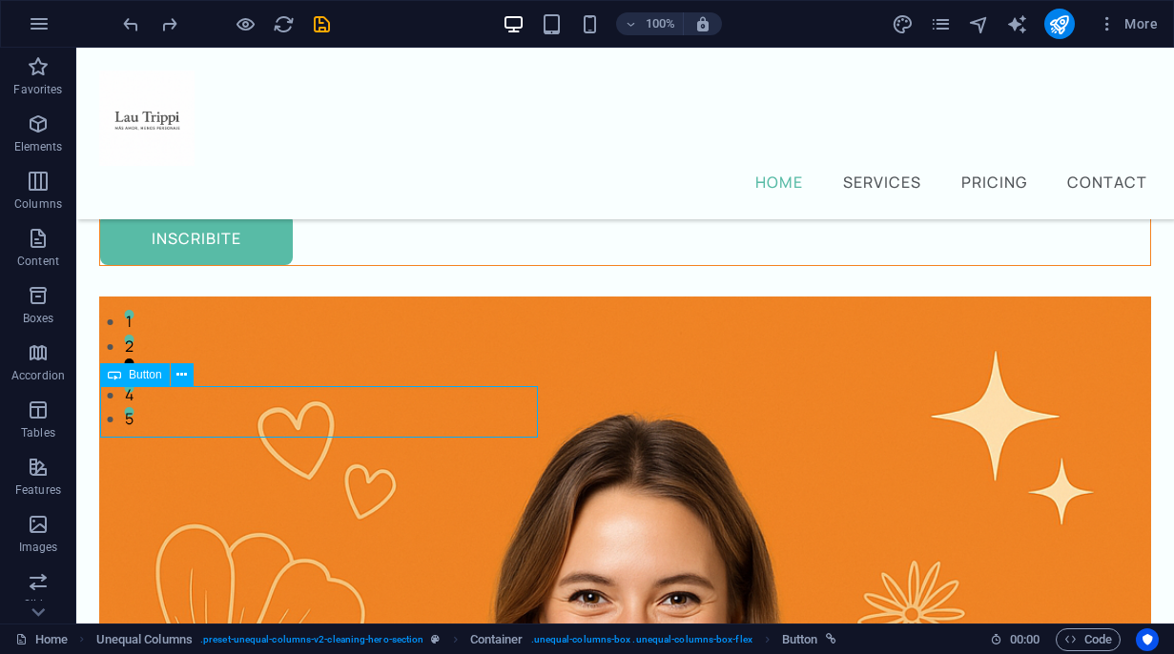
click at [146, 377] on span "Button" at bounding box center [145, 374] width 33 height 11
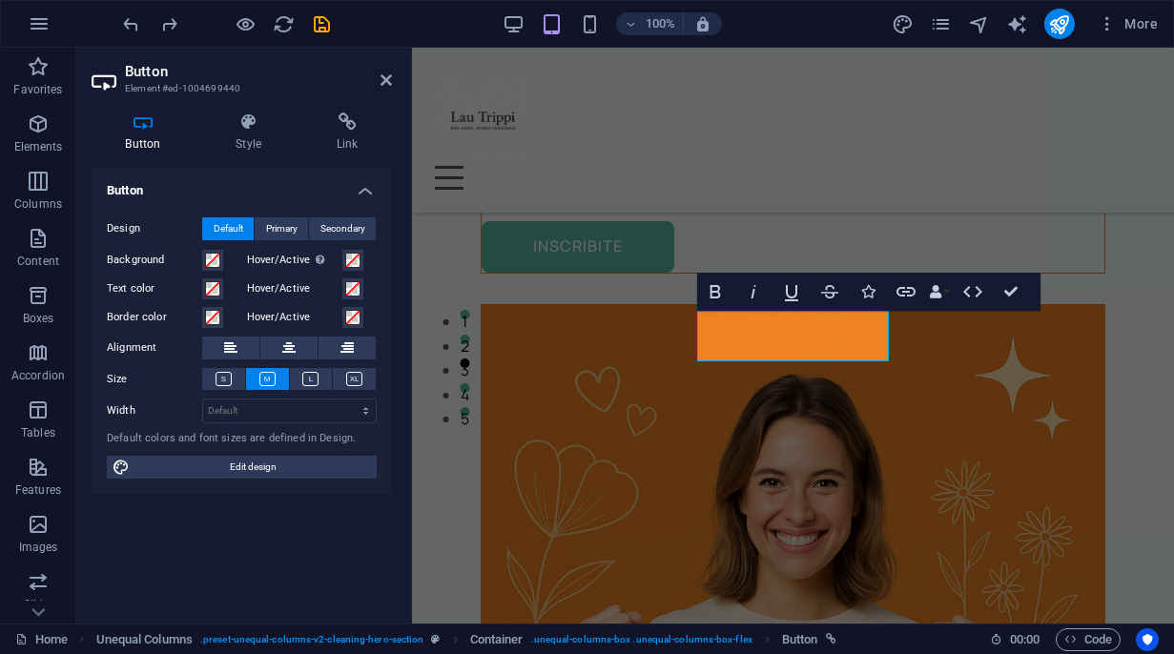
scroll to position [858, 0]
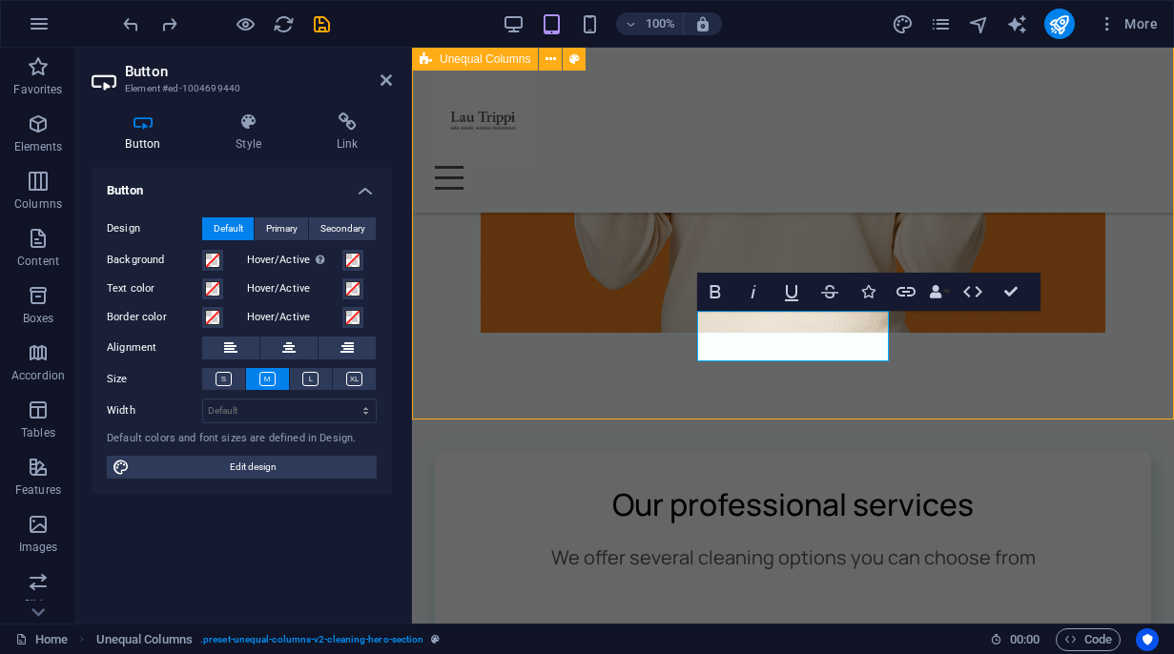
scroll to position [176, 0]
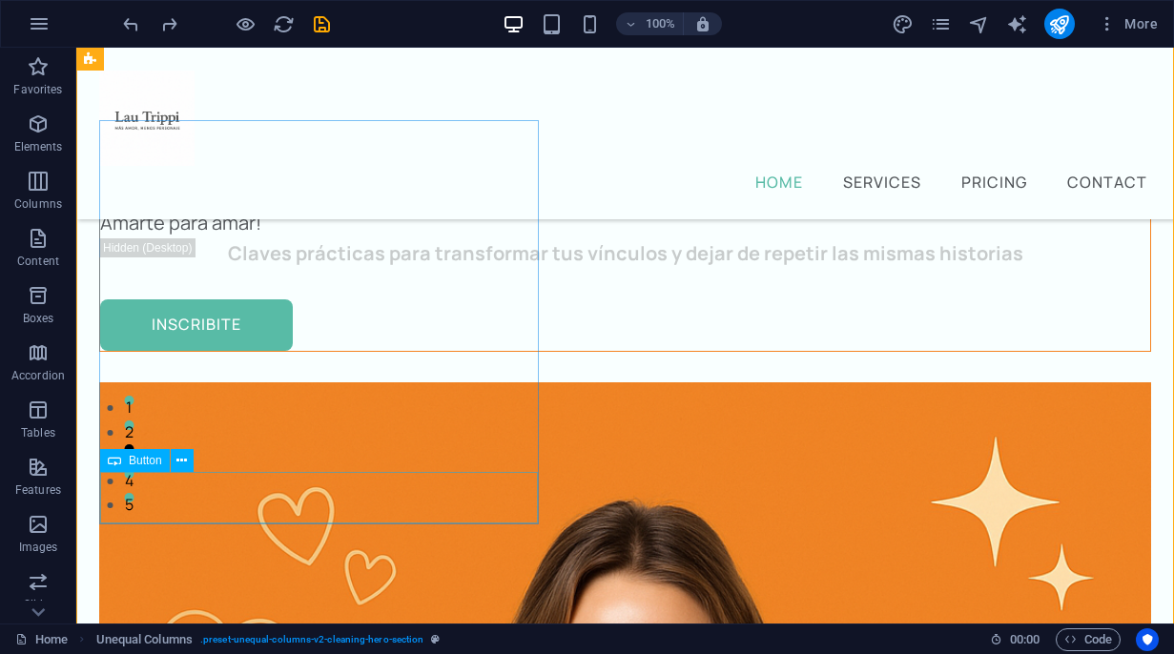
click at [264, 351] on div "inscribite" at bounding box center [625, 324] width 1050 height 51
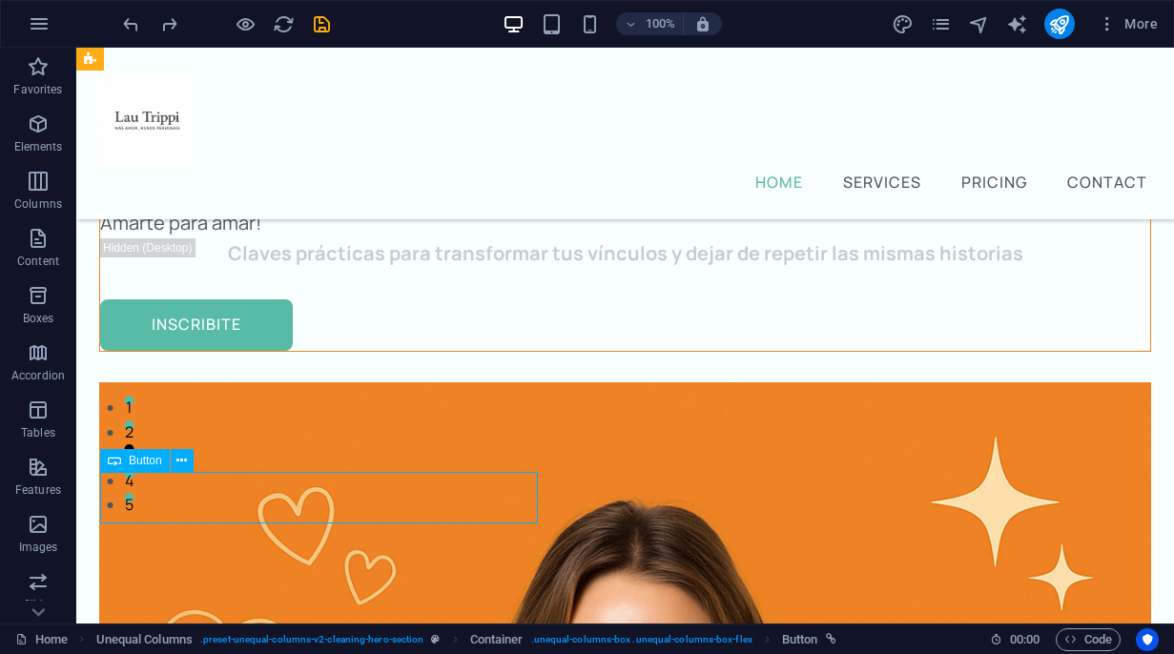
click at [264, 351] on div "inscribite" at bounding box center [625, 324] width 1050 height 51
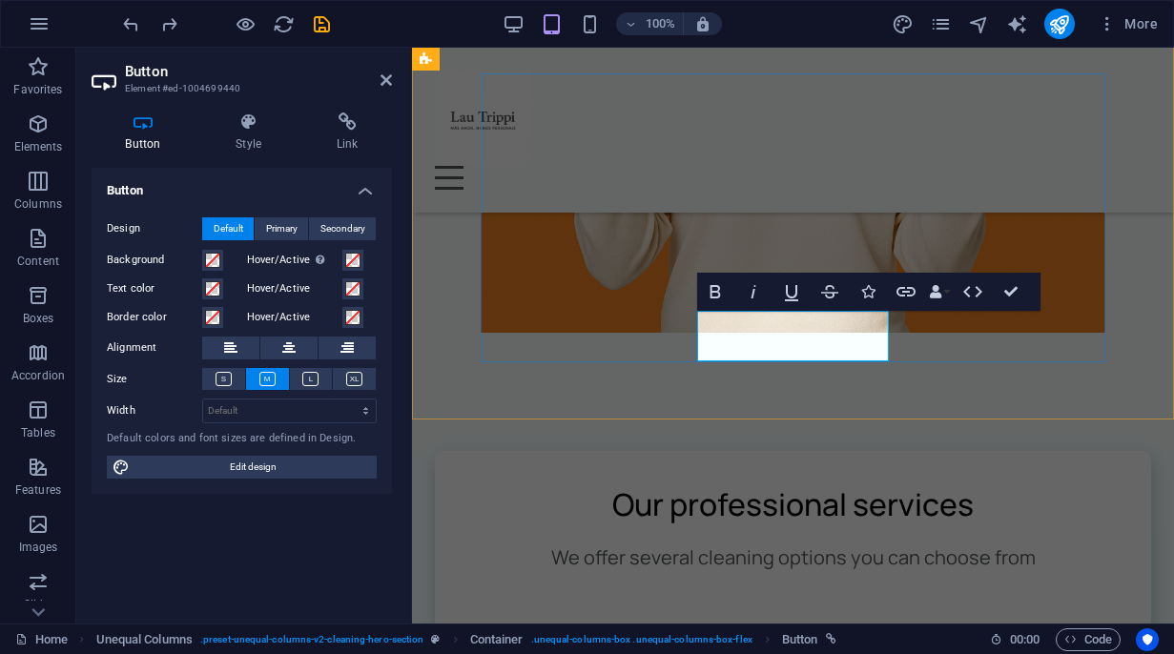
click at [213, 264] on span at bounding box center [212, 260] width 15 height 15
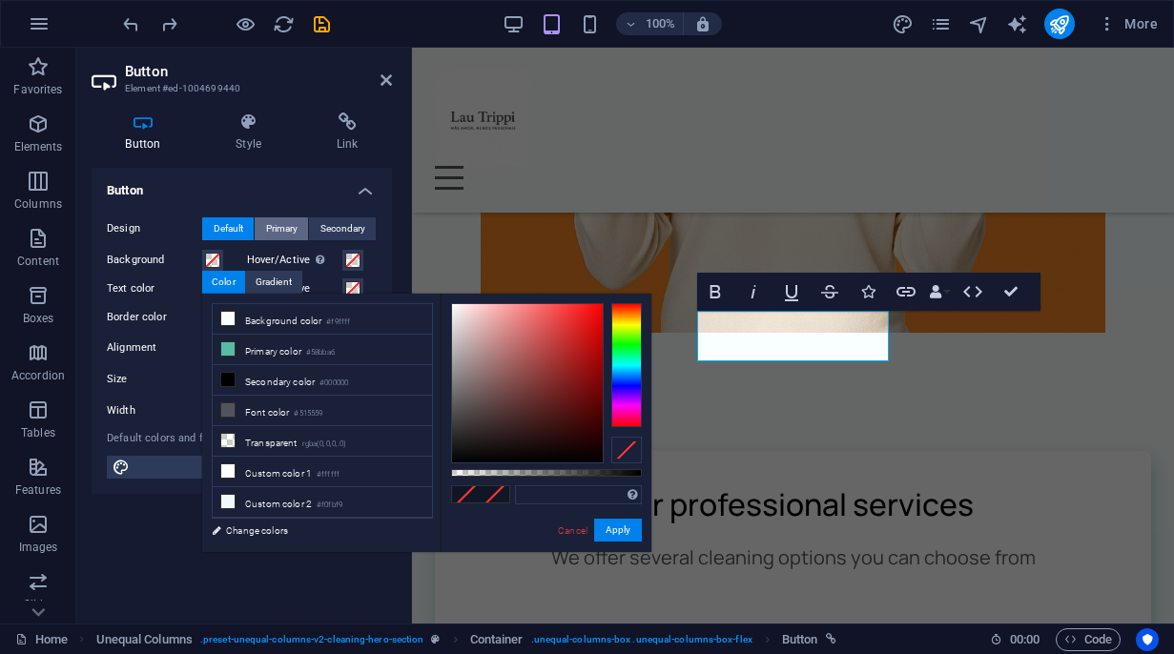
click at [291, 223] on span "Primary" at bounding box center [281, 228] width 31 height 23
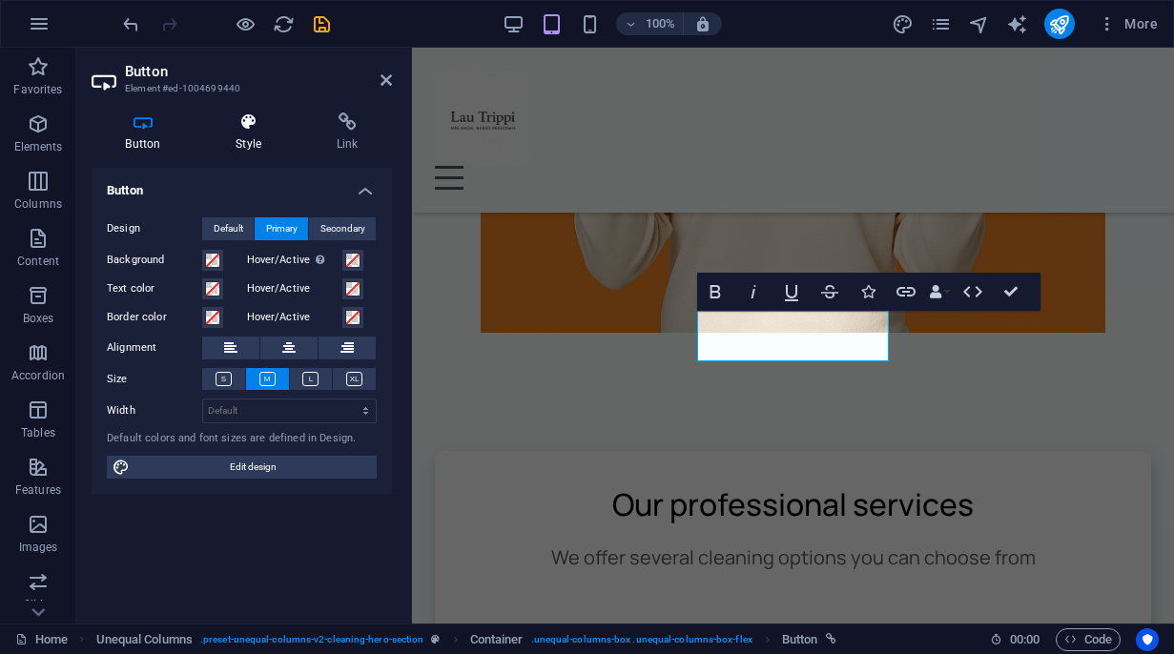
click at [237, 127] on icon at bounding box center [248, 122] width 93 height 19
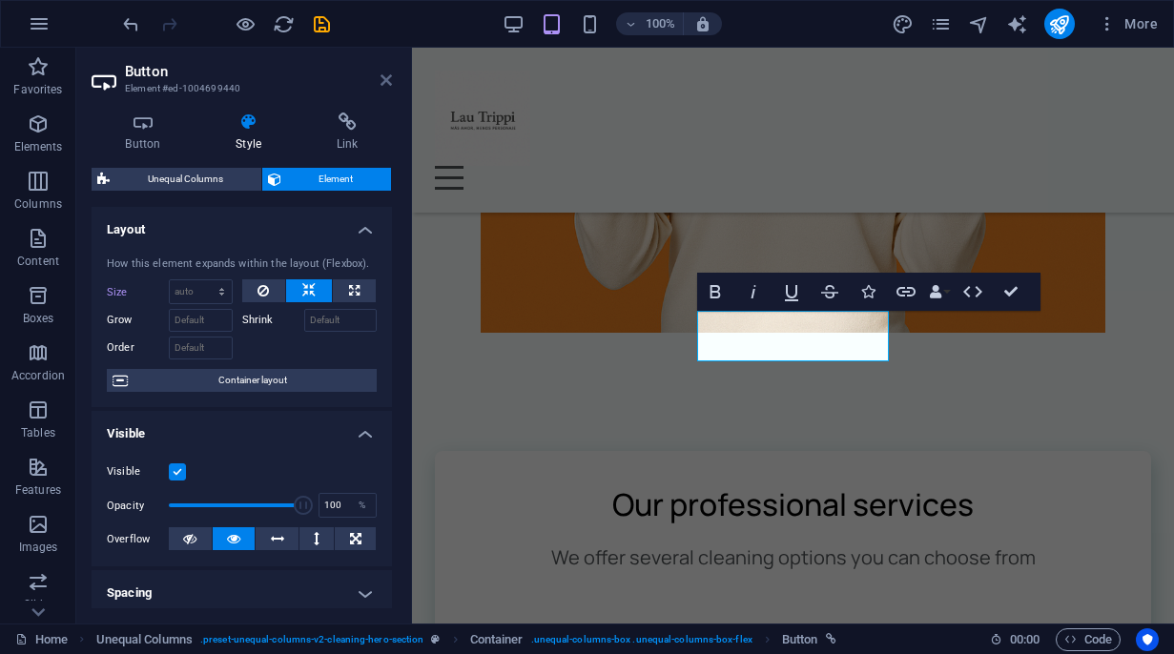
click at [386, 79] on icon at bounding box center [385, 79] width 11 height 15
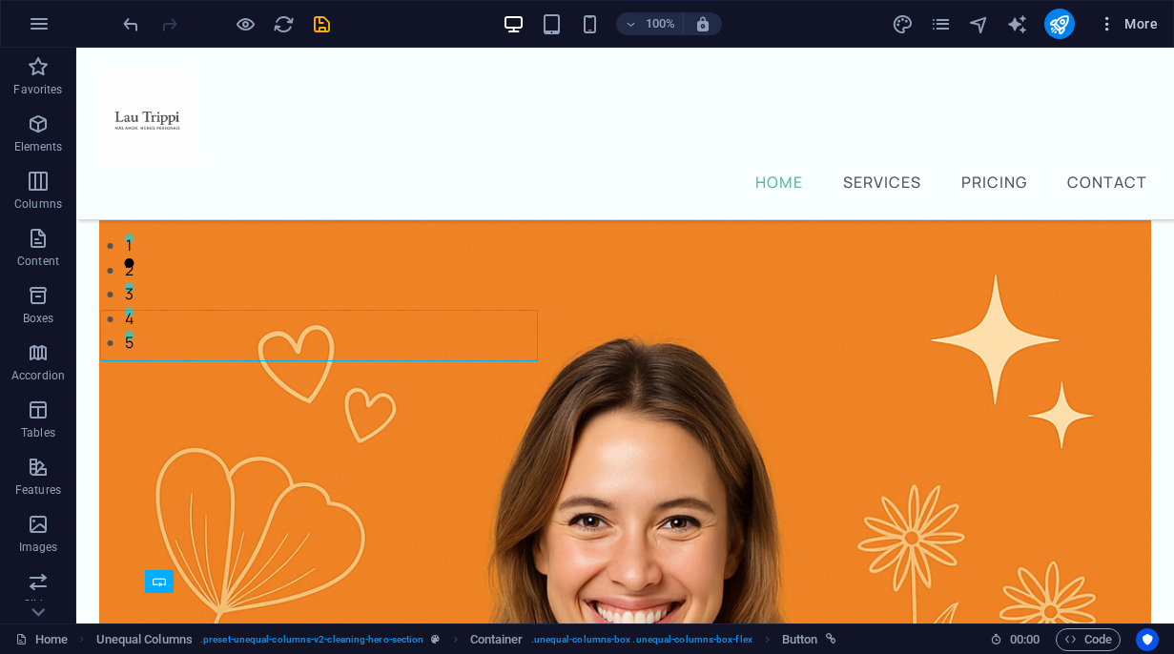
click at [1114, 28] on icon "button" at bounding box center [1107, 23] width 19 height 19
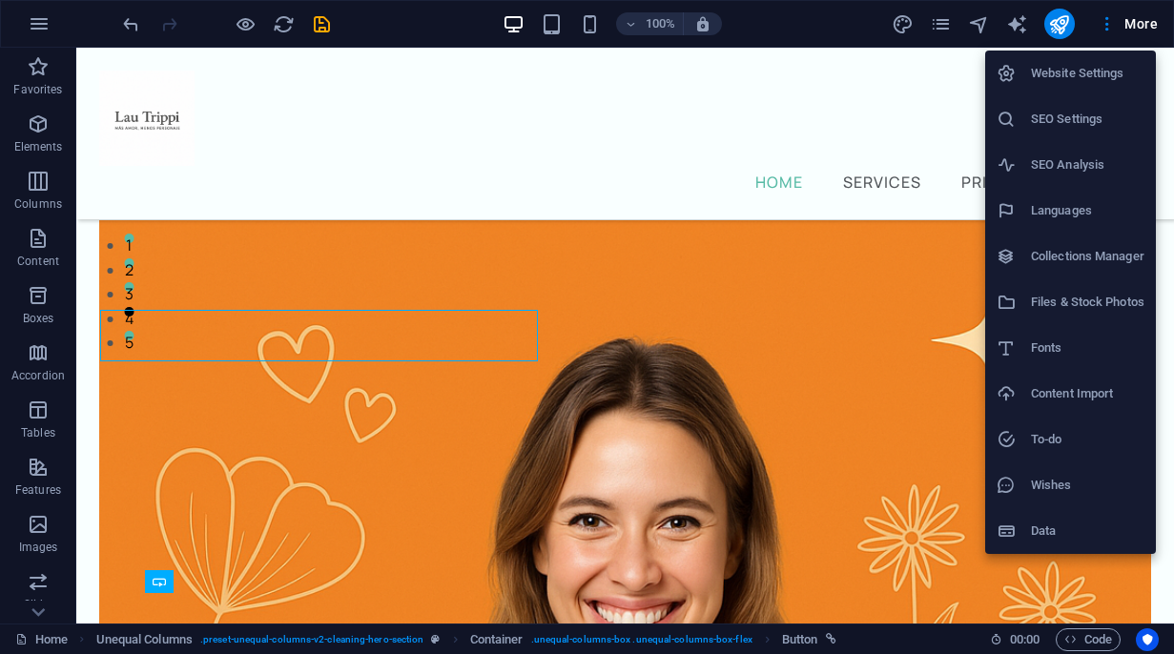
click at [1070, 76] on h6 "Website Settings" at bounding box center [1087, 73] width 113 height 23
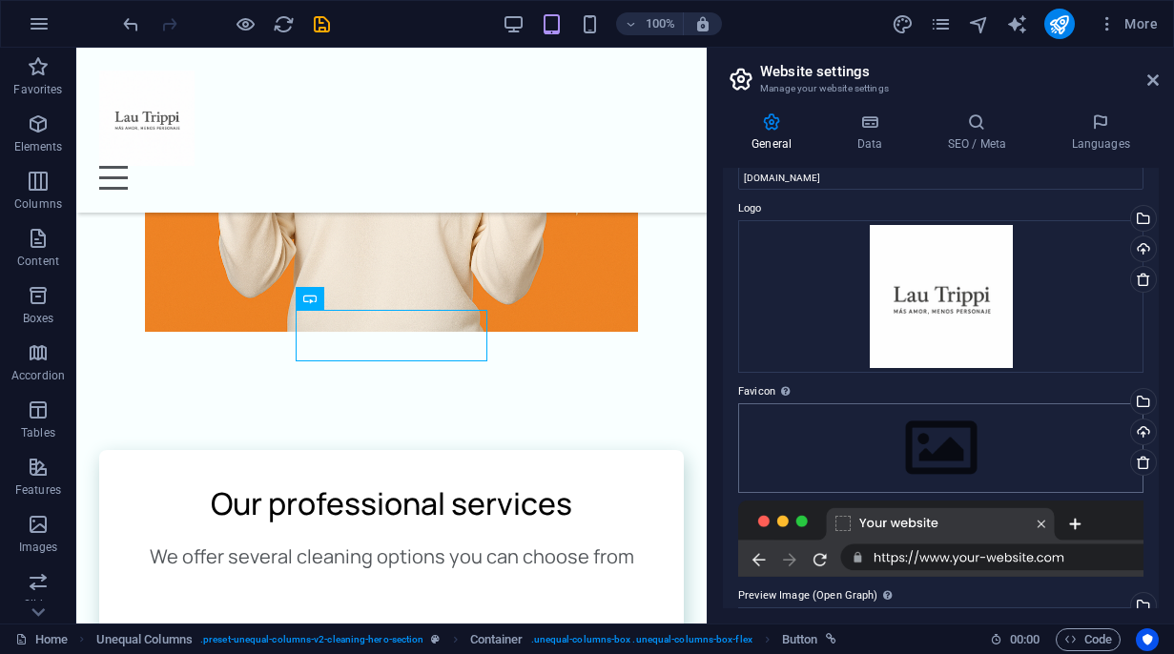
scroll to position [34, 0]
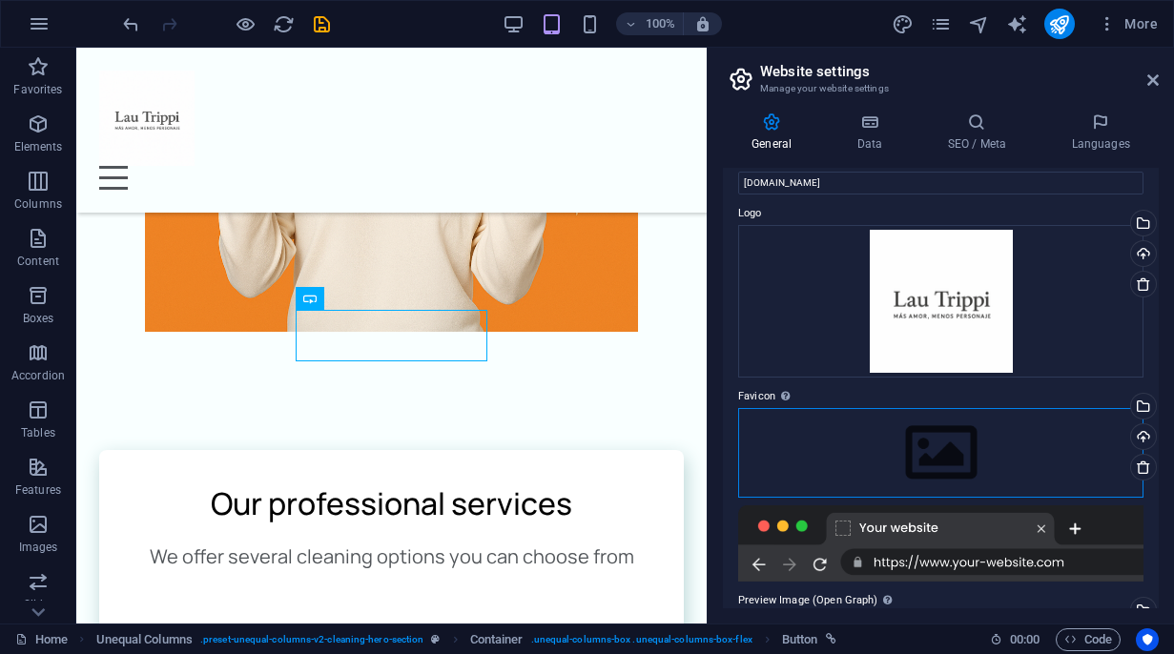
click at [934, 443] on div "Drag files here, click to choose files or select files from Files or our free s…" at bounding box center [940, 453] width 405 height 90
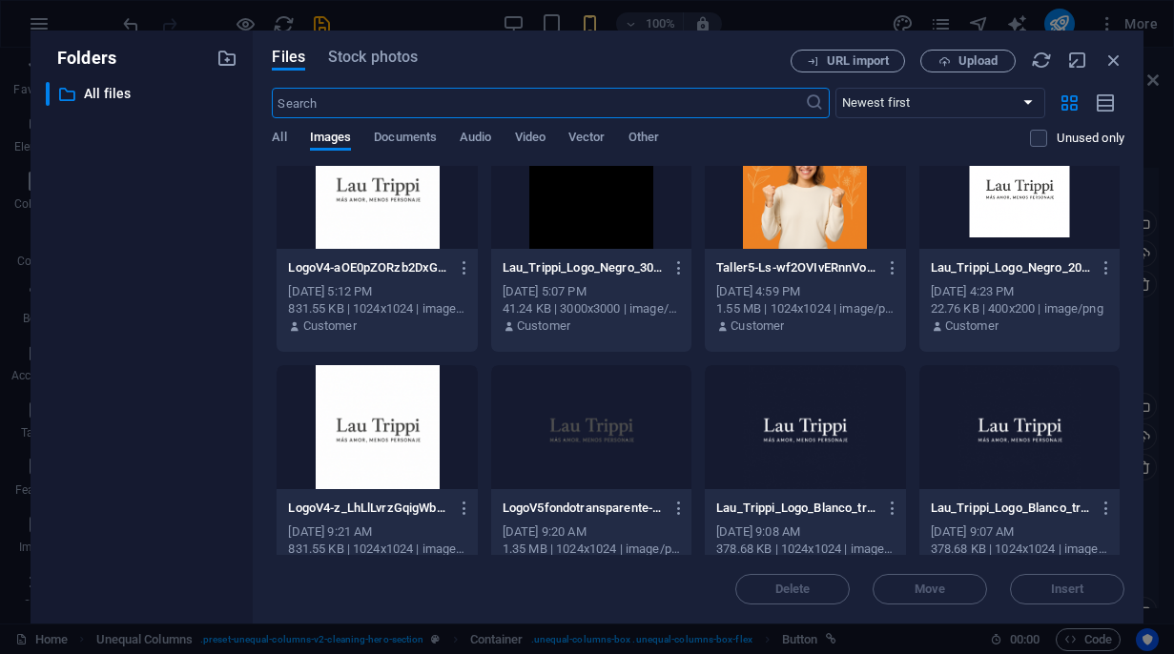
scroll to position [0, 0]
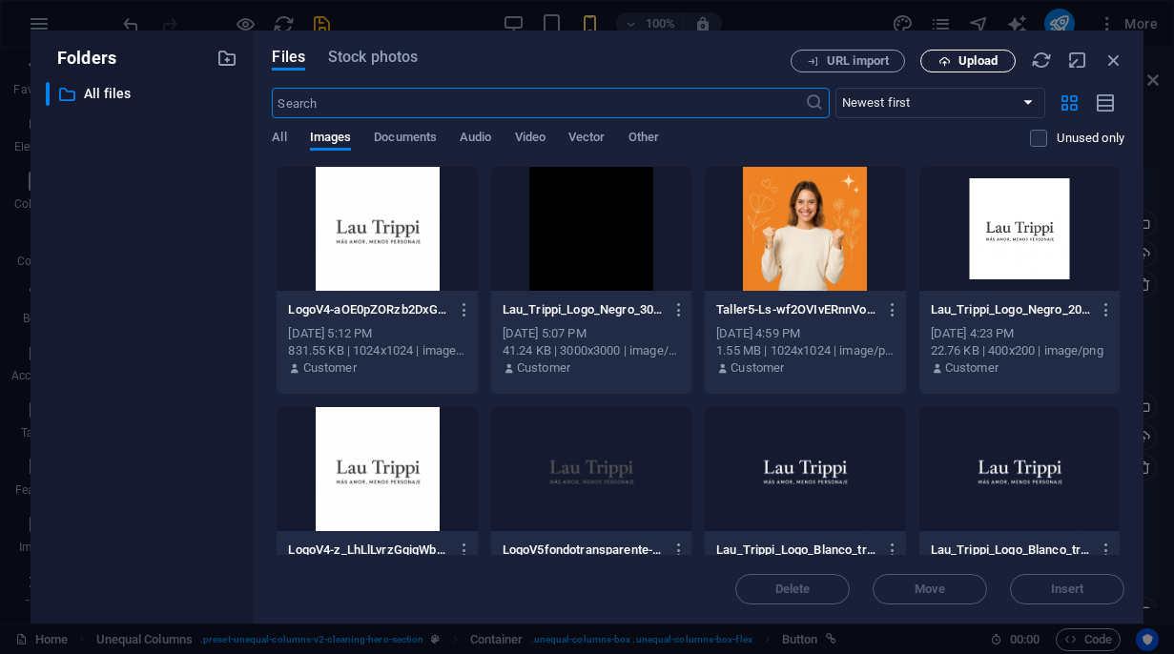
click at [966, 58] on span "Upload" at bounding box center [977, 60] width 39 height 11
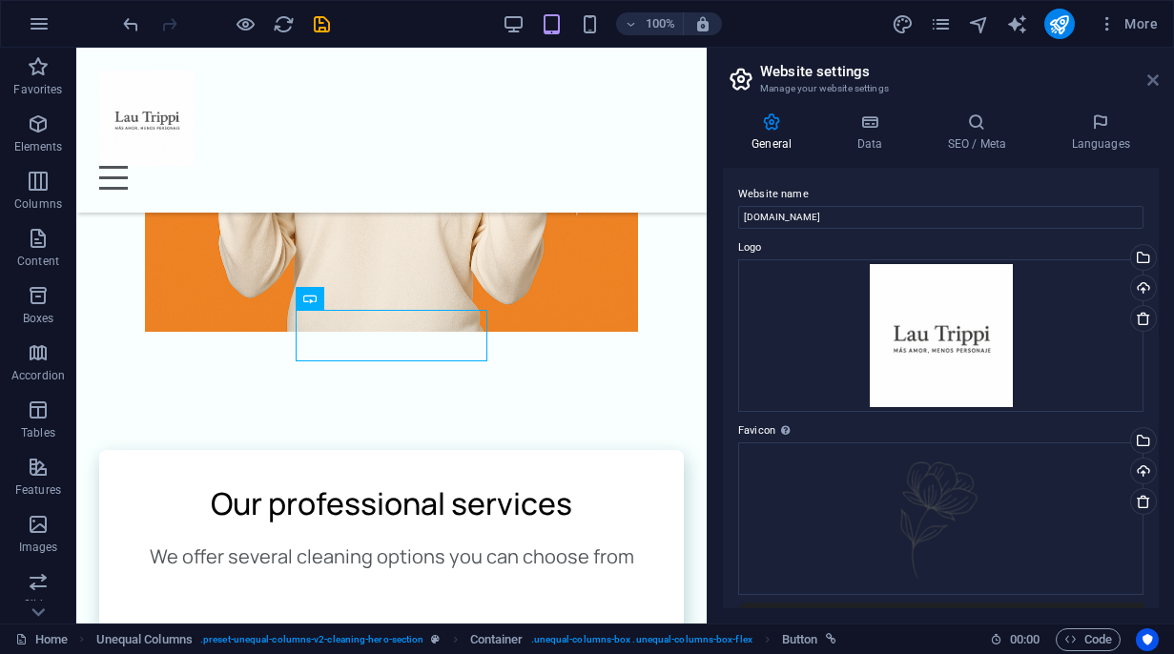
click at [1152, 82] on icon at bounding box center [1152, 79] width 11 height 15
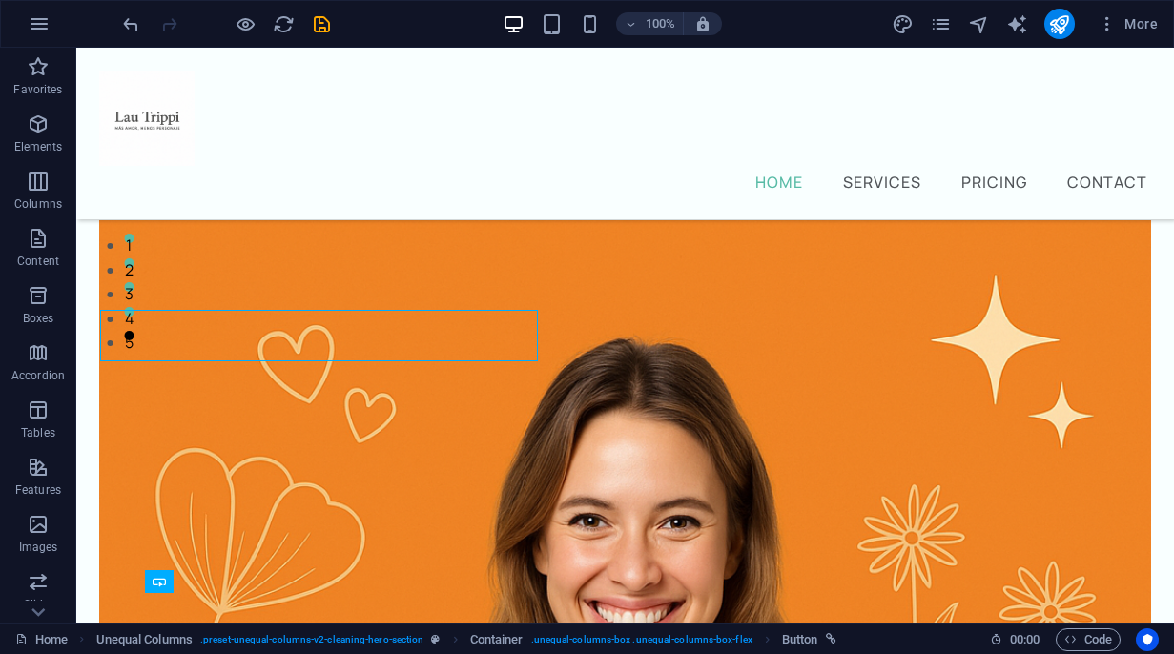
click at [954, 35] on div "More" at bounding box center [1029, 24] width 274 height 31
click at [951, 30] on icon "pages" at bounding box center [941, 24] width 22 height 22
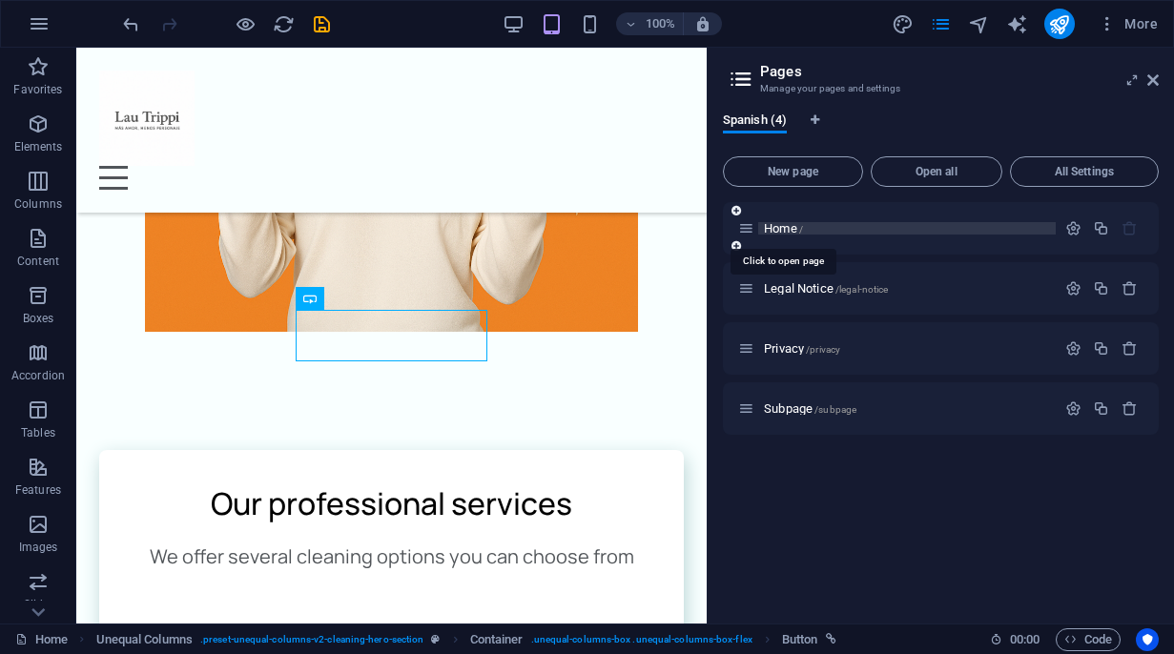
click at [781, 230] on span "Home /" at bounding box center [783, 228] width 39 height 14
click at [794, 231] on span "Home /" at bounding box center [783, 228] width 39 height 14
click at [782, 231] on span "Home /" at bounding box center [783, 228] width 39 height 14
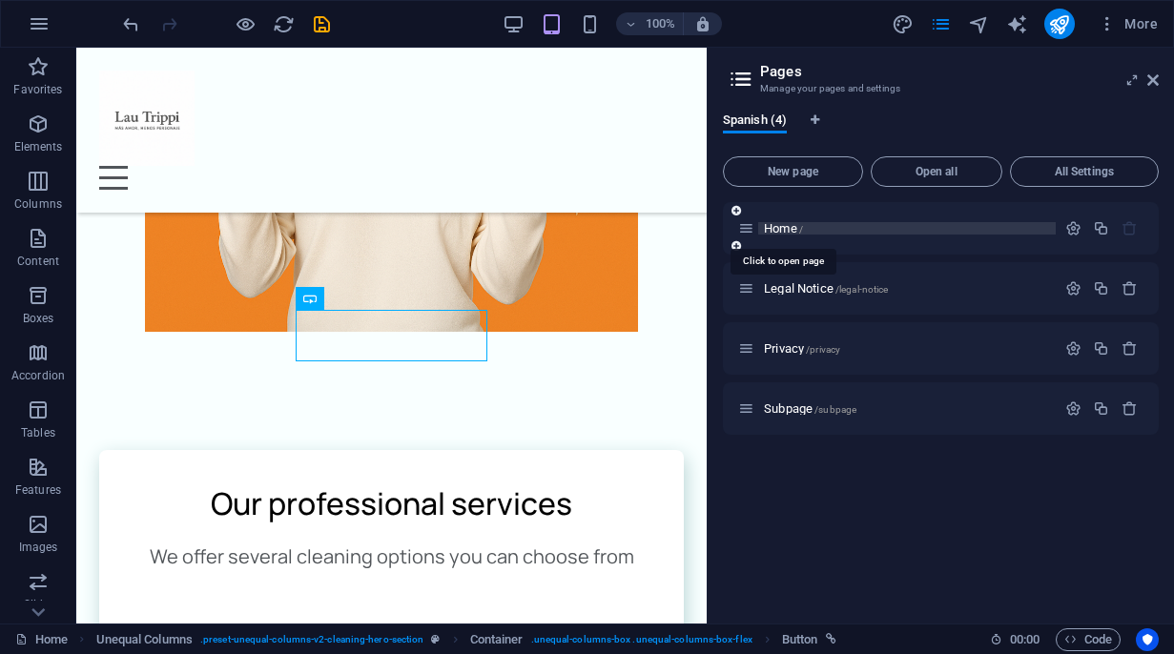
click at [782, 231] on span "Home /" at bounding box center [783, 228] width 39 height 14
click at [1062, 166] on span "All Settings" at bounding box center [1084, 171] width 132 height 11
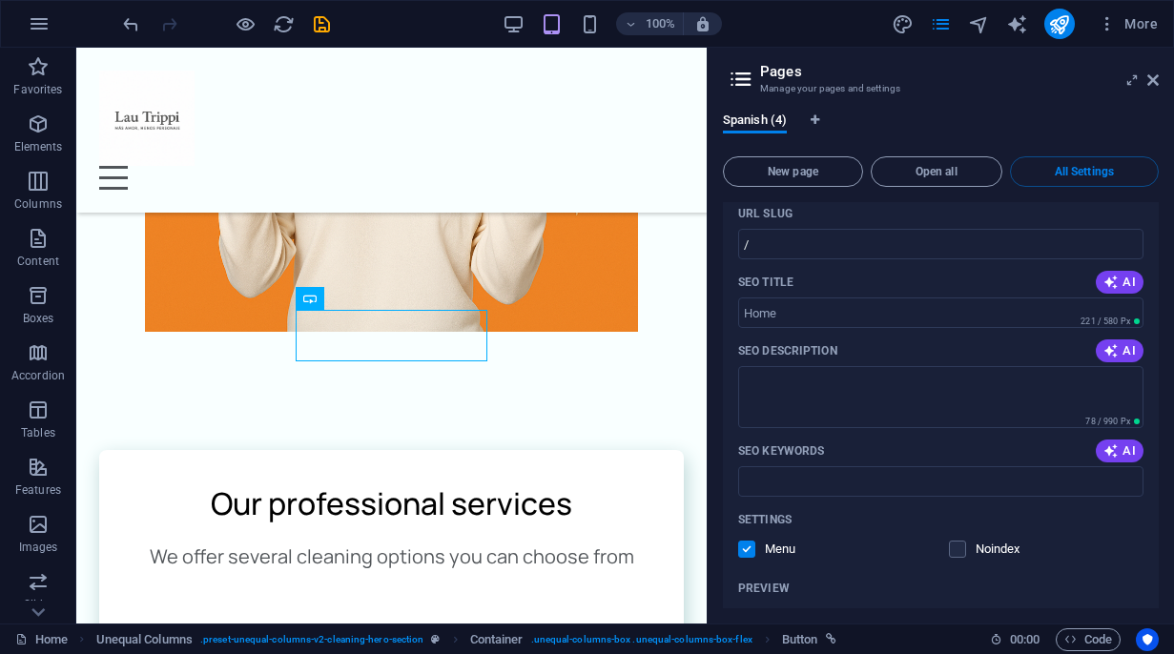
scroll to position [0, 0]
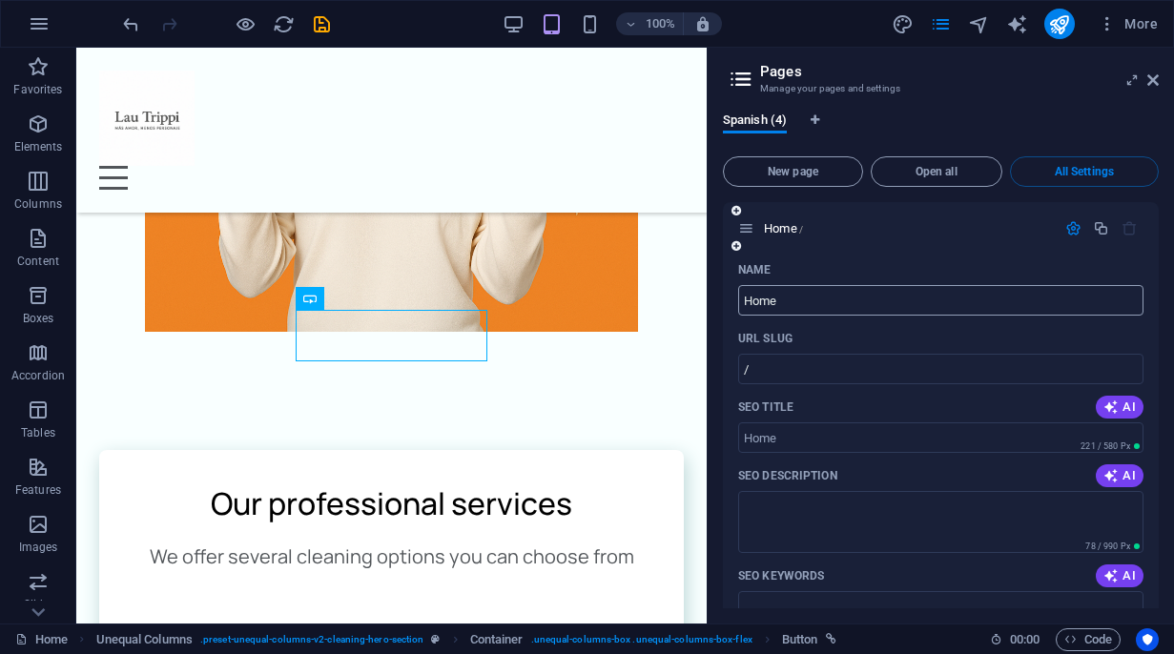
click at [791, 299] on input "Home" at bounding box center [940, 300] width 405 height 31
type input "Home"
click at [809, 369] on input "/" at bounding box center [940, 369] width 405 height 31
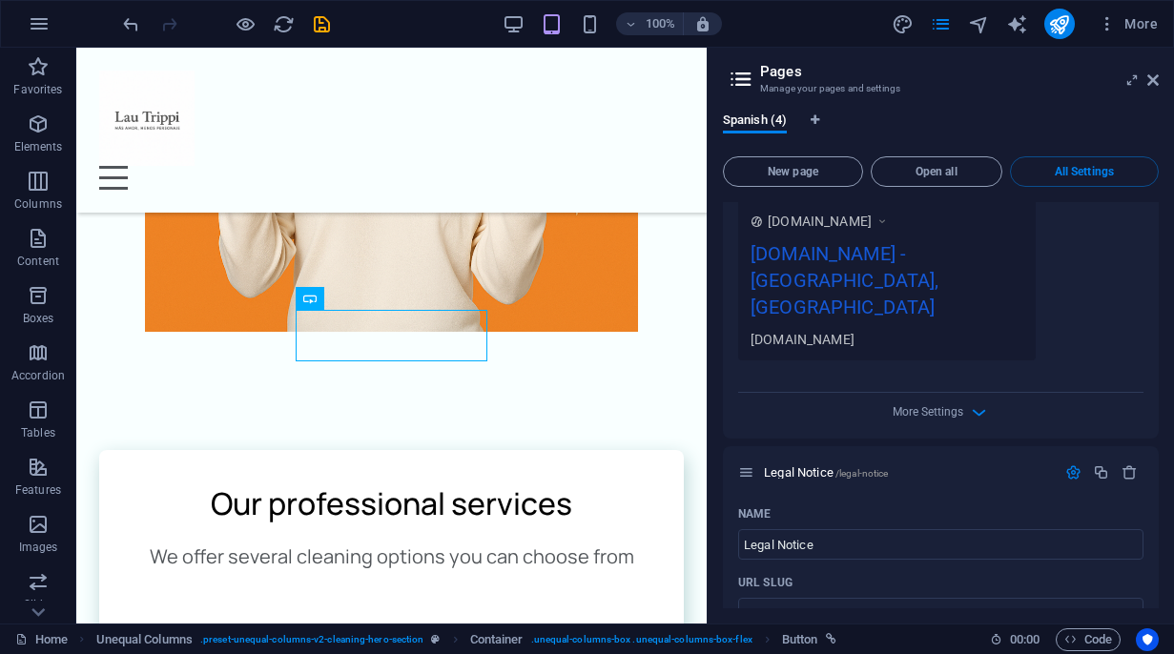
scroll to position [581, 0]
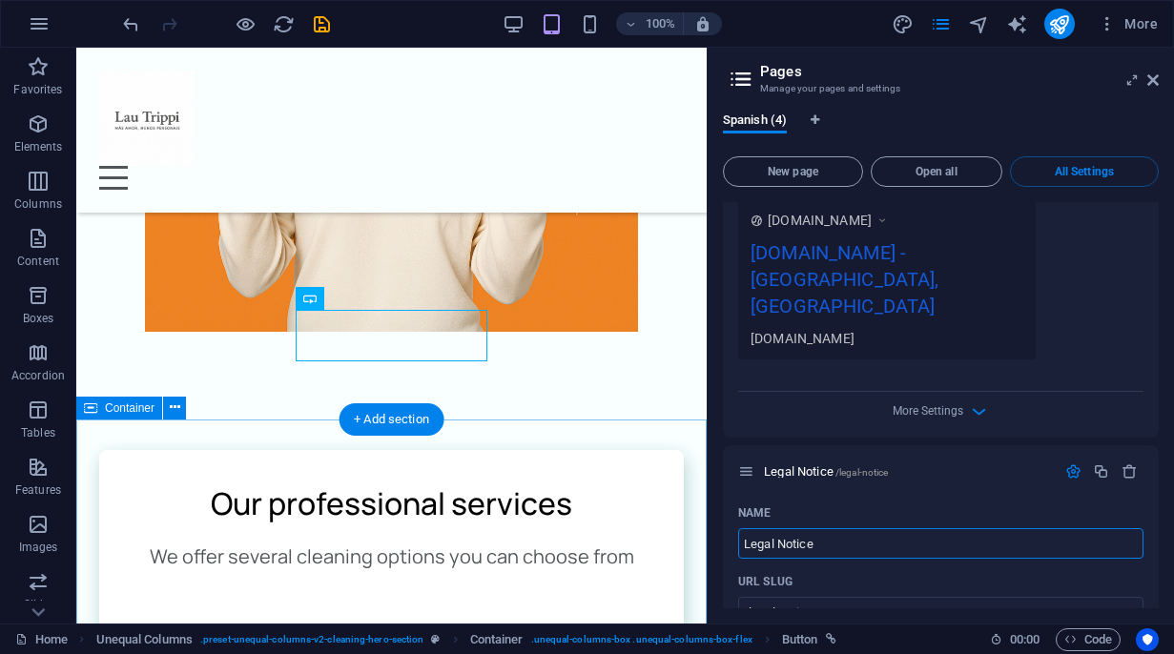
drag, startPoint x: 909, startPoint y: 542, endPoint x: 686, endPoint y: 482, distance: 231.1
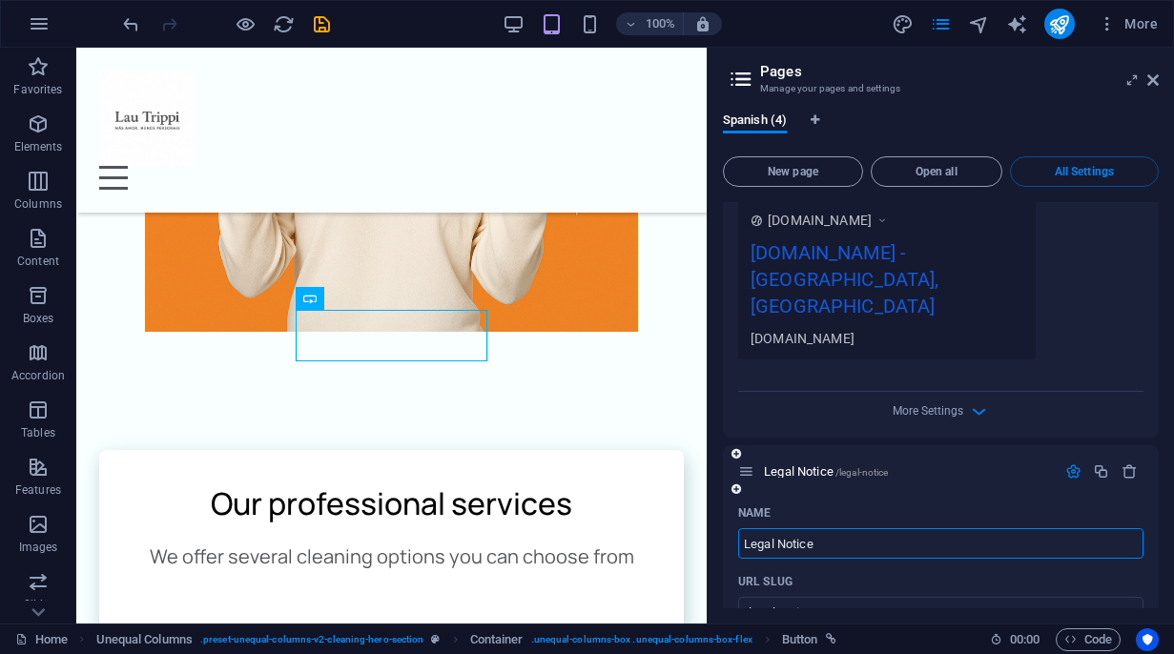
drag, startPoint x: 824, startPoint y: 489, endPoint x: 741, endPoint y: 491, distance: 83.0
click at [740, 528] on input "Legal Notice" at bounding box center [940, 543] width 405 height 31
type input "Ta"
type input "/t"
type input "T"
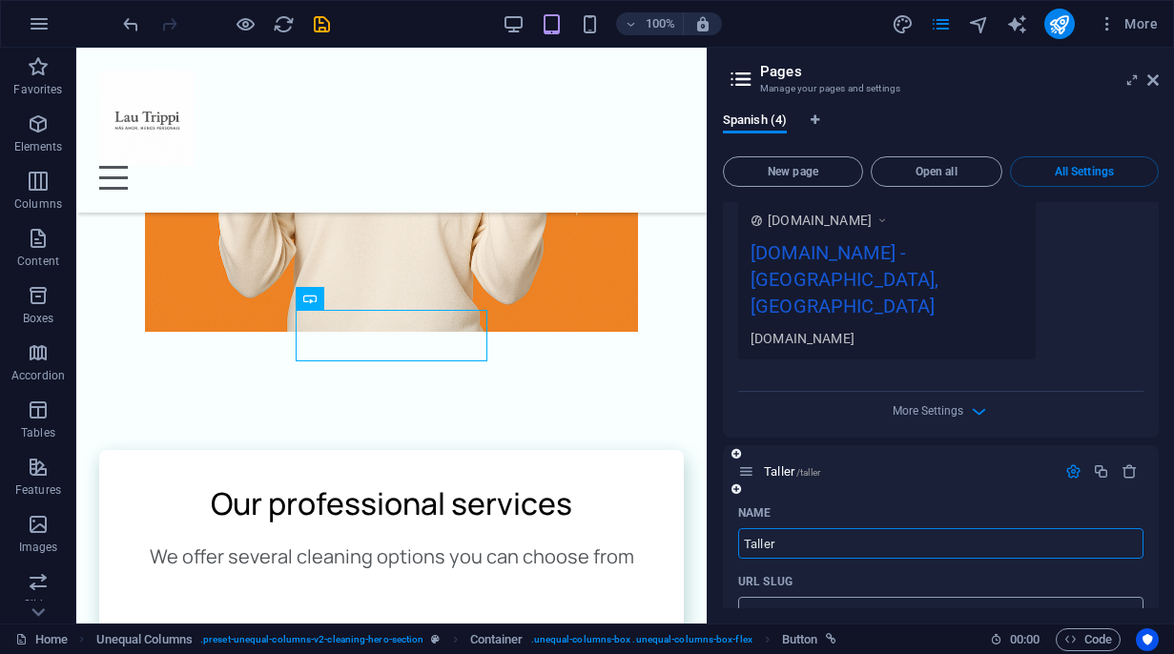
type input "Taller"
type input "/taller"
type input "Taller"
click at [816, 597] on input "/taller" at bounding box center [940, 612] width 405 height 31
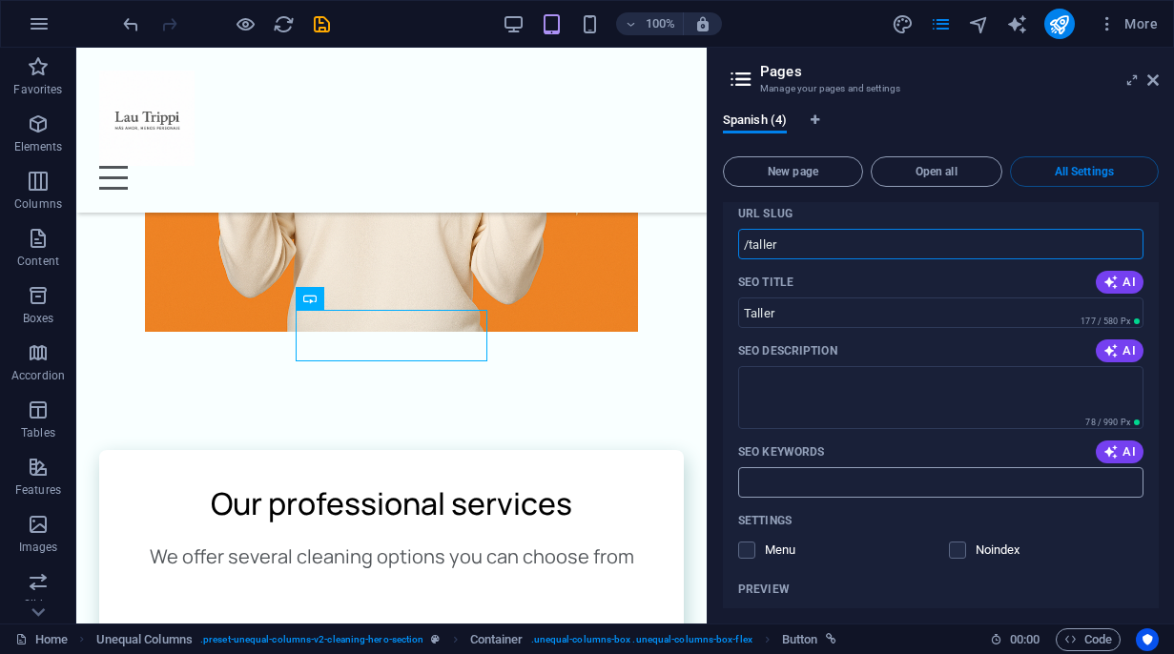
scroll to position [950, 0]
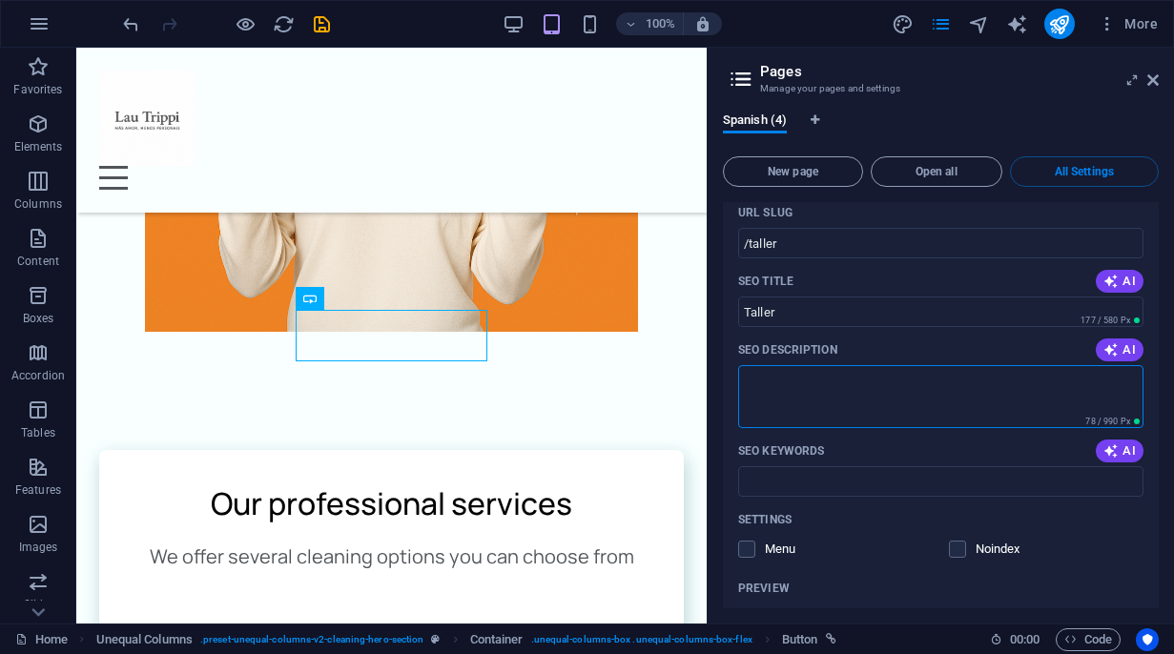
click at [810, 365] on textarea "SEO Description" at bounding box center [940, 396] width 405 height 62
type textarea "f"
click at [1105, 443] on icon "button" at bounding box center [1110, 450] width 15 height 15
type input "aviso legal limpieza, servicios de limpieza, limpieza a domicilio, limpieza com…"
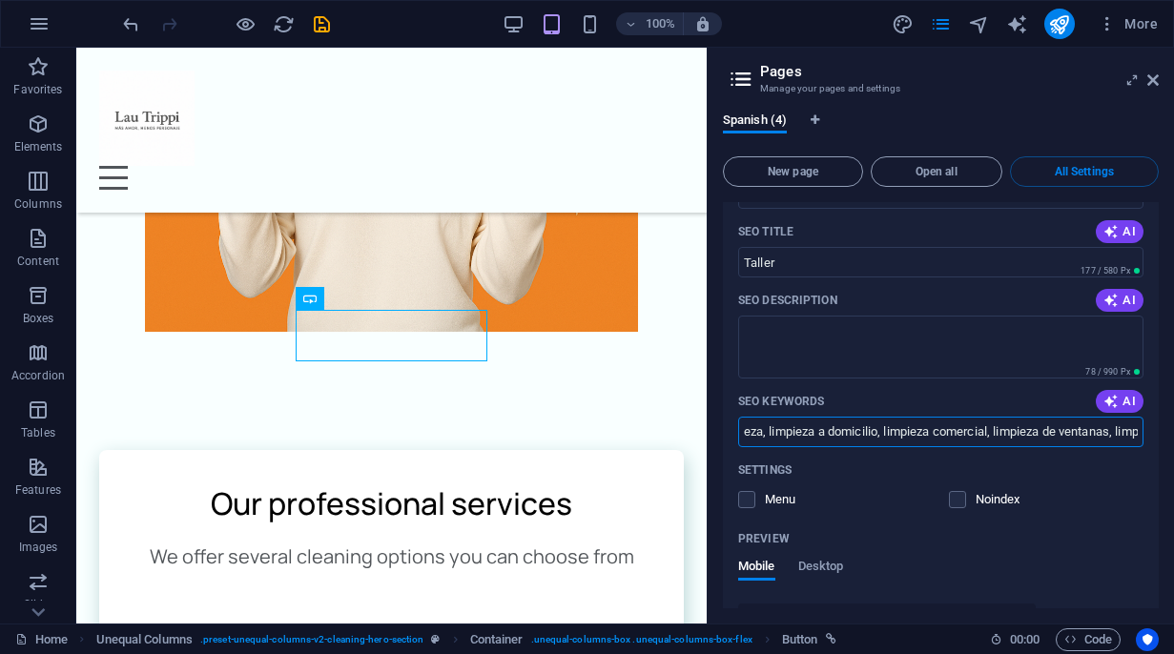
scroll to position [0, 330]
drag, startPoint x: 744, startPoint y: 380, endPoint x: 1143, endPoint y: 383, distance: 399.6
click at [1143, 383] on div "Name Taller ​ URL SLUG /taller ​ SEO Title AI Taller ​ 177 / 580 Px SEO Descrip…" at bounding box center [941, 434] width 436 height 710
click at [1112, 293] on icon "button" at bounding box center [1110, 300] width 15 height 15
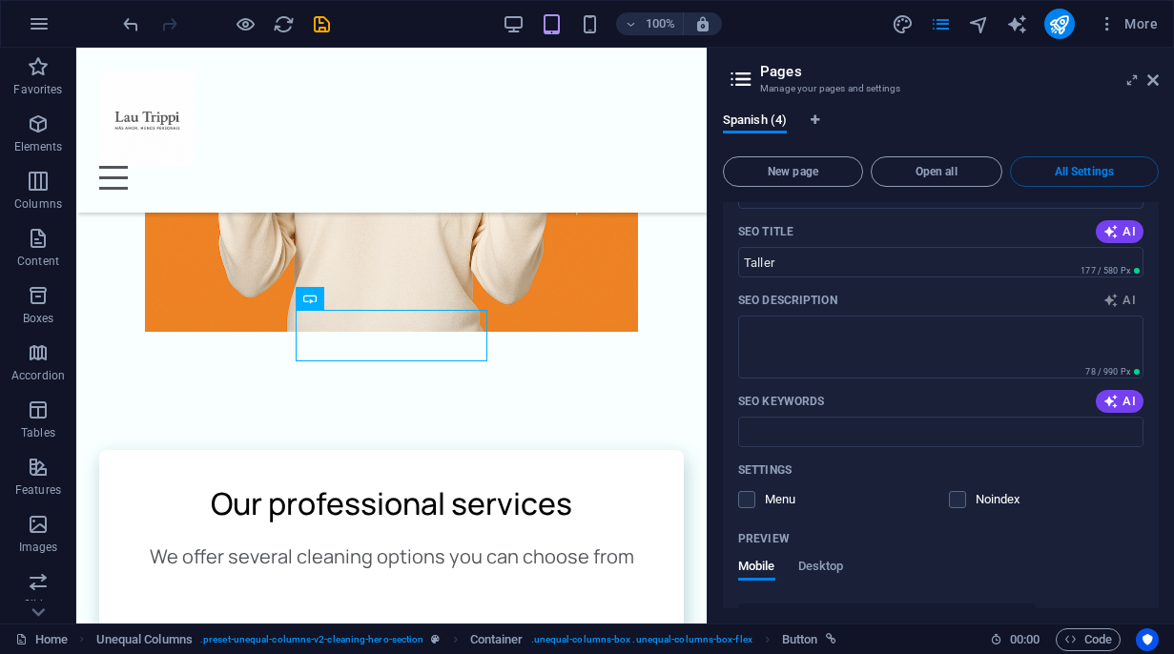
type textarea "Servicios de limpieza para el hogar y comerciales en [GEOGRAPHIC_DATA]. Calidad…"
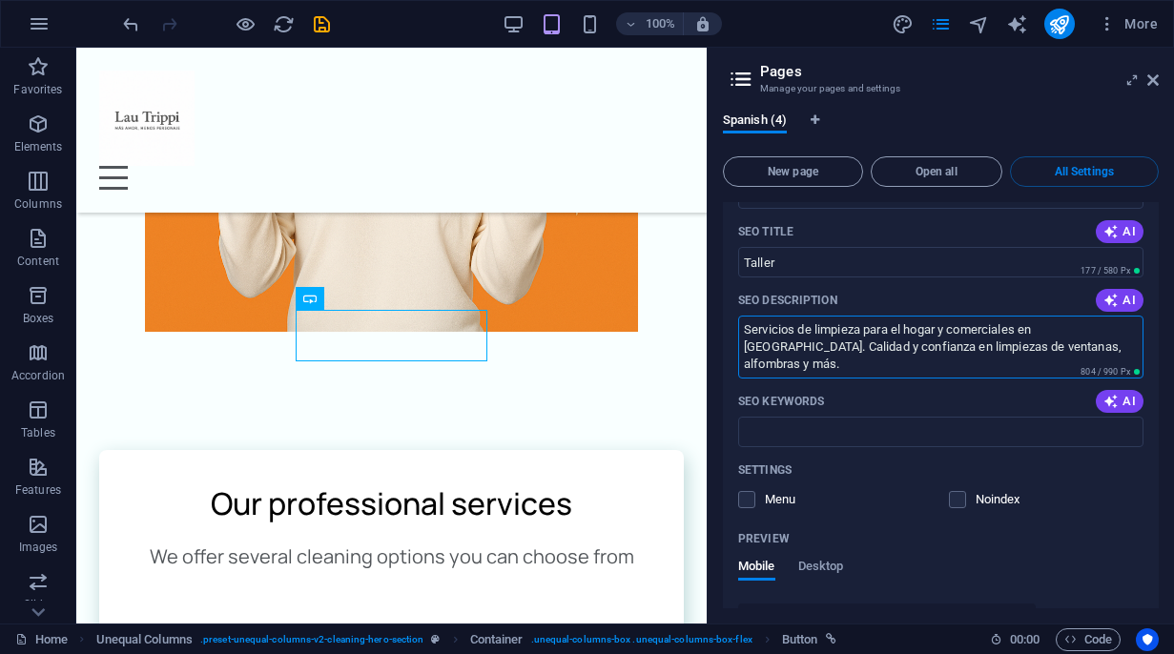
drag, startPoint x: 1116, startPoint y: 299, endPoint x: 735, endPoint y: 277, distance: 381.1
click at [734, 277] on div "Name Taller ​ URL SLUG /taller ​ SEO Title AI Taller ​ 177 / 580 Px SEO Descrip…" at bounding box center [941, 463] width 436 height 768
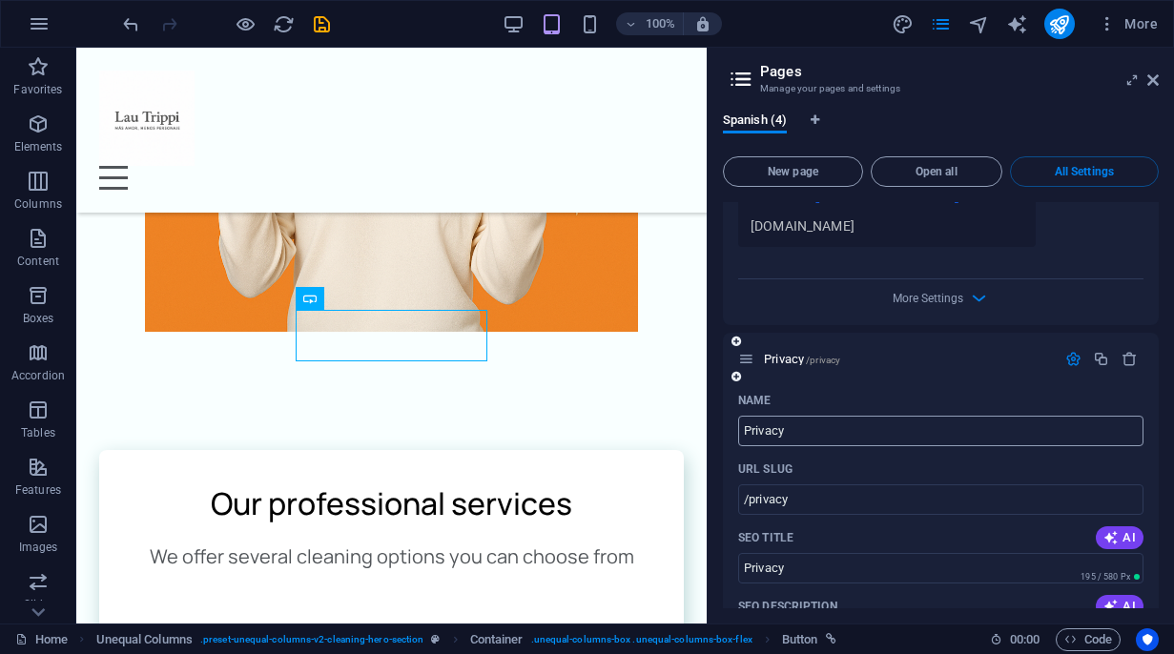
scroll to position [1466, 0]
drag, startPoint x: 793, startPoint y: 381, endPoint x: 729, endPoint y: 382, distance: 64.9
type input "[PERSON_NAME]"
type input "/[PERSON_NAME]"
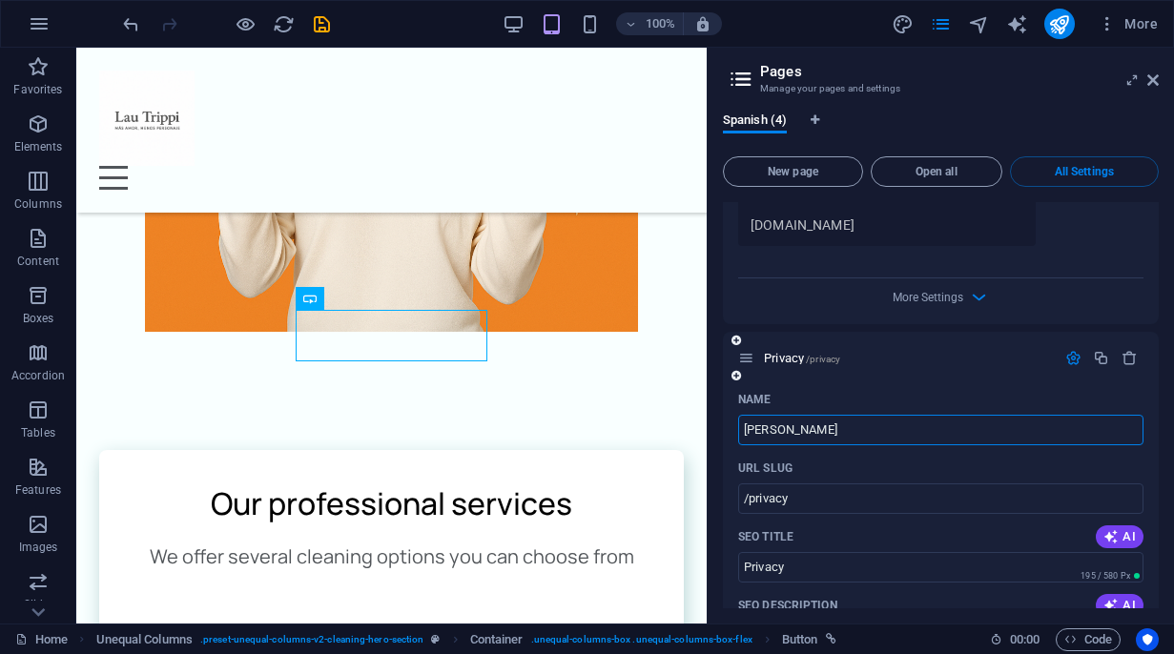
type input "[PERSON_NAME]"
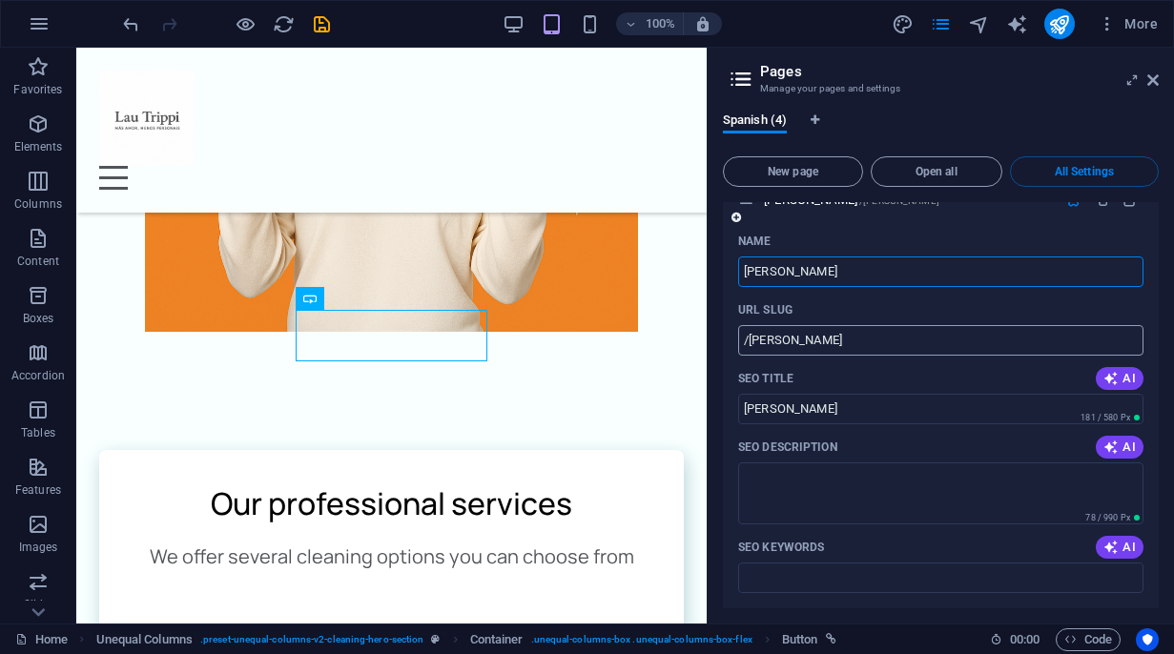
scroll to position [1628, 0]
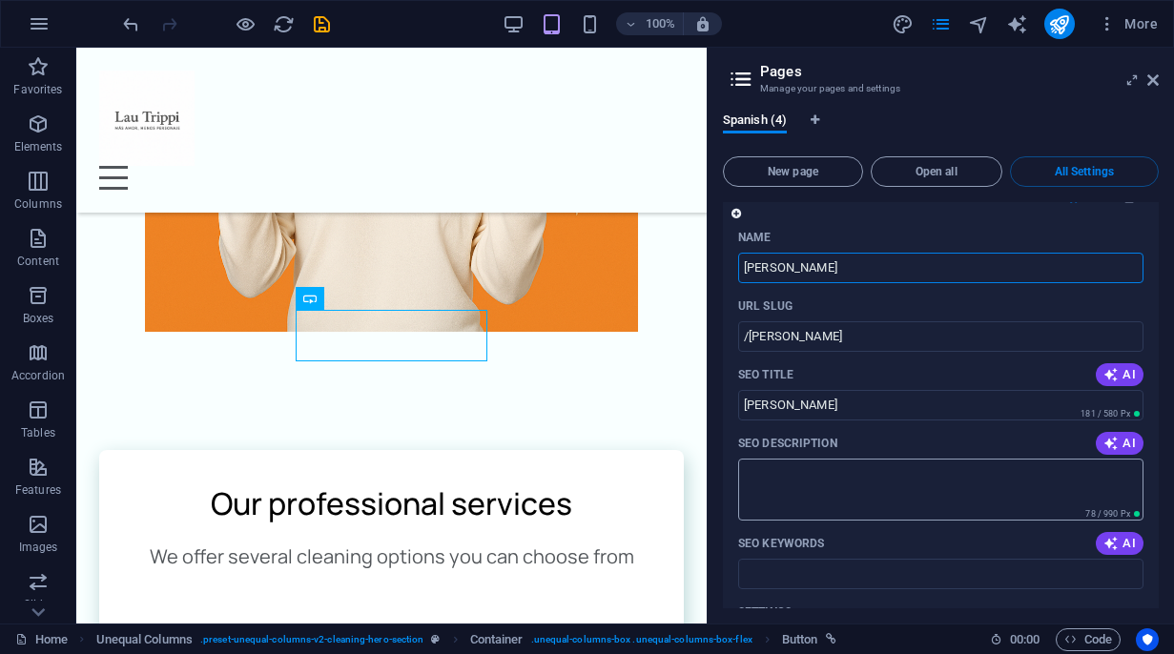
type input "[PERSON_NAME]"
type input "/[PERSON_NAME]"
type input "[PERSON_NAME]"
type input "Laur"
type input "/laur"
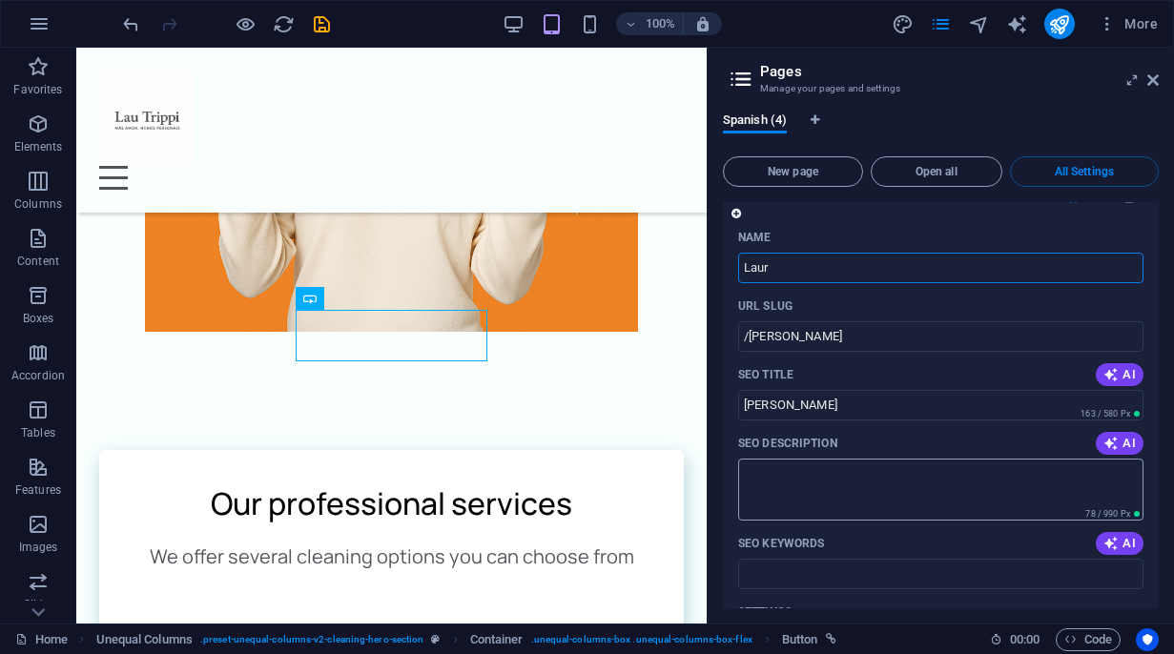
type input "Laur"
click at [872, 428] on div "SEO Description AI" at bounding box center [940, 443] width 405 height 31
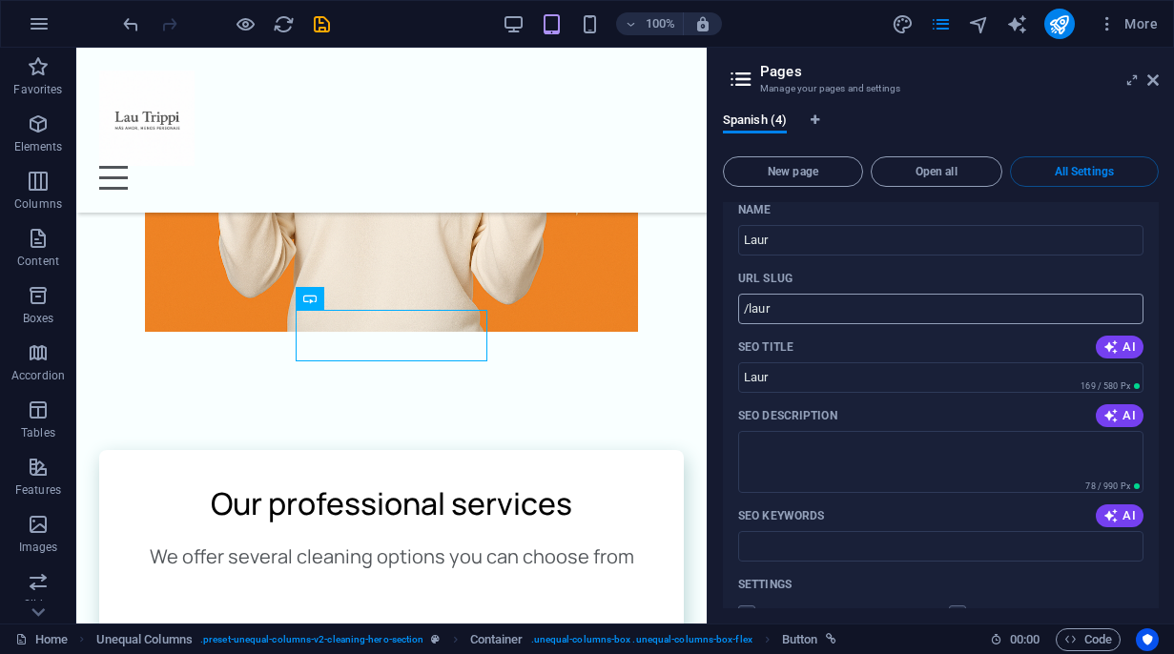
click at [815, 294] on input "/laur" at bounding box center [940, 309] width 405 height 31
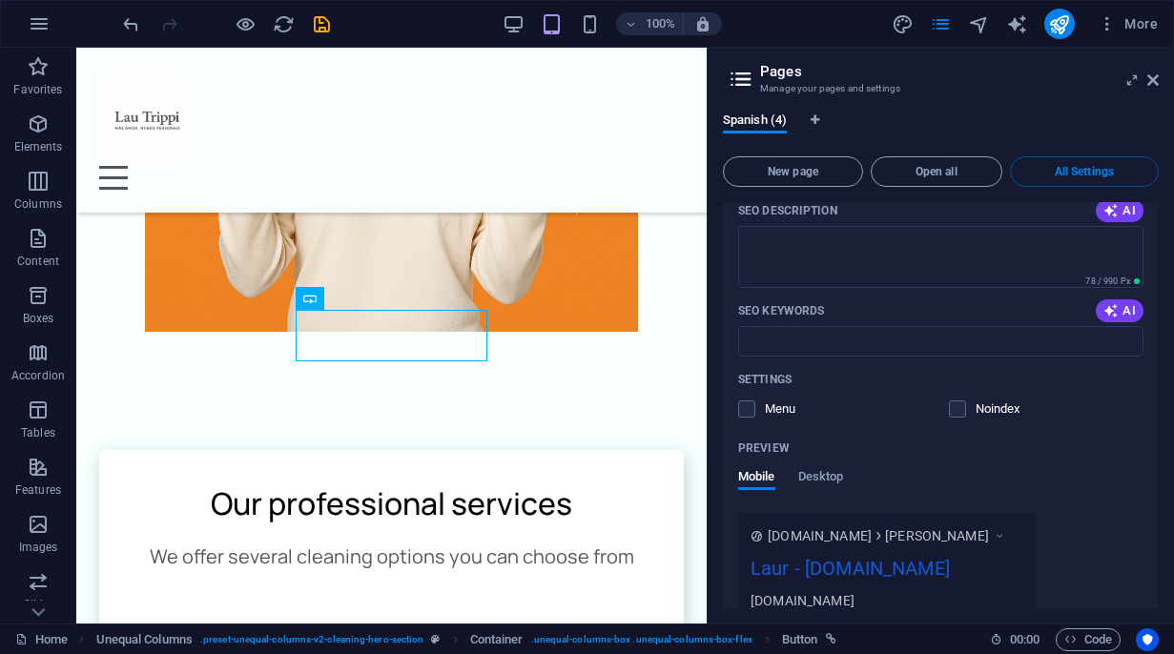
scroll to position [1912, 0]
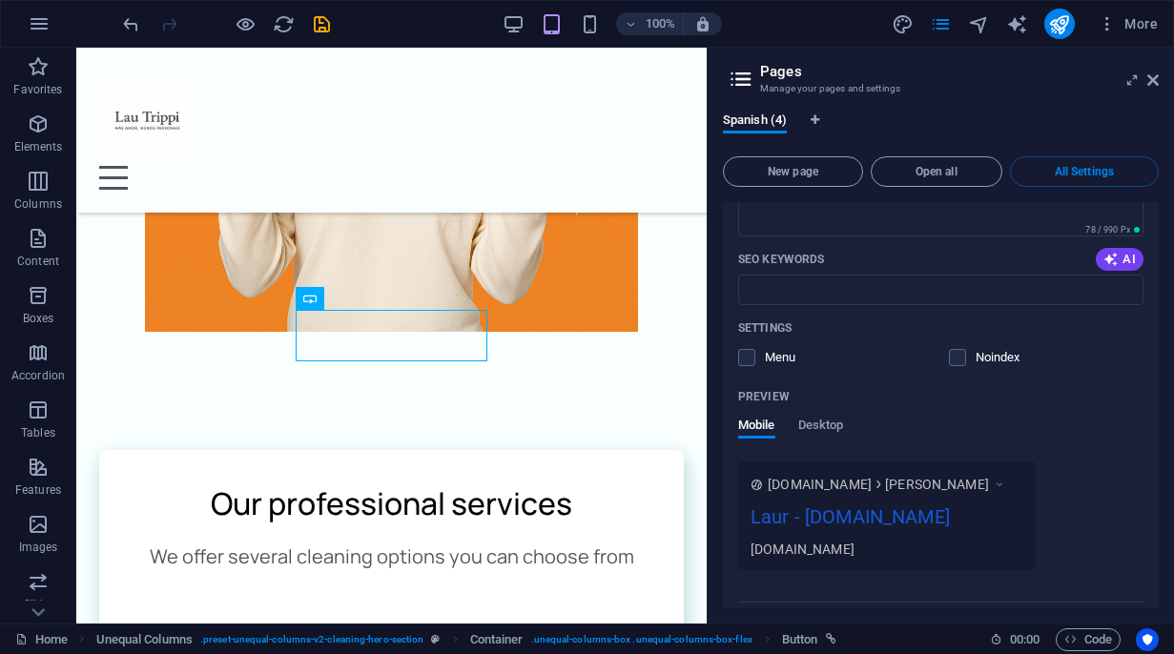
type input "/[PERSON_NAME]"
click at [751, 313] on div "Settings Menu Noindex" at bounding box center [940, 343] width 405 height 61
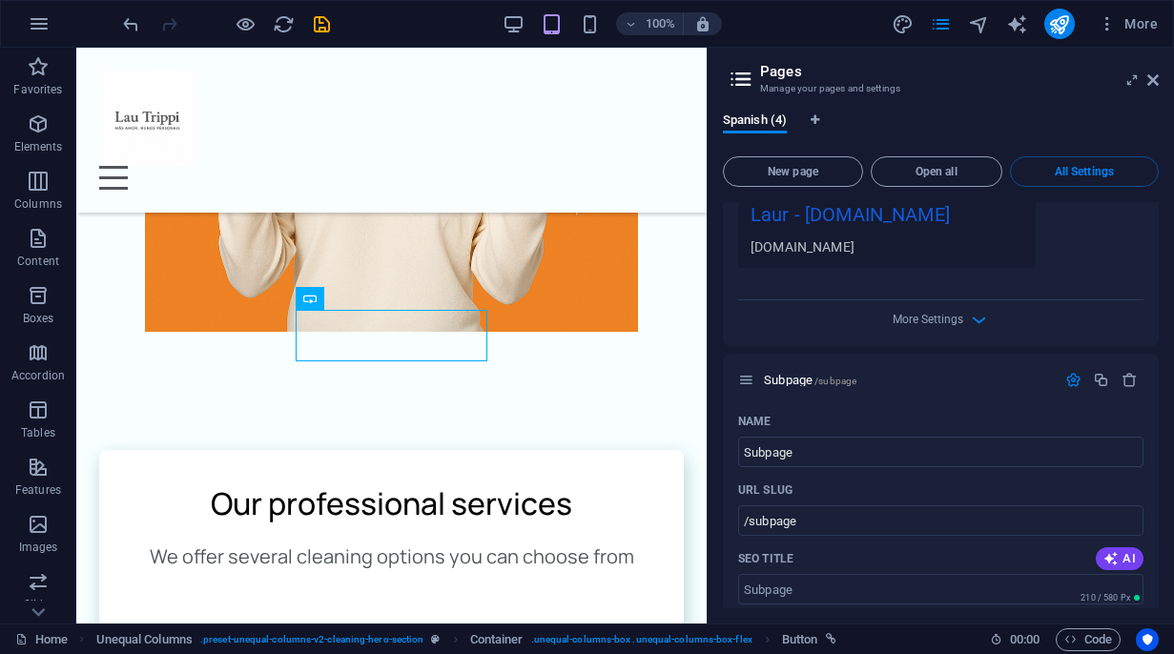
scroll to position [2220, 0]
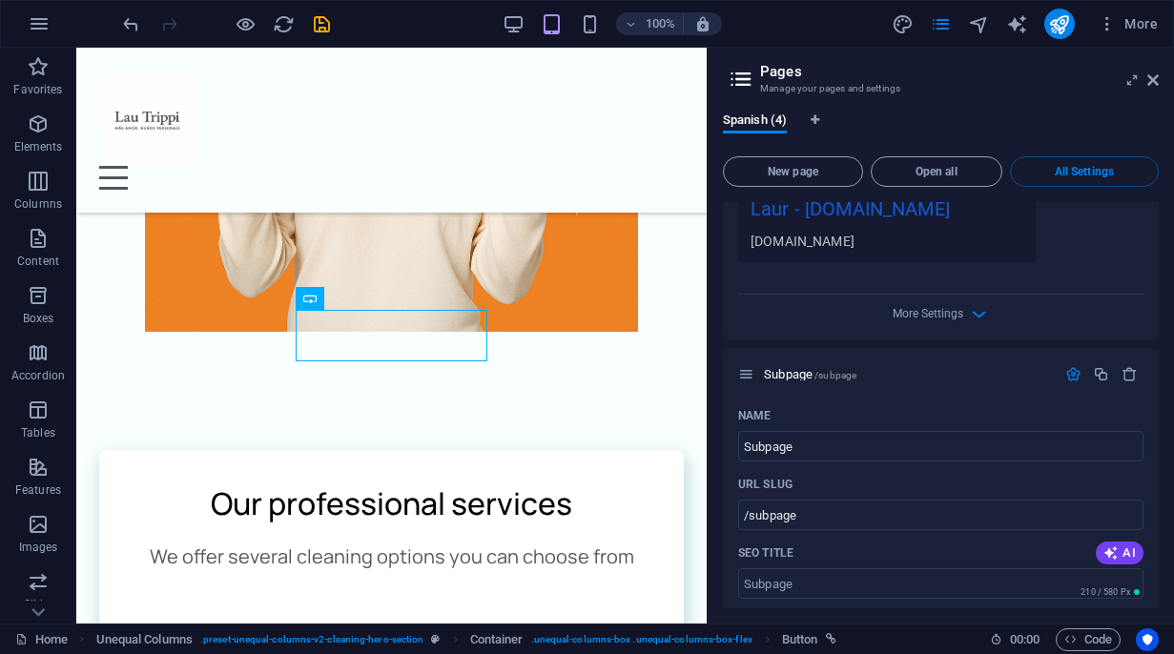
click at [842, 363] on div "Subpage /subpage" at bounding box center [897, 374] width 318 height 22
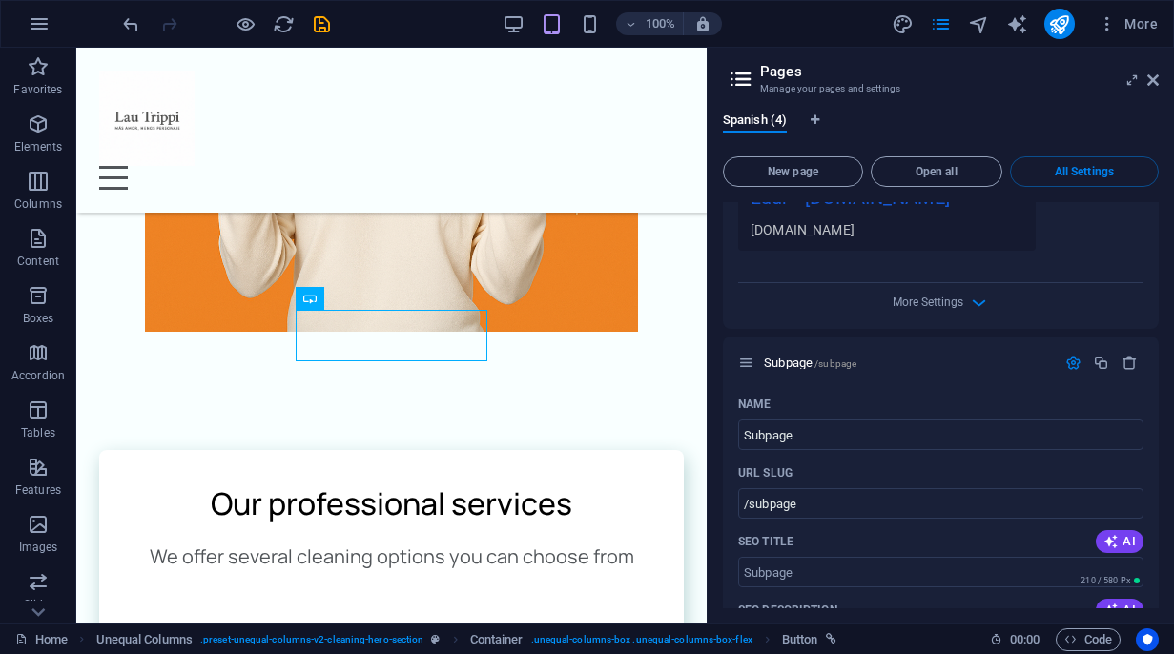
scroll to position [2230, 0]
click at [1154, 83] on icon at bounding box center [1152, 79] width 11 height 15
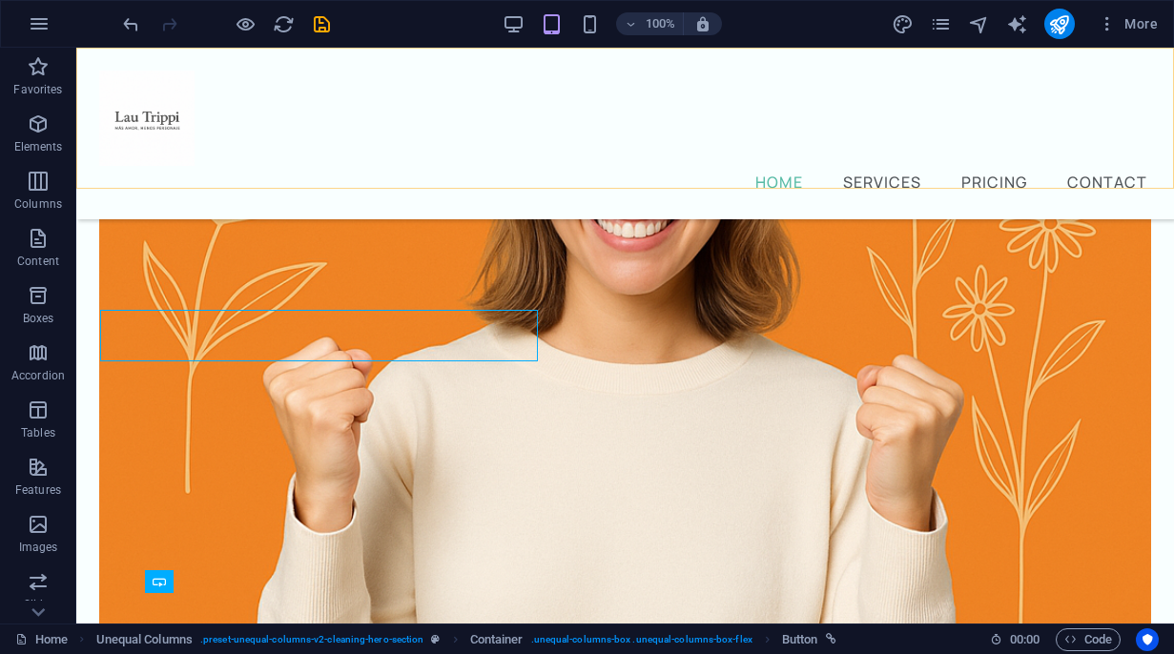
scroll to position [339, 0]
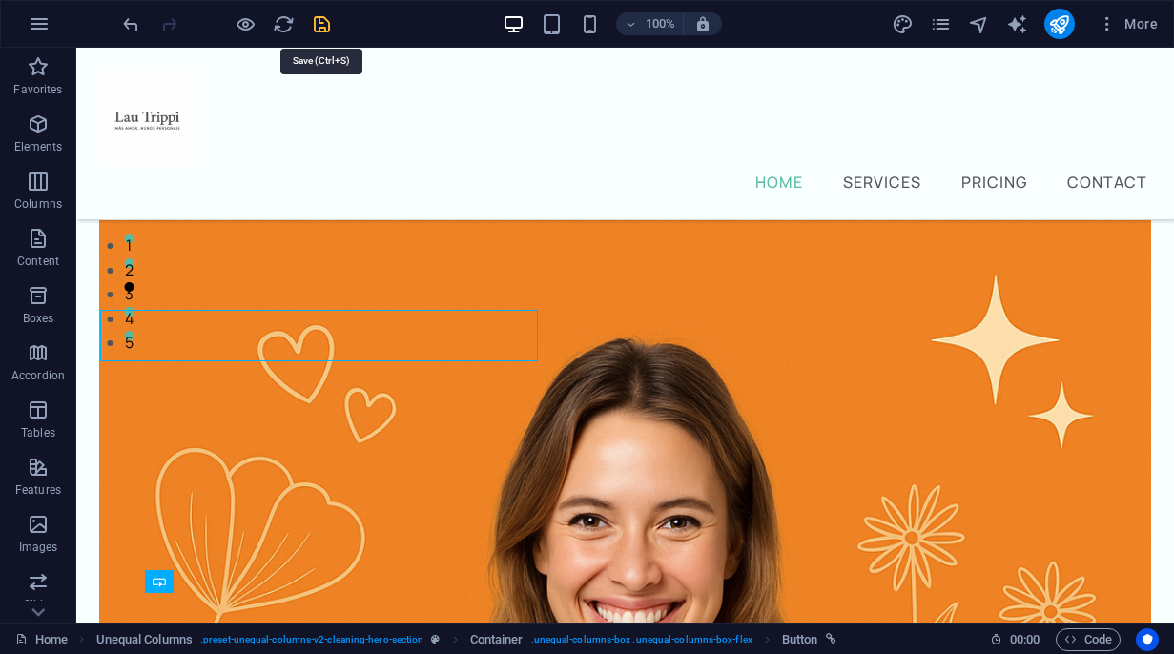
click at [326, 28] on icon "save" at bounding box center [322, 24] width 22 height 22
checkbox input "false"
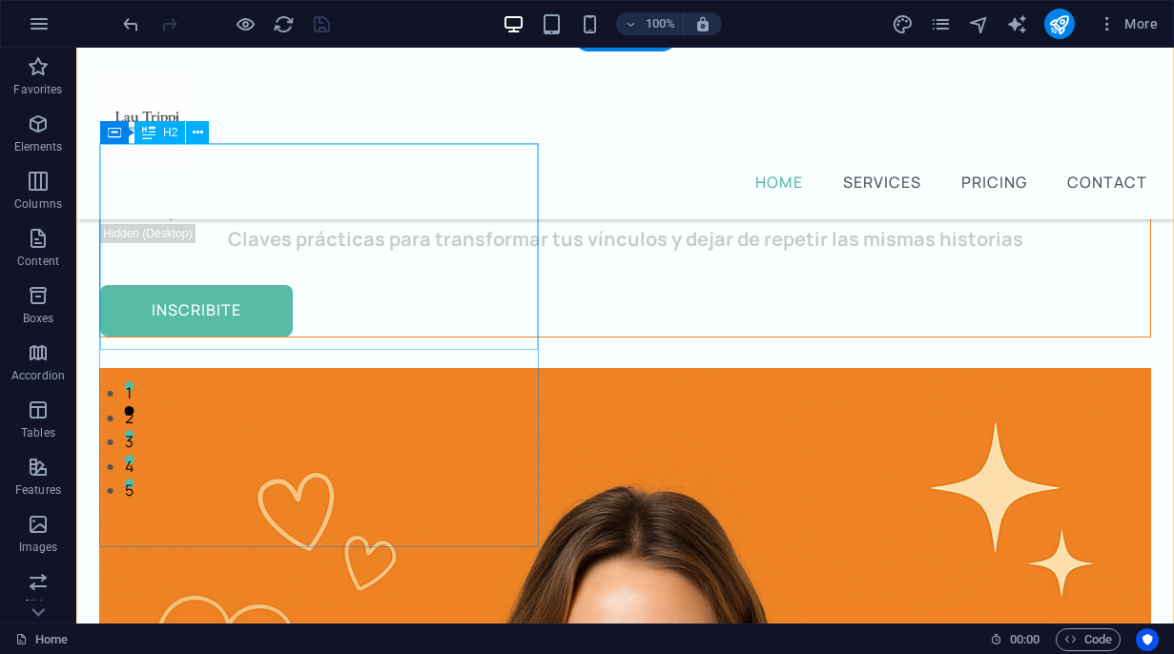
scroll to position [266, 0]
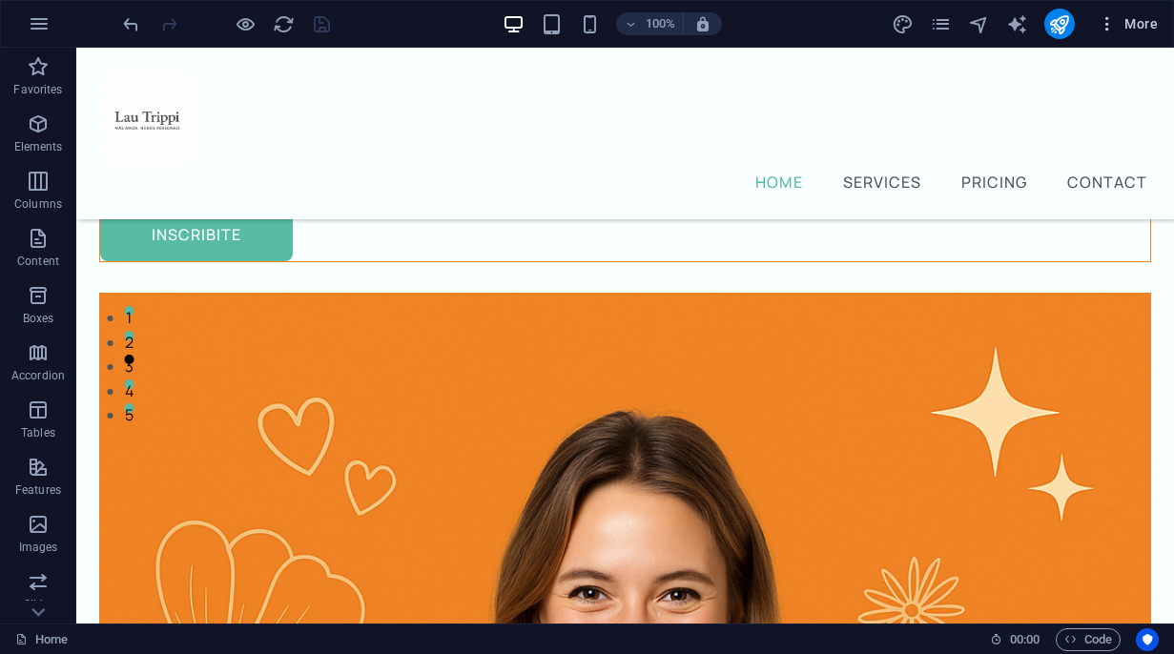
click at [1140, 23] on span "More" at bounding box center [1128, 23] width 60 height 19
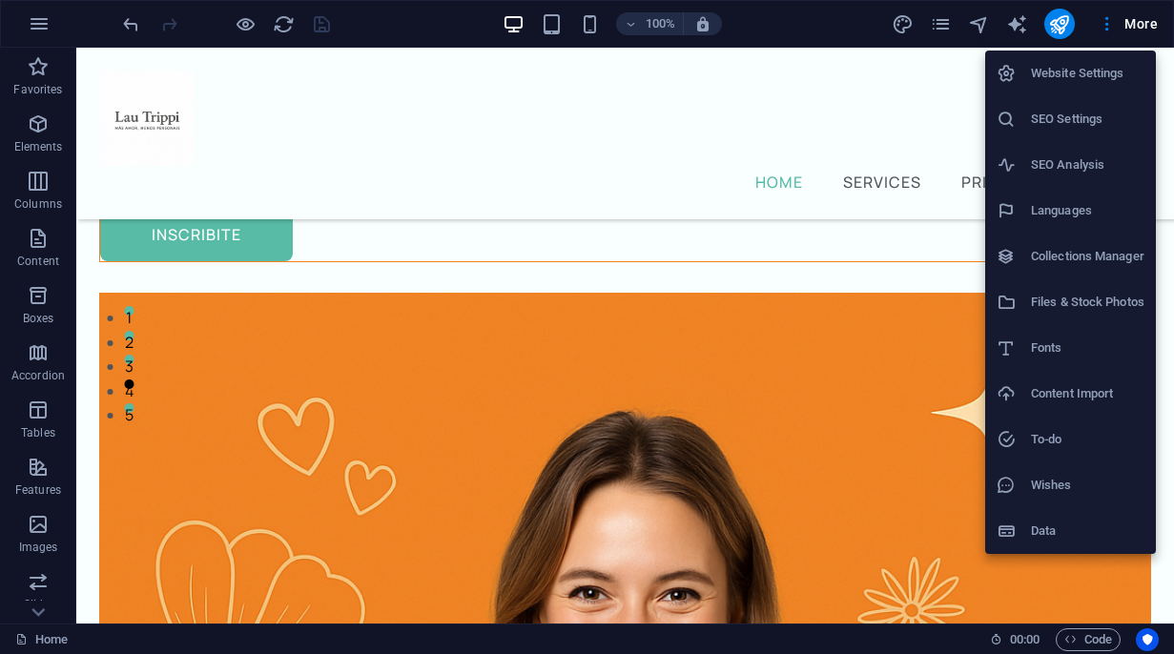
click at [1097, 301] on h6 "Files & Stock Photos" at bounding box center [1087, 302] width 113 height 23
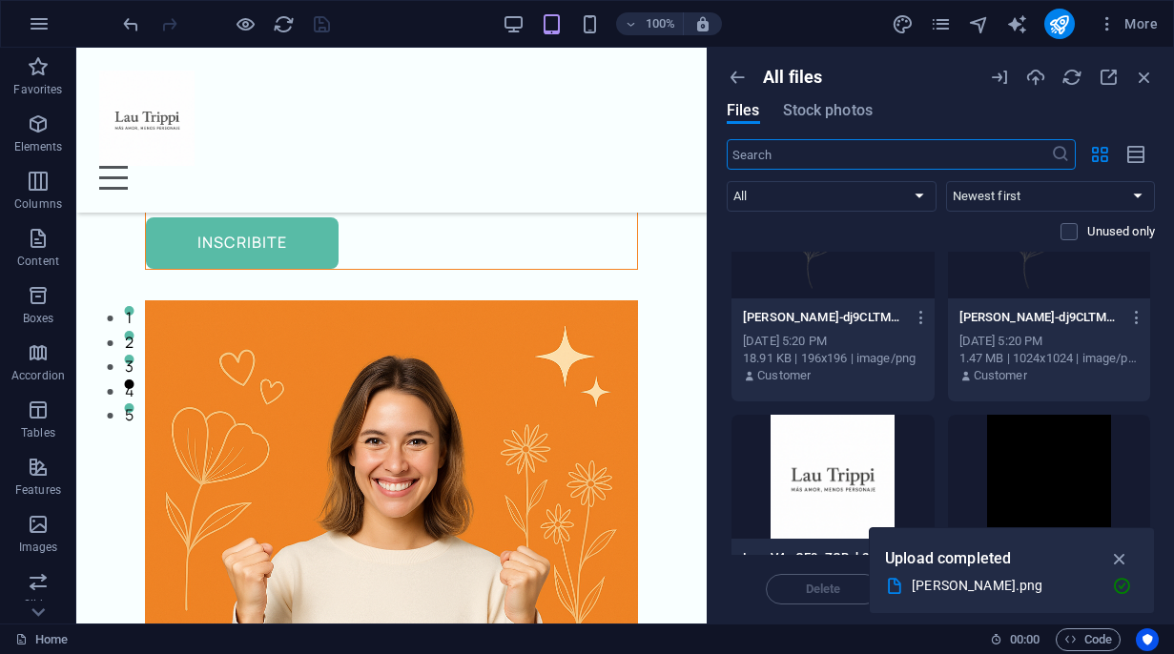
scroll to position [22, 0]
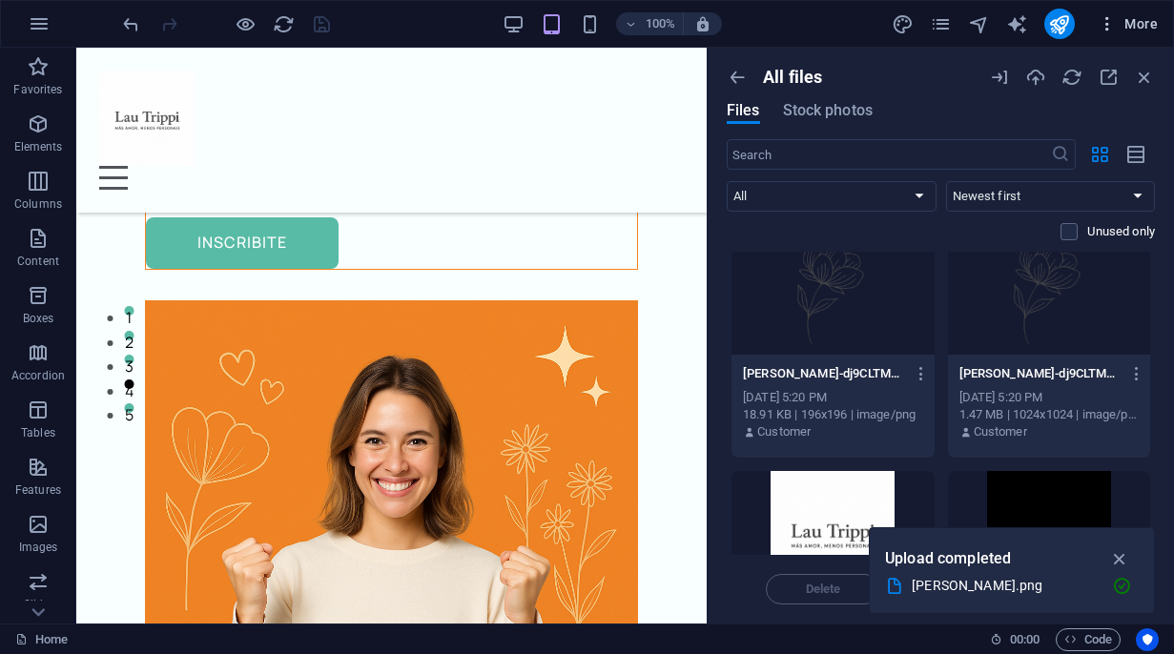
click at [1108, 31] on icon "button" at bounding box center [1107, 23] width 19 height 19
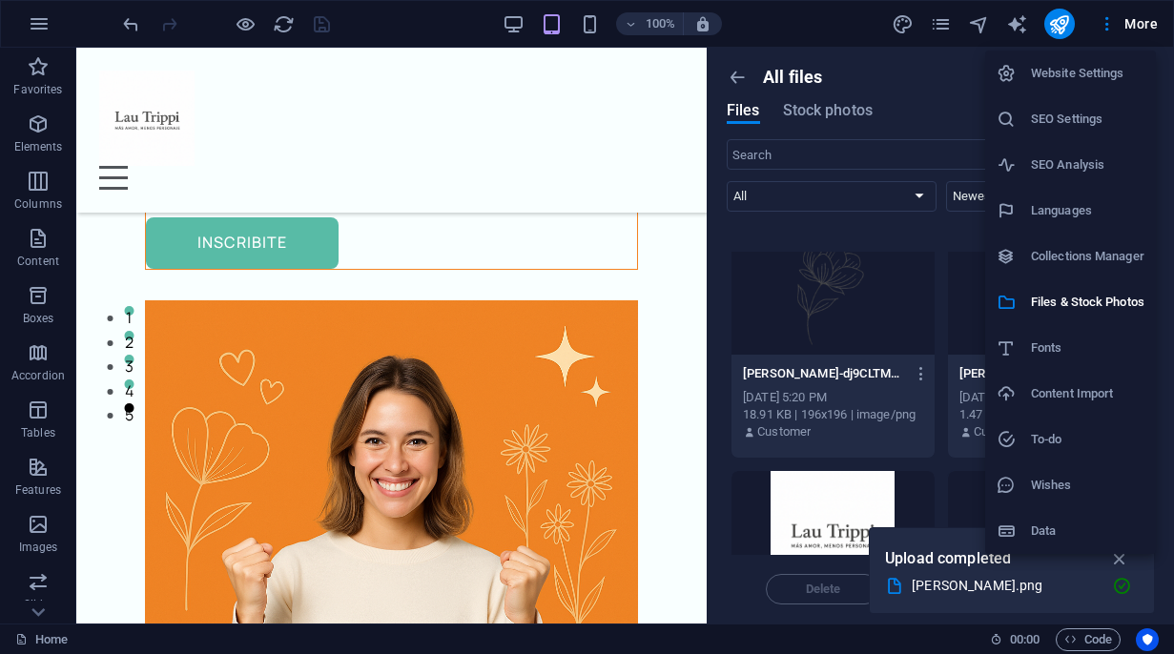
click at [1100, 435] on h6 "To-do" at bounding box center [1087, 439] width 113 height 23
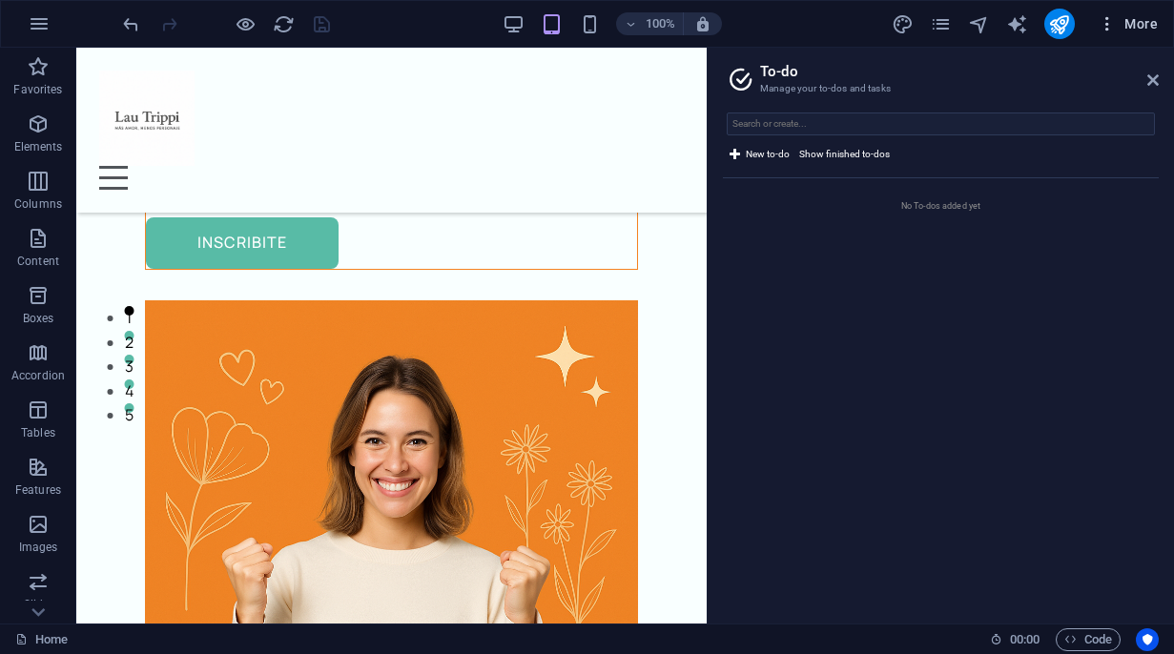
click at [1108, 30] on icon "button" at bounding box center [1107, 23] width 19 height 19
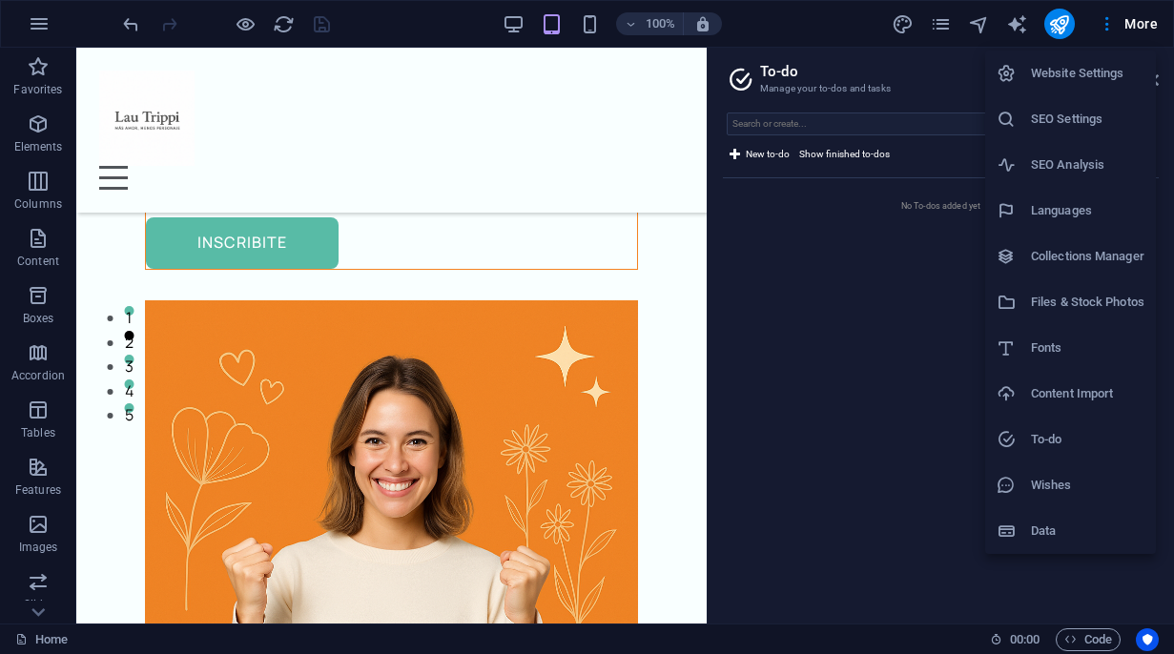
click at [1084, 85] on li "Website Settings" at bounding box center [1070, 74] width 171 height 46
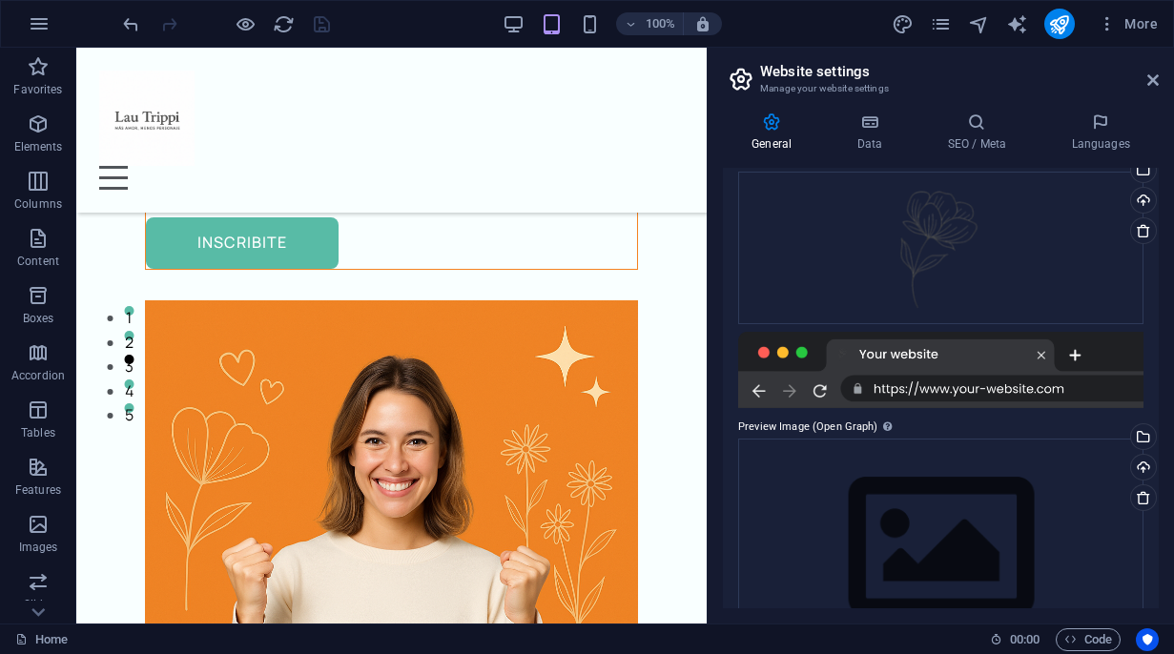
scroll to position [0, 0]
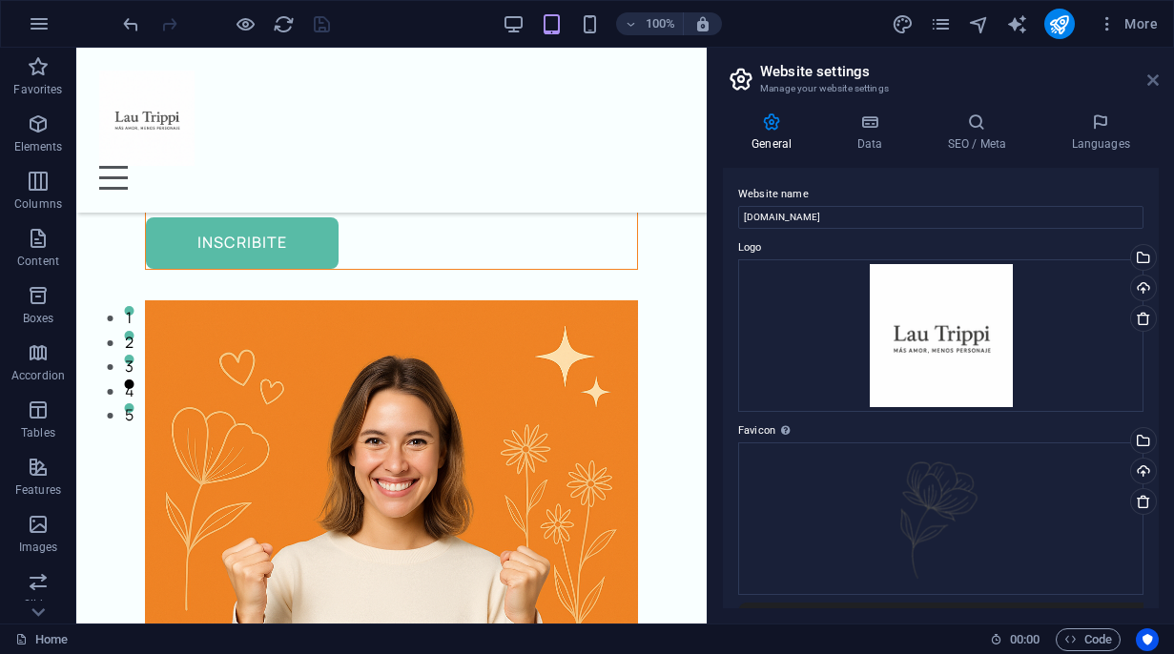
click at [1152, 84] on icon at bounding box center [1152, 79] width 11 height 15
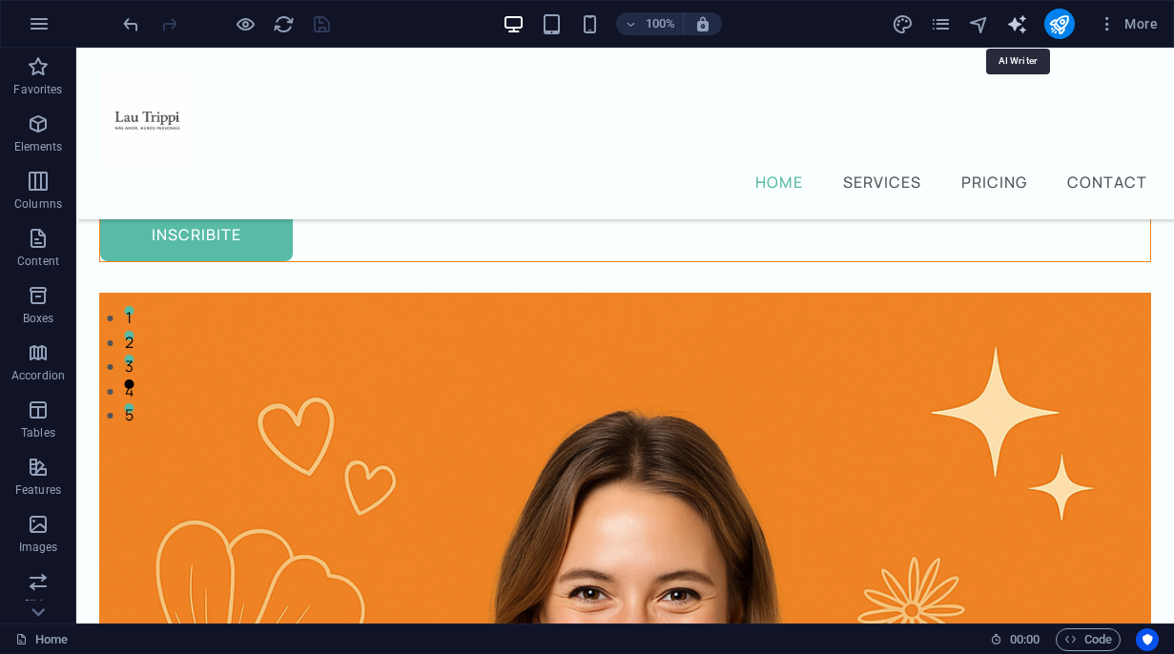
click at [1012, 31] on icon "text_generator" at bounding box center [1017, 24] width 22 height 22
select select "English"
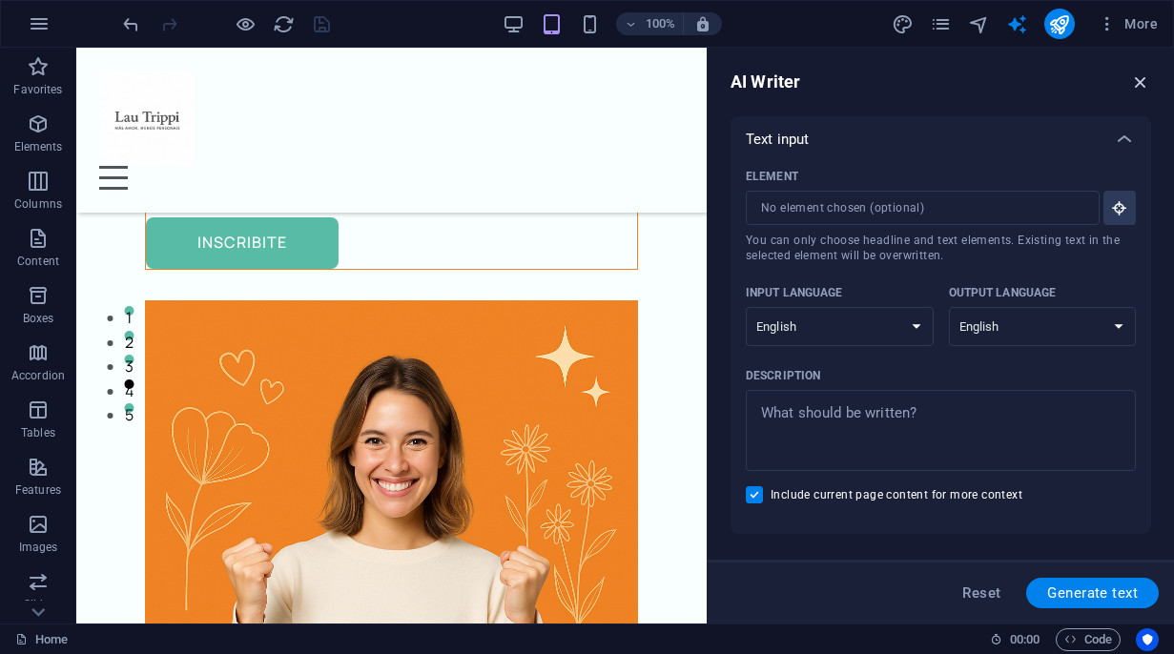
click at [1140, 80] on icon "button" at bounding box center [1140, 82] width 21 height 21
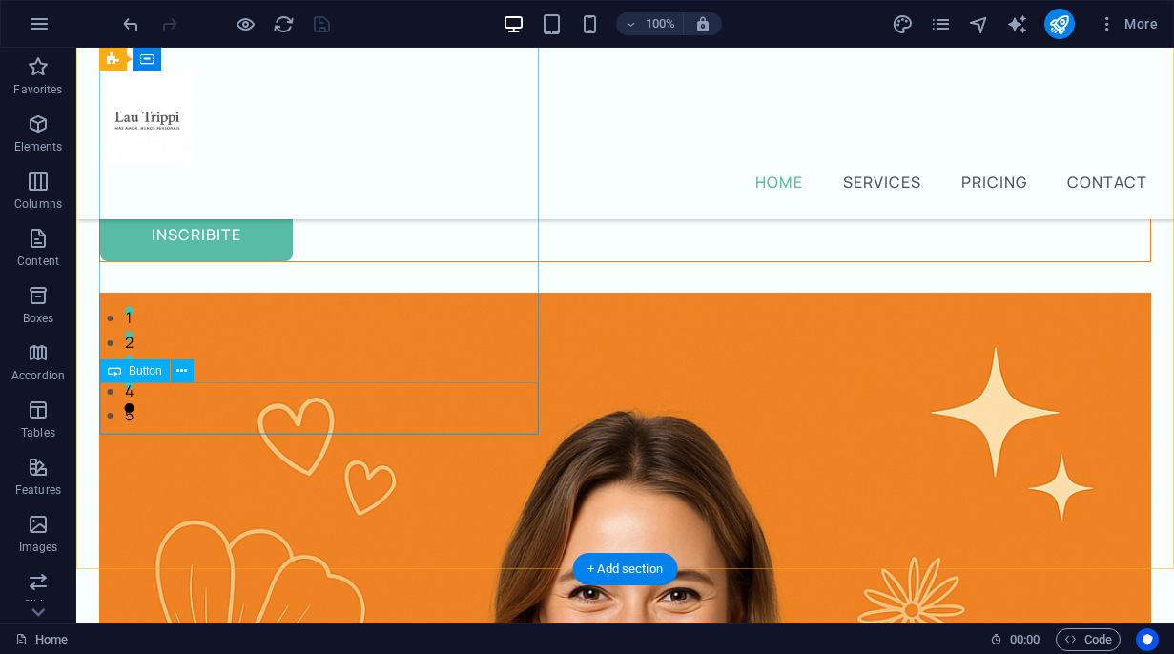
click at [266, 261] on div "inscribite" at bounding box center [625, 235] width 1050 height 51
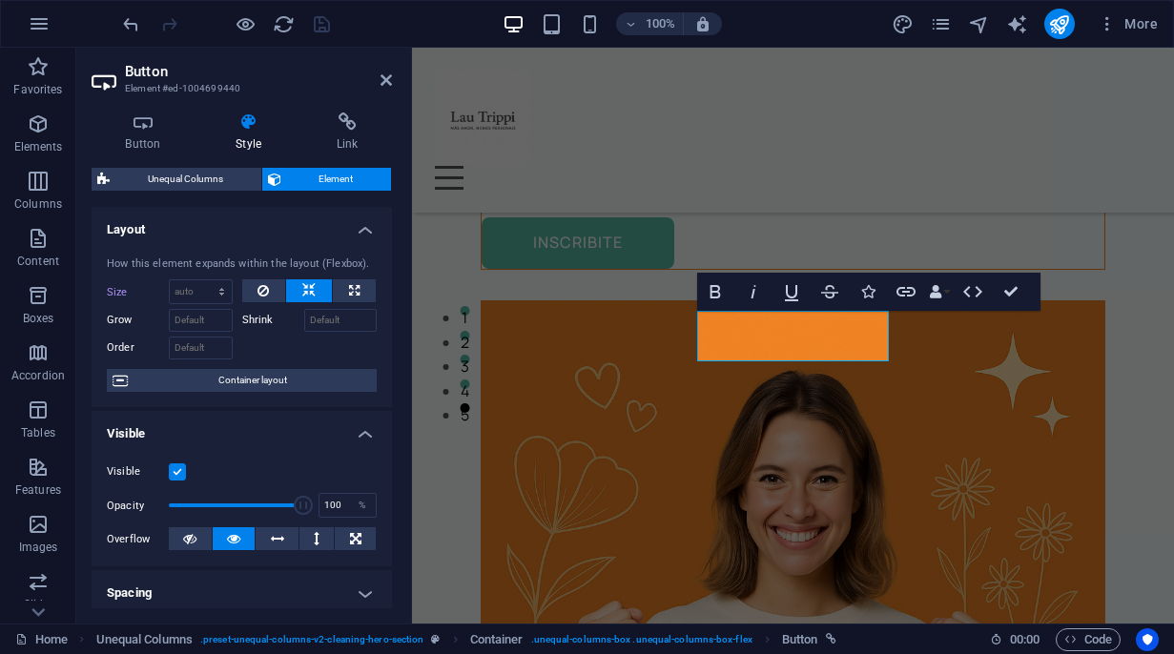
scroll to position [858, 0]
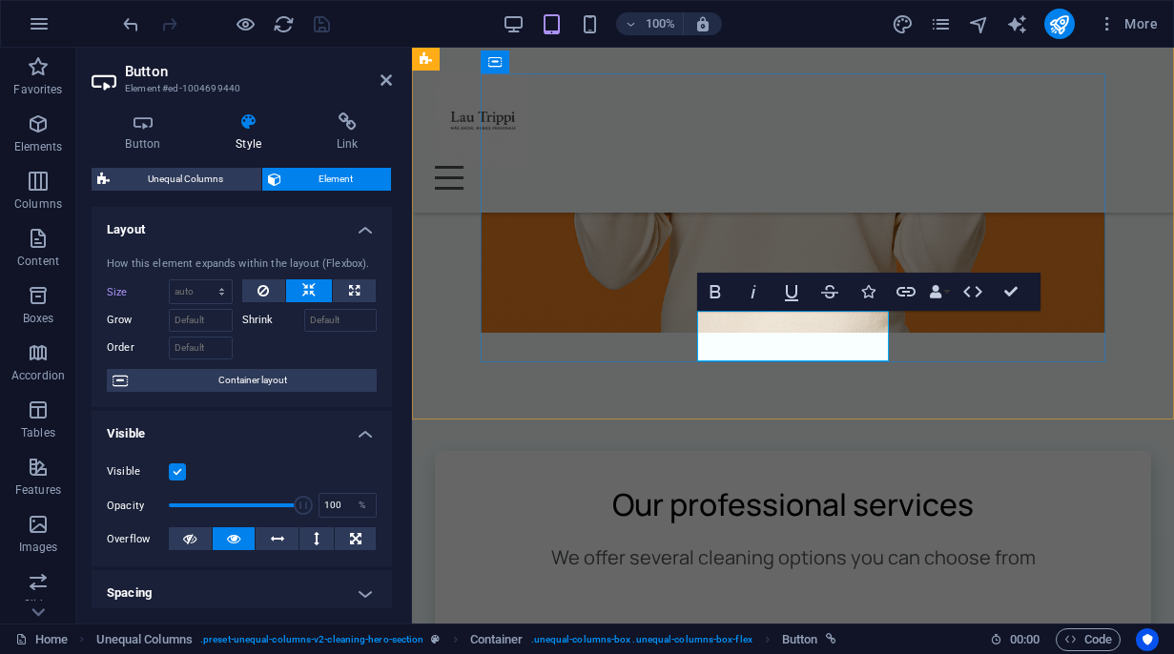
click at [154, 131] on icon at bounding box center [143, 122] width 103 height 19
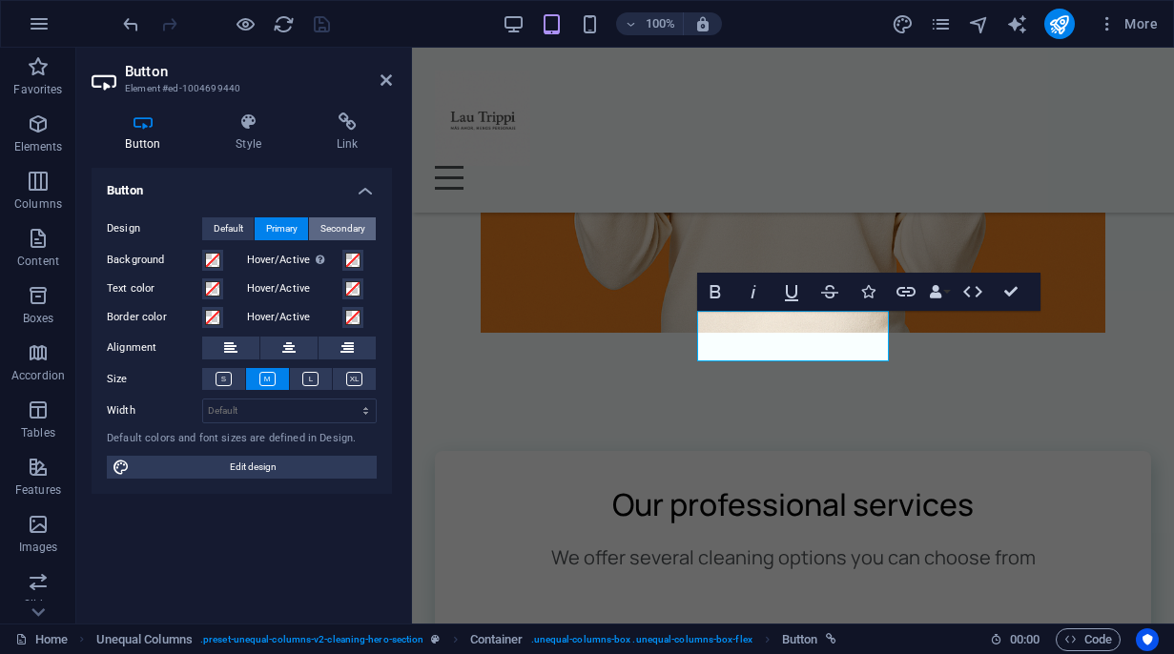
click at [332, 231] on span "Secondary" at bounding box center [342, 228] width 45 height 23
click at [269, 224] on span "Primary" at bounding box center [281, 228] width 31 height 23
click at [228, 223] on span "Default" at bounding box center [229, 228] width 30 height 23
click at [286, 228] on span "Primary" at bounding box center [281, 228] width 31 height 23
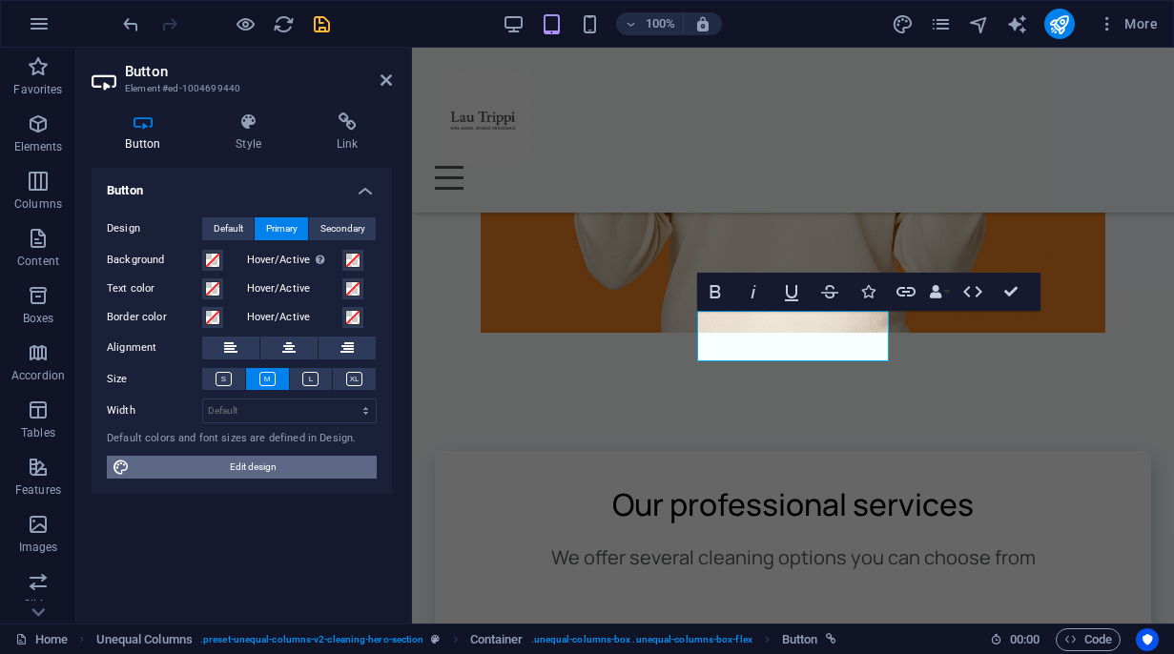
click at [265, 466] on span "Edit design" at bounding box center [253, 467] width 236 height 23
select select "px"
select select "400"
select select "px"
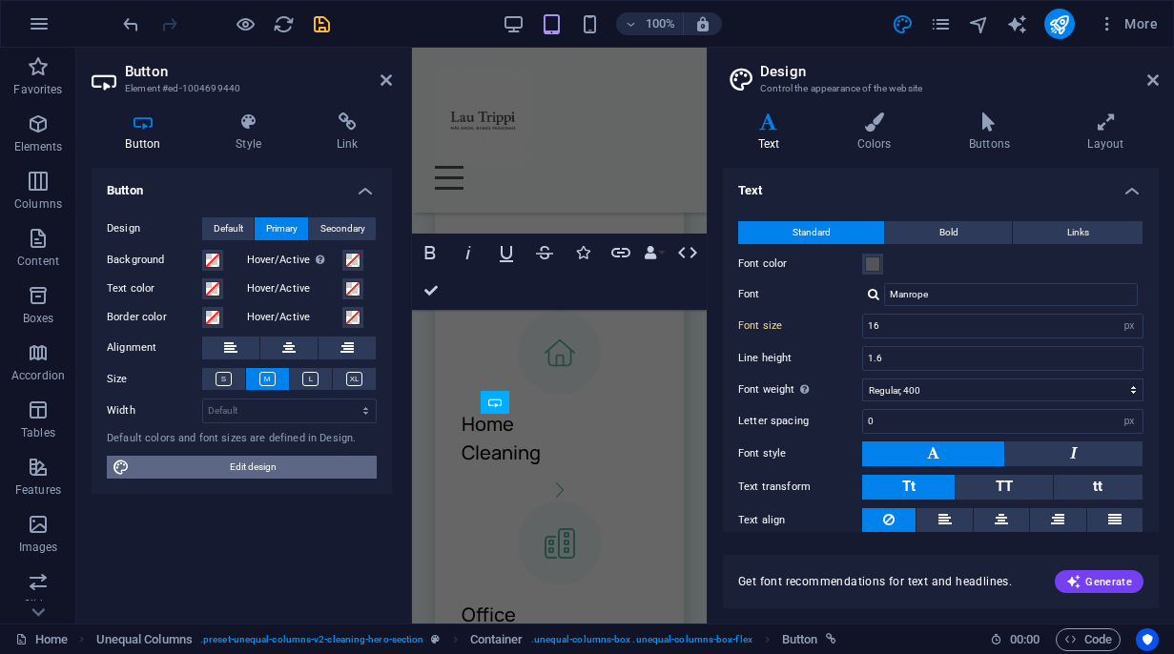
scroll to position [518, 0]
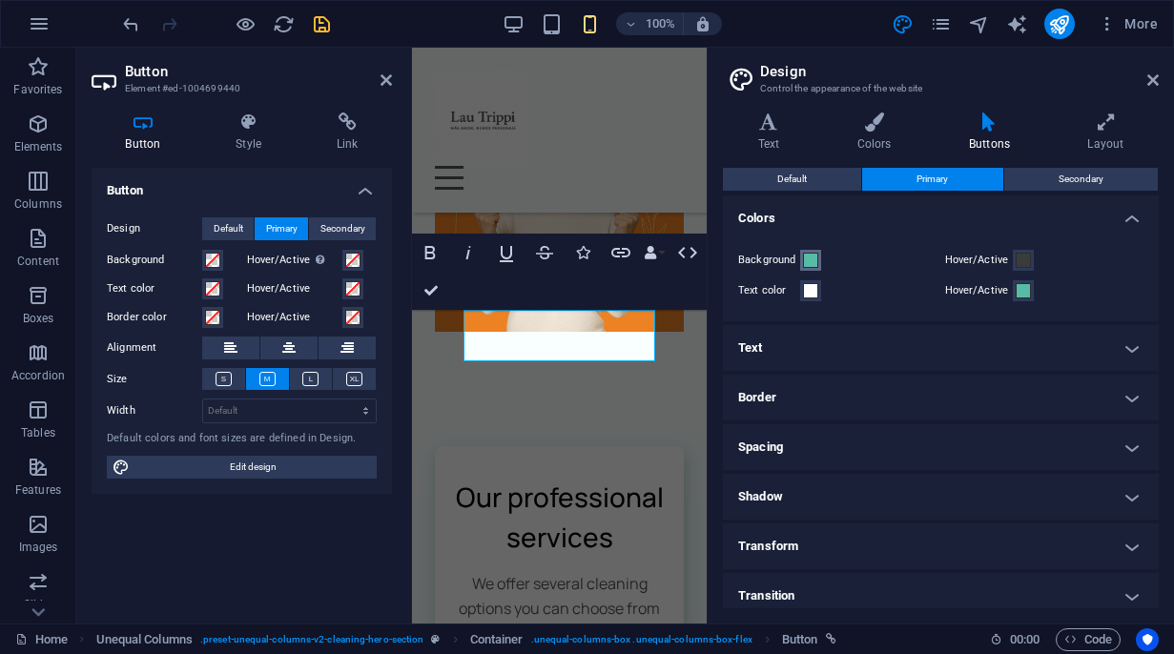
click at [812, 262] on span at bounding box center [810, 260] width 15 height 15
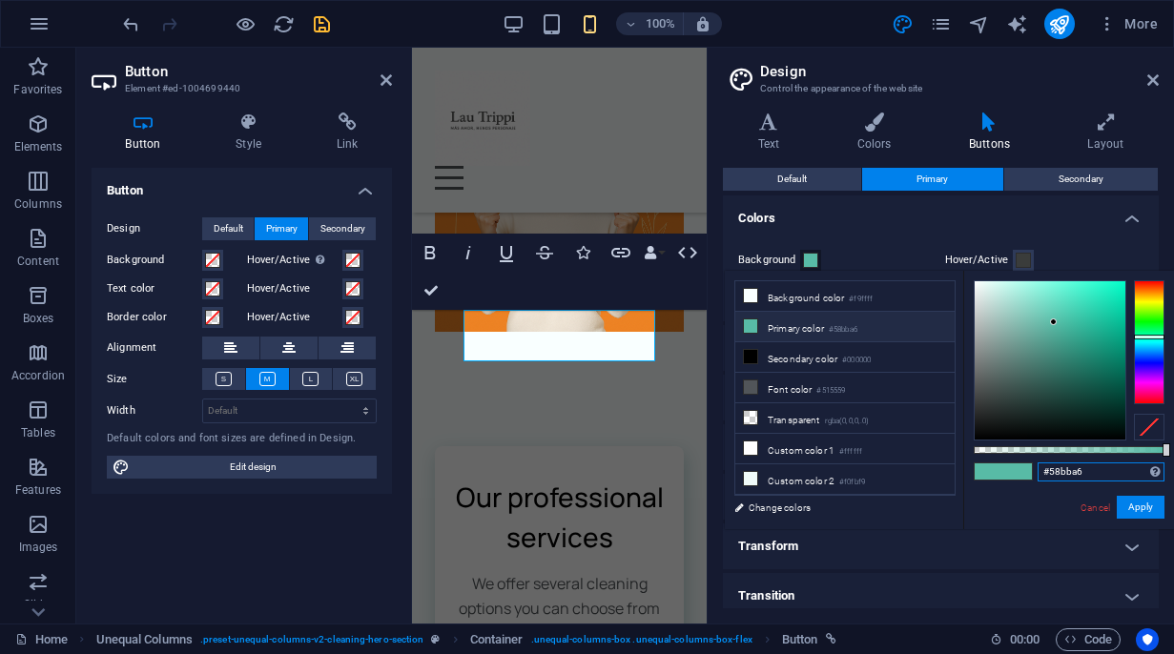
click at [1087, 471] on input "#58bba6" at bounding box center [1100, 471] width 127 height 19
type input "#f47b20"
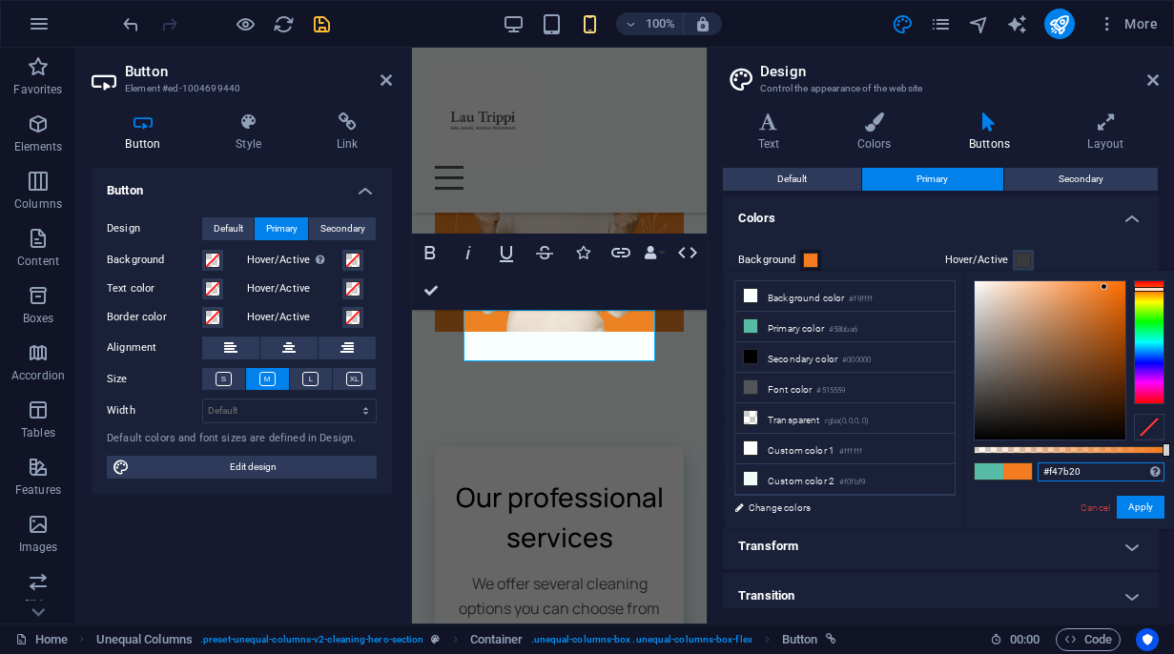
drag, startPoint x: 1095, startPoint y: 466, endPoint x: 1040, endPoint y: 471, distance: 54.6
click at [1040, 471] on input "#f47b20" at bounding box center [1100, 471] width 127 height 19
click at [1128, 506] on button "Apply" at bounding box center [1141, 507] width 48 height 23
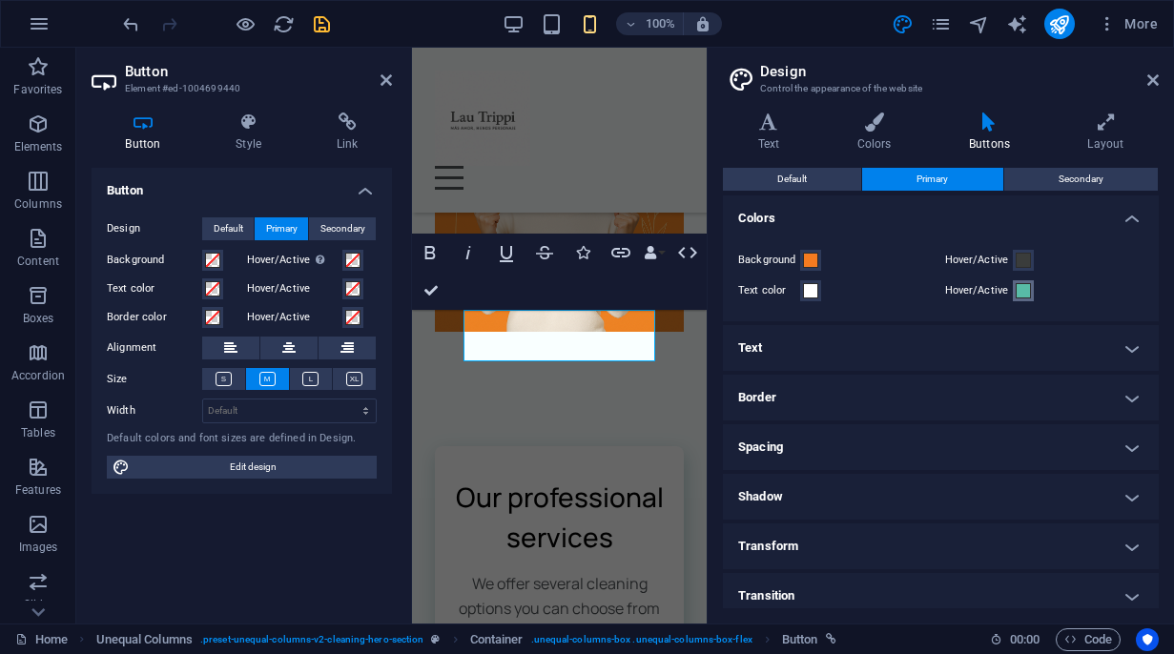
click at [1016, 292] on span at bounding box center [1023, 290] width 15 height 15
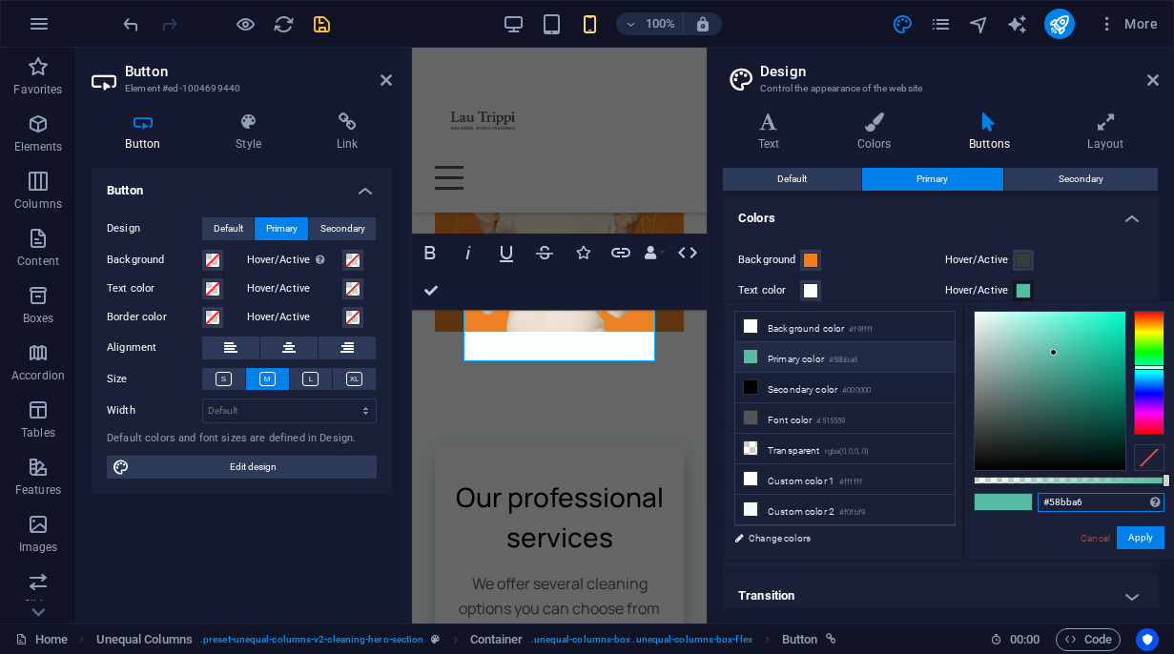
drag, startPoint x: 1090, startPoint y: 504, endPoint x: 1031, endPoint y: 506, distance: 59.2
click at [1031, 506] on div "#58bba6 Supported formats #0852ed rgb(8, 82, 237) rgba(8, 82, 237, 90%) hsv(221…" at bounding box center [1068, 568] width 211 height 535
paste input "f47b20"
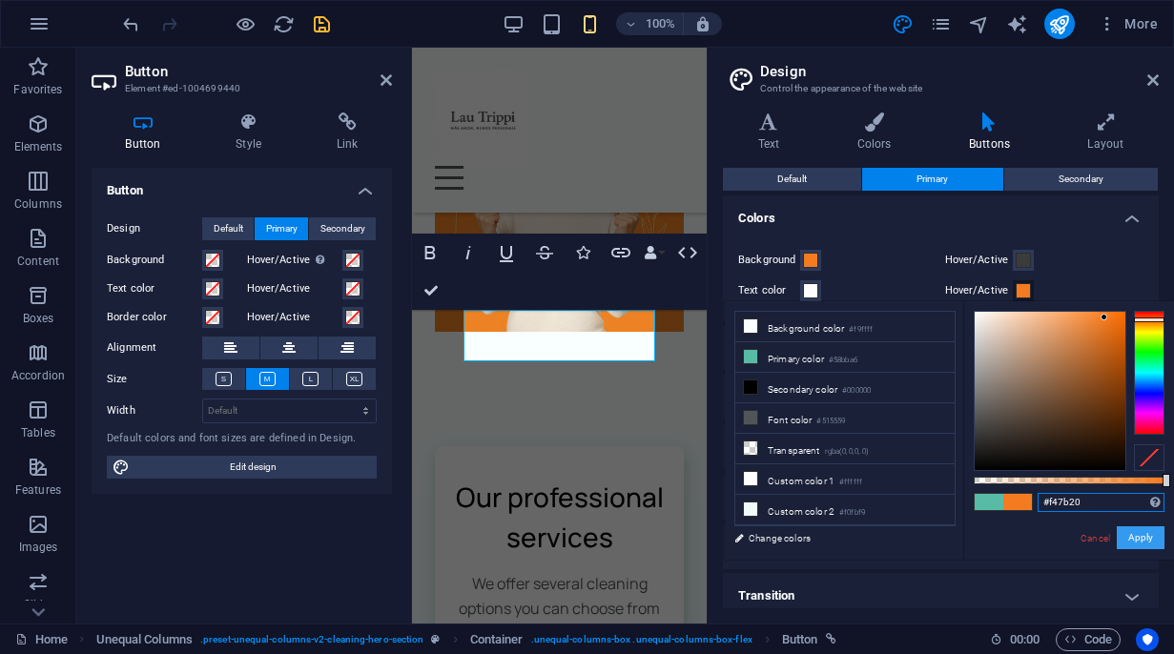
type input "#f47b20"
click at [1123, 539] on button "Apply" at bounding box center [1141, 537] width 48 height 23
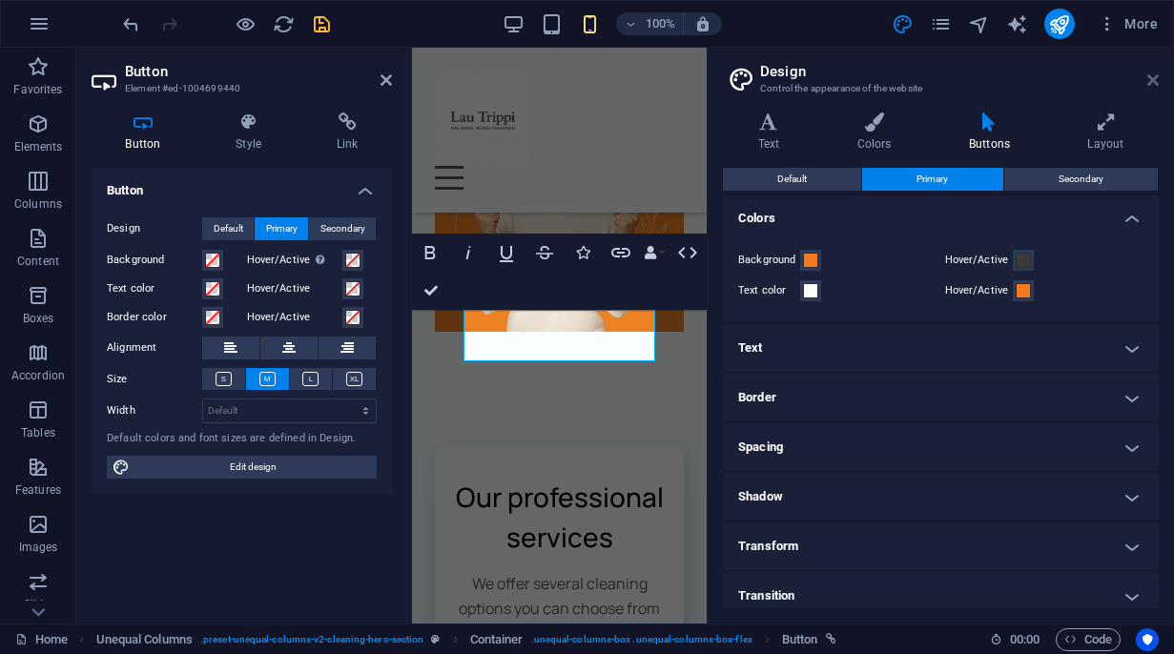
click at [1152, 82] on icon at bounding box center [1152, 79] width 11 height 15
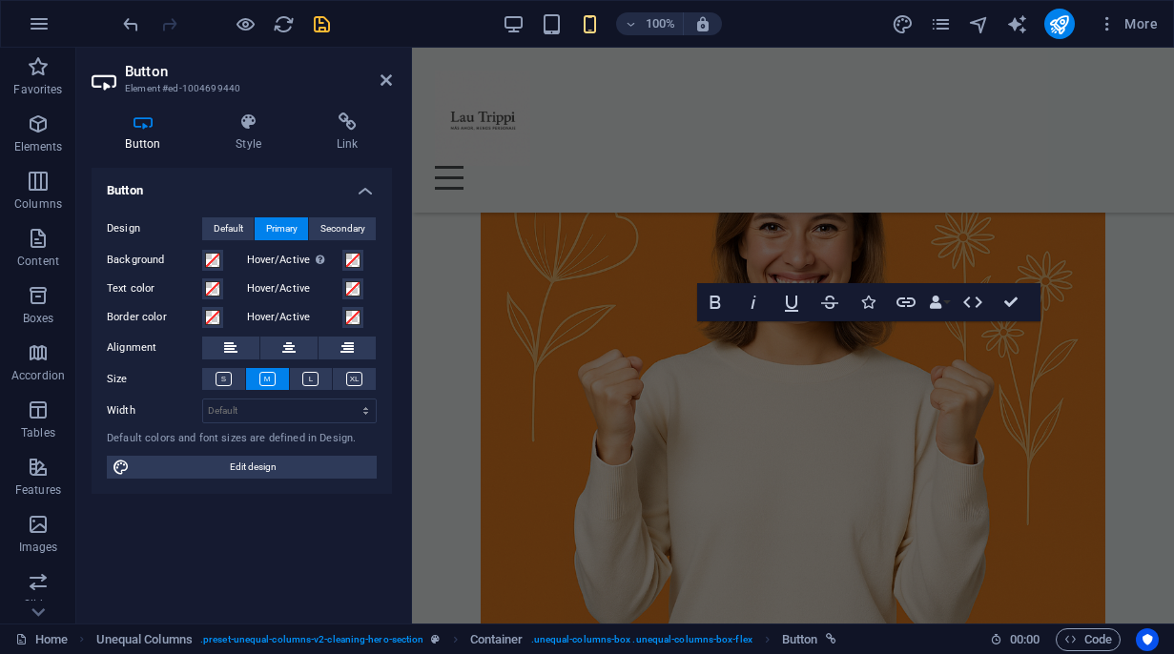
scroll to position [848, 0]
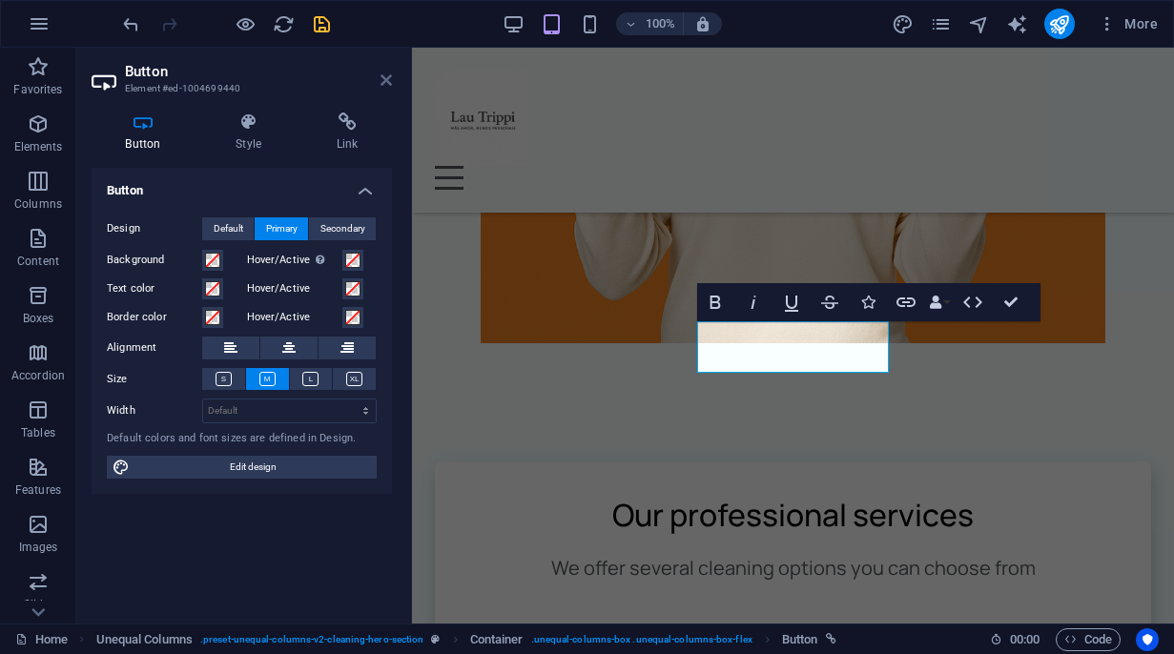
click at [389, 82] on icon at bounding box center [385, 79] width 11 height 15
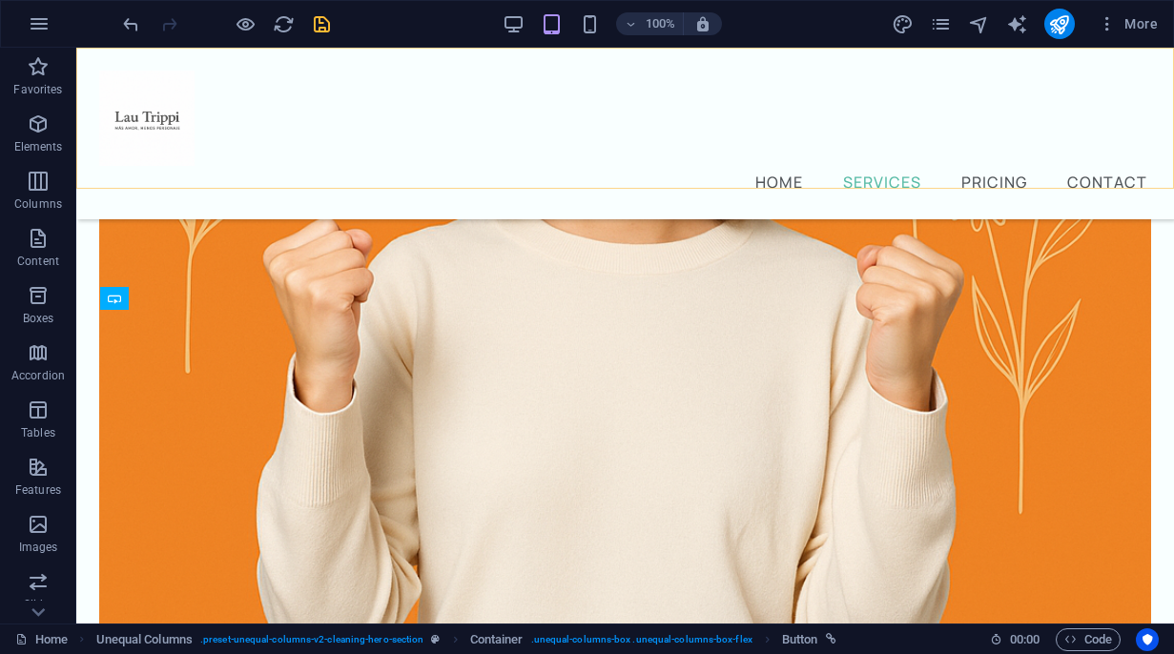
scroll to position [339, 0]
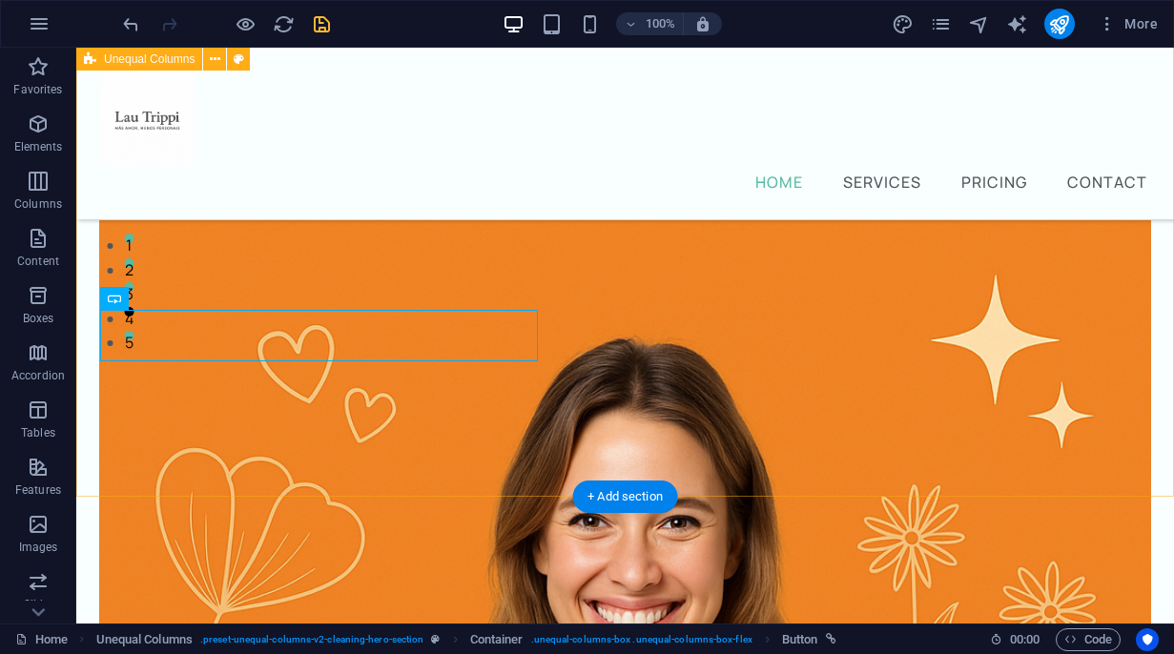
click at [525, 476] on div "[PERSON_NAME] Taller Frustrados en el amor Amarte para amar! Claves prácticas p…" at bounding box center [625, 521] width 1098 height 1624
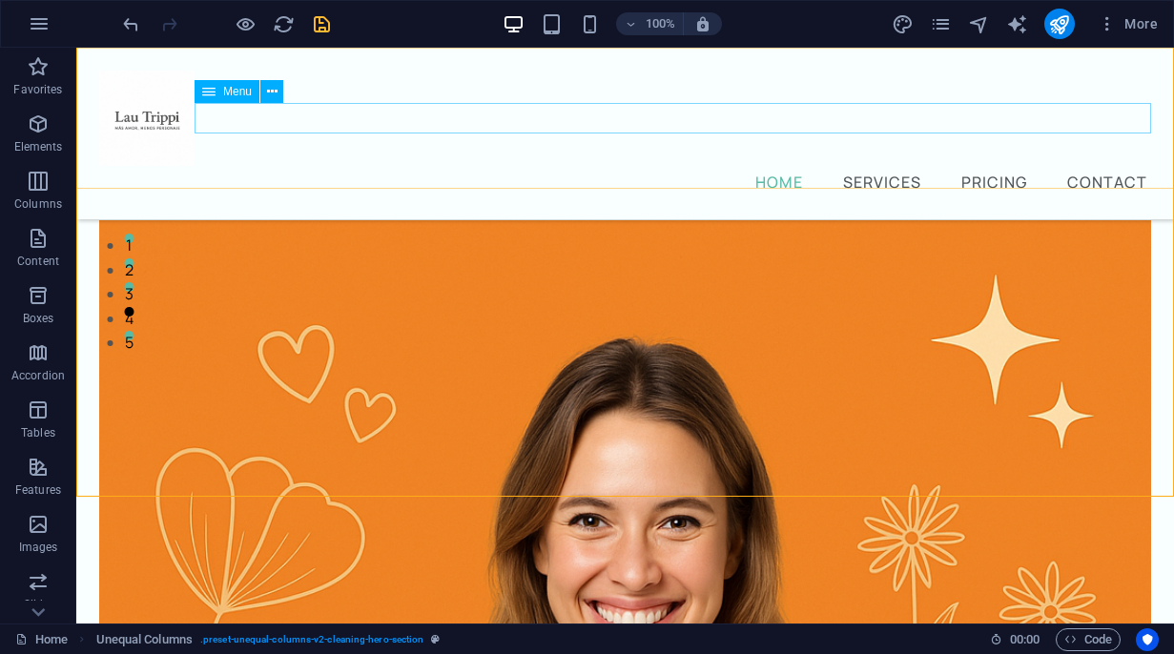
click at [791, 166] on nav "Home Services Pricing Contact" at bounding box center [625, 181] width 1052 height 31
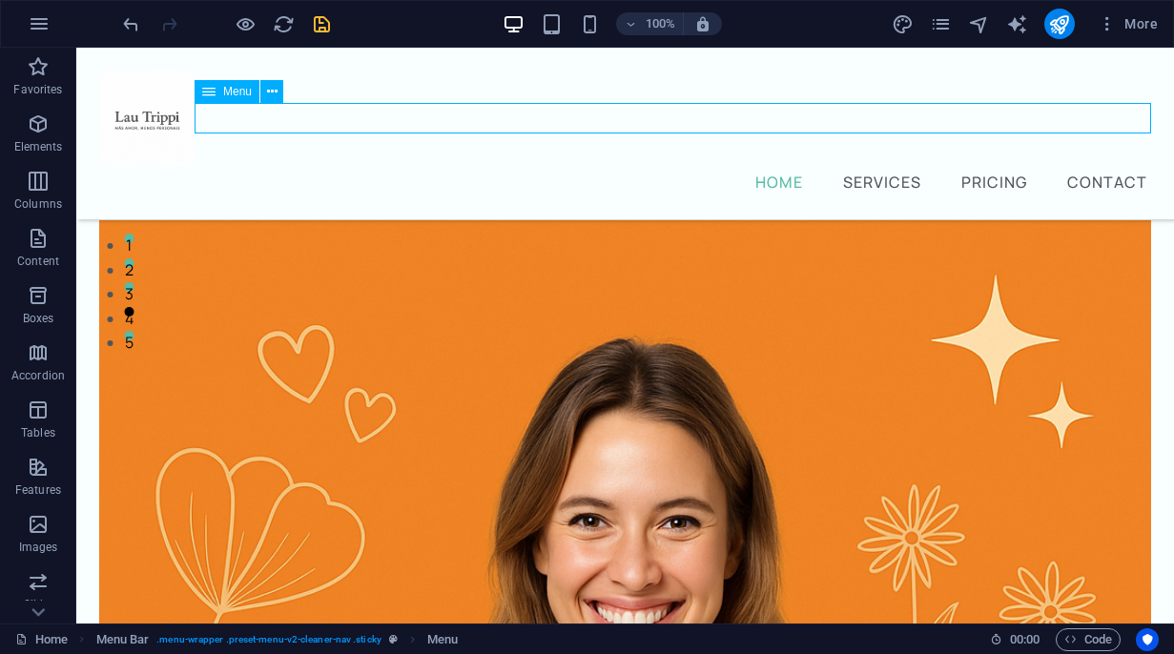
click at [791, 166] on nav "Home Services Pricing Contact" at bounding box center [625, 181] width 1052 height 31
select select
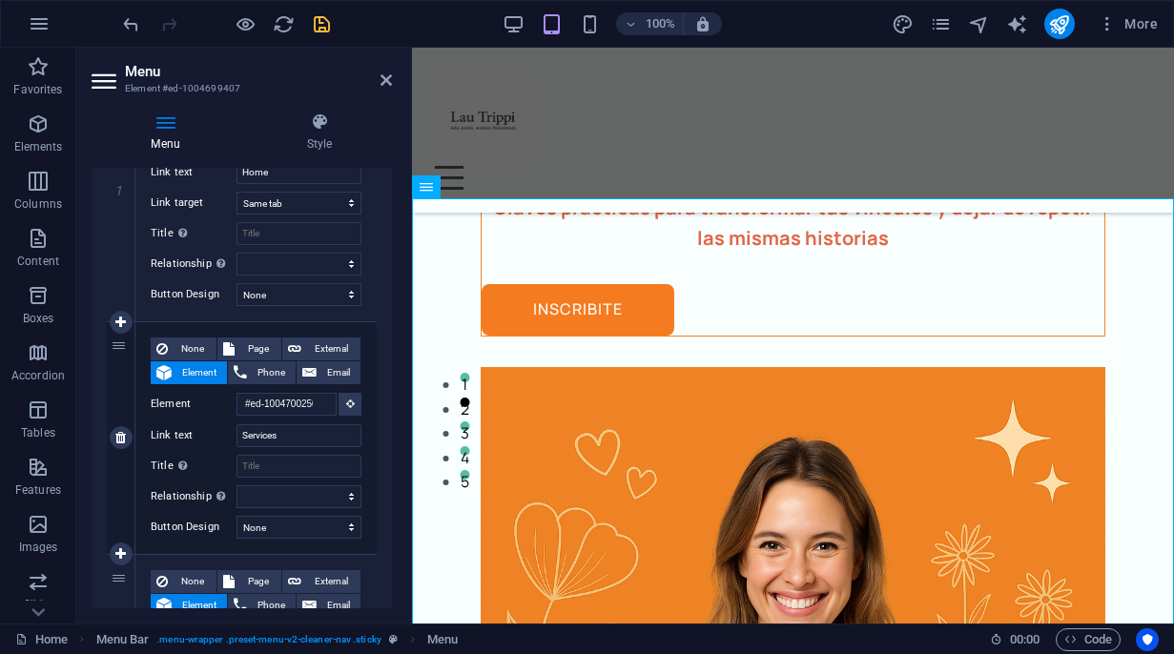
scroll to position [197, 0]
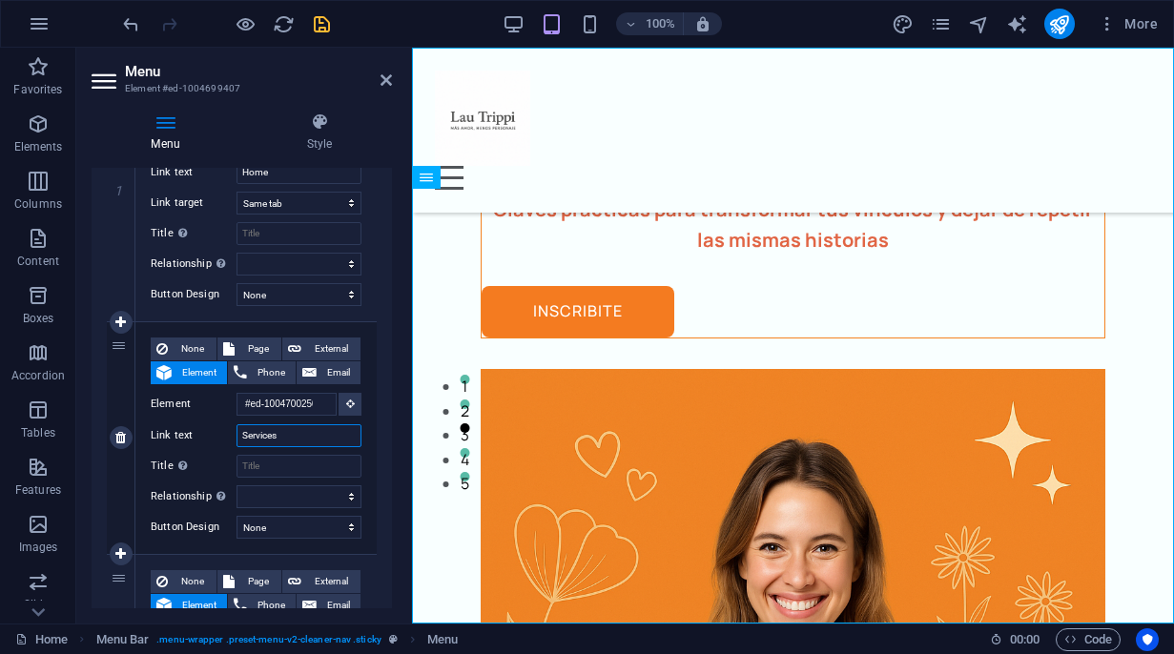
drag, startPoint x: 297, startPoint y: 431, endPoint x: 234, endPoint y: 430, distance: 62.9
click at [234, 430] on div "Link text Services" at bounding box center [256, 435] width 211 height 23
type input "Taller"
select select
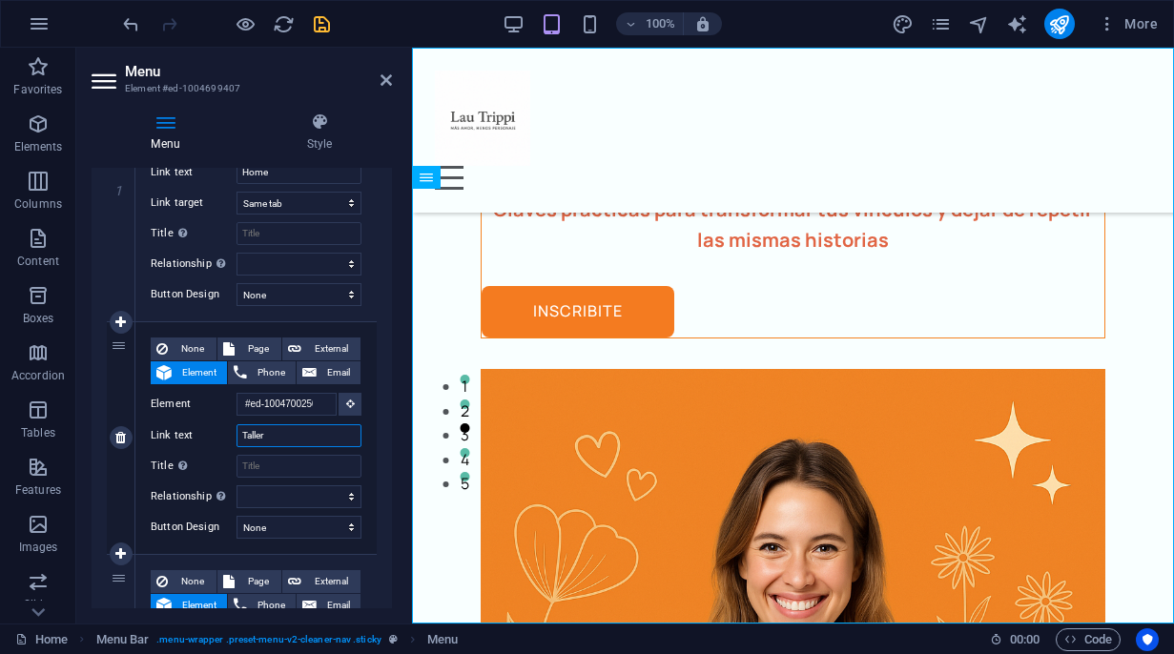
select select
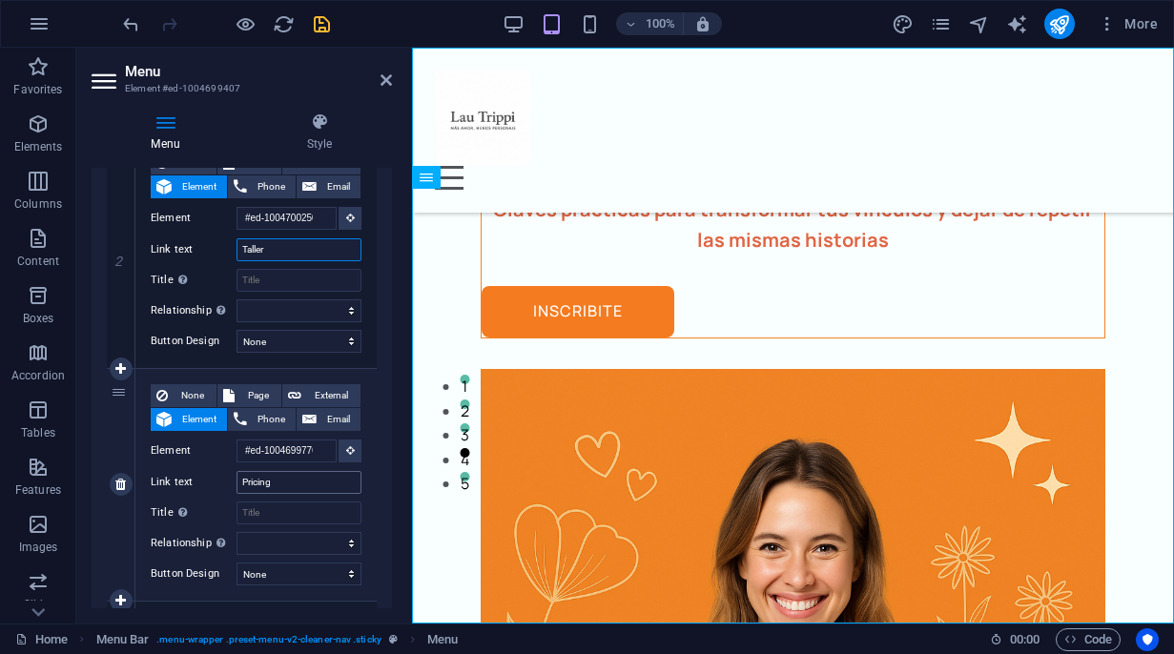
type input "Taller"
drag, startPoint x: 289, startPoint y: 483, endPoint x: 235, endPoint y: 484, distance: 54.4
click at [234, 484] on div "Link text Pricing" at bounding box center [256, 482] width 211 height 23
type input "[PERSON_NAME]"
select select
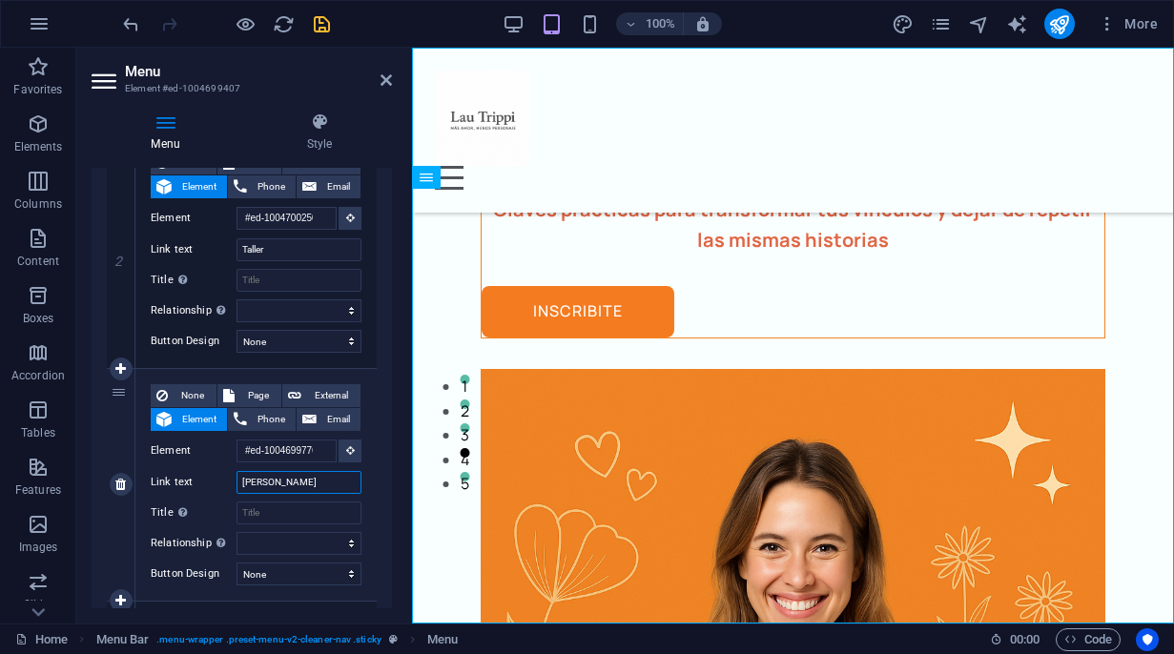
select select
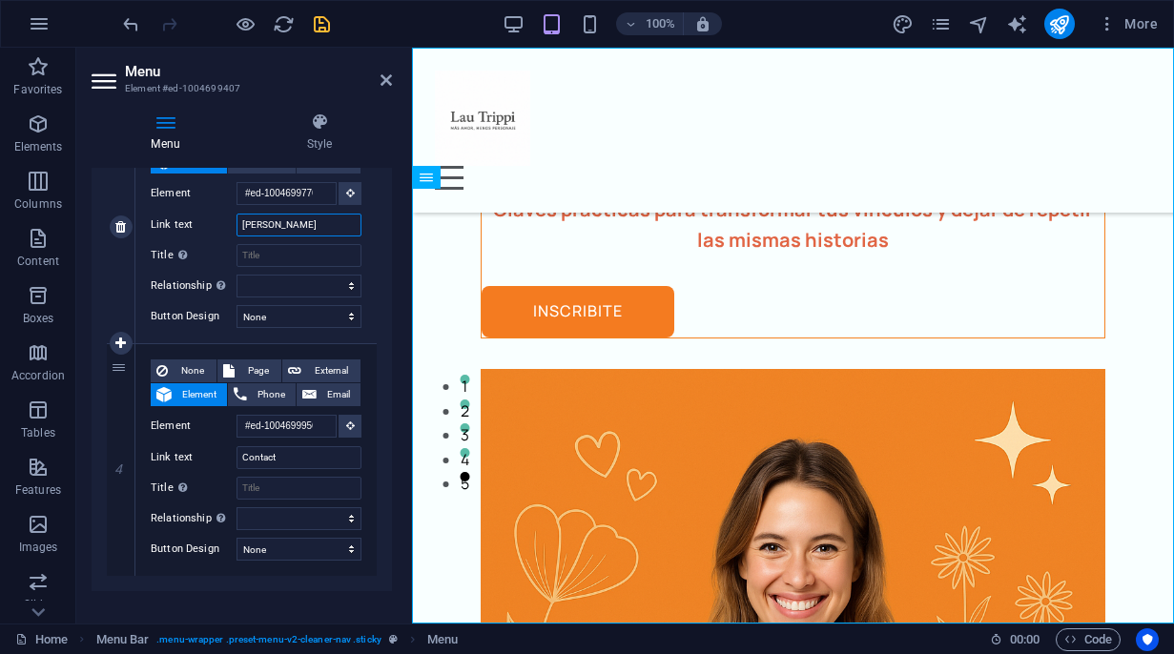
scroll to position [753, 0]
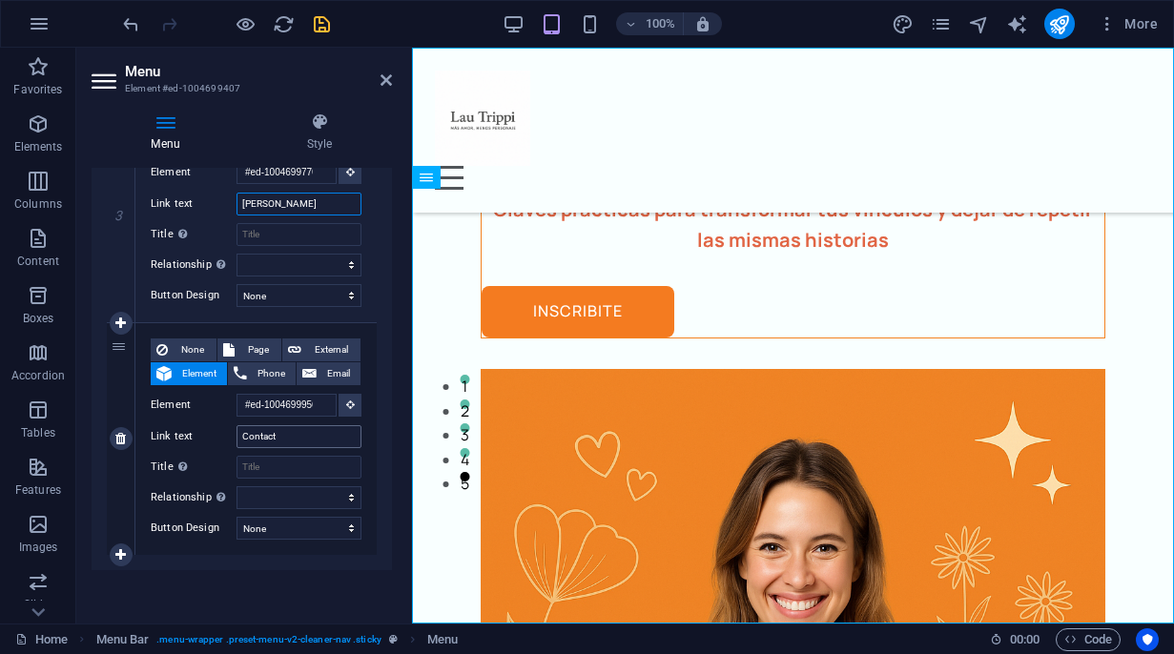
type input "[PERSON_NAME]"
click at [292, 437] on input "Contact" at bounding box center [298, 436] width 125 height 23
type input "Contacto"
select select
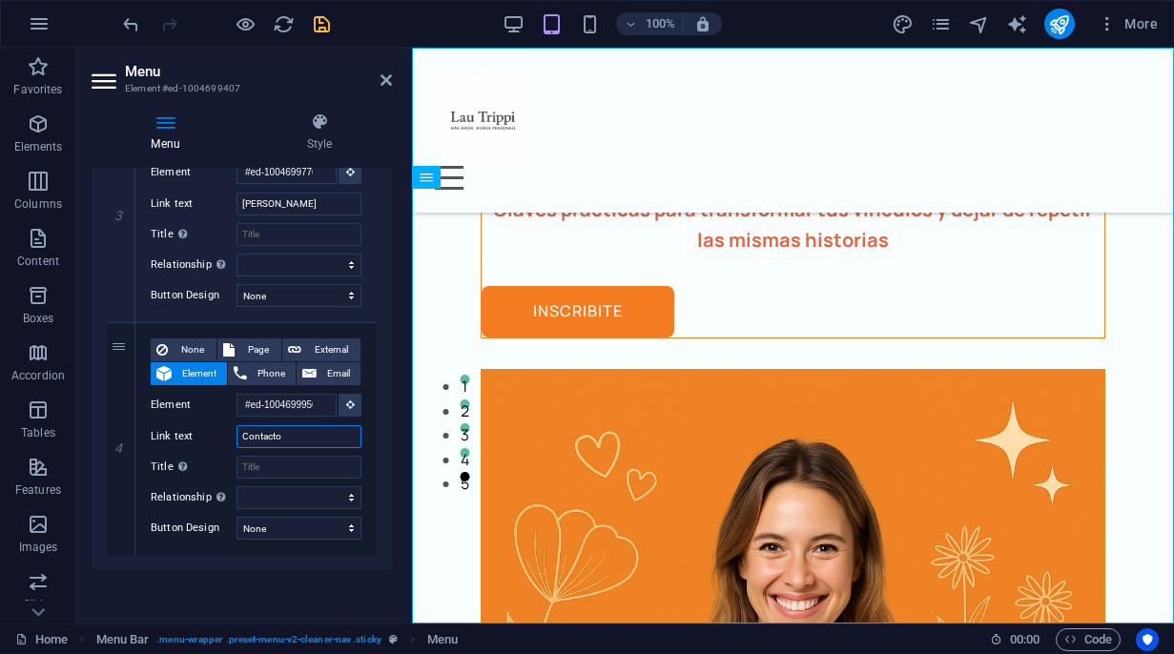
select select
type input "Contacto"
click at [385, 81] on icon at bounding box center [385, 79] width 11 height 15
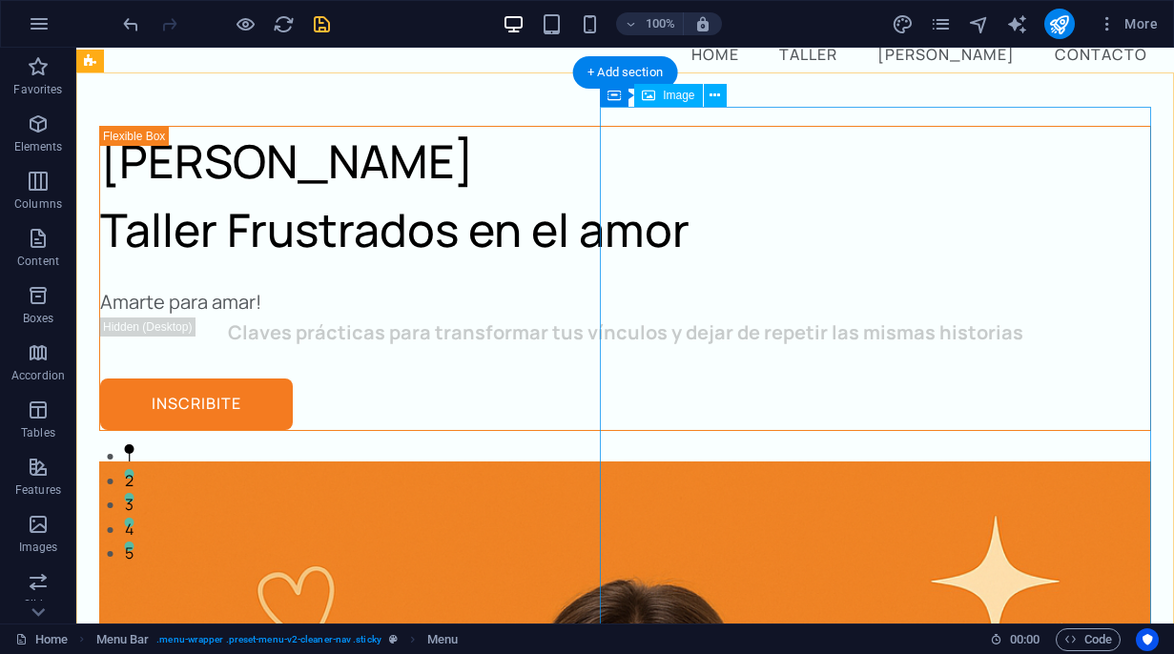
scroll to position [130, 0]
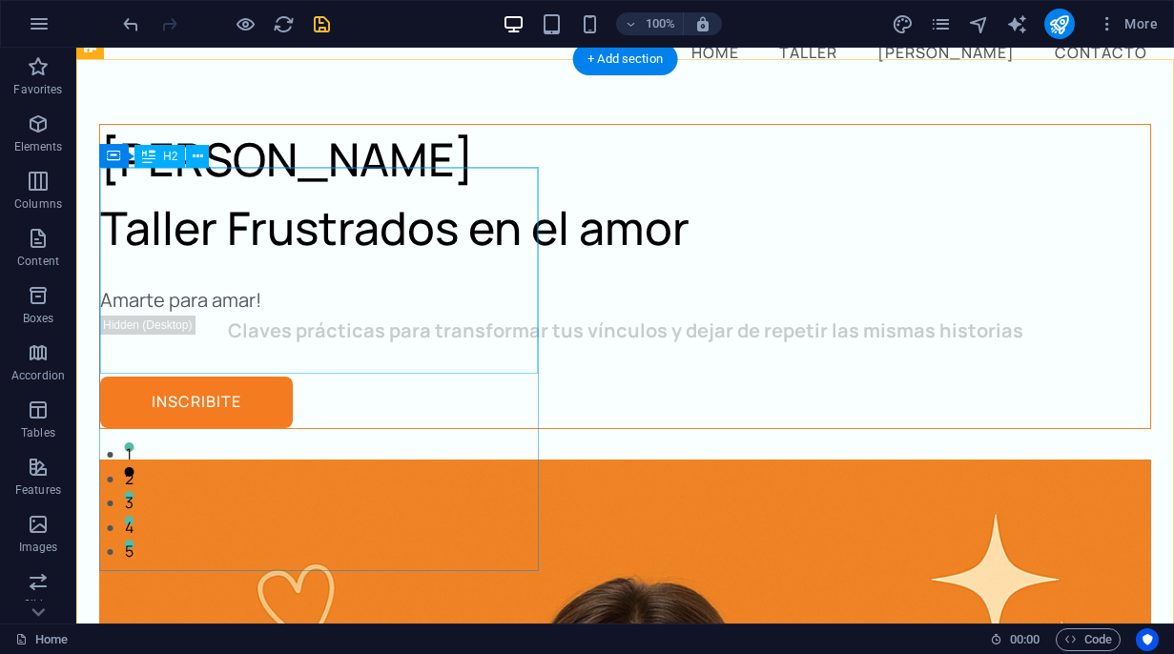
click at [234, 262] on div "[PERSON_NAME] Taller Frustrados en el amor" at bounding box center [625, 193] width 1050 height 137
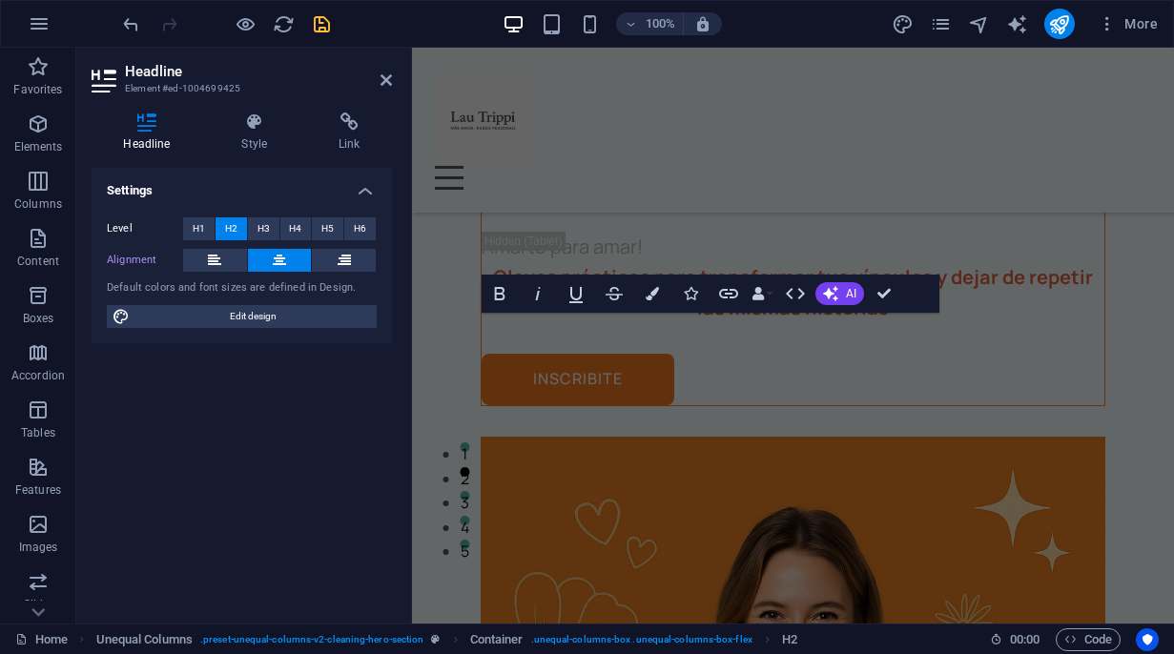
scroll to position [620, 0]
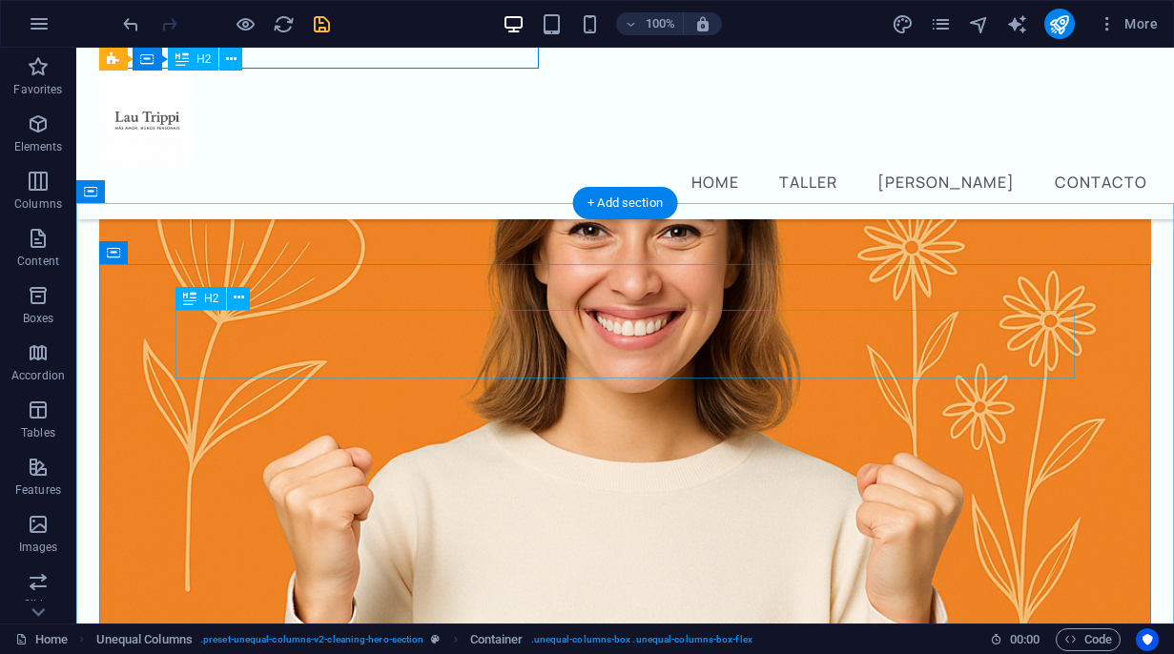
scroll to position [632, 0]
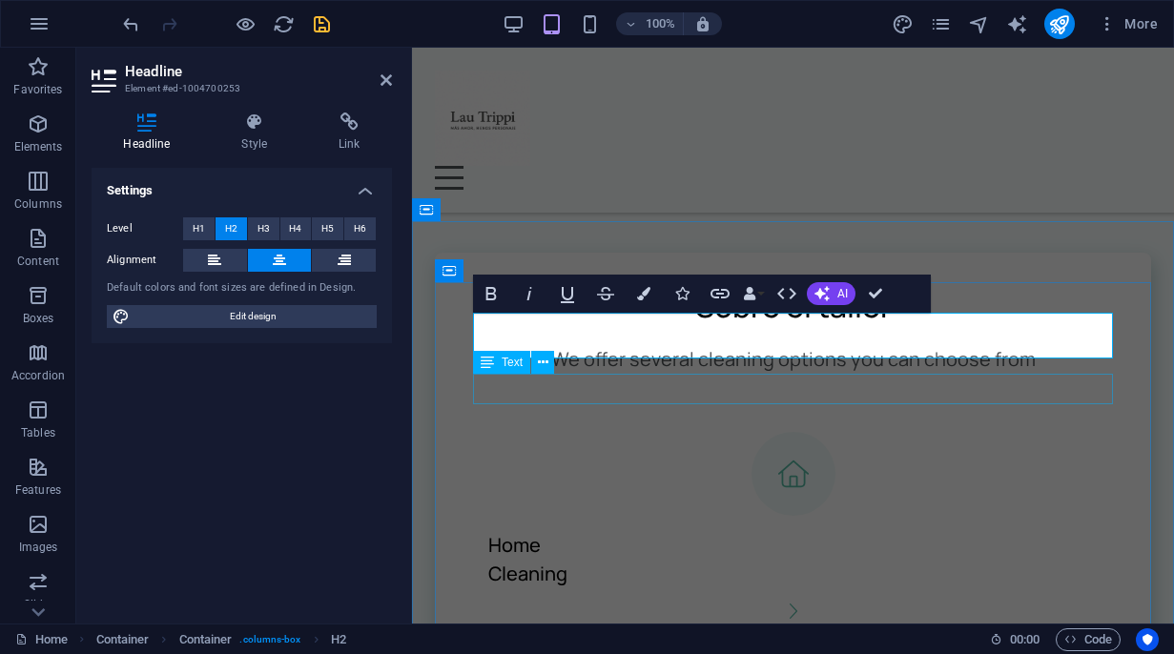
scroll to position [0, 6]
click at [765, 375] on div "We offer several cleaning options you can choose from" at bounding box center [793, 359] width 640 height 31
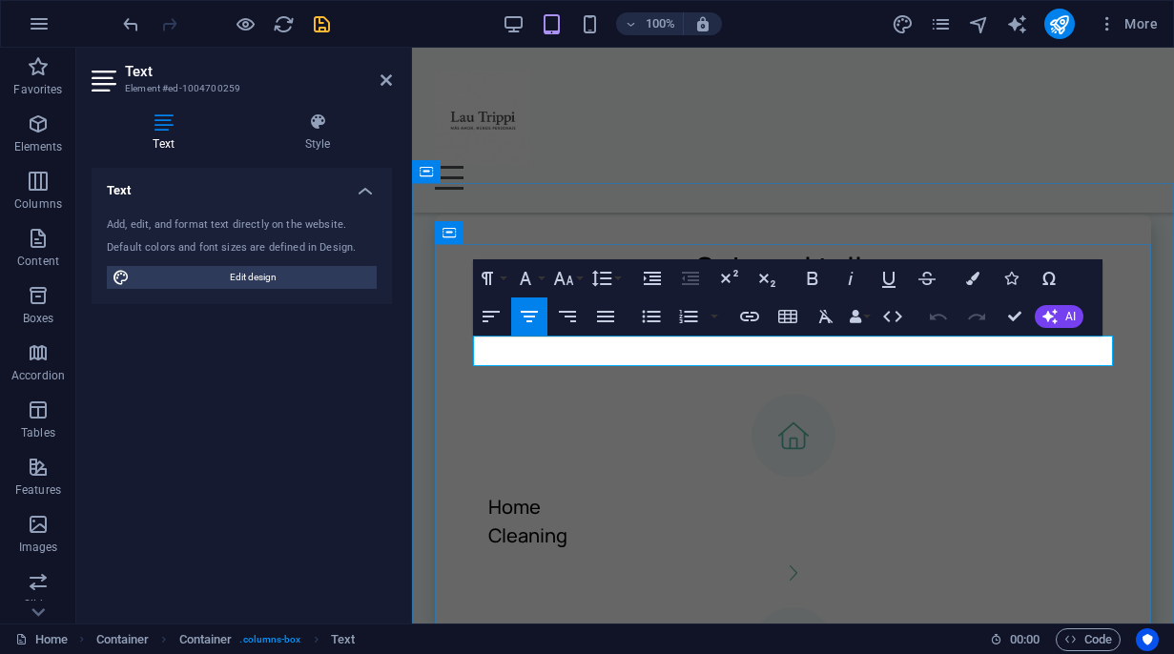
drag, startPoint x: 1039, startPoint y: 355, endPoint x: 558, endPoint y: 360, distance: 481.6
click at [556, 337] on p "We offer several cleaning options you can choose from" at bounding box center [793, 321] width 640 height 31
click at [395, 76] on aside "Text Element #ed-1004700259 Text Style Text Add, edit, and format text directly…" at bounding box center [244, 336] width 336 height 576
click at [384, 78] on icon at bounding box center [385, 79] width 11 height 15
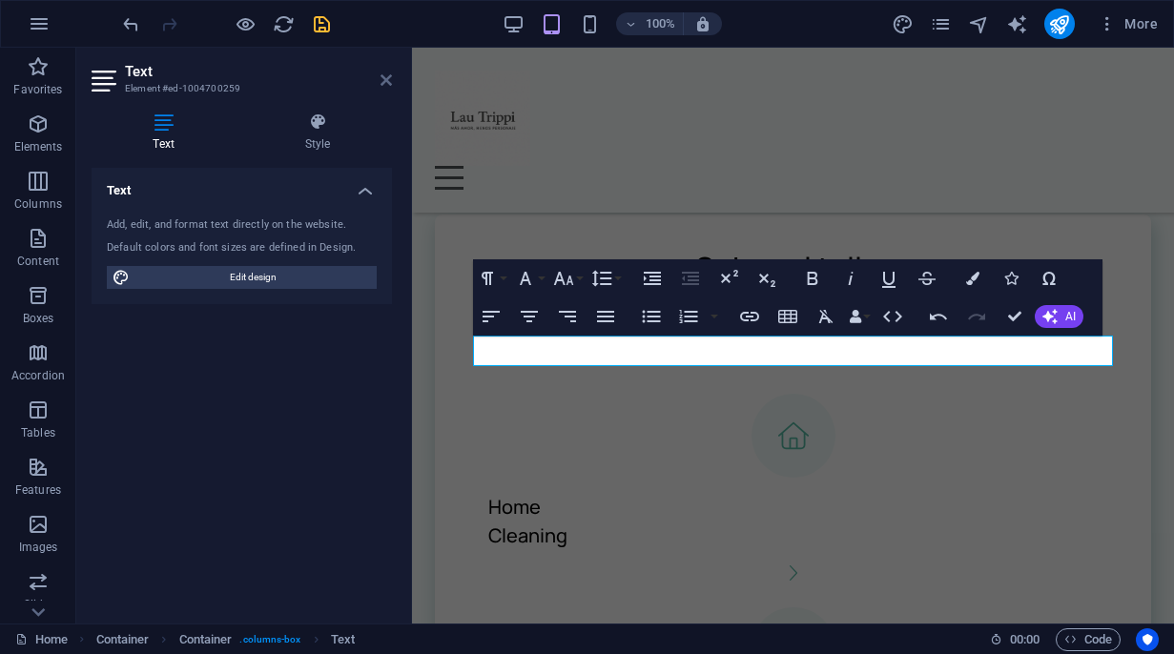
scroll to position [706, 0]
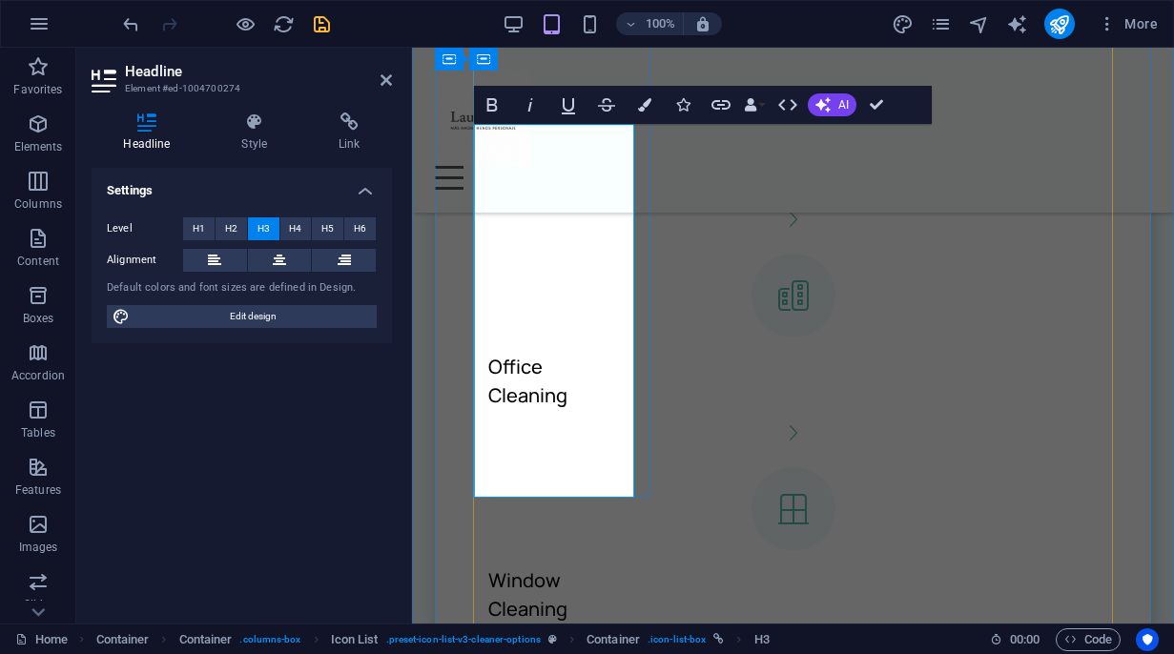
scroll to position [1479, 0]
drag, startPoint x: 587, startPoint y: 293, endPoint x: 614, endPoint y: 460, distance: 169.0
click at [614, 195] on h3 "--Comprender cómo el ego y las proyecciones sabotean tus relaciones.Comprender …" at bounding box center [784, 152] width 592 height 86
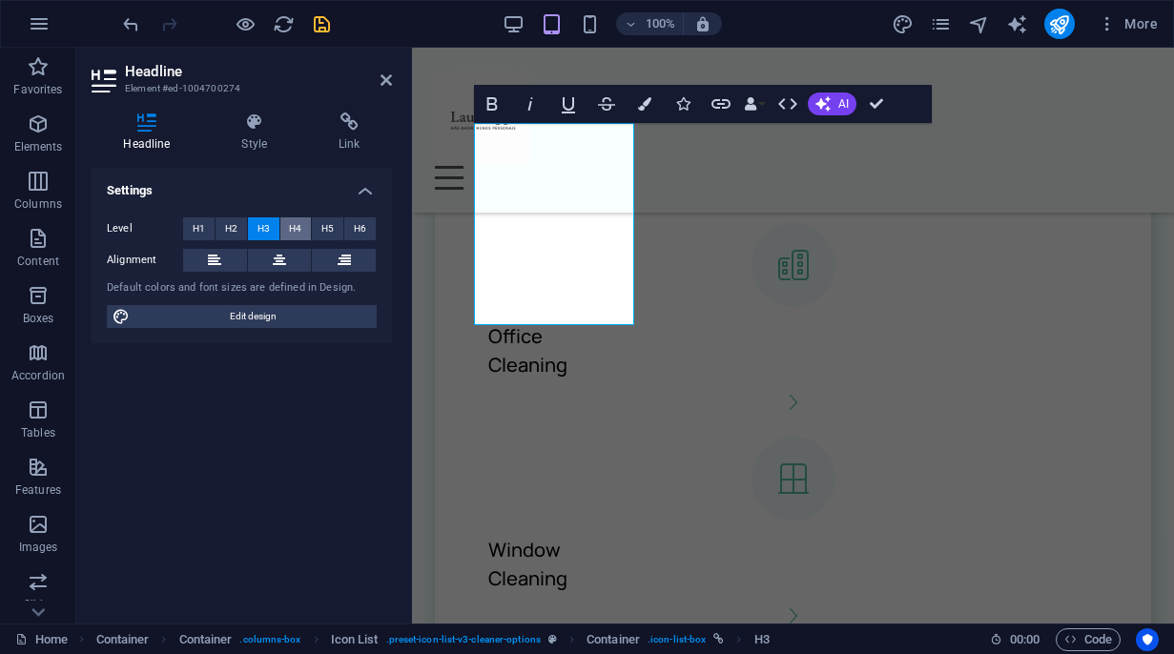
click at [289, 227] on span "H4" at bounding box center [295, 228] width 12 height 23
click at [334, 231] on button "H5" at bounding box center [327, 228] width 31 height 23
click at [298, 227] on span "H4" at bounding box center [295, 228] width 12 height 23
click at [381, 79] on icon at bounding box center [385, 79] width 11 height 15
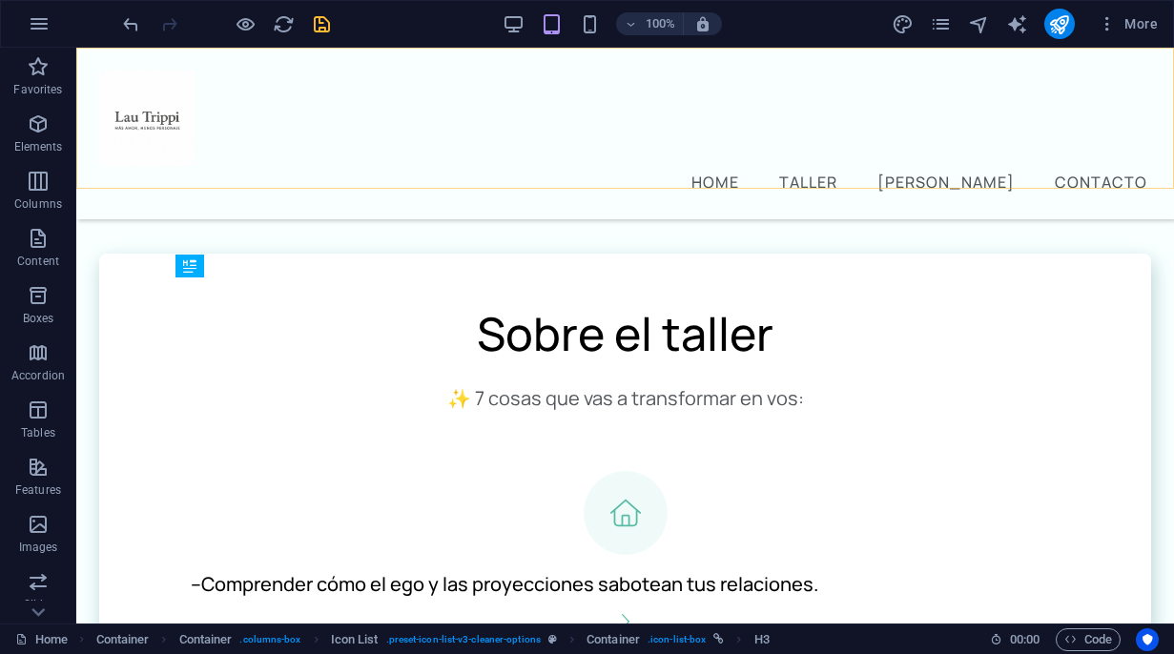
scroll to position [920, 0]
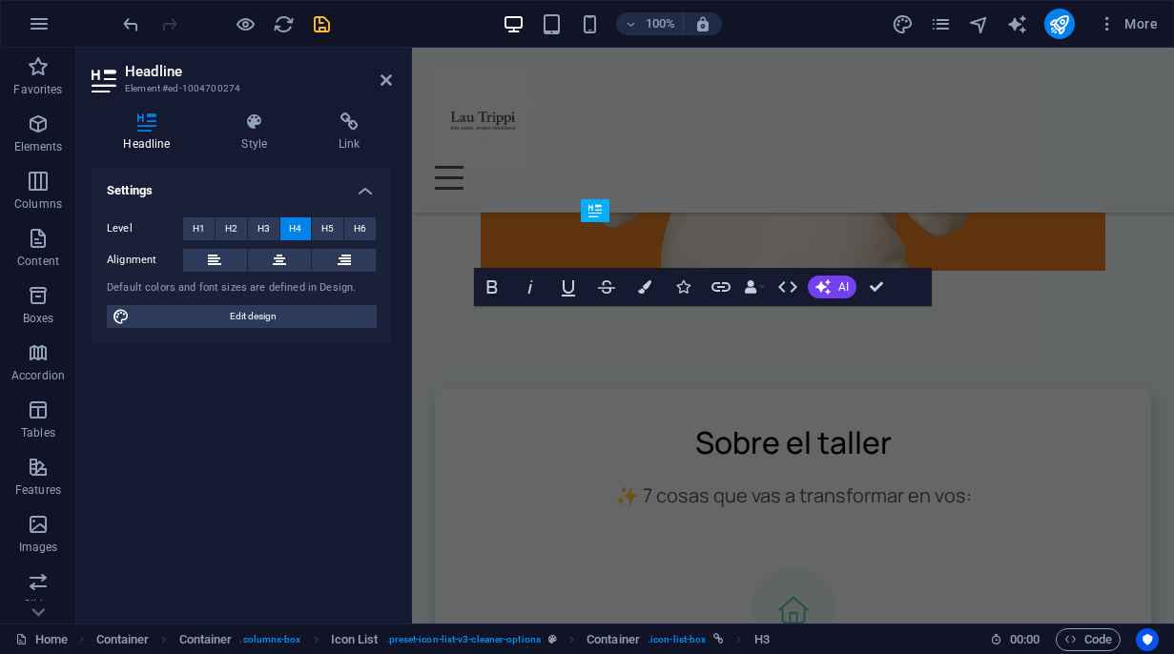
scroll to position [1296, 0]
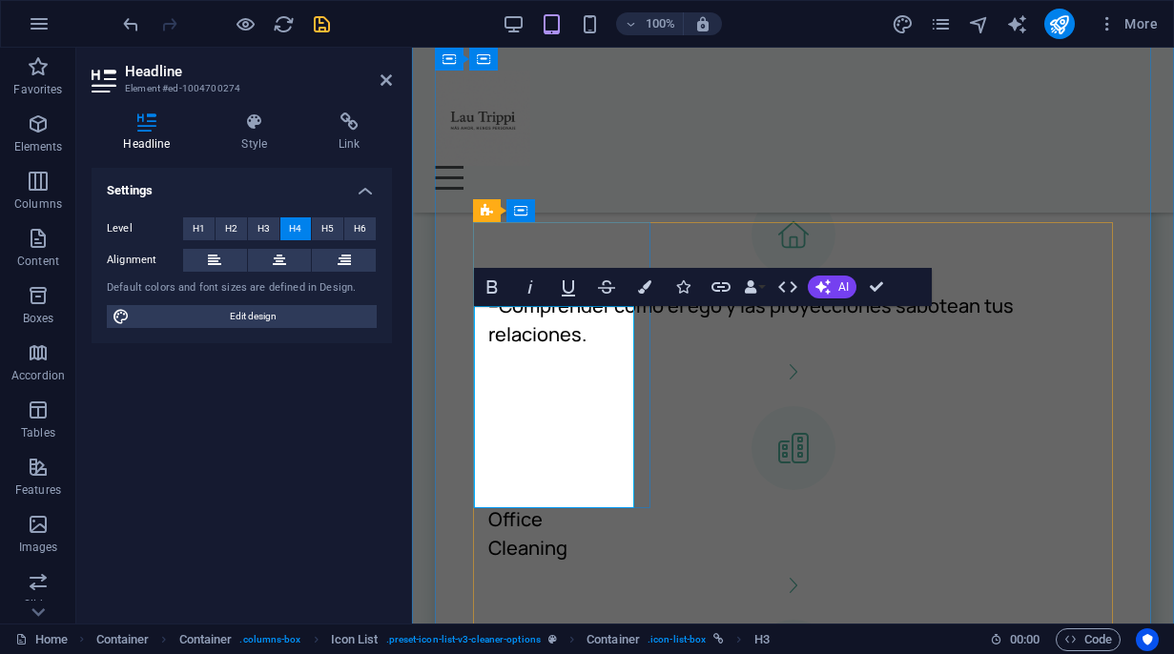
click at [503, 334] on h4 "--Comprender cómo el ego y las proyecciones sabotean tus relaciones." at bounding box center [784, 320] width 592 height 57
click at [503, 335] on h4 "--Comprender cómo el ego y las proyecciones sabotean tus relaciones." at bounding box center [784, 320] width 592 height 57
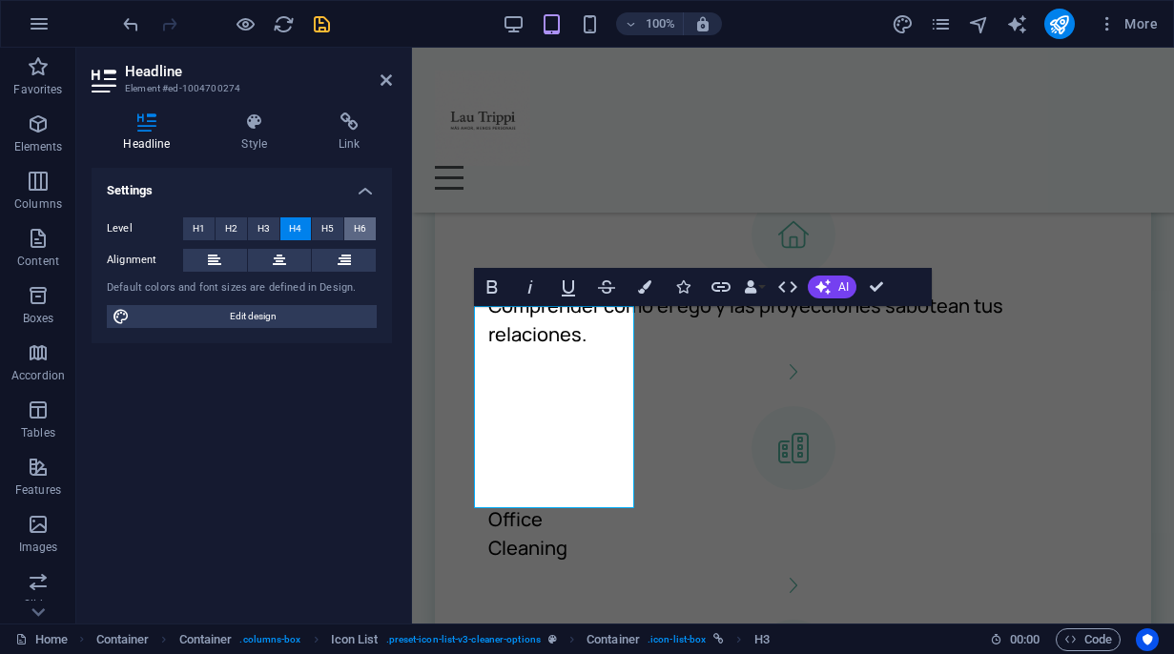
click at [359, 223] on span "H6" at bounding box center [360, 228] width 12 height 23
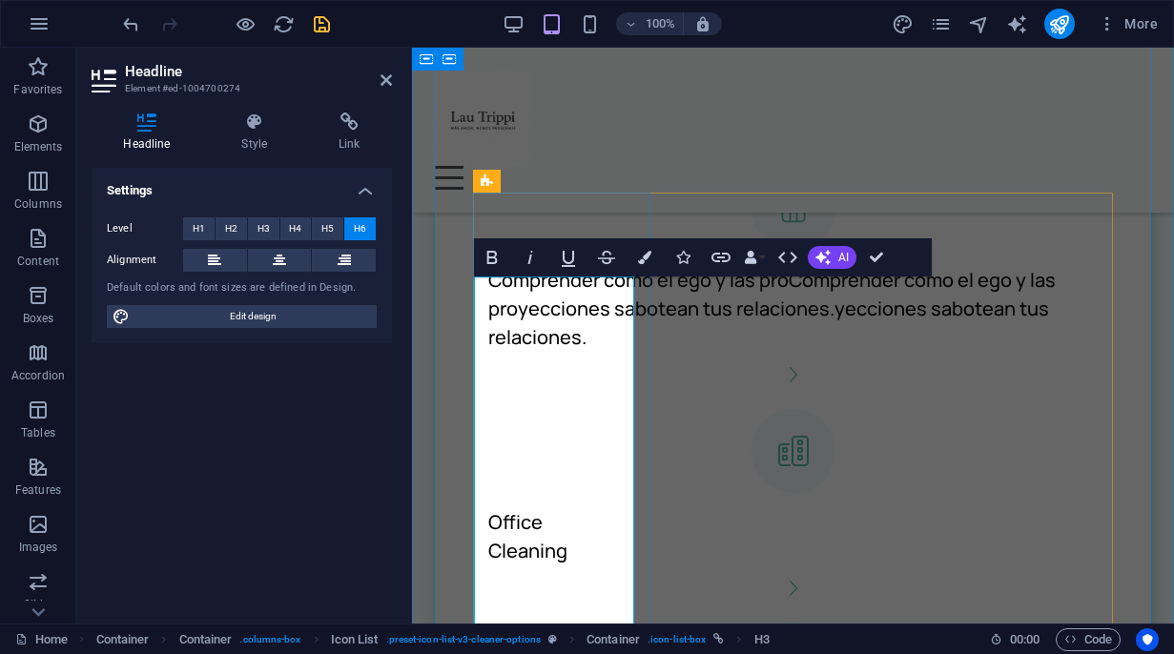
scroll to position [1325, 0]
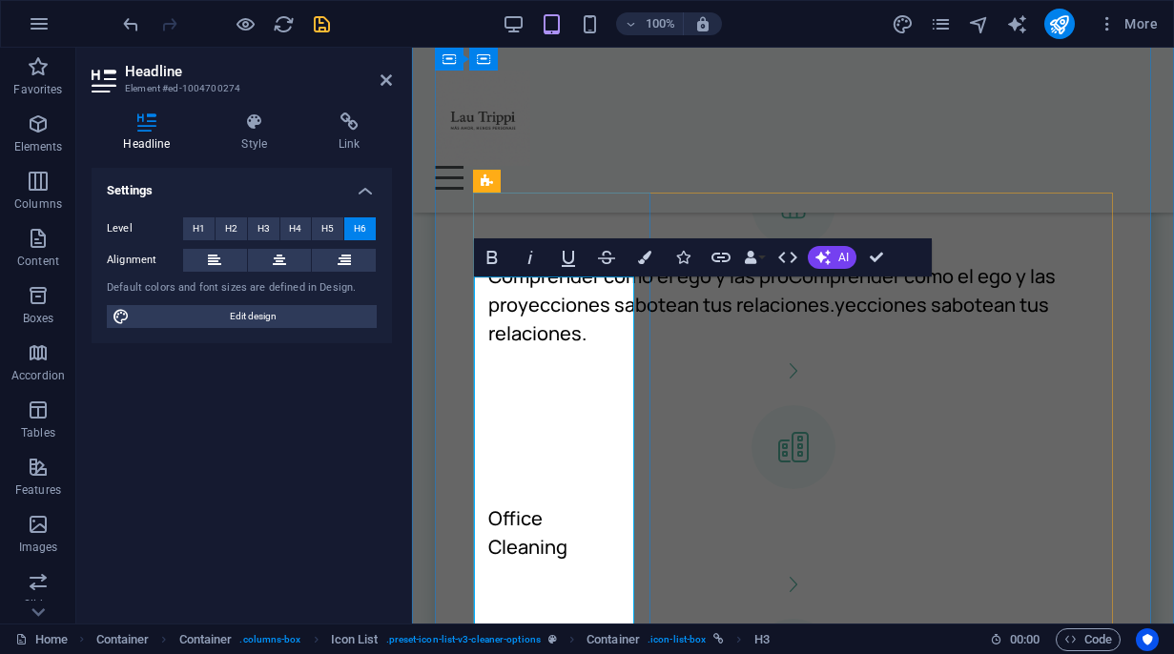
click at [491, 303] on h6 "Comprender cómo el ego y las proComprender cómo el ego y las proyecciones sabot…" at bounding box center [784, 305] width 592 height 86
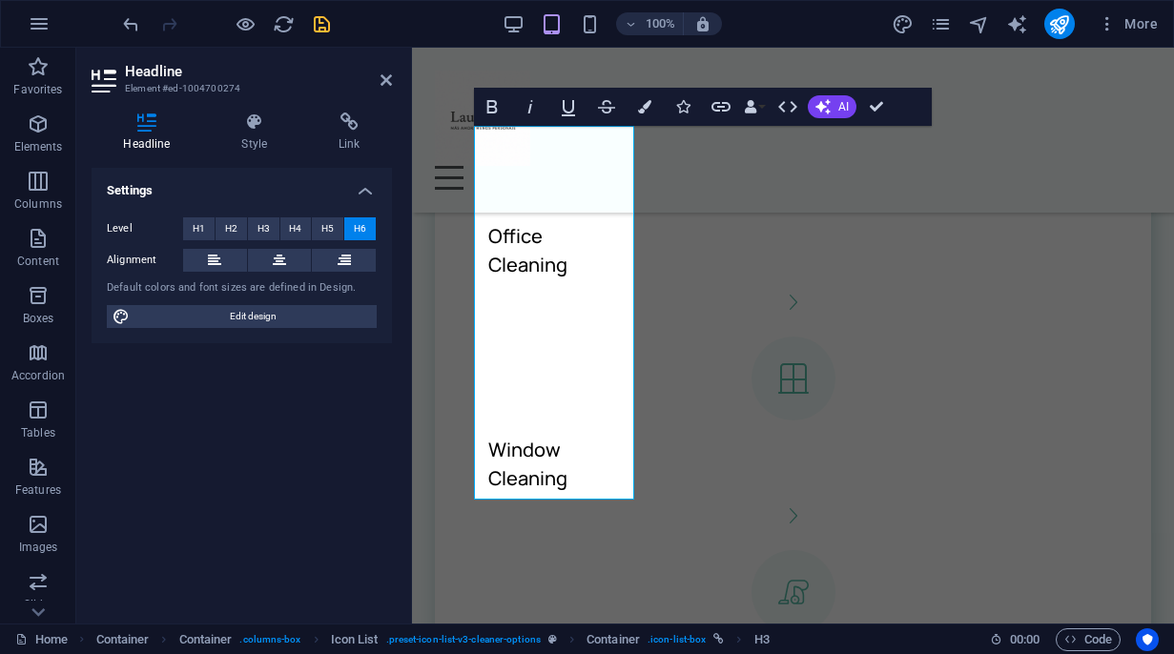
scroll to position [1689, 0]
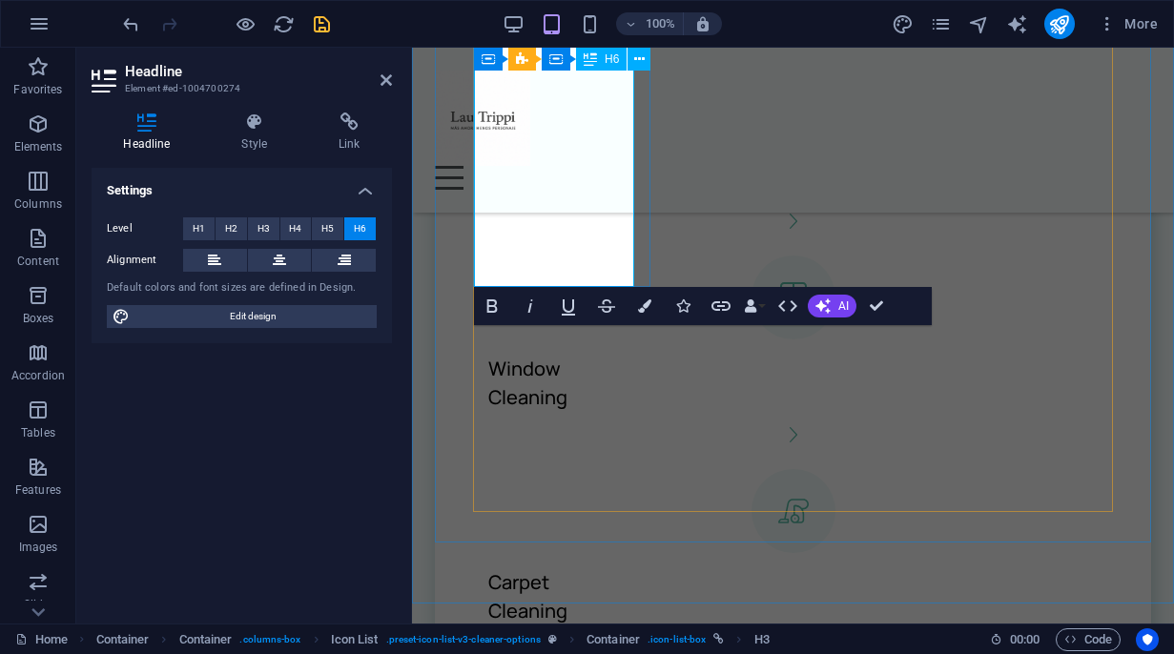
drag, startPoint x: 491, startPoint y: 303, endPoint x: 607, endPoint y: 273, distance: 120.3
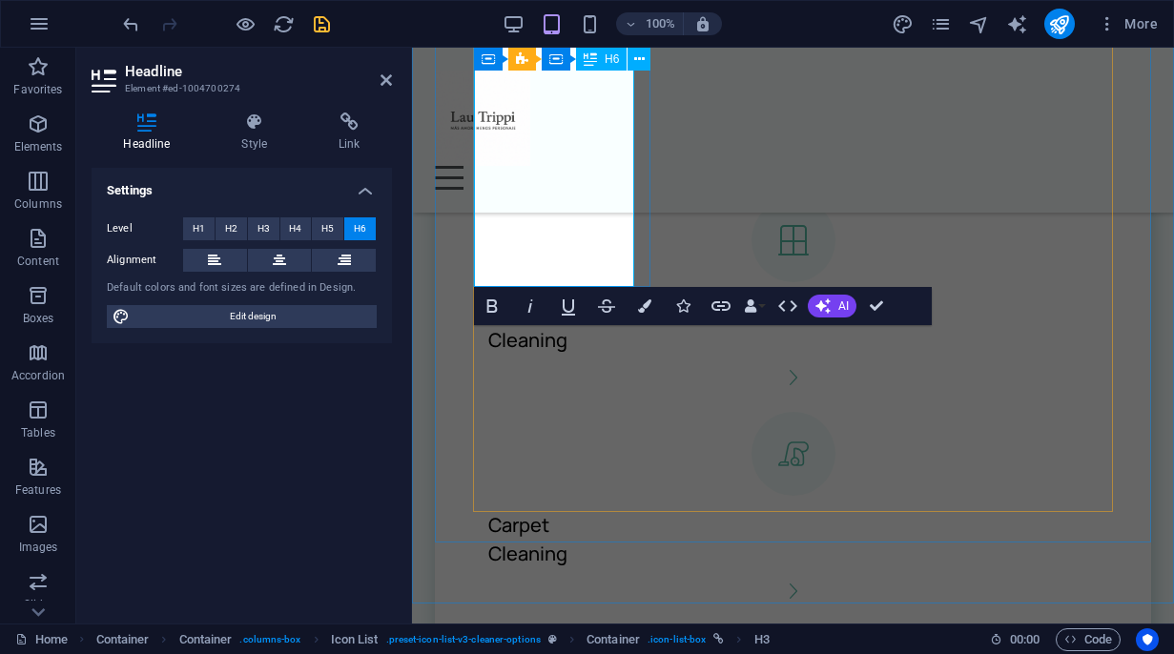
scroll to position [1661, 0]
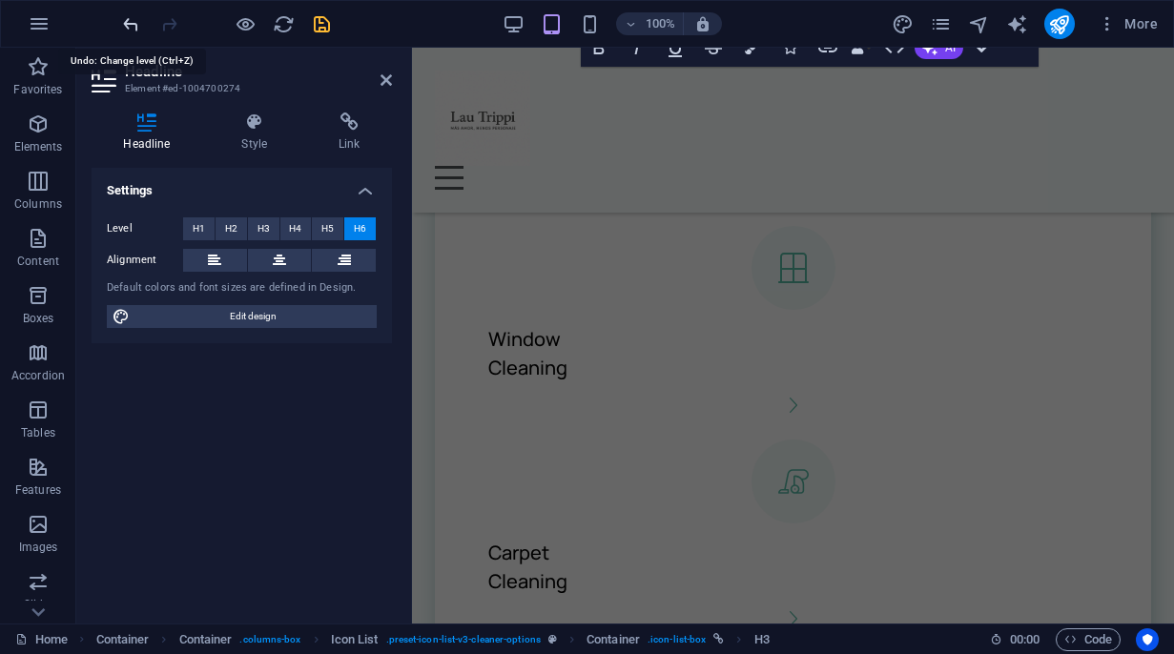
click at [133, 31] on icon "undo" at bounding box center [131, 24] width 22 height 22
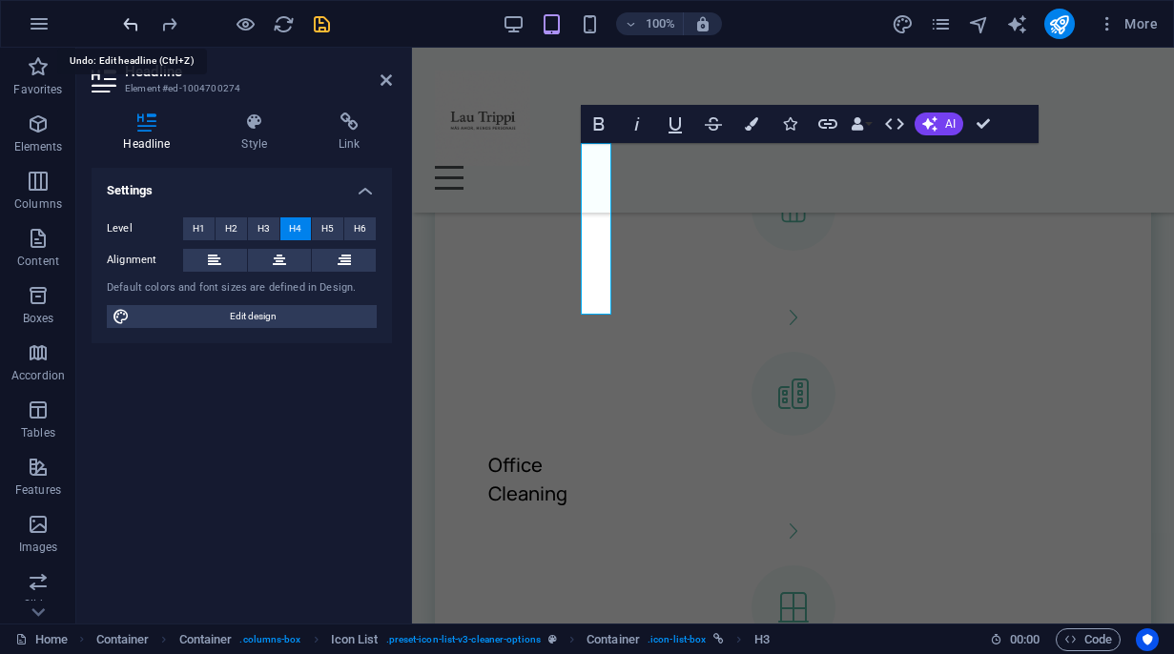
scroll to position [1268, 0]
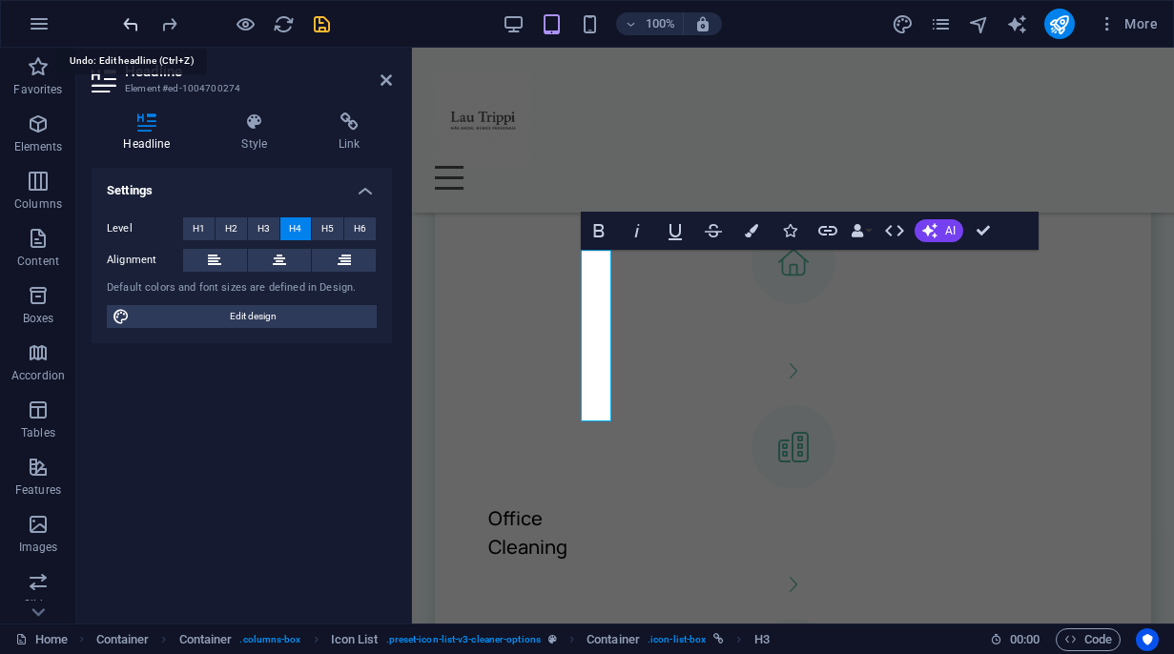
click at [133, 31] on icon "undo" at bounding box center [131, 24] width 22 height 22
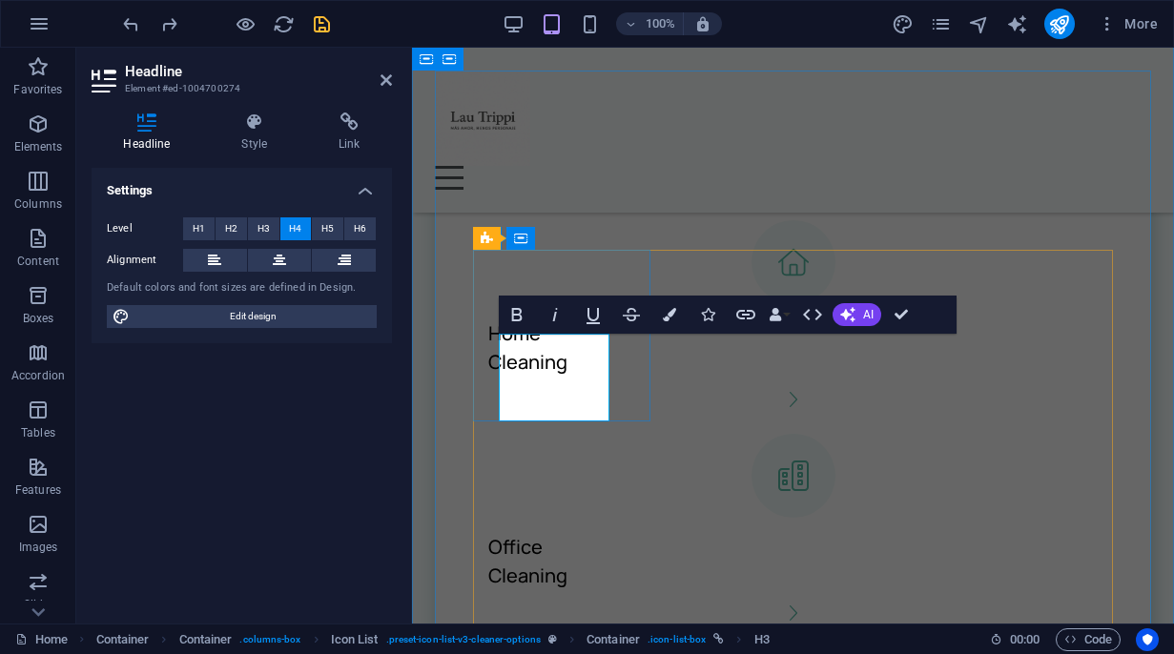
click at [538, 360] on h4 "Home Cleaning" at bounding box center [527, 347] width 79 height 57
click at [567, 377] on h4 "Home Cleaning" at bounding box center [527, 347] width 79 height 57
drag, startPoint x: 591, startPoint y: 394, endPoint x: 498, endPoint y: 369, distance: 96.7
click at [498, 369] on div "Home Cleaning" at bounding box center [784, 348] width 623 height 88
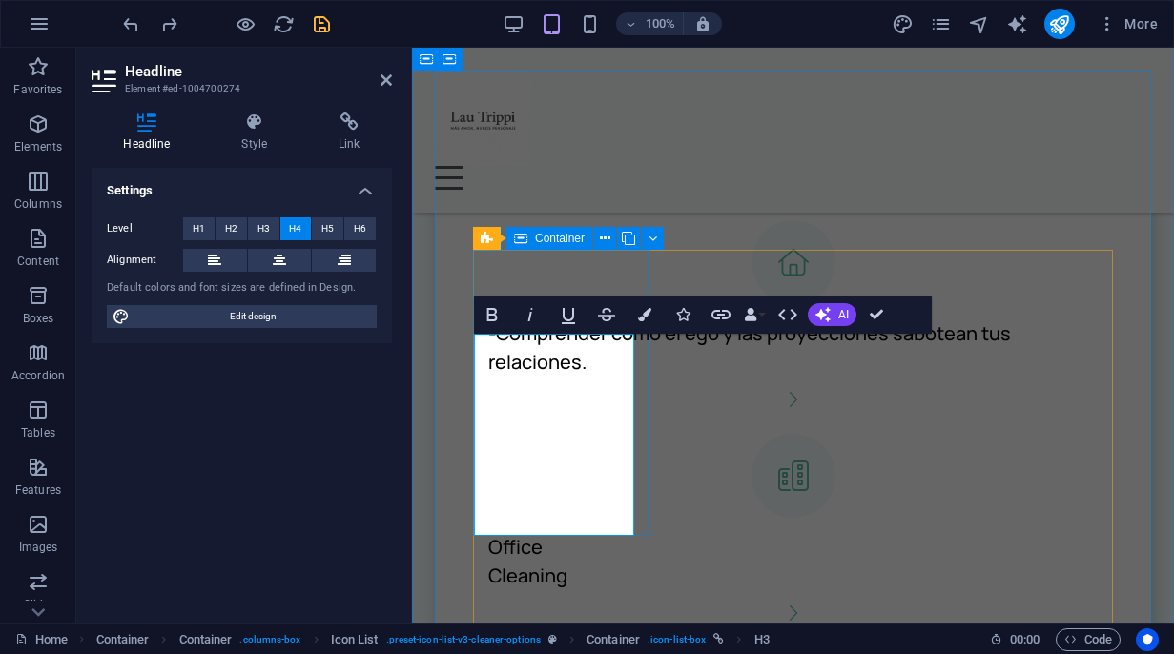
scroll to position [972, 4]
click at [503, 370] on h4 "-Comprender cómo el ego y las proyecciones sabotean tus relaciones." at bounding box center [784, 347] width 592 height 57
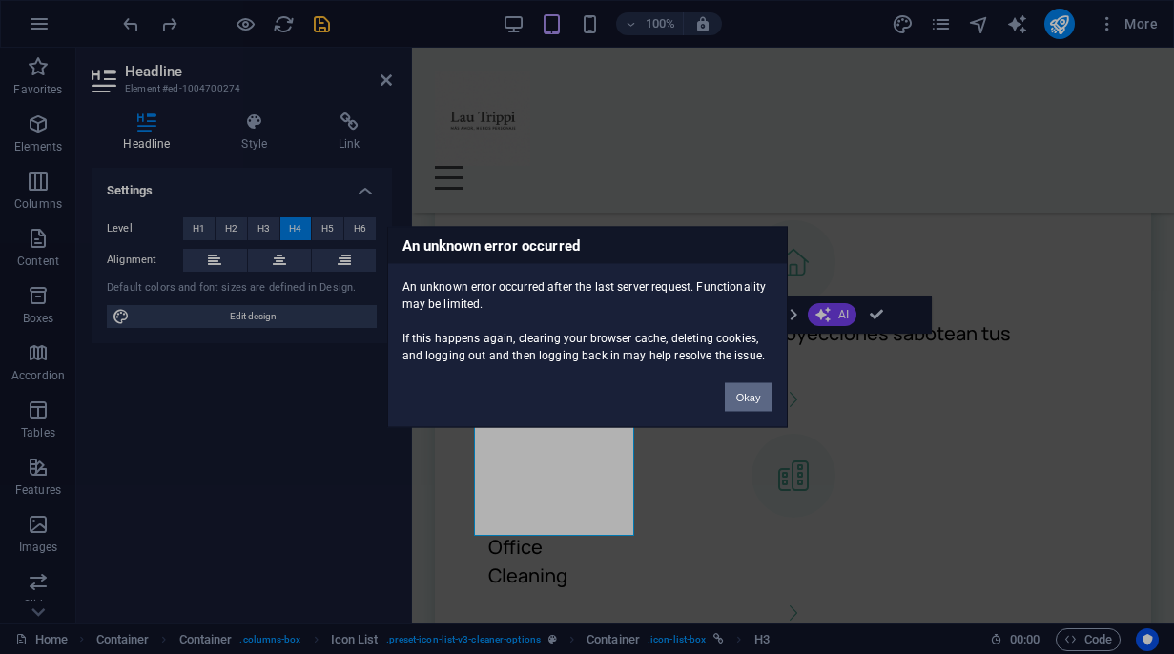
click at [730, 391] on button "Okay" at bounding box center [749, 397] width 48 height 29
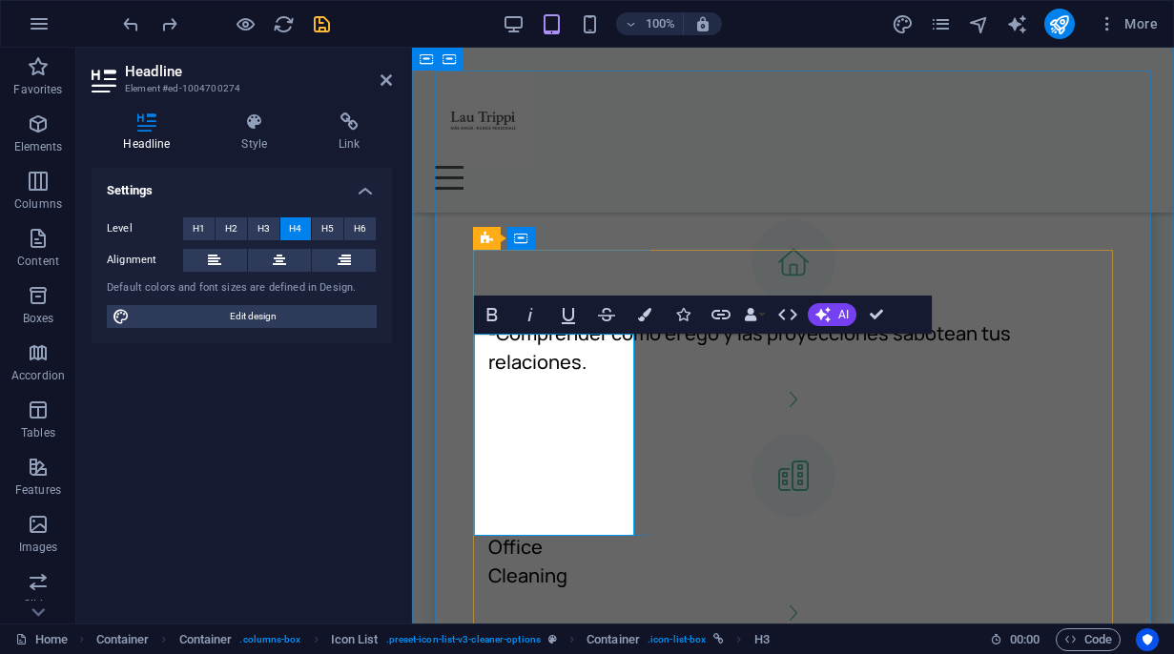
click at [507, 362] on h4 "-Comprender cómo el ego y las proyecciones sabotean tus relaciones." at bounding box center [784, 347] width 592 height 57
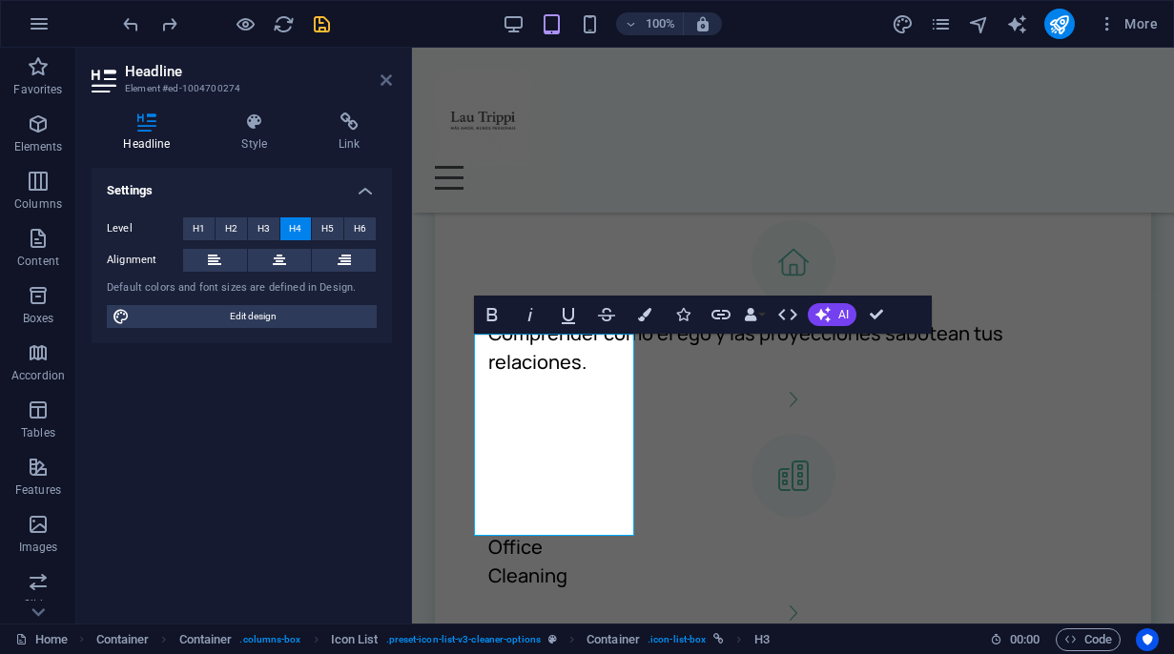
click at [384, 81] on icon at bounding box center [385, 79] width 11 height 15
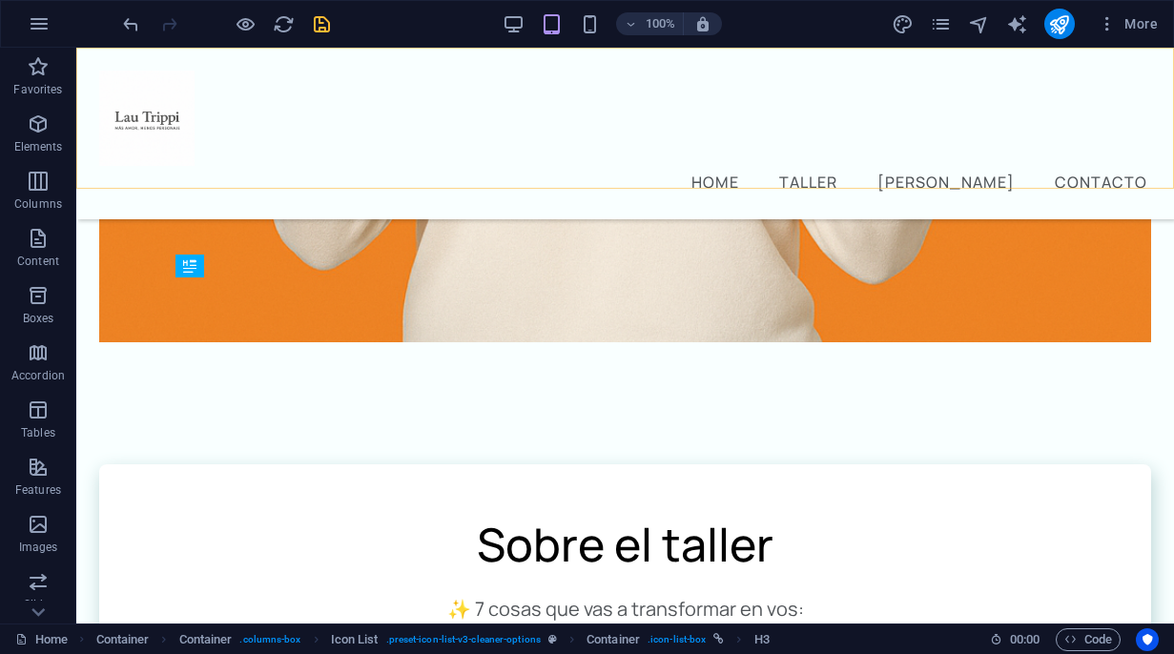
scroll to position [920, 0]
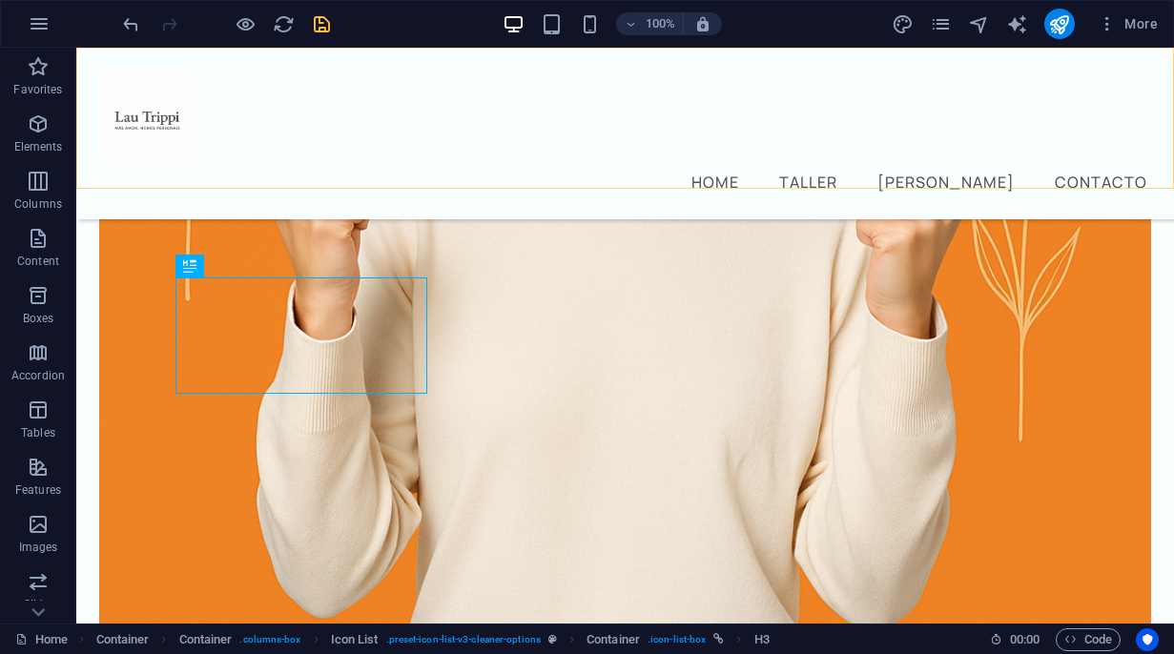
click at [411, 135] on div "Home Taller [PERSON_NAME] Contacto Menu" at bounding box center [625, 134] width 1098 height 172
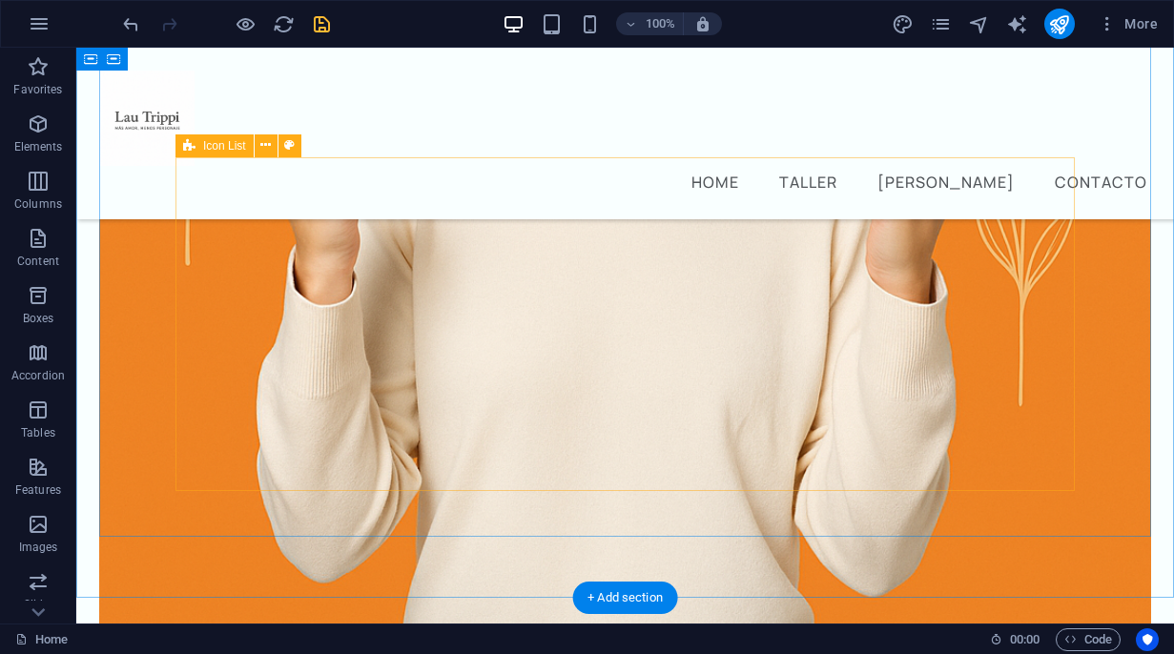
scroll to position [958, 0]
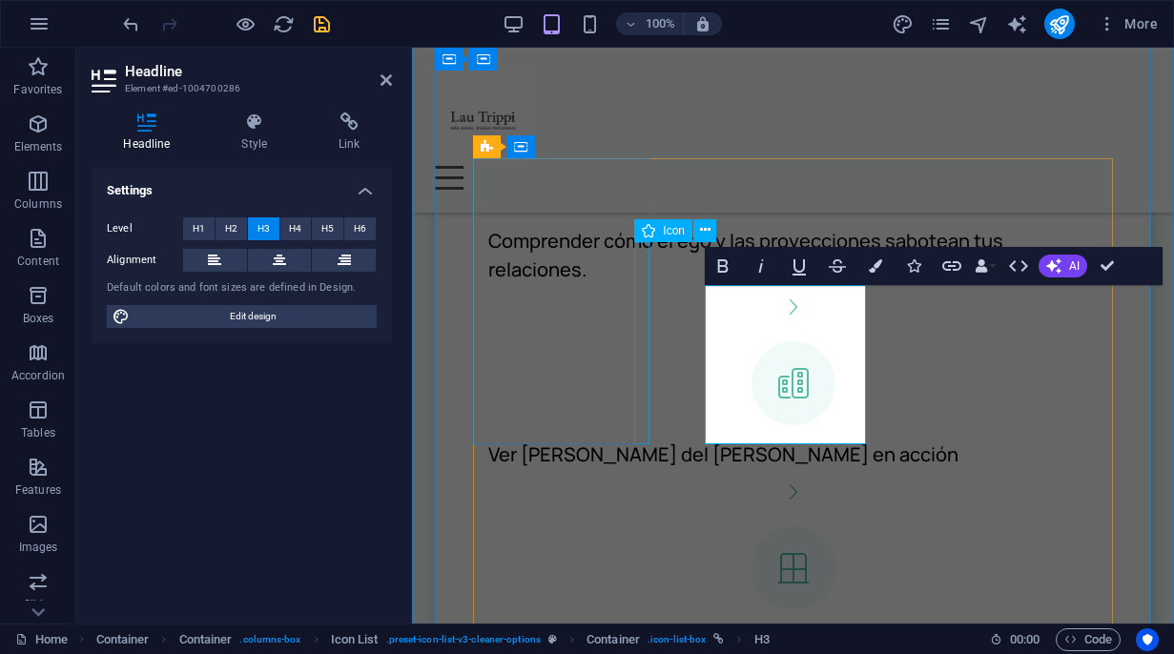
scroll to position [91, 10]
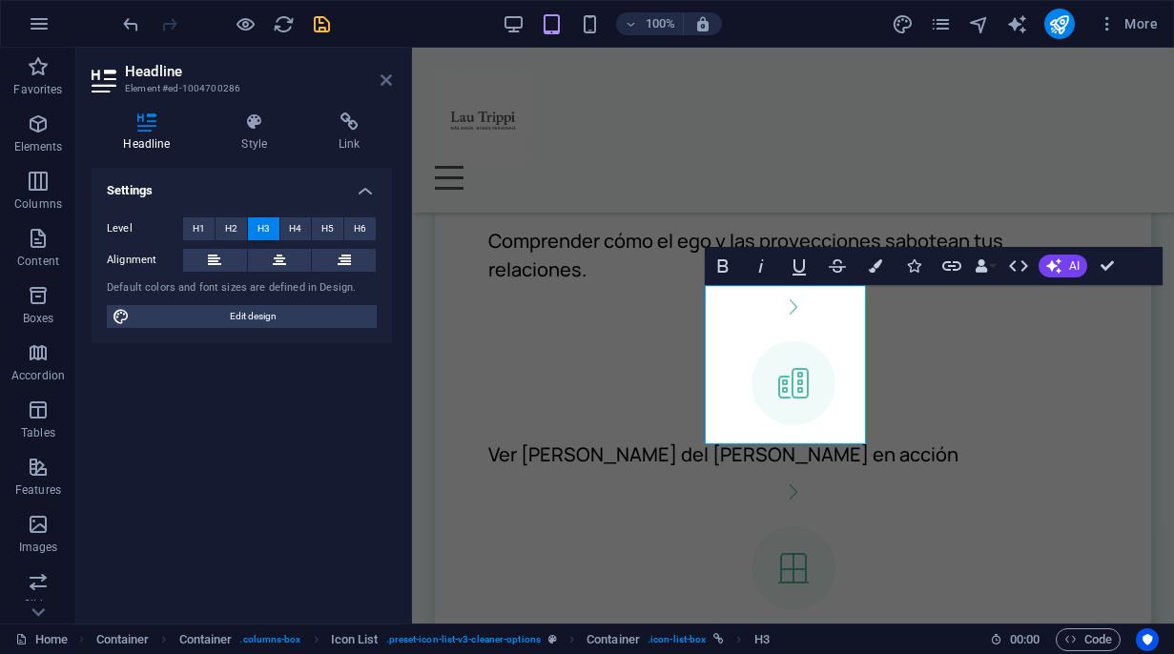
click at [385, 74] on icon at bounding box center [385, 79] width 11 height 15
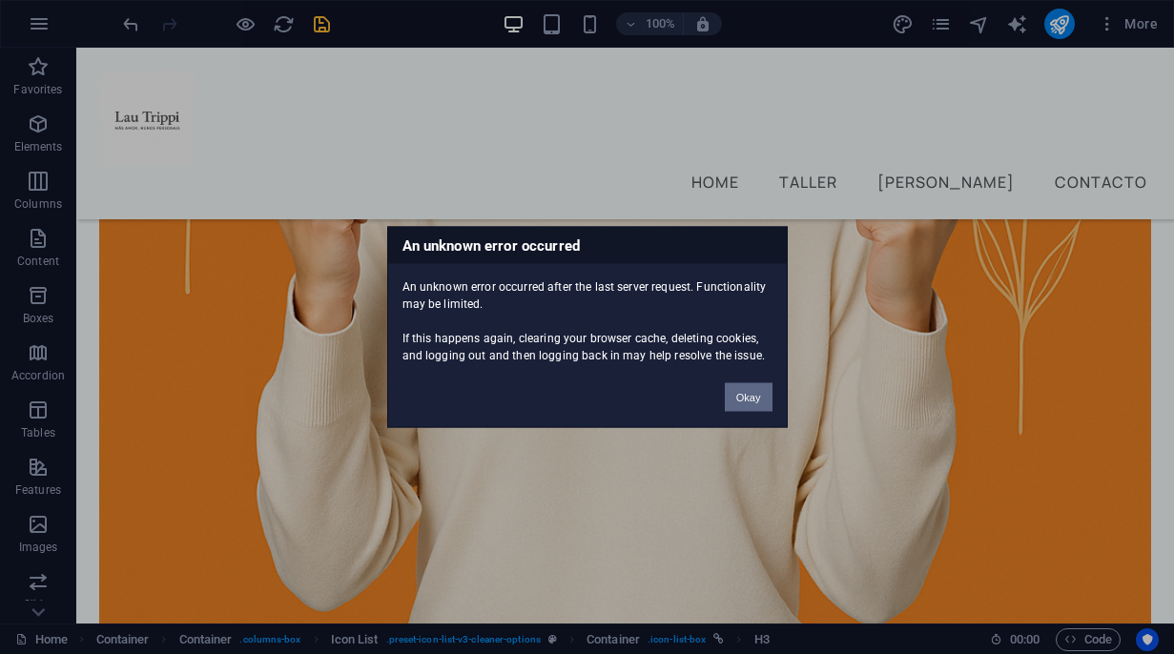
click at [755, 394] on button "Okay" at bounding box center [749, 397] width 48 height 29
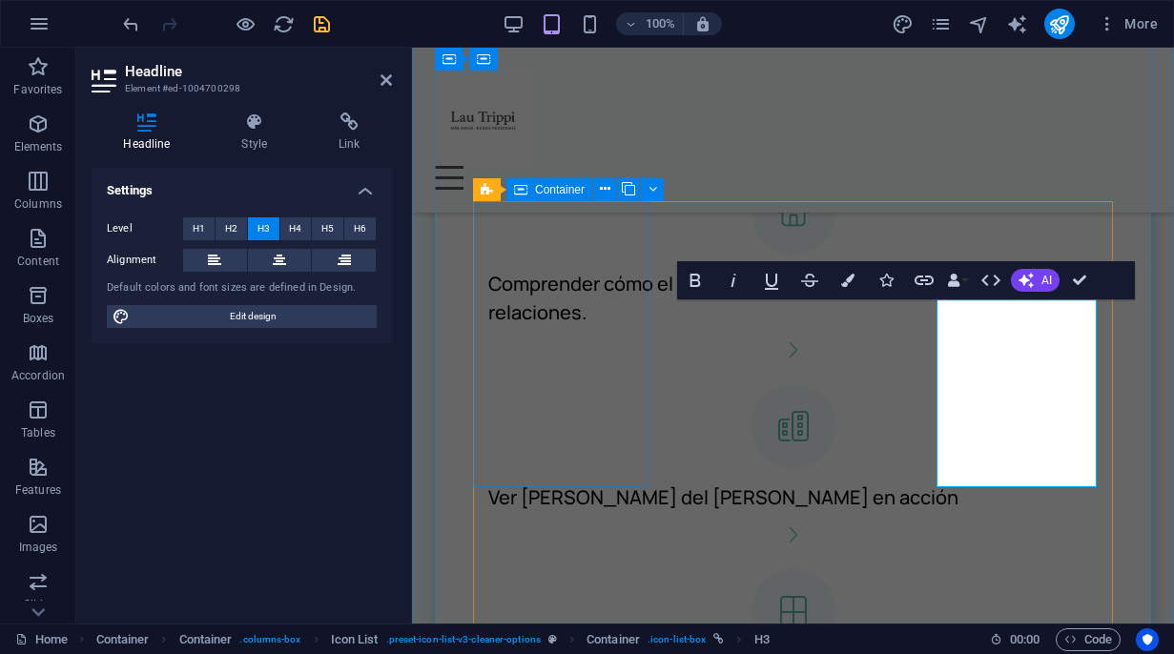
scroll to position [758, 4]
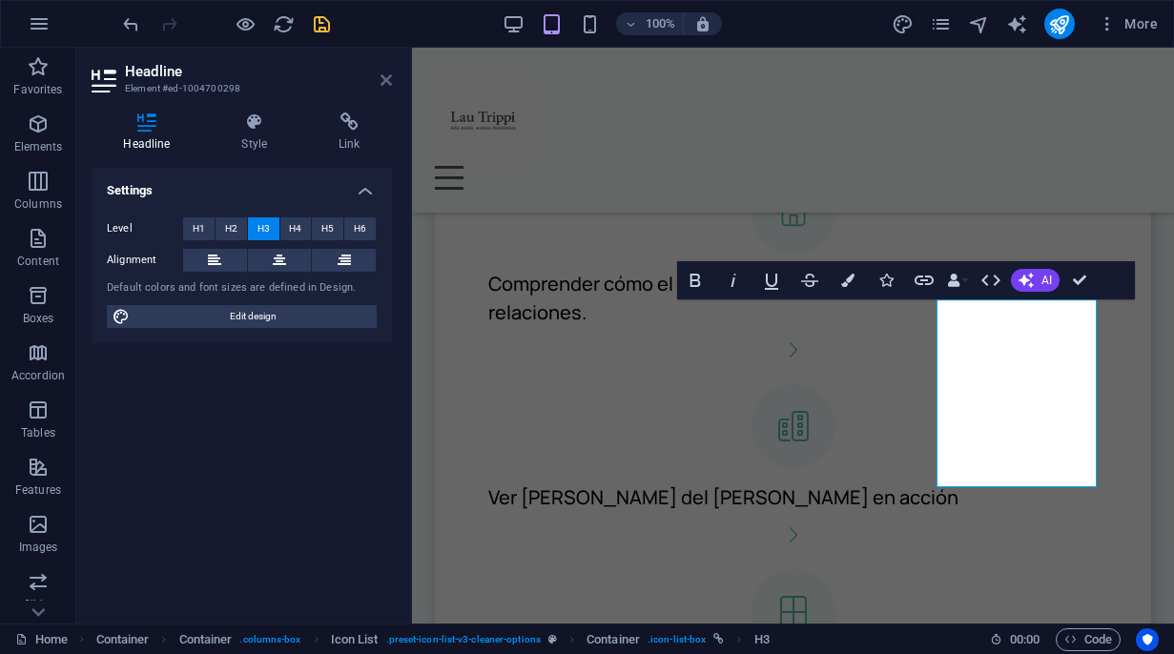
click at [385, 79] on icon at bounding box center [385, 79] width 11 height 15
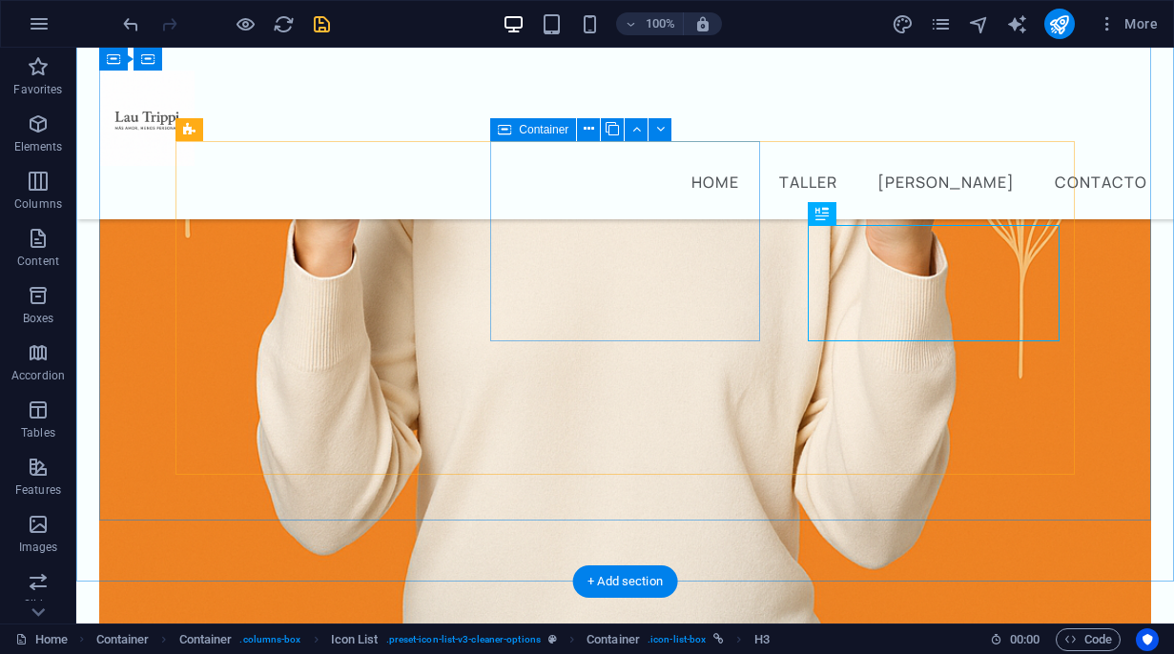
scroll to position [996, 0]
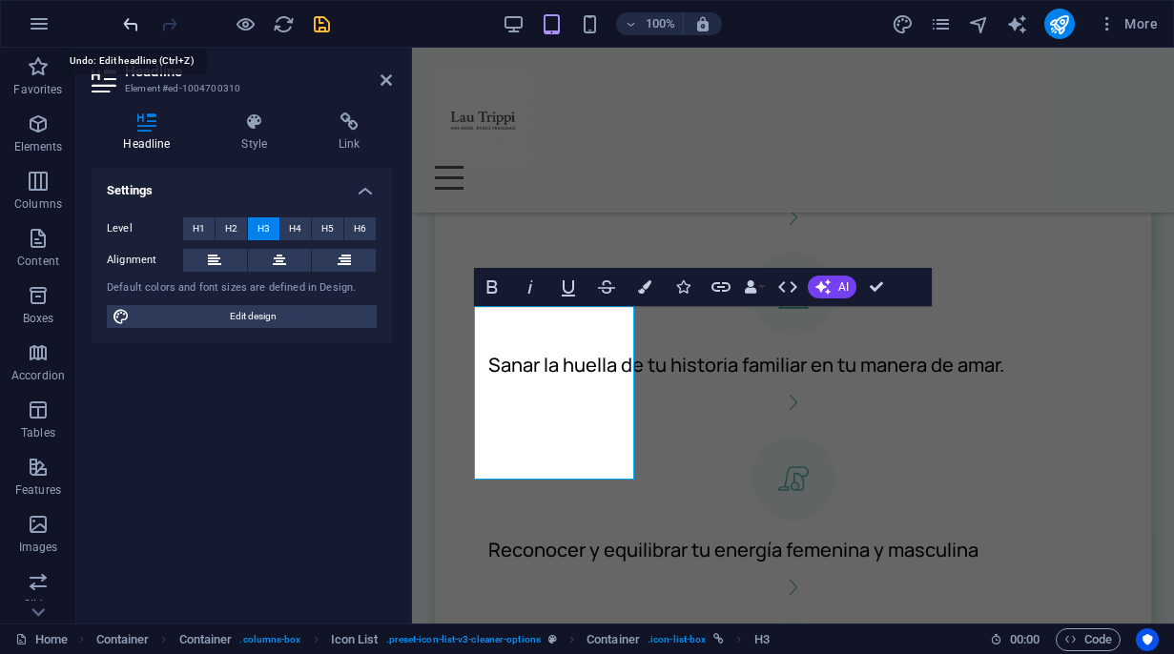
scroll to position [678, 10]
click at [388, 84] on icon at bounding box center [385, 79] width 11 height 15
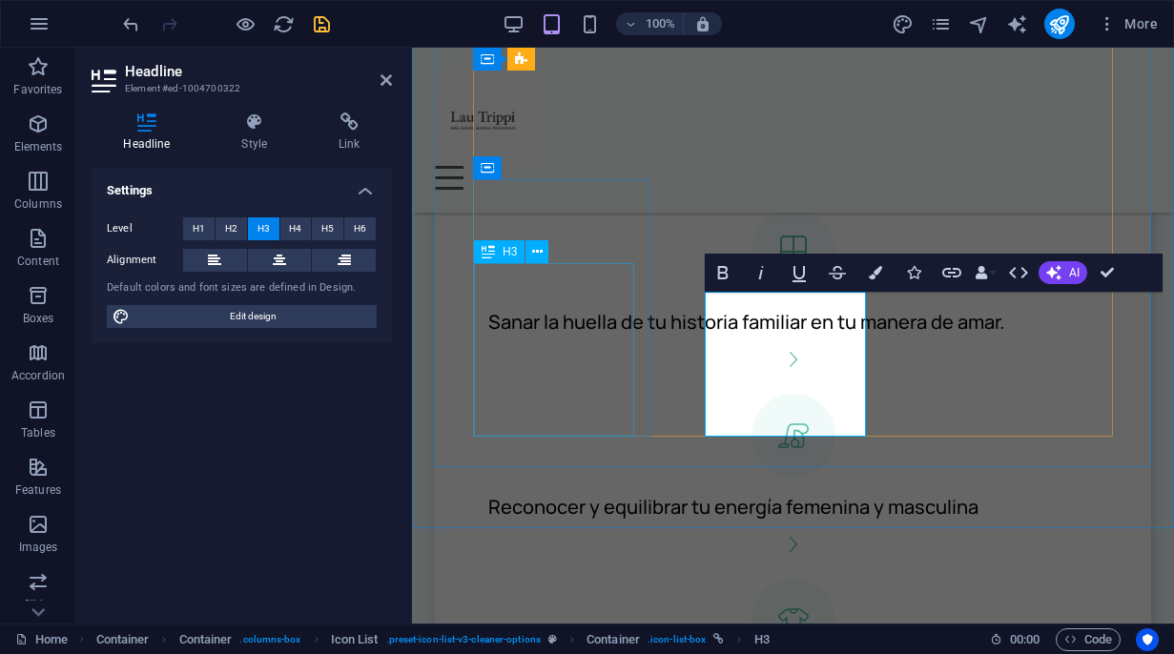
scroll to position [411, 4]
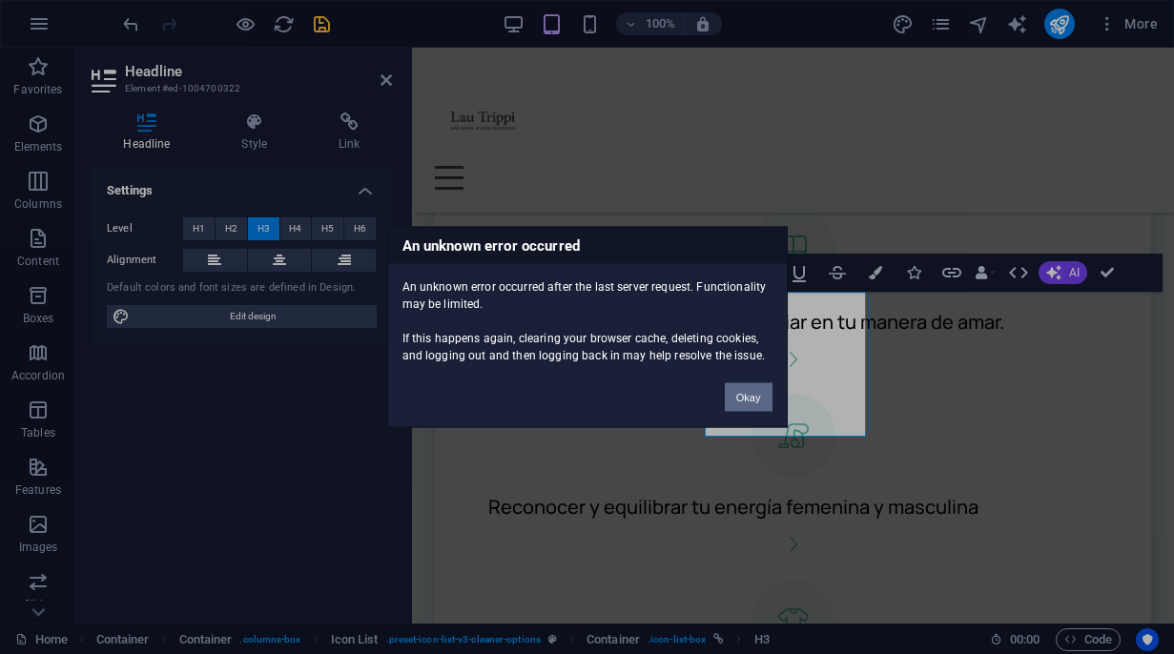
click at [747, 397] on button "Okay" at bounding box center [749, 397] width 48 height 29
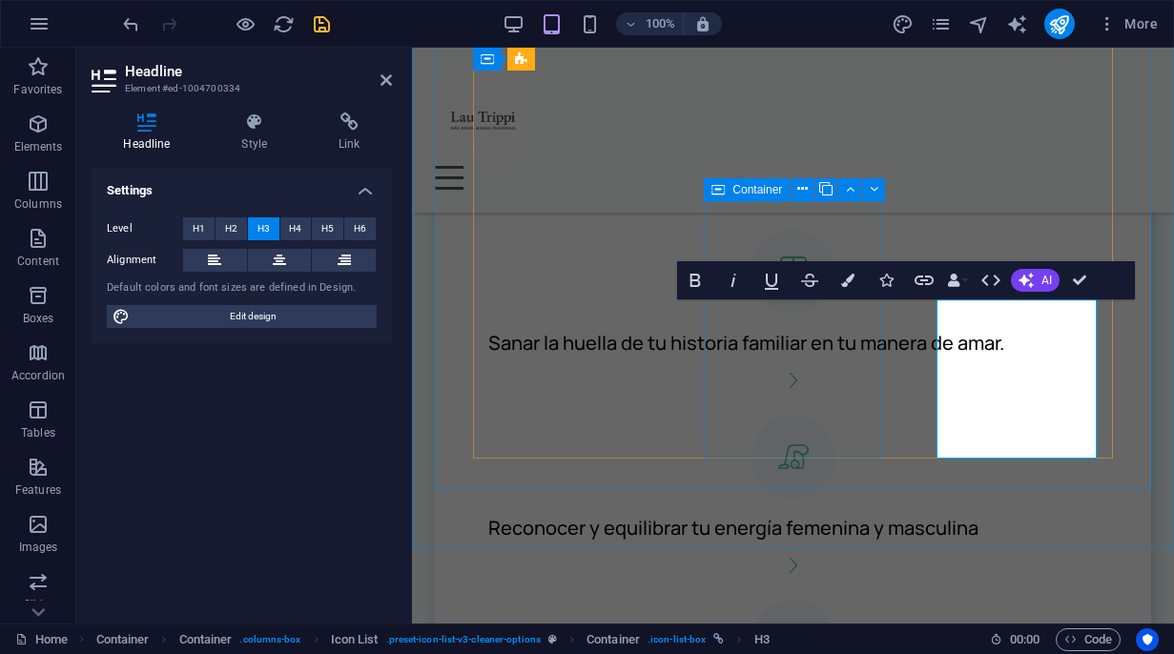
scroll to position [705, 4]
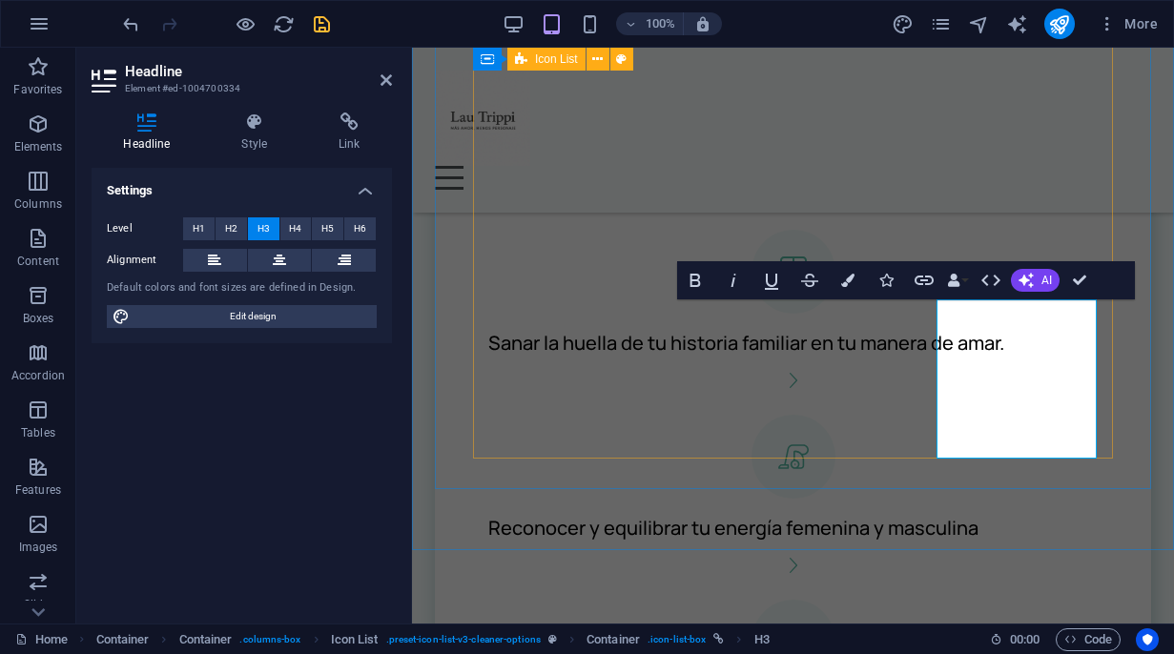
click at [690, 207] on div "Comprender cómo el ego y las proyecciones sabotean tus relaciones. Ver [PERSON_…" at bounding box center [793, 387] width 640 height 1112
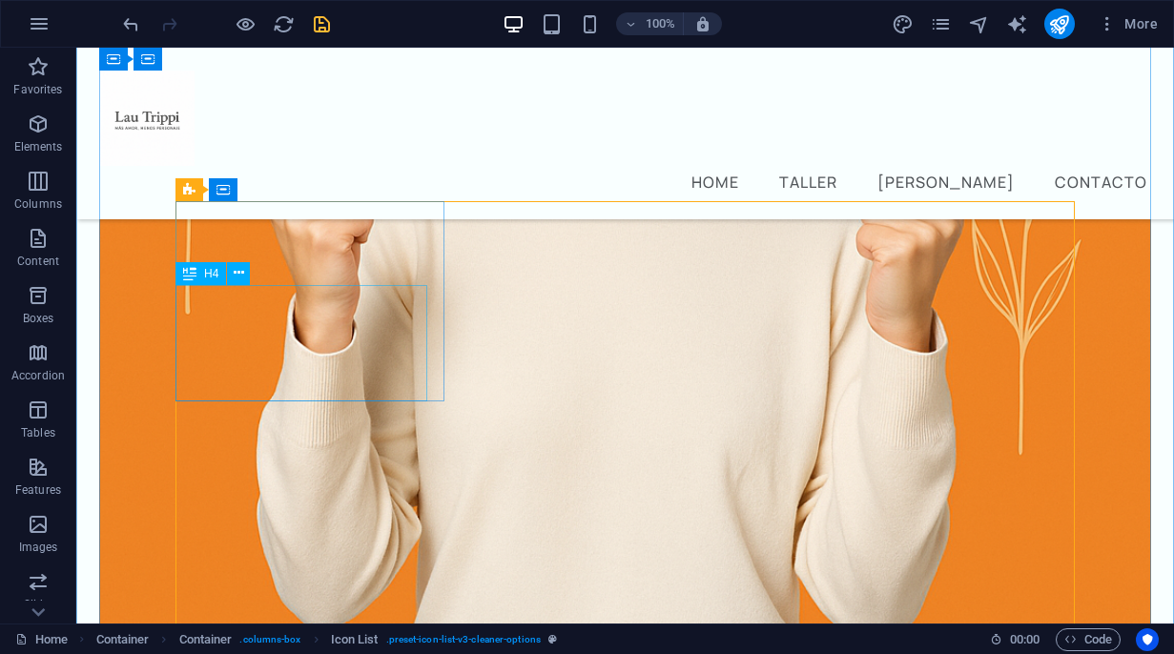
scroll to position [873, 0]
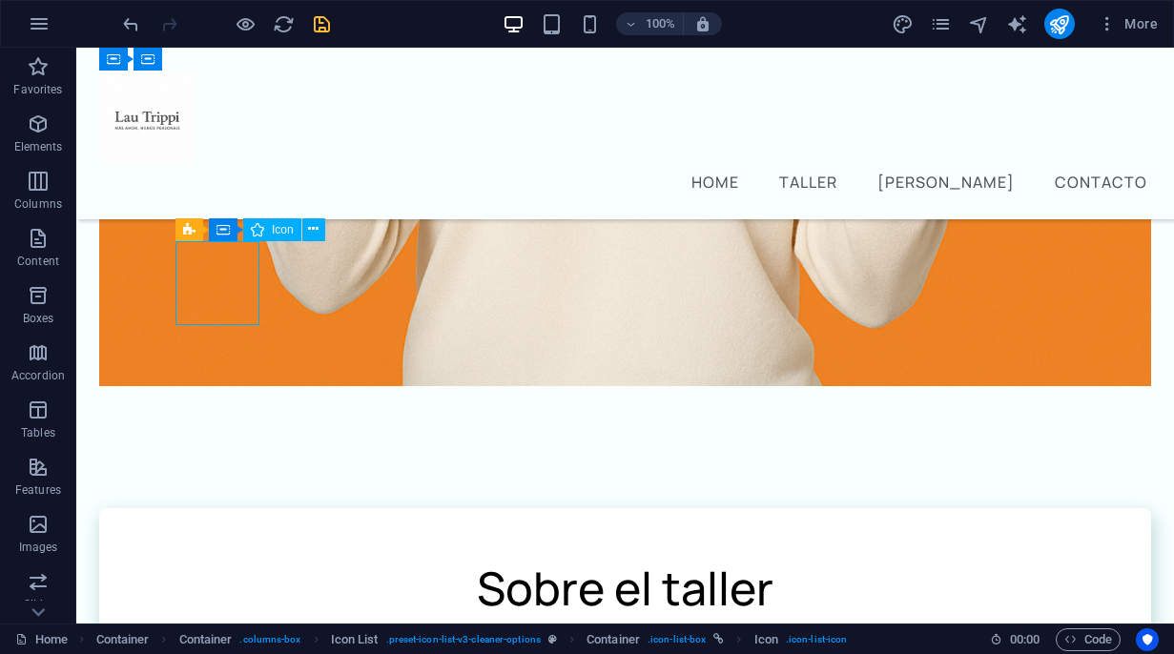
select select "xMidYMid"
select select "px"
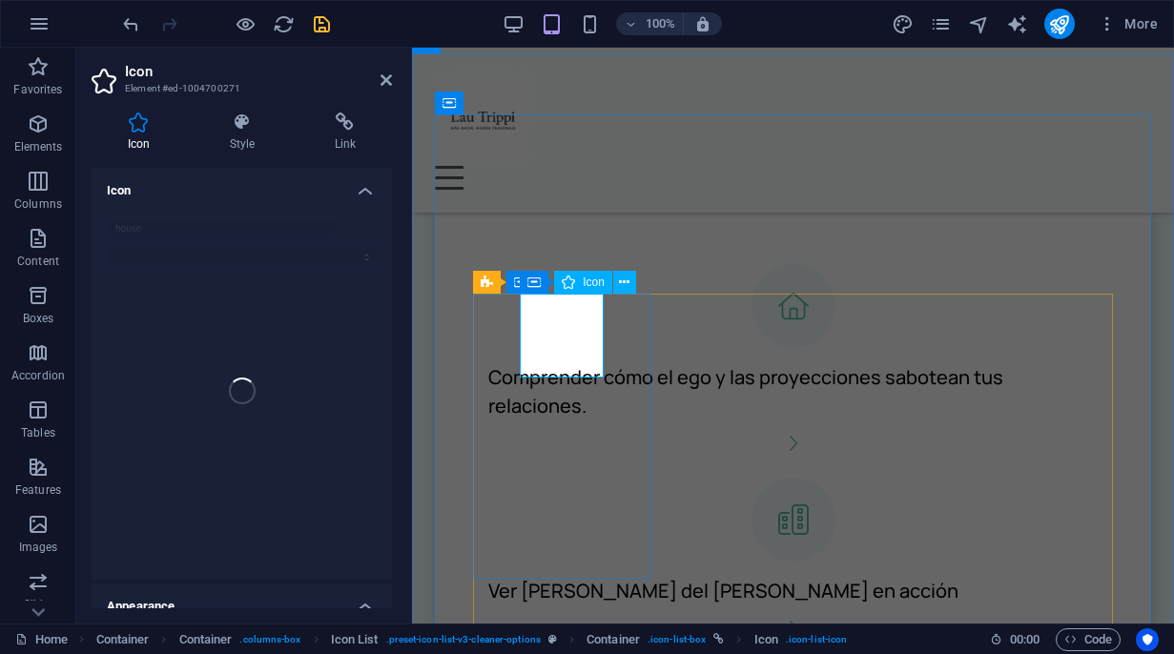
click at [529, 318] on figure at bounding box center [793, 306] width 640 height 84
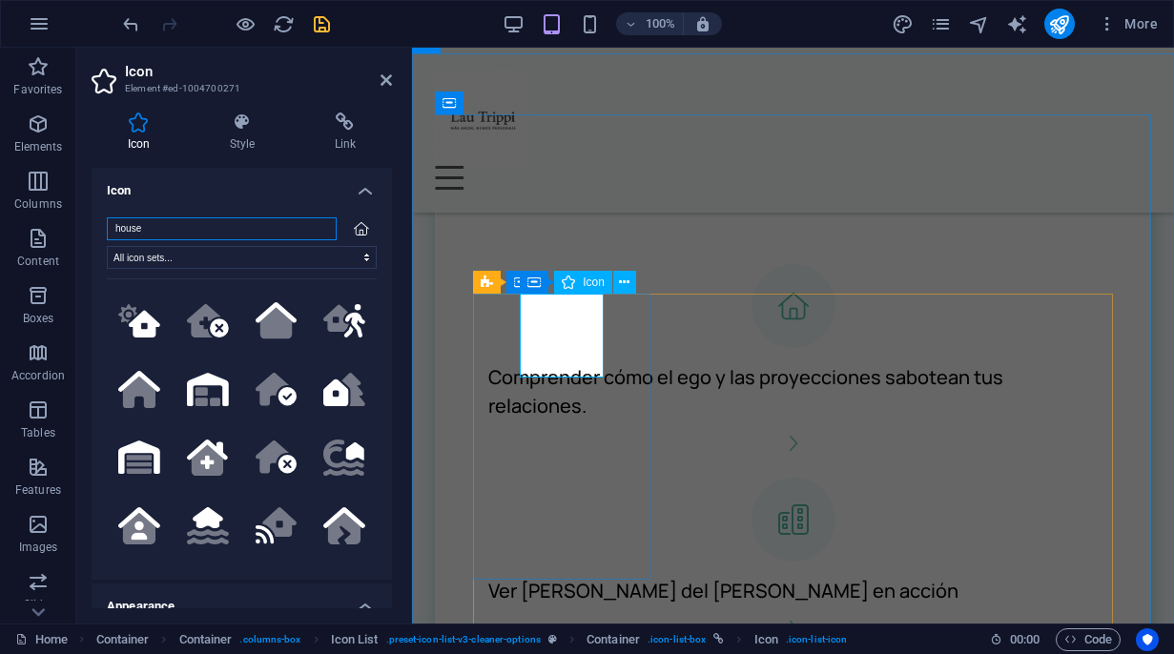
paste input "search"
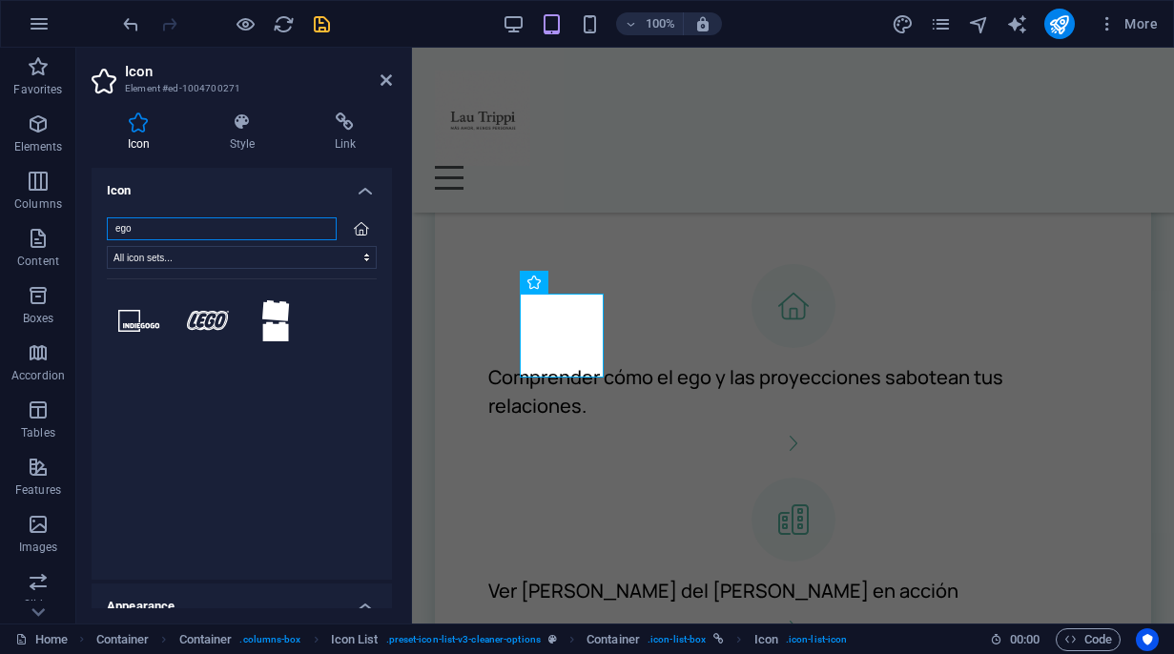
drag, startPoint x: 141, startPoint y: 226, endPoint x: 115, endPoint y: 231, distance: 26.2
click at [115, 231] on input "ego" at bounding box center [222, 228] width 230 height 23
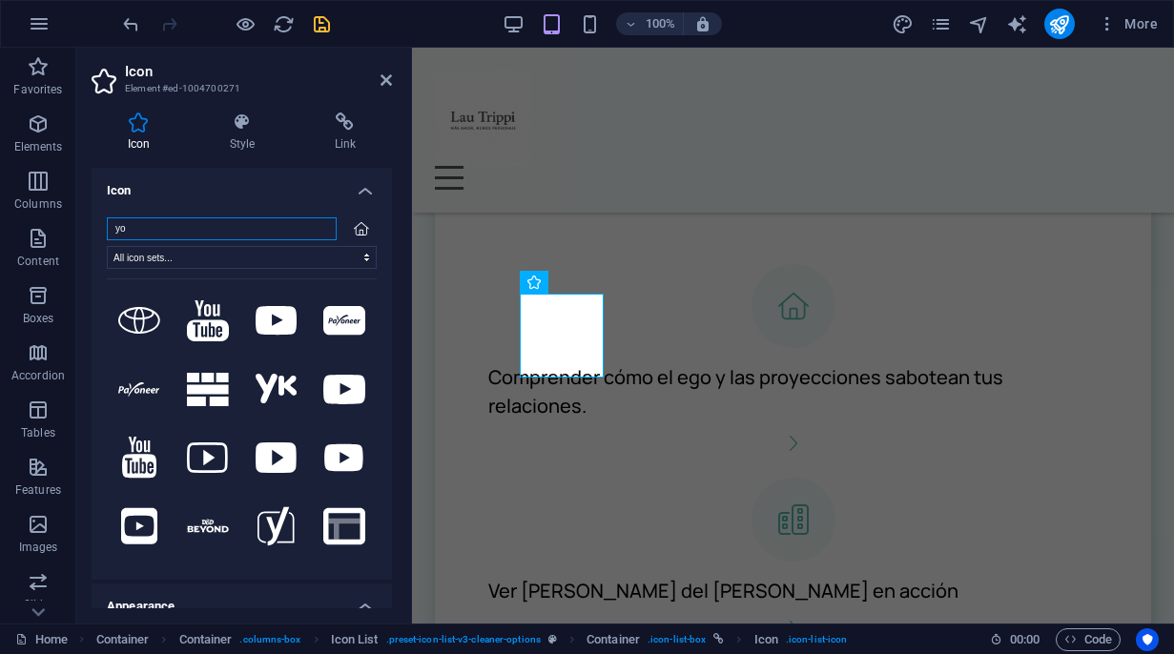
type input "y"
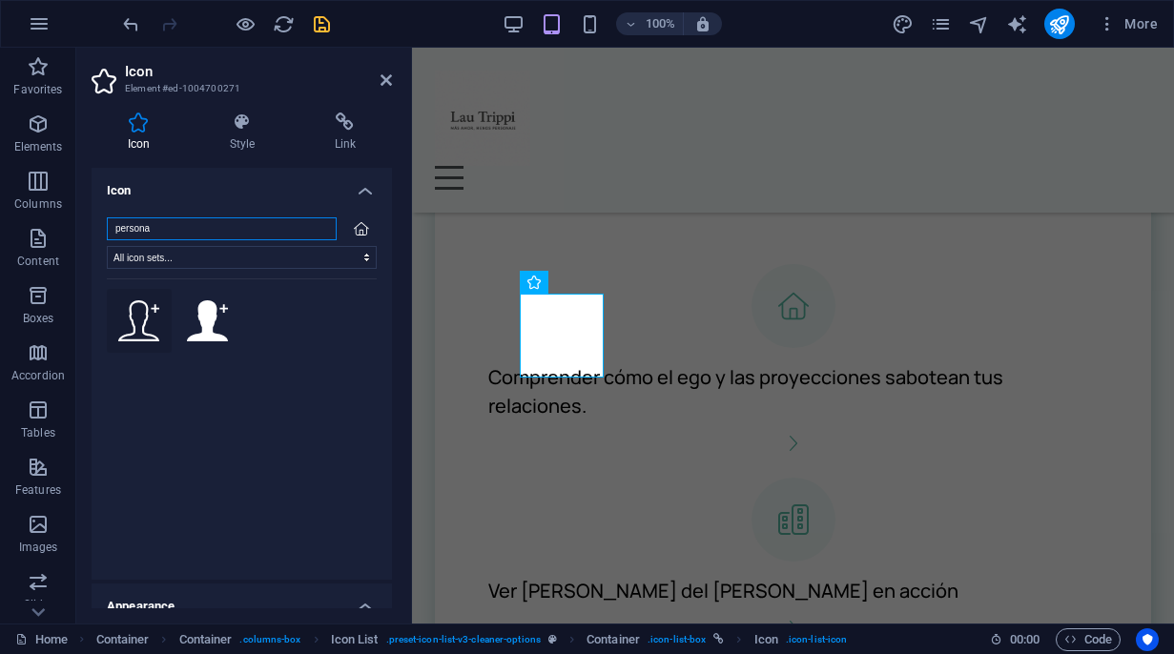
type input "persona"
click at [129, 317] on icon at bounding box center [139, 321] width 42 height 42
click at [245, 137] on h4 "Style" at bounding box center [246, 133] width 105 height 40
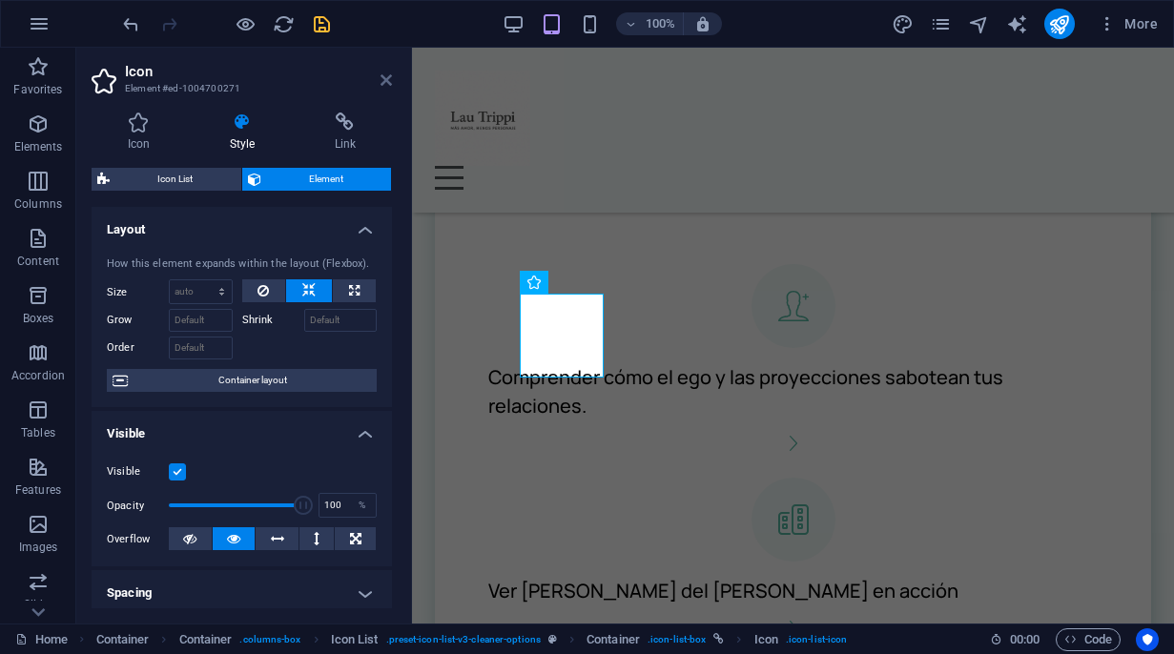
click at [387, 84] on icon at bounding box center [385, 79] width 11 height 15
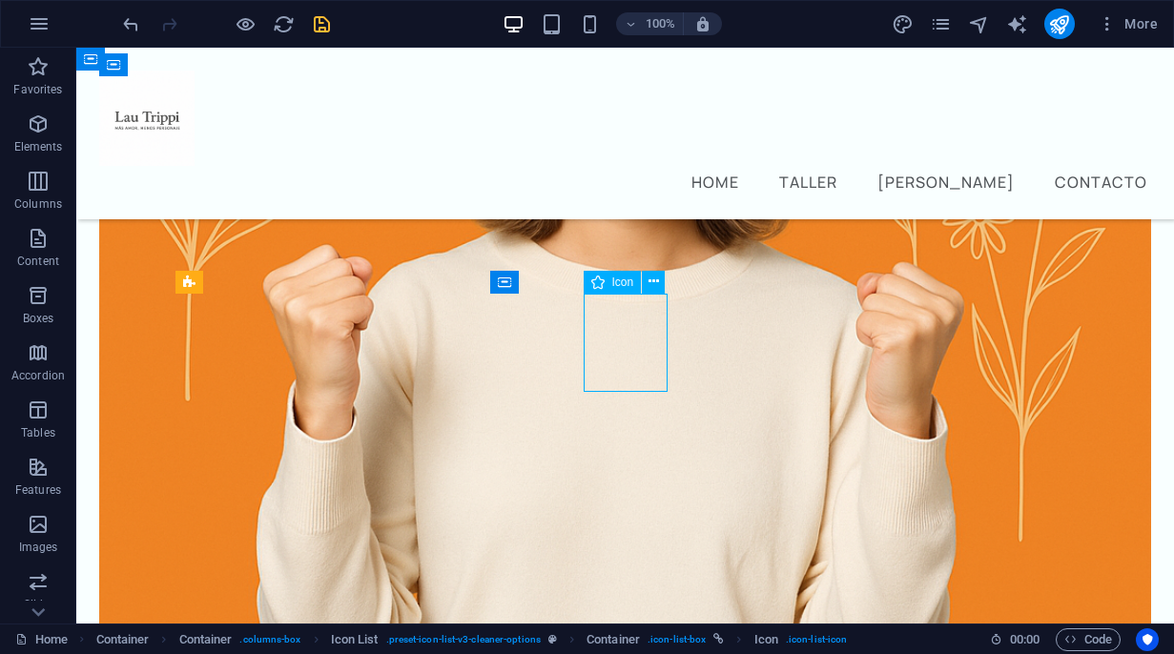
select select "xMidYMid"
select select "px"
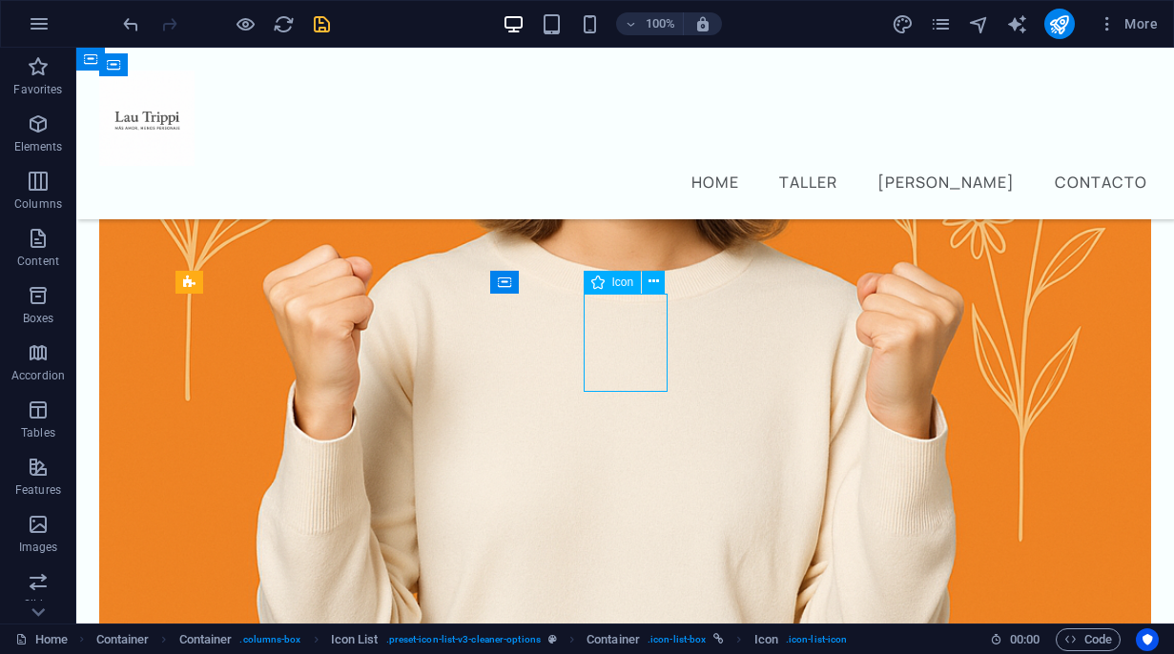
select select "px"
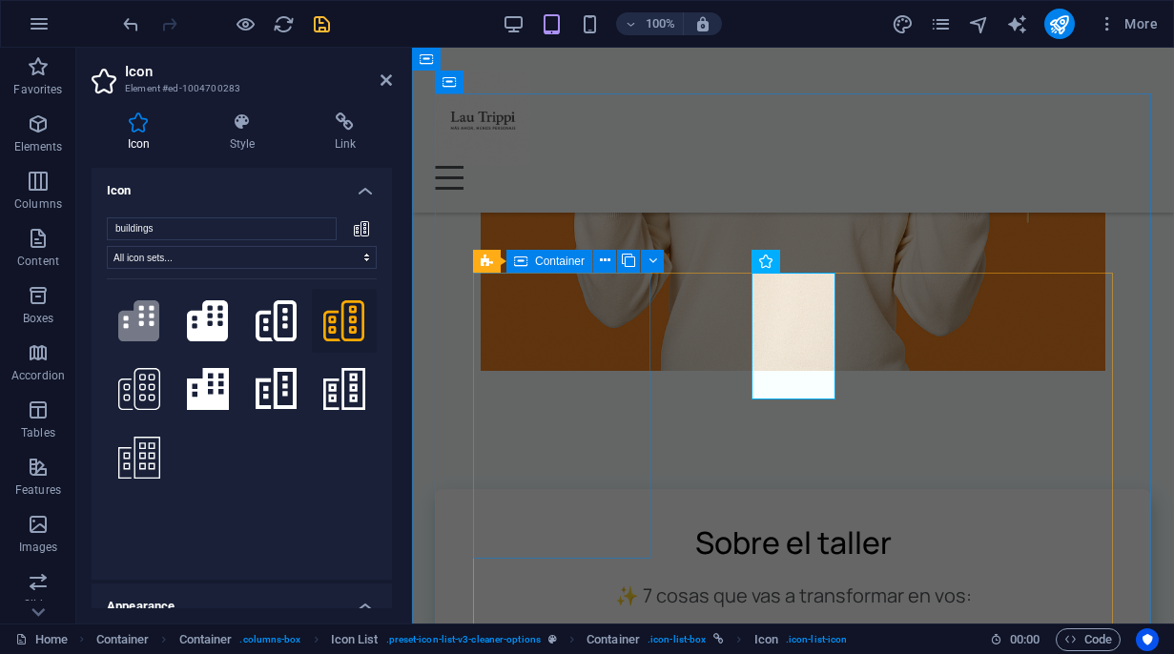
scroll to position [1246, 0]
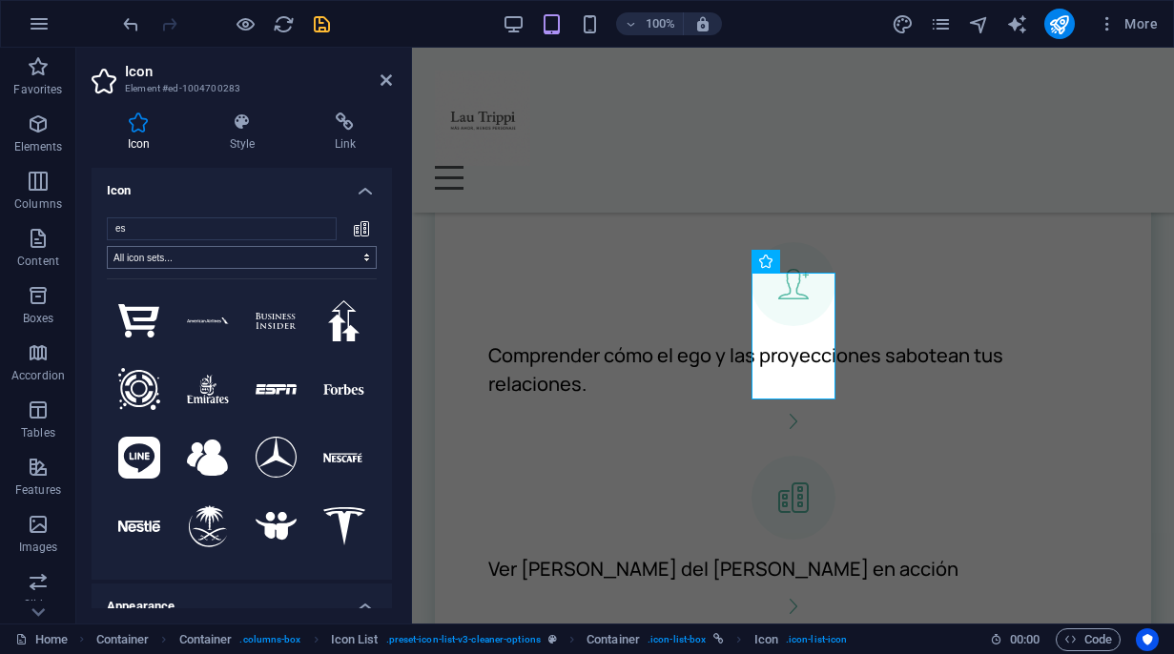
type input "e"
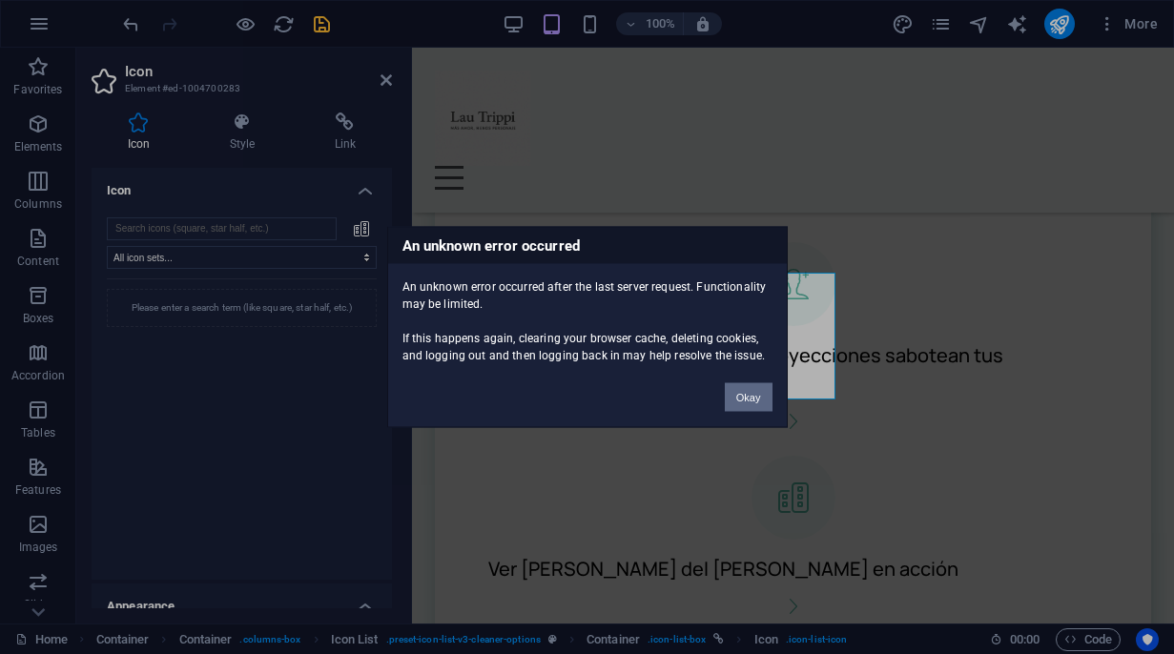
click at [743, 400] on button "Okay" at bounding box center [749, 397] width 48 height 29
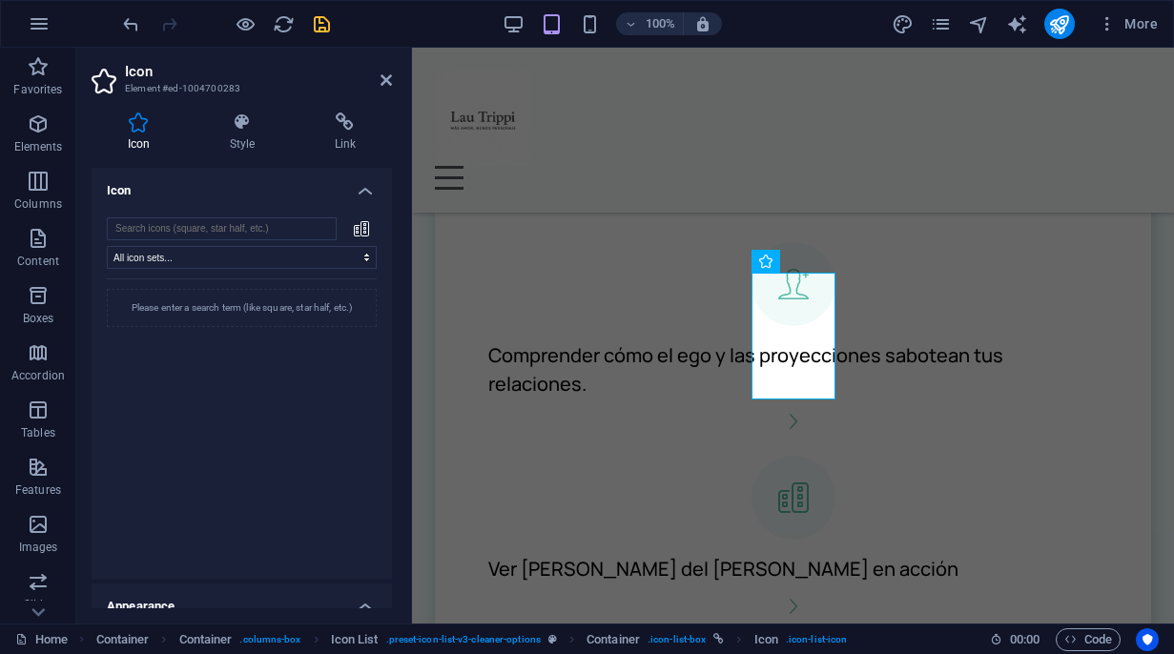
click at [378, 83] on header "Icon Element #ed-1004700283" at bounding box center [242, 73] width 300 height 50
click at [324, 23] on icon "save" at bounding box center [322, 24] width 22 height 22
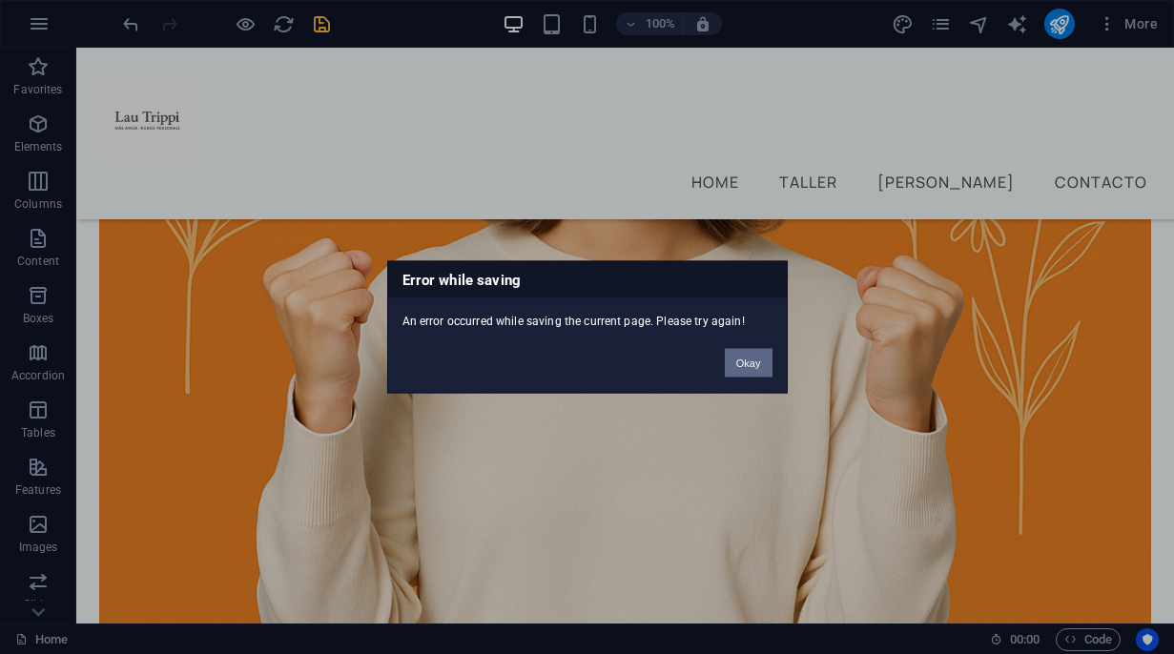
click at [747, 368] on button "Okay" at bounding box center [749, 363] width 48 height 29
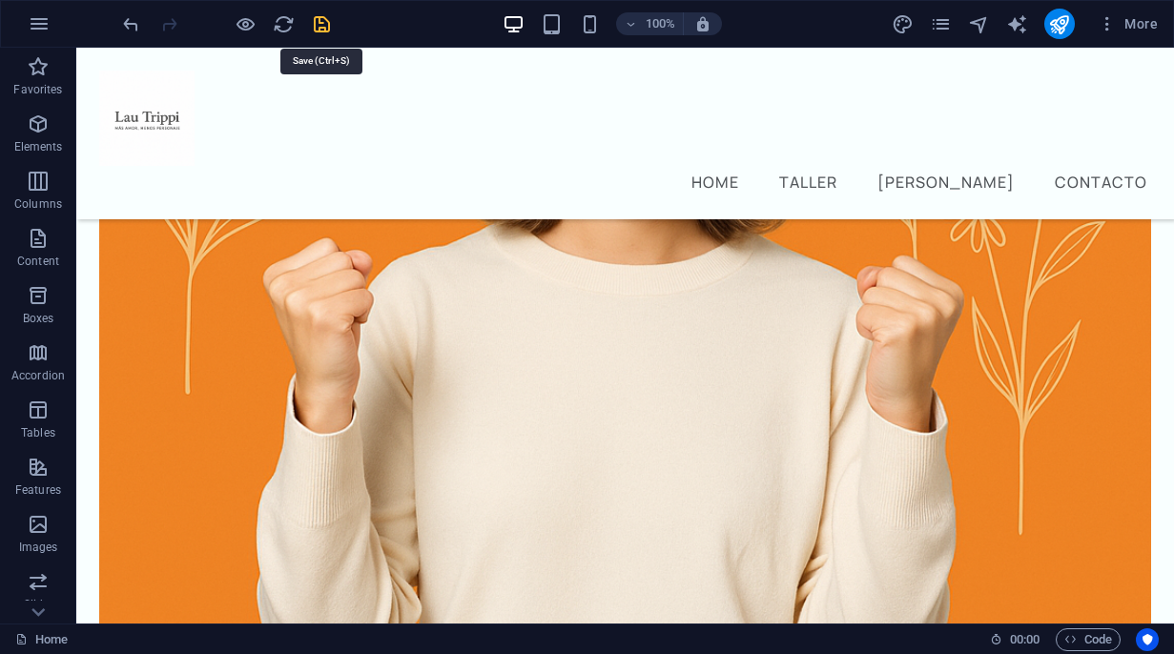
click at [320, 28] on icon "save" at bounding box center [322, 24] width 22 height 22
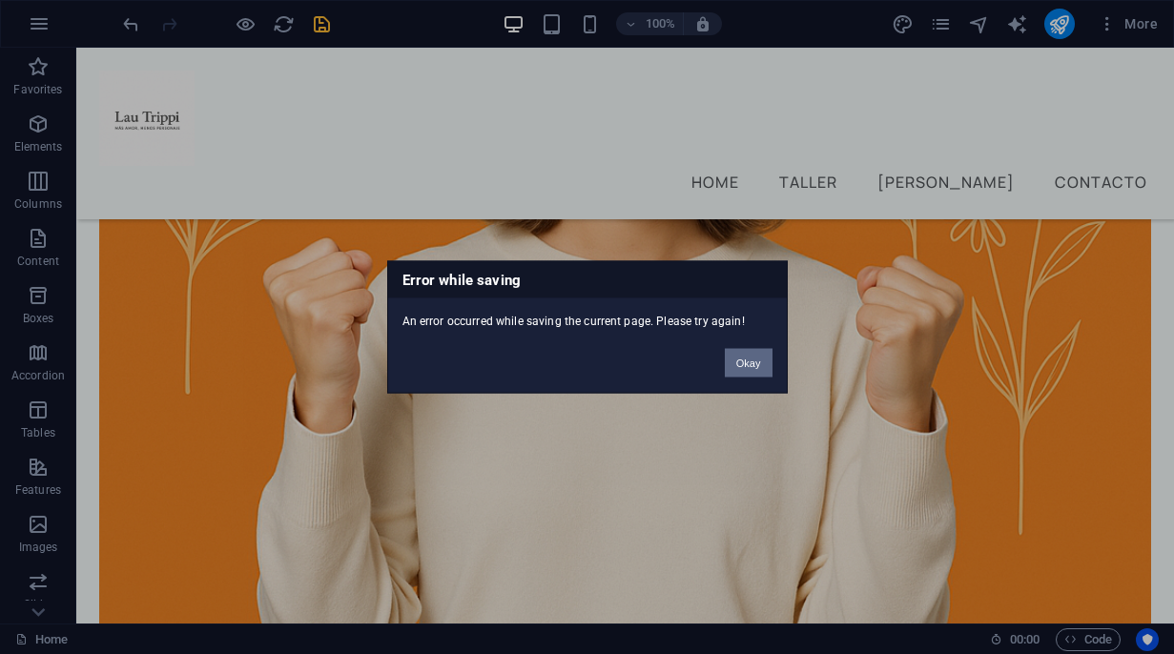
click at [741, 361] on button "Okay" at bounding box center [749, 363] width 48 height 29
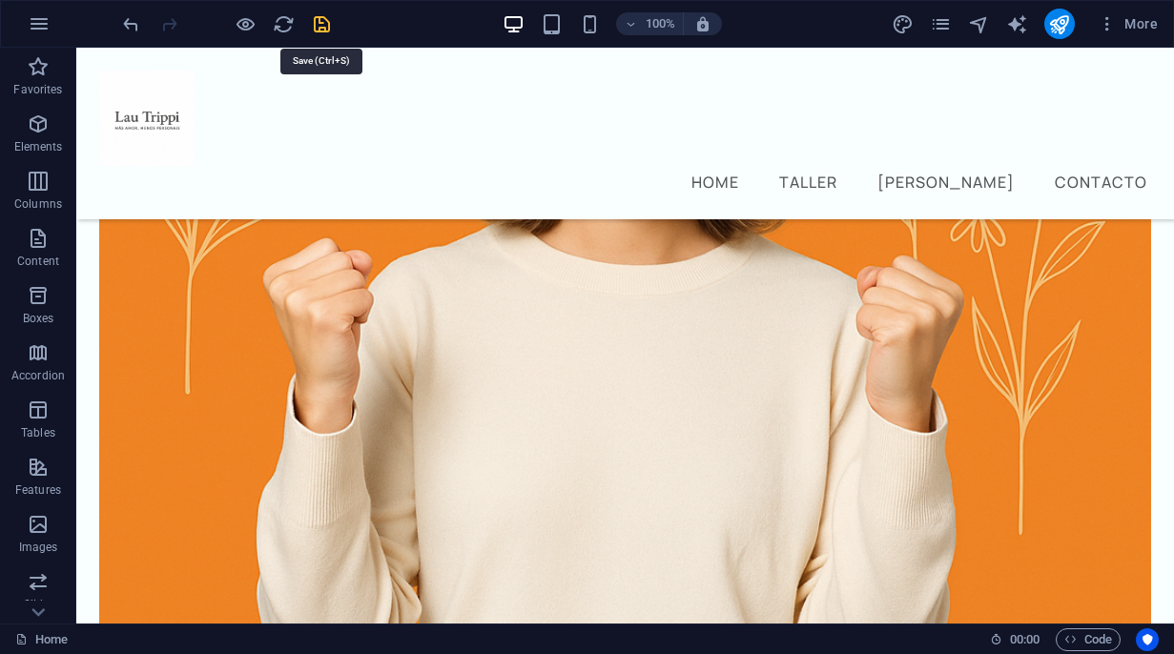
click at [324, 22] on icon "save" at bounding box center [322, 24] width 22 height 22
checkbox input "false"
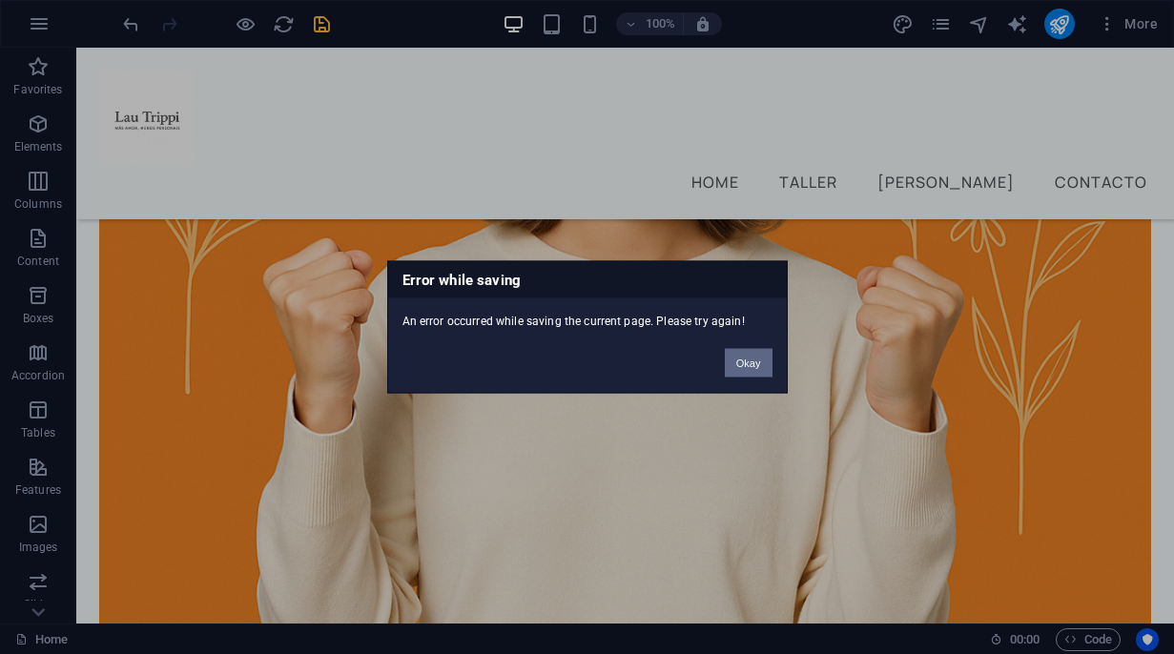
click at [746, 367] on button "Okay" at bounding box center [749, 363] width 48 height 29
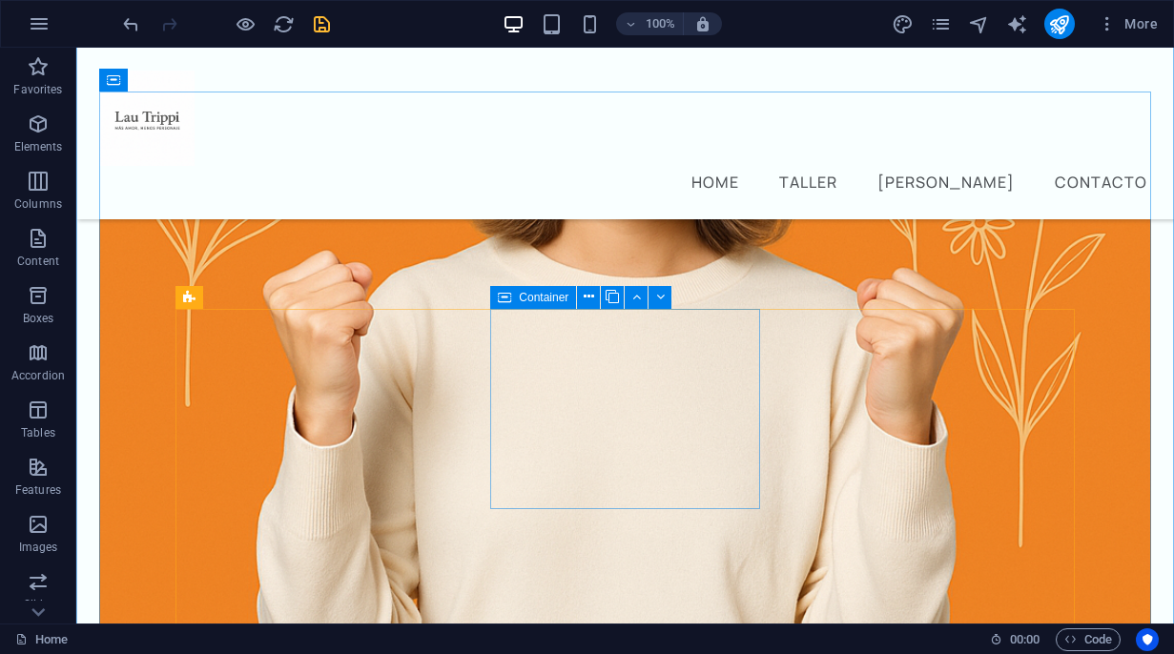
scroll to position [816, 0]
